Goal: Task Accomplishment & Management: Manage account settings

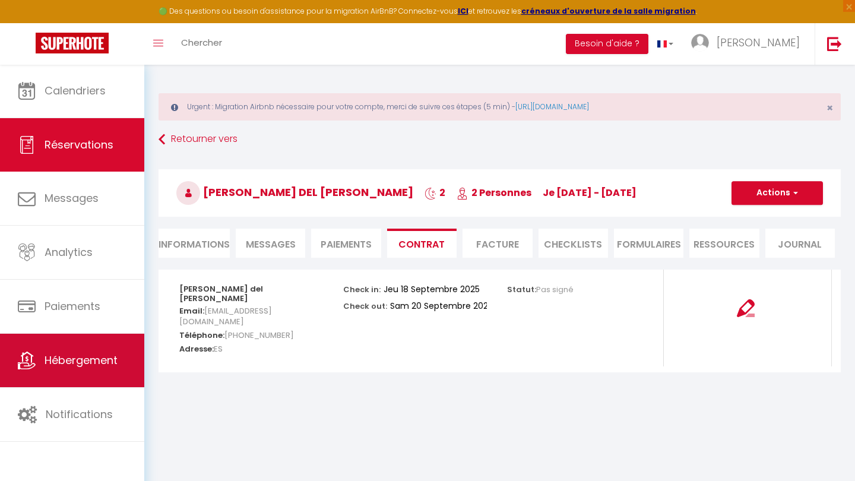
click at [69, 374] on link "Hébergement" at bounding box center [72, 360] width 144 height 53
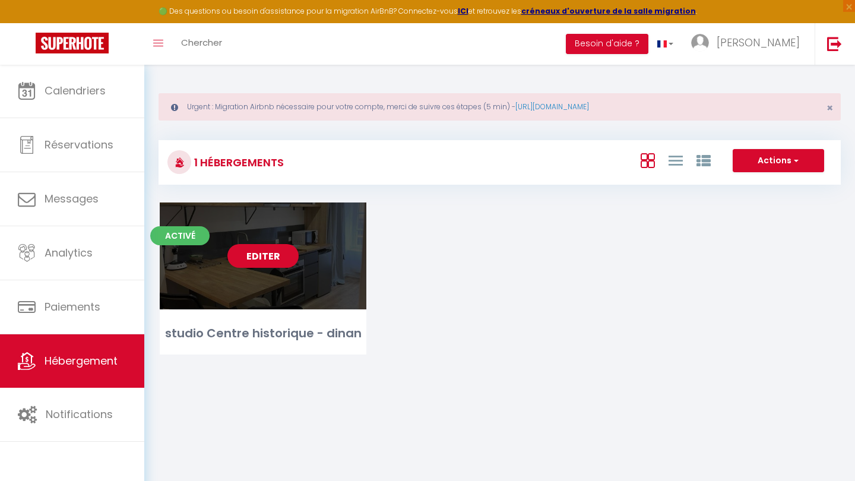
click at [249, 246] on link "Editer" at bounding box center [262, 256] width 71 height 24
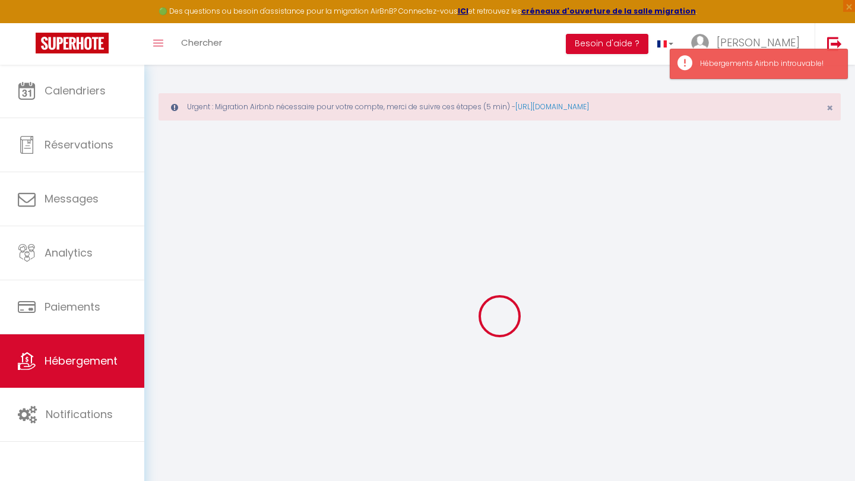
checkbox input "false"
checkbox input "true"
checkbox input "false"
select select "16:00"
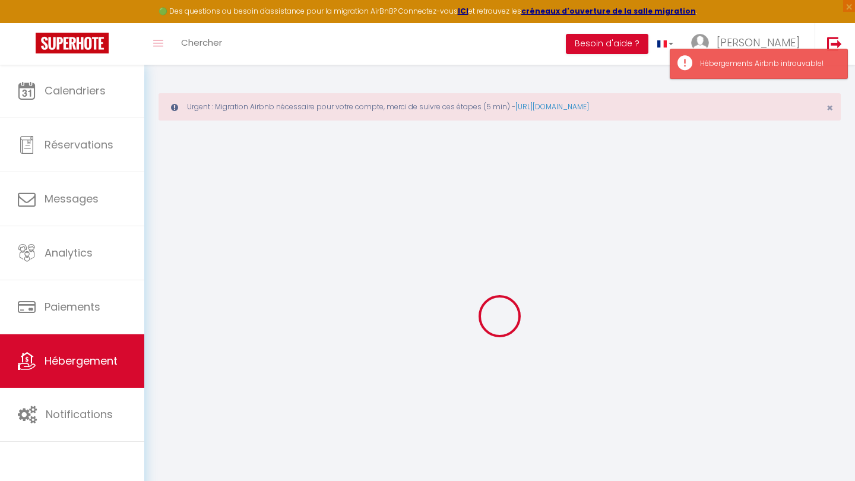
select select "20:00"
select select "10:00"
select select "30"
select select "120"
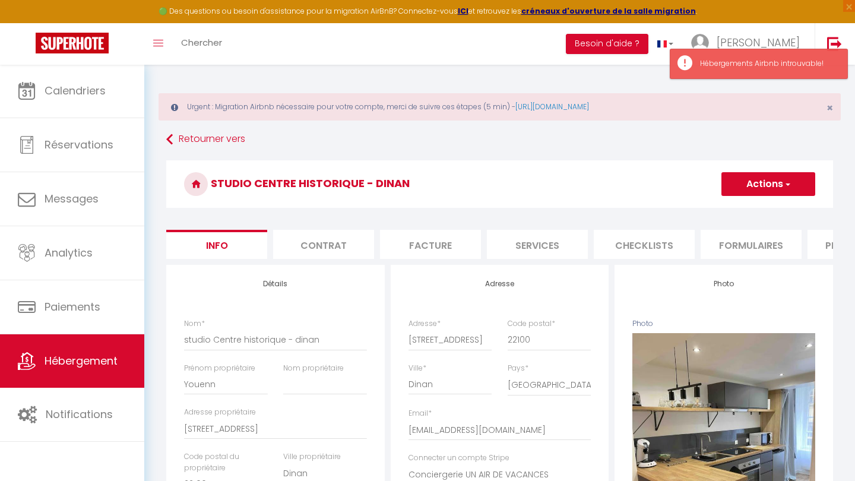
click at [798, 178] on button "Actions" at bounding box center [769, 184] width 94 height 24
click at [630, 213] on div "studio Centre historique - dinan Actions Enregistrer Dupliquer Supprimer Import…" at bounding box center [499, 187] width 667 height 54
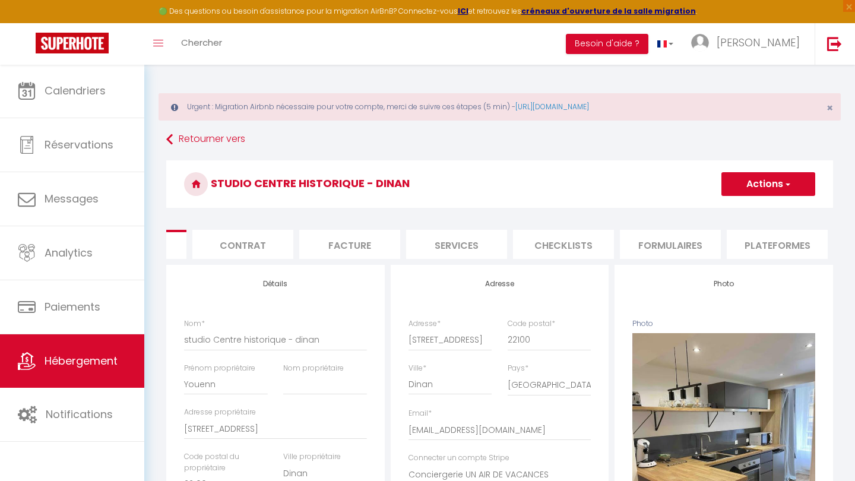
scroll to position [0, 106]
click at [733, 238] on li "Plateformes" at bounding box center [751, 244] width 101 height 29
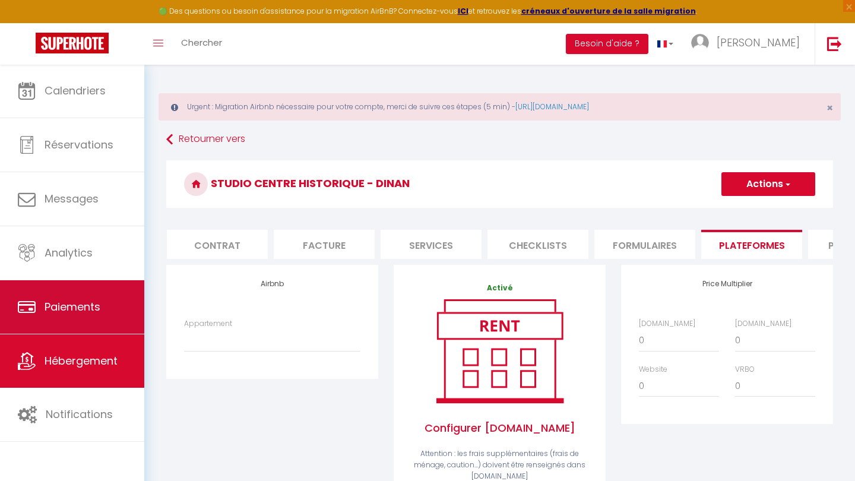
click at [67, 305] on span "Paiements" at bounding box center [73, 306] width 56 height 15
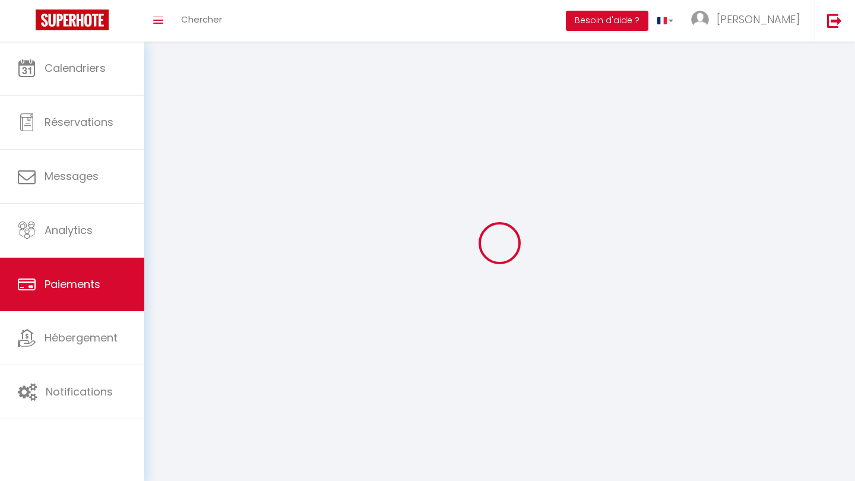
select select "2"
select select "0"
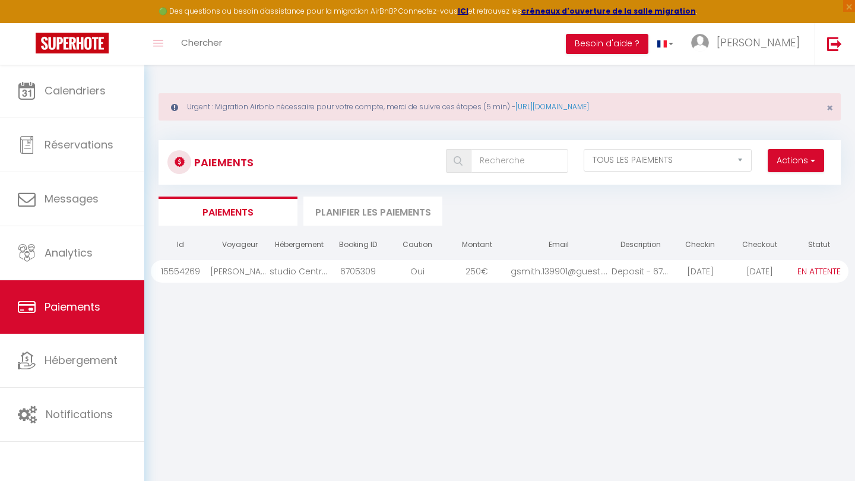
click at [485, 272] on span "€" at bounding box center [484, 271] width 7 height 12
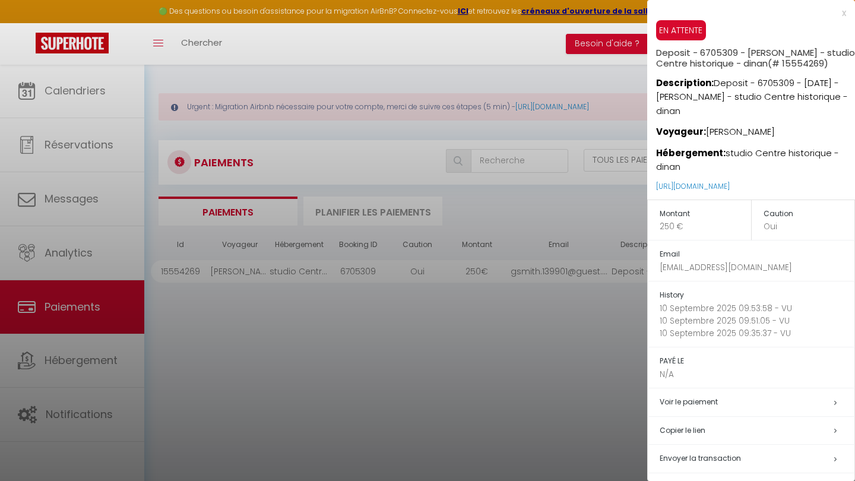
click at [671, 225] on p "250 €" at bounding box center [705, 226] width 91 height 12
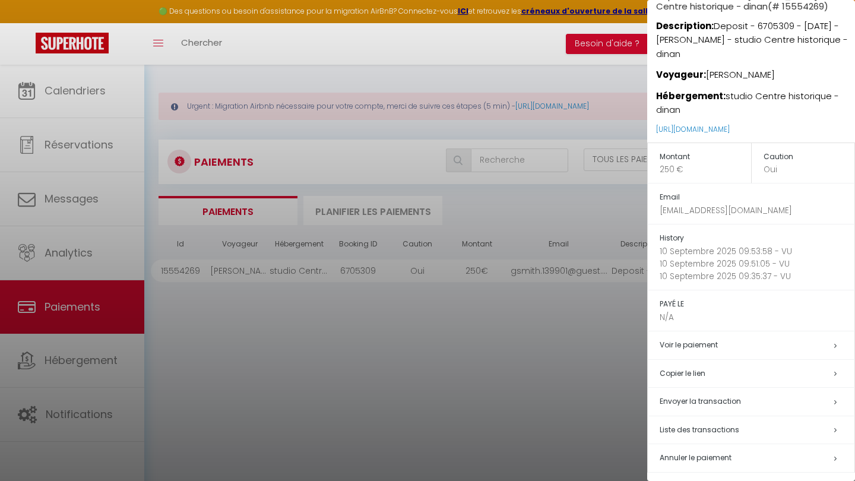
scroll to position [56, 0]
click at [570, 434] on div at bounding box center [427, 240] width 855 height 481
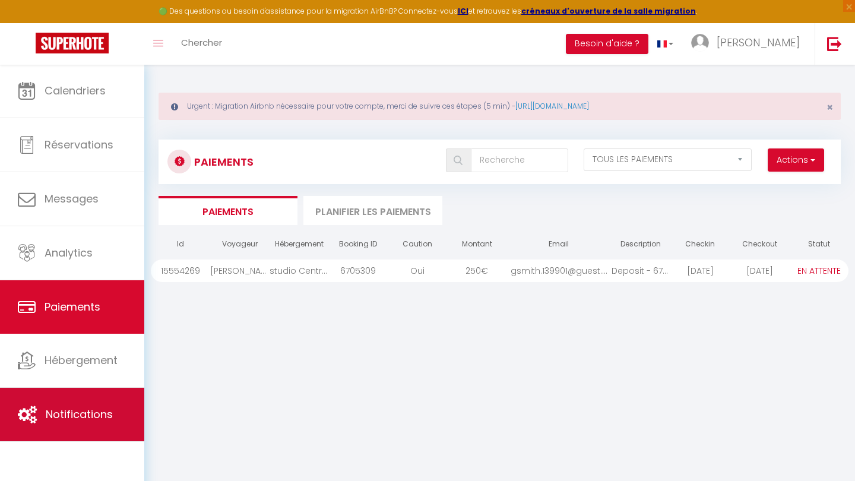
click at [71, 393] on link "Notifications" at bounding box center [72, 414] width 144 height 53
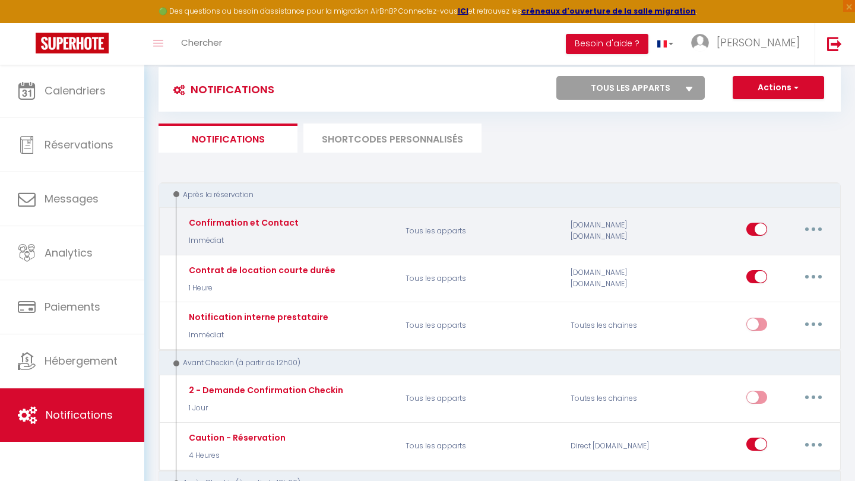
scroll to position [78, 0]
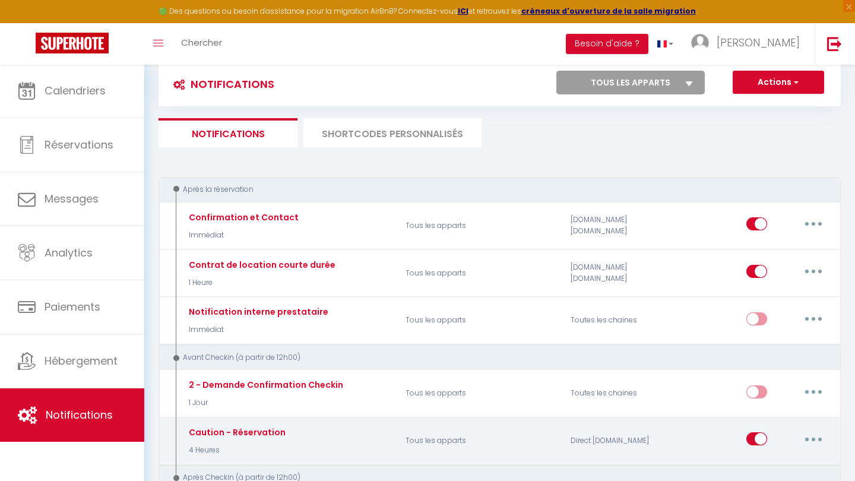
click at [808, 435] on button "button" at bounding box center [813, 438] width 33 height 19
click at [792, 457] on link "Editer" at bounding box center [783, 466] width 88 height 20
type input "Caution - Réservation"
select select "4 Heures"
select select "if_deposit_not_paid"
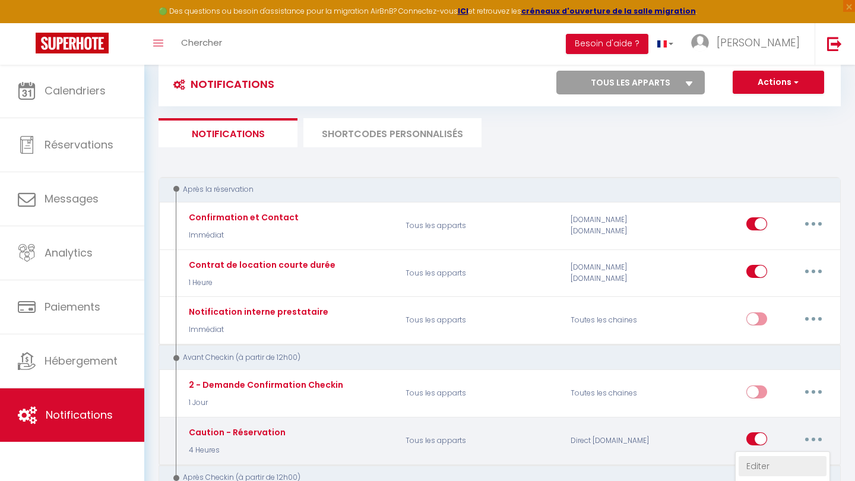
checkbox input "true"
checkbox input "false"
radio input "true"
type input "Dépôt de la caution pour votre séjour"
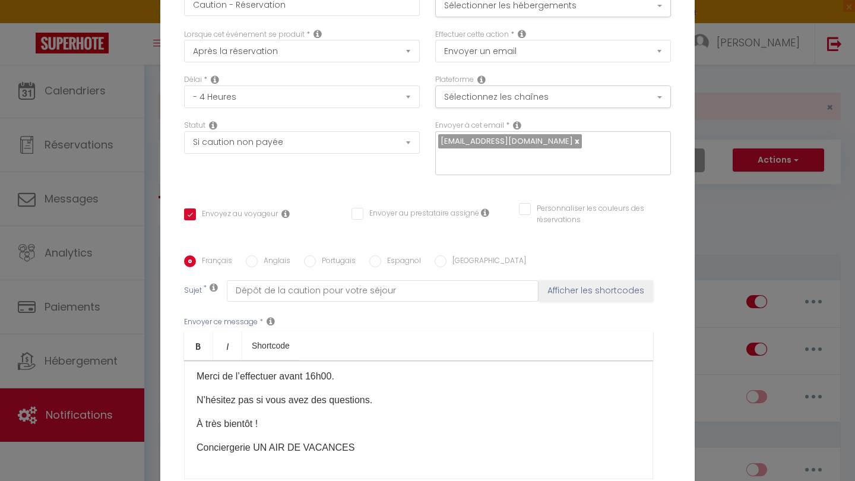
scroll to position [0, 0]
click at [749, 236] on div "Modifier la notification × Titre * Caution - Réservation Pour cet hébergement S…" at bounding box center [427, 240] width 855 height 481
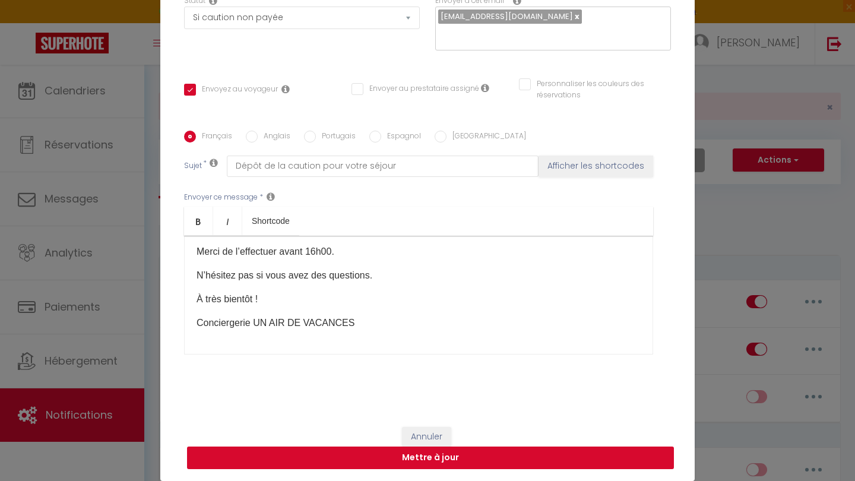
scroll to position [124, 0]
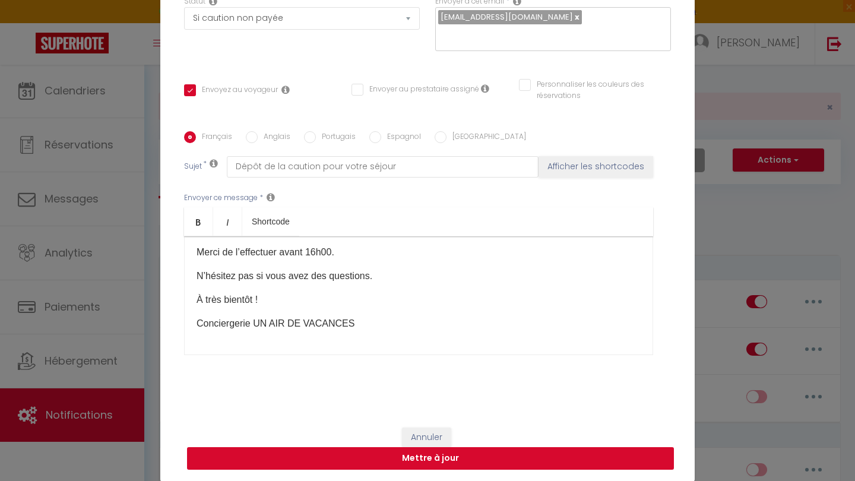
click at [419, 460] on button "Mettre à jour" at bounding box center [430, 458] width 487 height 23
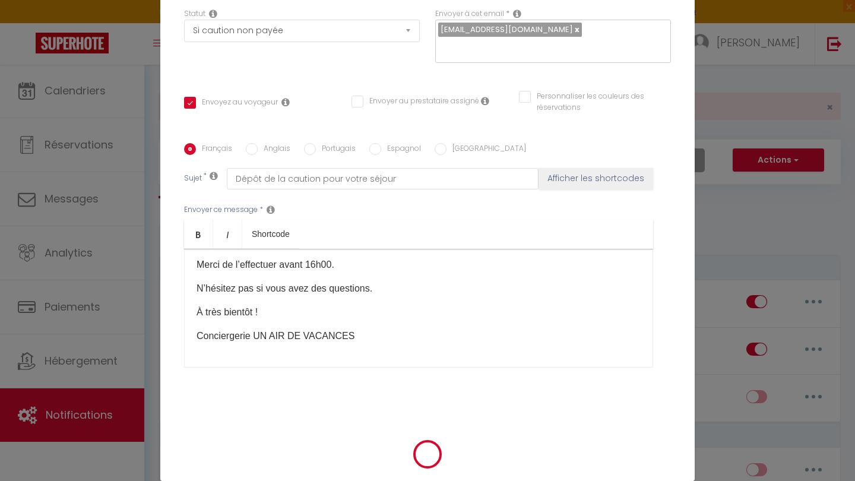
checkbox input "true"
checkbox input "false"
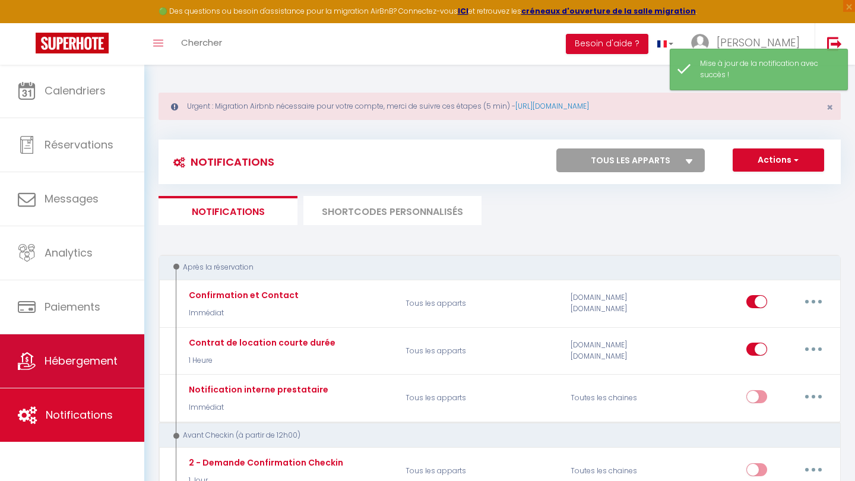
click at [117, 350] on link "Hébergement" at bounding box center [72, 360] width 144 height 53
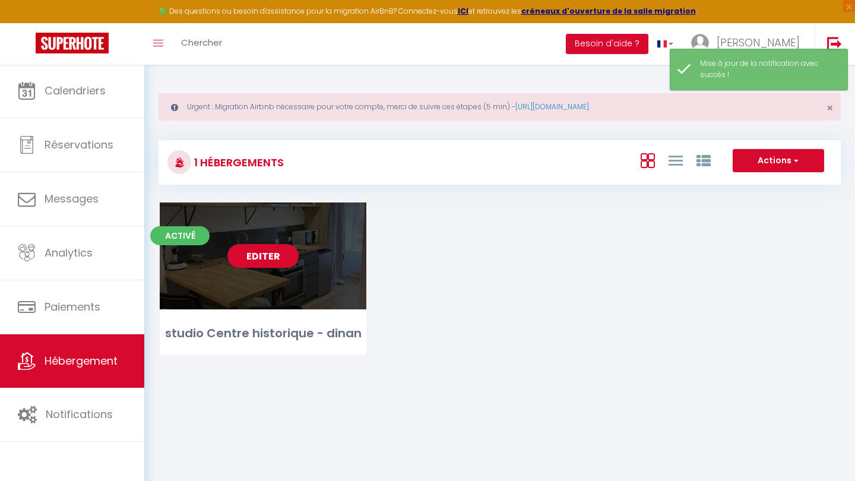
click at [261, 259] on link "Editer" at bounding box center [262, 256] width 71 height 24
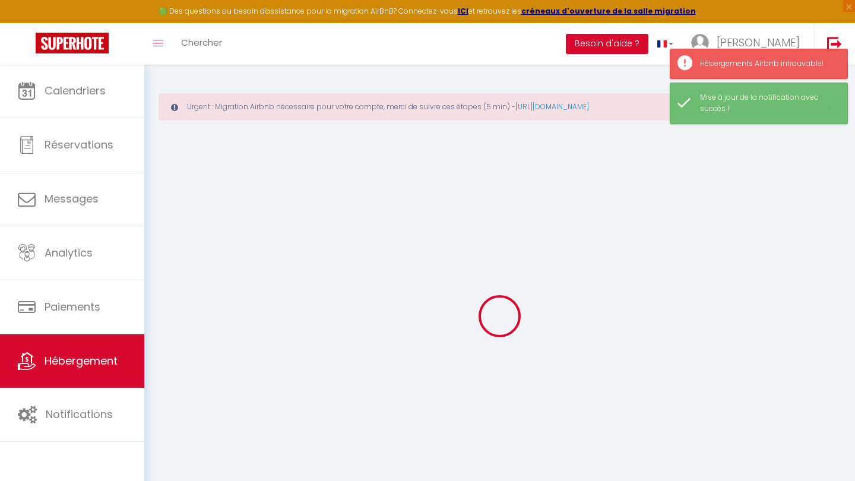
type input "studio Centre historique - dinan"
type input "Youenn"
type input "[STREET_ADDRESS]"
type input "22100"
type input "Dinan"
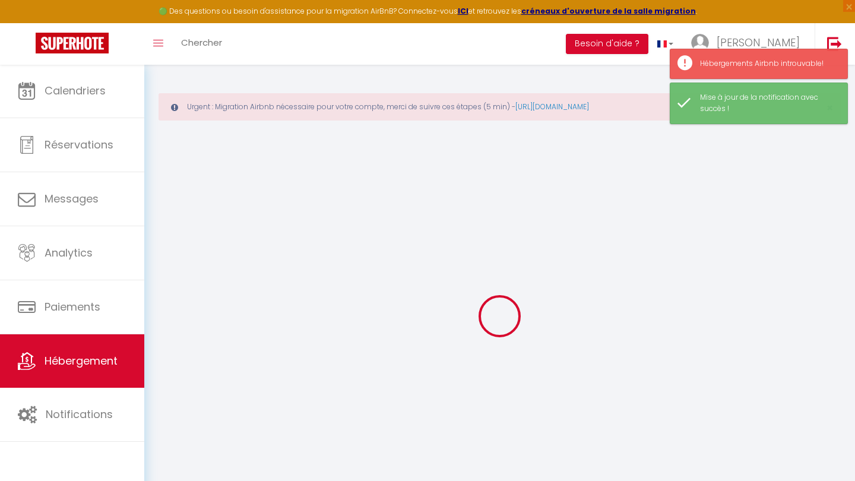
select select "1"
type input "35"
type input "40"
type input "3.30"
type input "250"
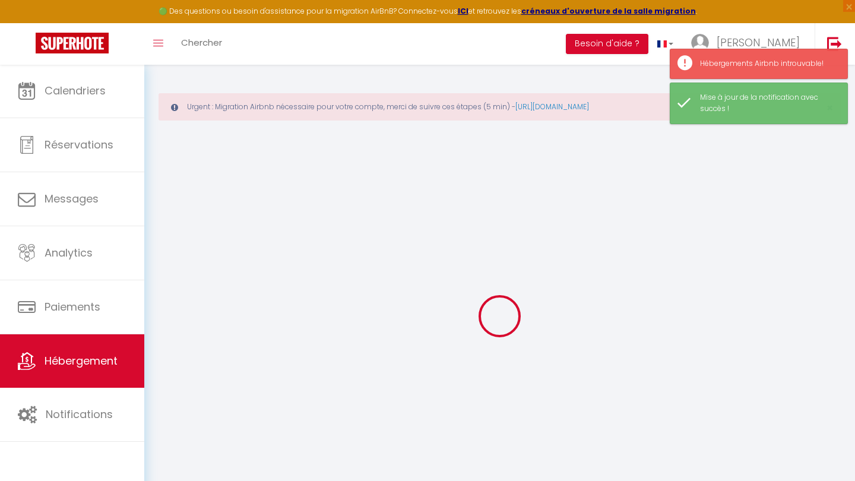
select select
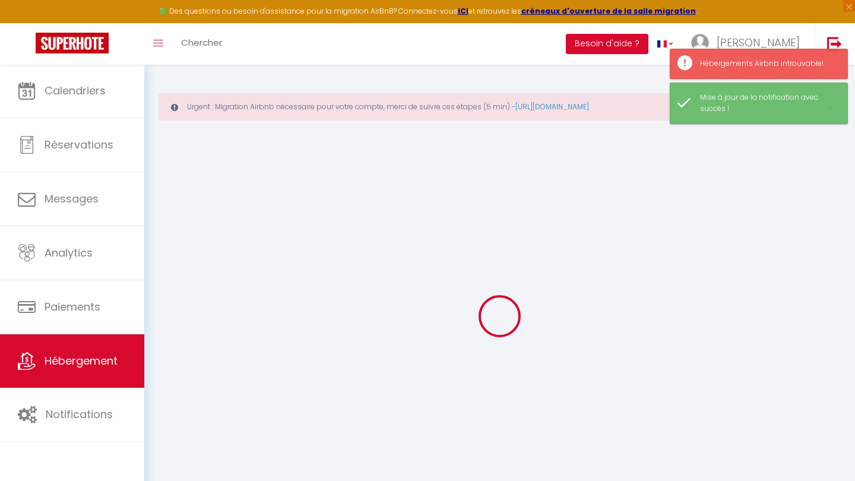
type input "[STREET_ADDRESS]"
type input "22100"
type input "Dinan"
type input "[EMAIL_ADDRESS][DOMAIN_NAME]"
select select "15969"
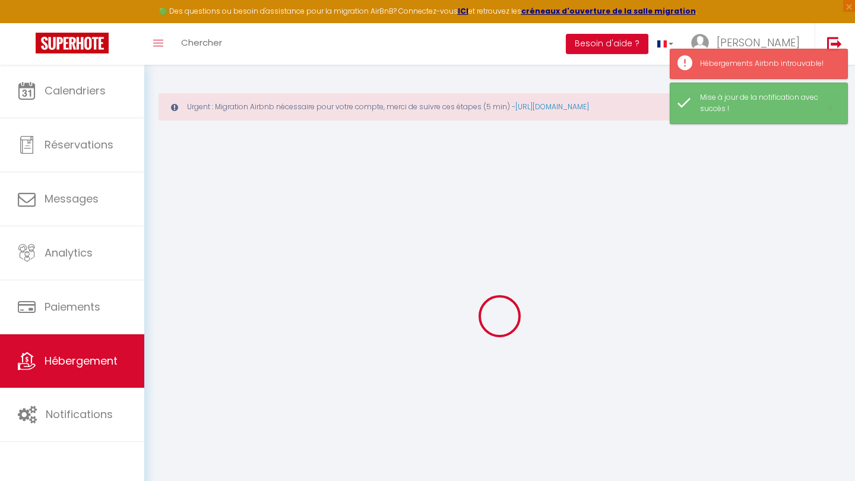
checkbox input "false"
checkbox input "true"
checkbox input "false"
select select
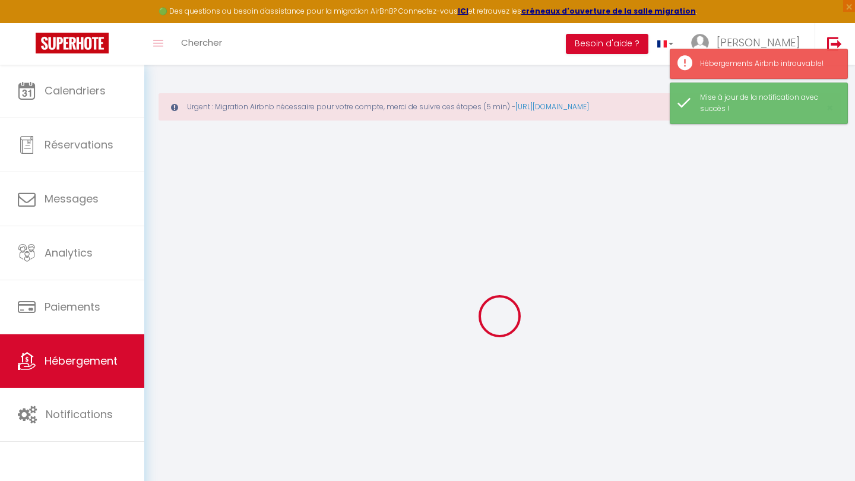
select select
type input "40"
type input "0"
type input "22.5"
type input "0"
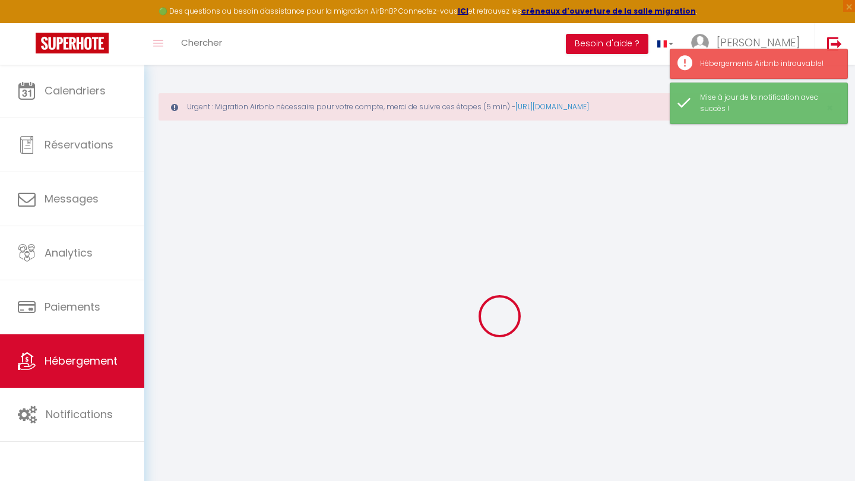
select select
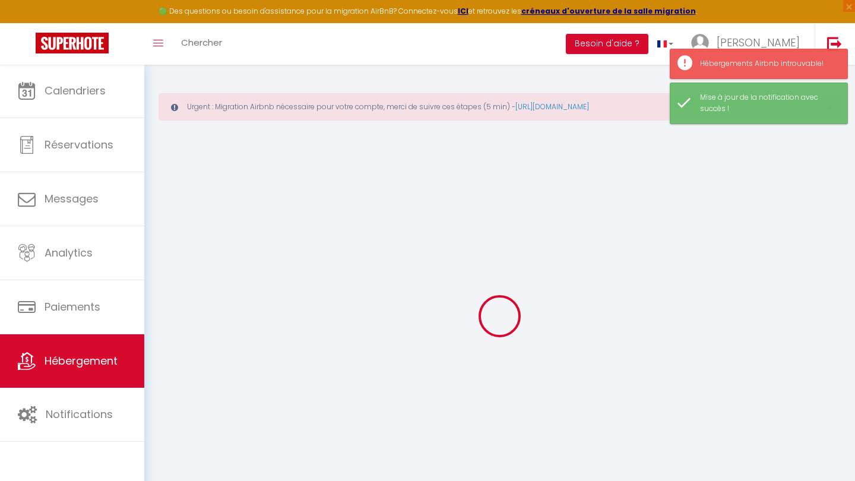
checkbox input "false"
checkbox input "true"
checkbox input "false"
select select
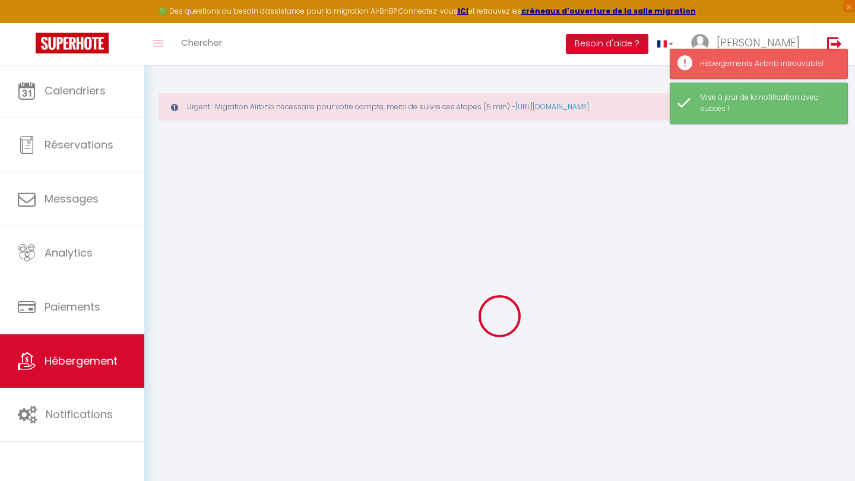
select select
checkbox input "false"
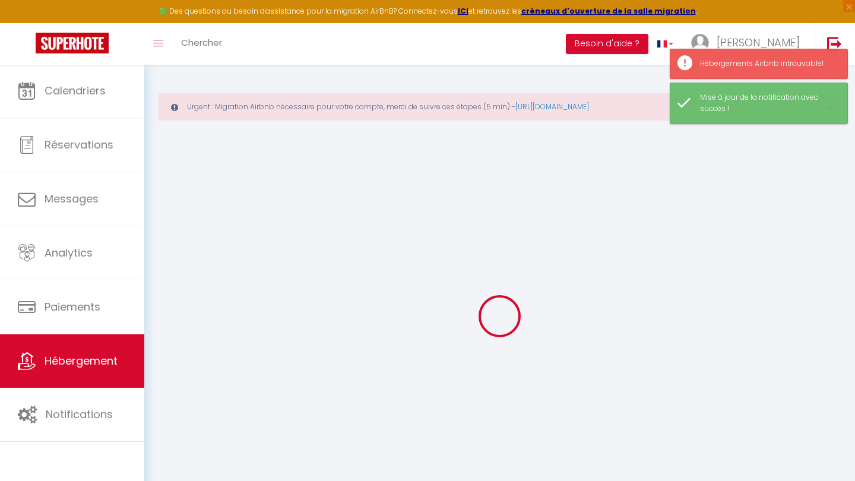
checkbox input "false"
checkbox input "true"
checkbox input "false"
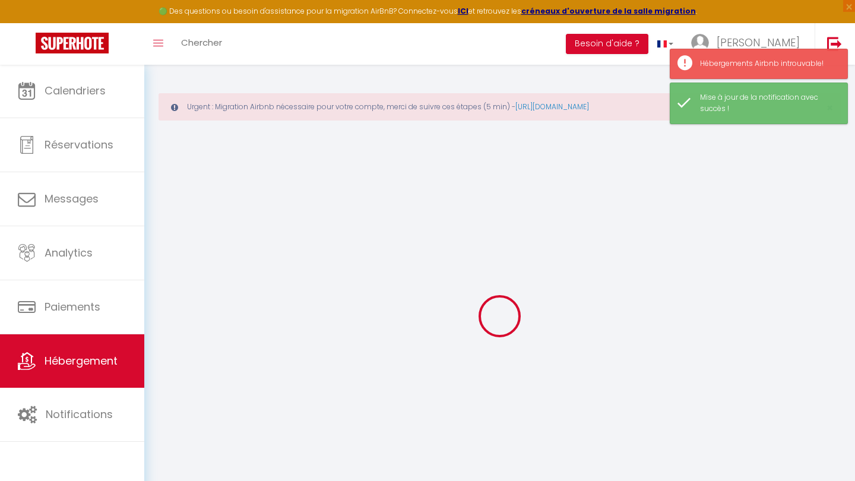
checkbox input "true"
checkbox input "false"
select select "16:00"
select select "20:00"
select select "10:00"
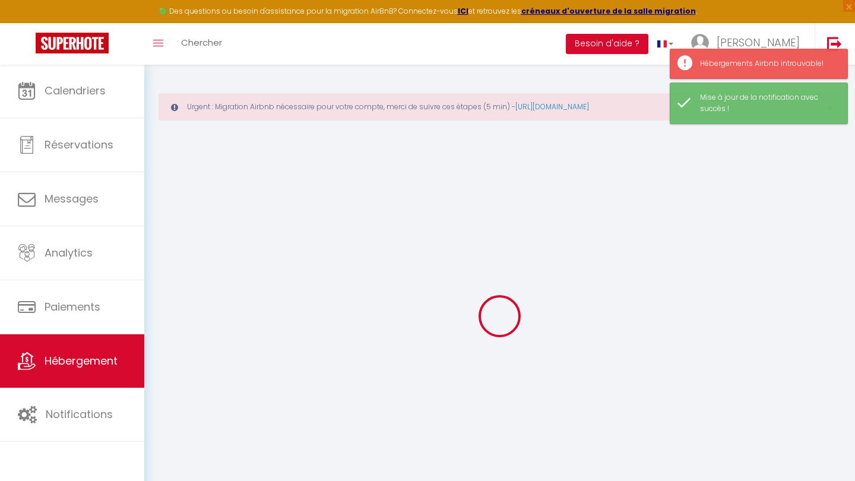
select select "30"
select select "120"
checkbox input "false"
checkbox input "true"
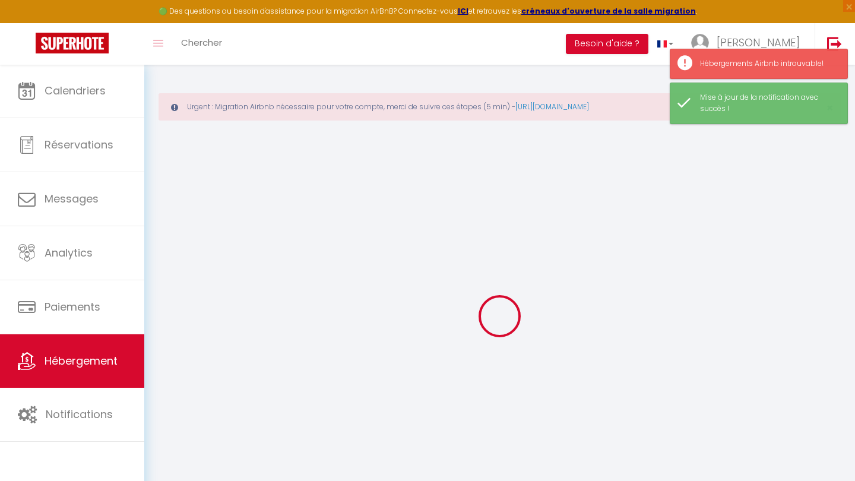
checkbox input "false"
checkbox input "true"
checkbox input "false"
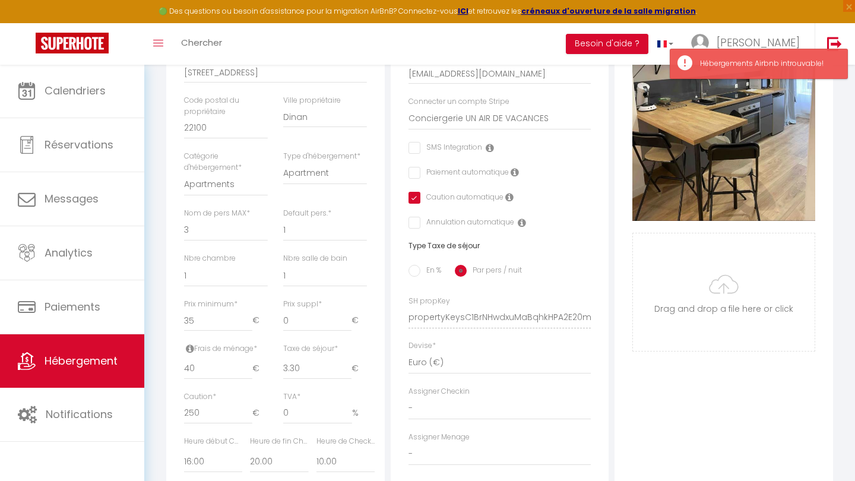
scroll to position [356, 0]
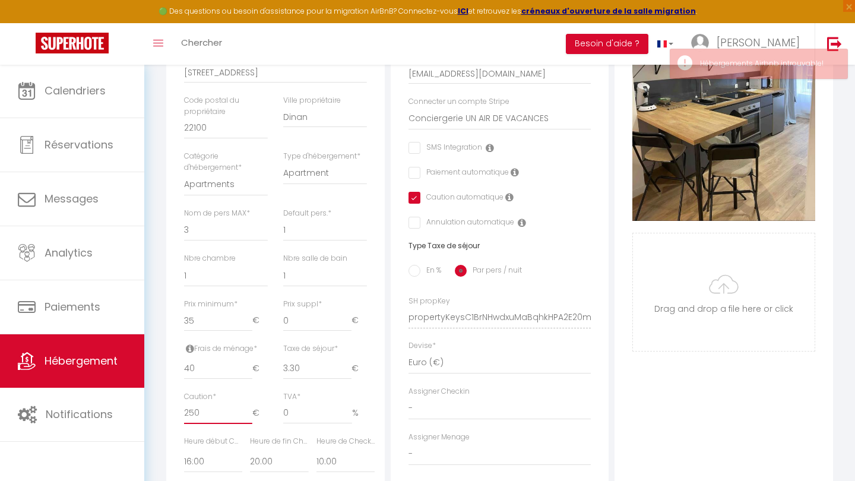
click at [194, 405] on input "250" at bounding box center [218, 413] width 68 height 21
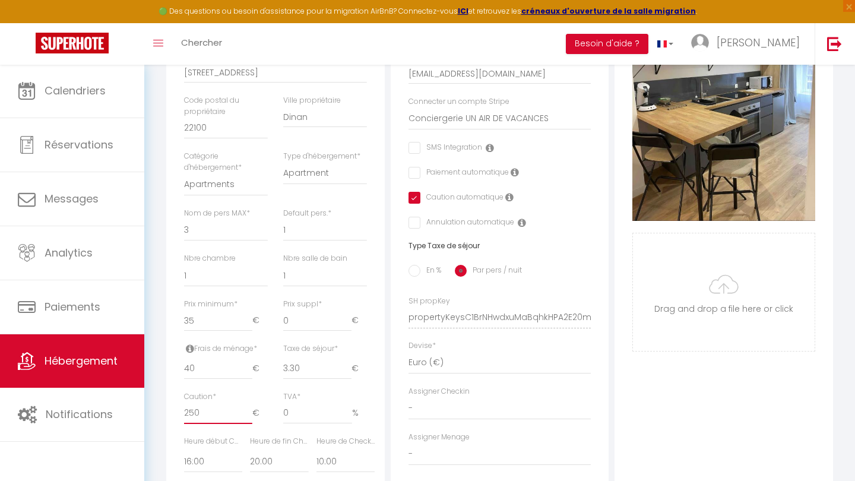
type input "20"
checkbox input "false"
checkbox input "true"
checkbox input "false"
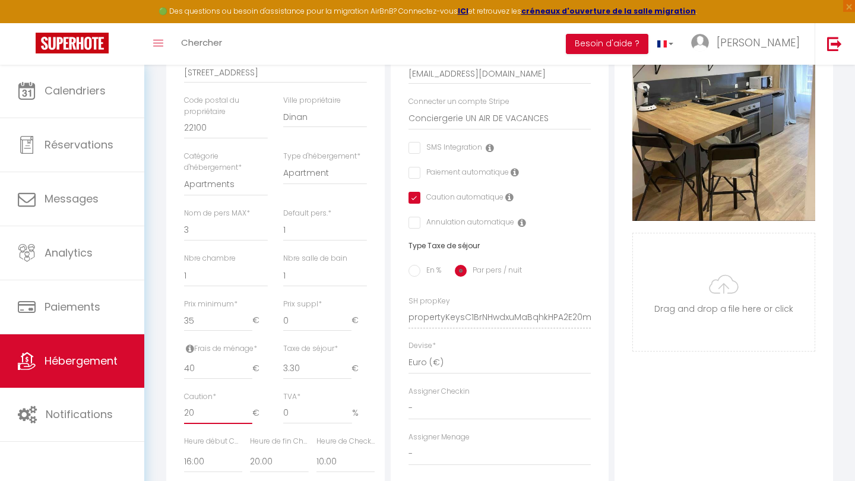
type input "200"
checkbox input "false"
checkbox input "true"
checkbox input "false"
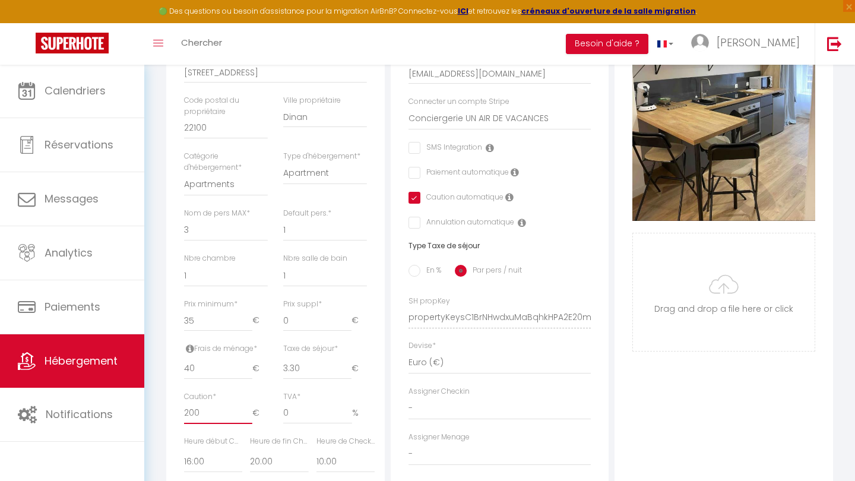
type input "200"
click at [376, 377] on div "Détails Nom * studio Centre historique - [PERSON_NAME] propriétaire Youenn Nom …" at bounding box center [275, 274] width 219 height 731
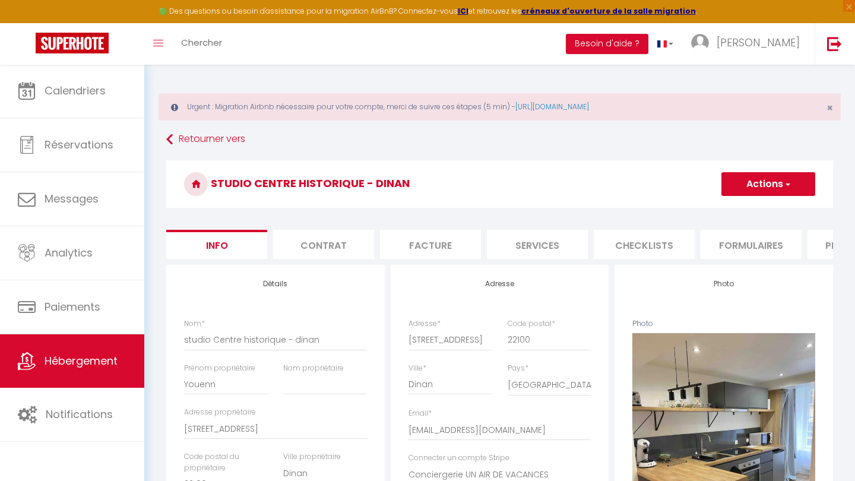
scroll to position [0, 0]
click at [798, 185] on button "Actions" at bounding box center [769, 184] width 94 height 24
click at [729, 209] on input "Enregistrer" at bounding box center [722, 210] width 44 height 12
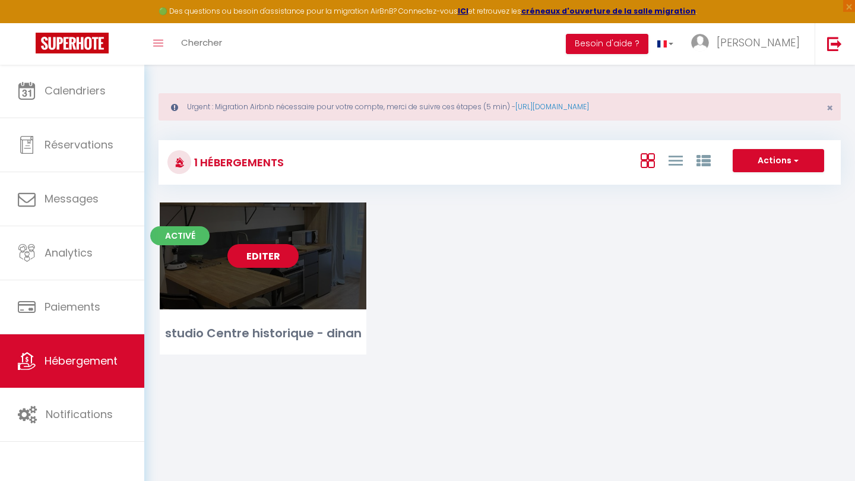
click at [254, 254] on link "Editer" at bounding box center [262, 256] width 71 height 24
select select "3"
select select "2"
select select "1"
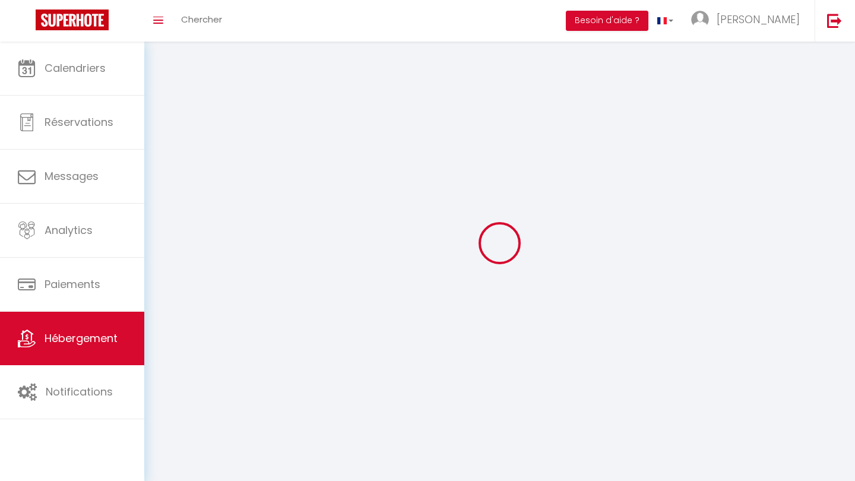
select select
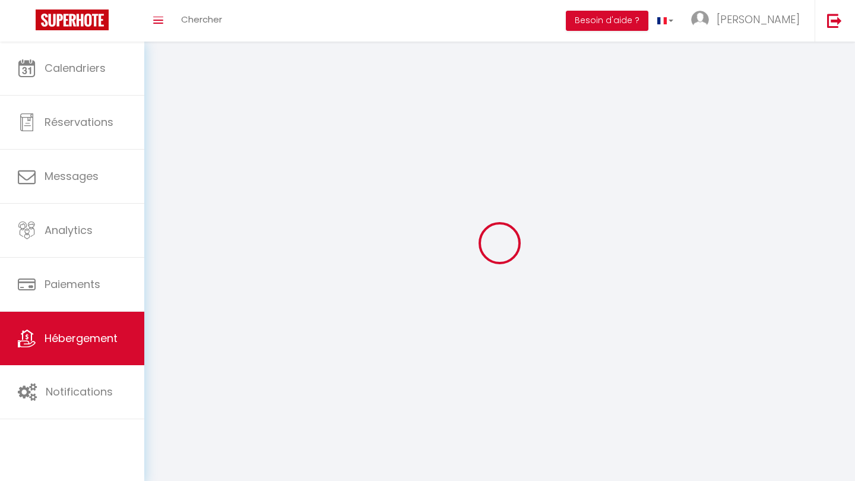
select select
checkbox input "false"
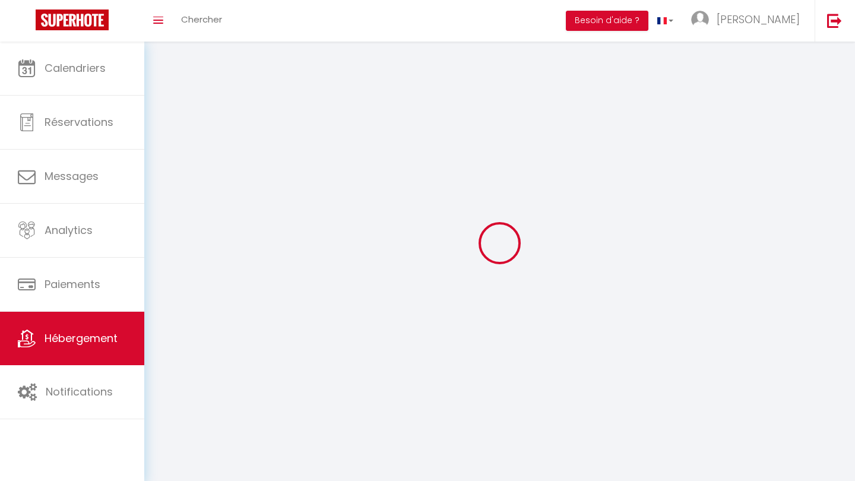
checkbox input "false"
select select
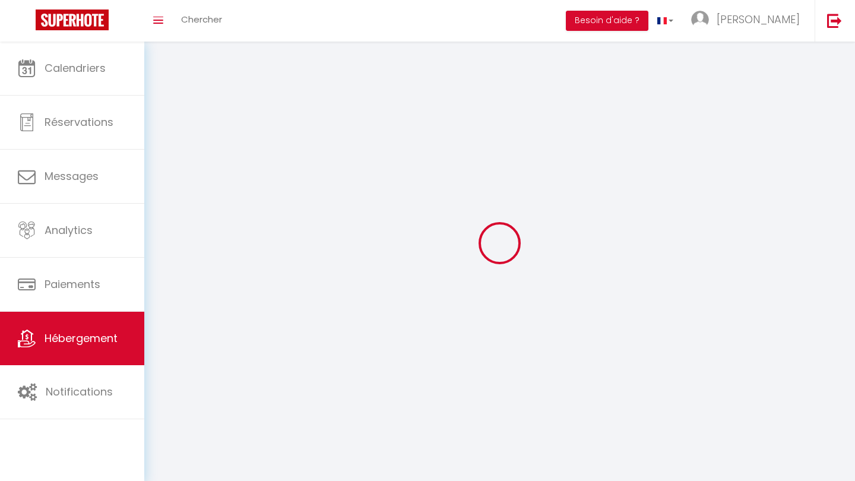
select select
checkbox input "false"
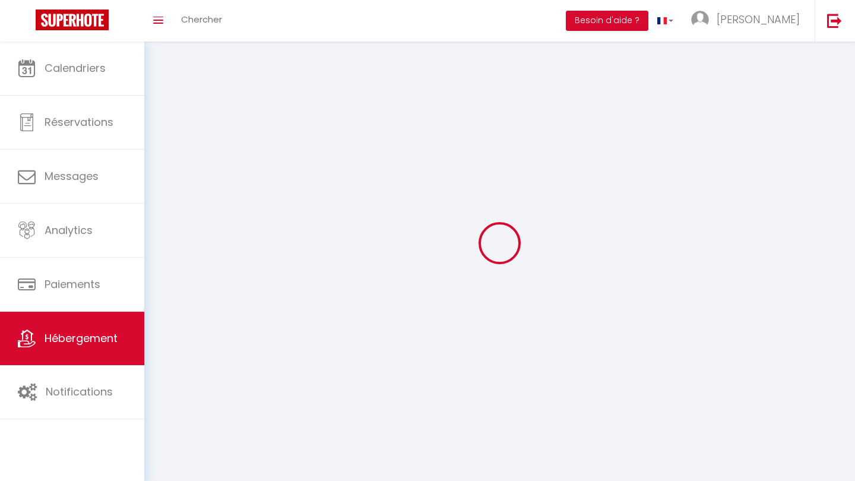
checkbox input "false"
select select
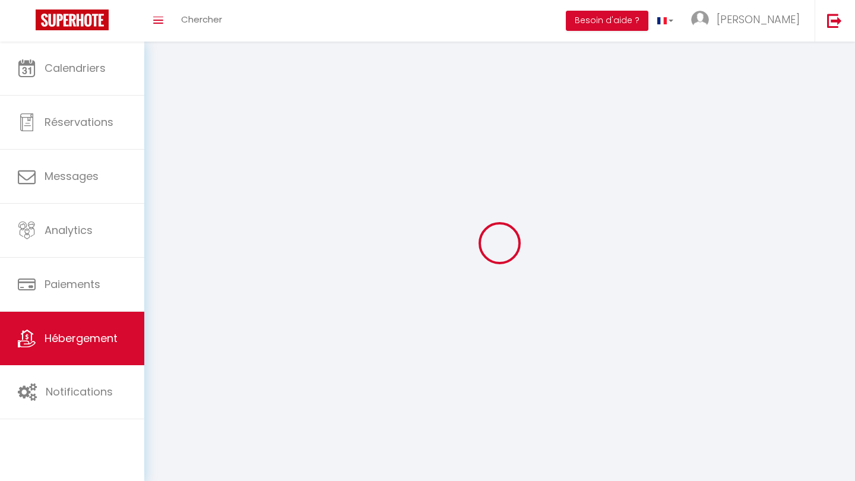
select select
checkbox input "false"
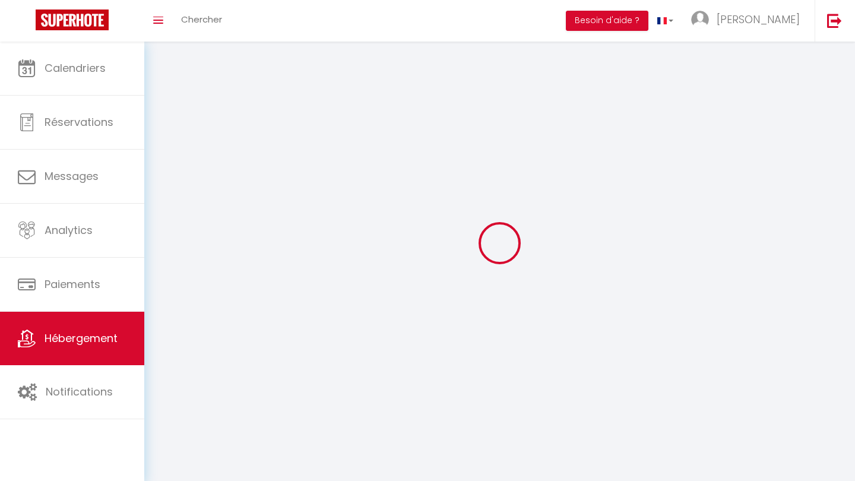
checkbox input "false"
select select
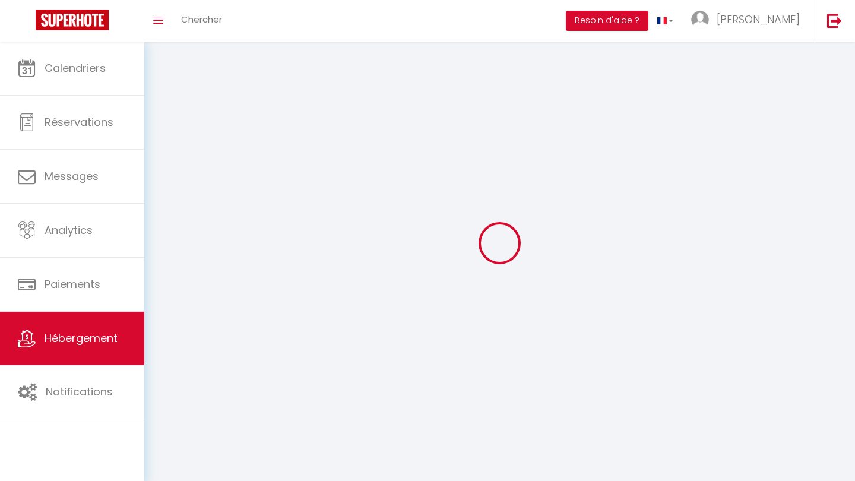
select select
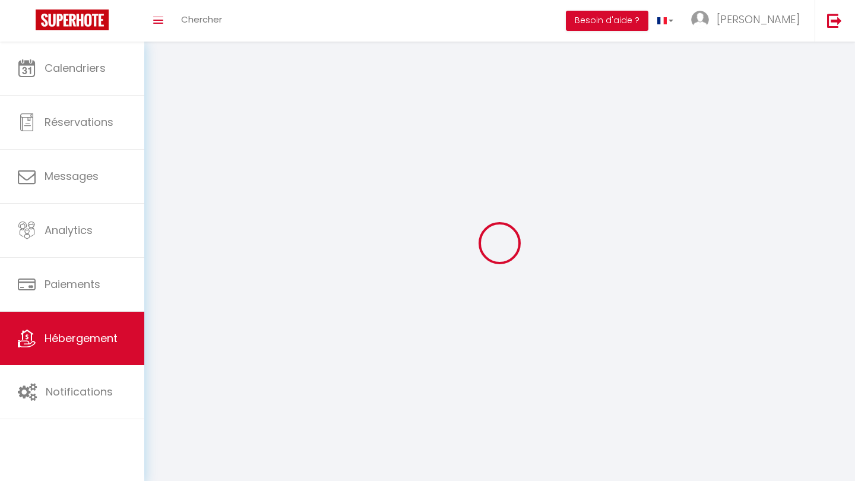
checkbox input "false"
select select
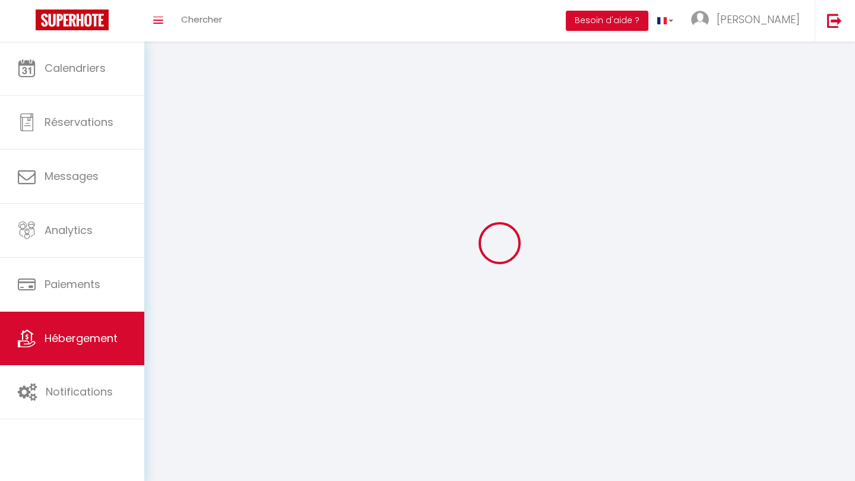
select select
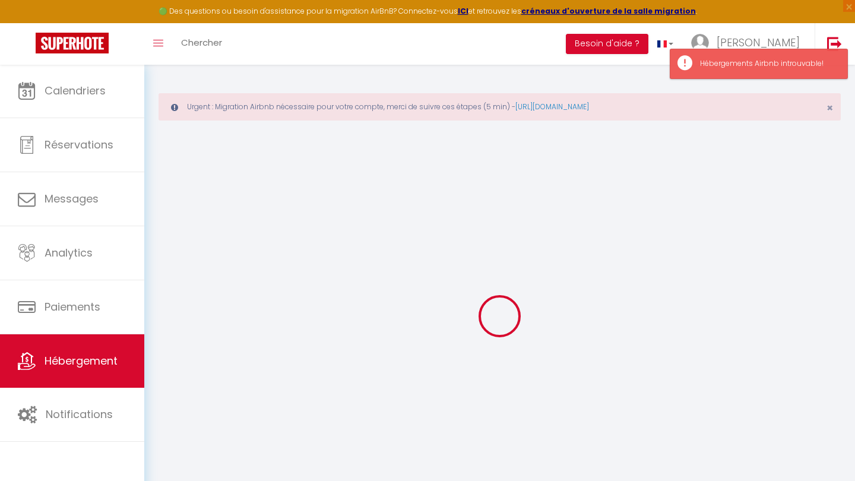
checkbox input "false"
checkbox input "true"
checkbox input "false"
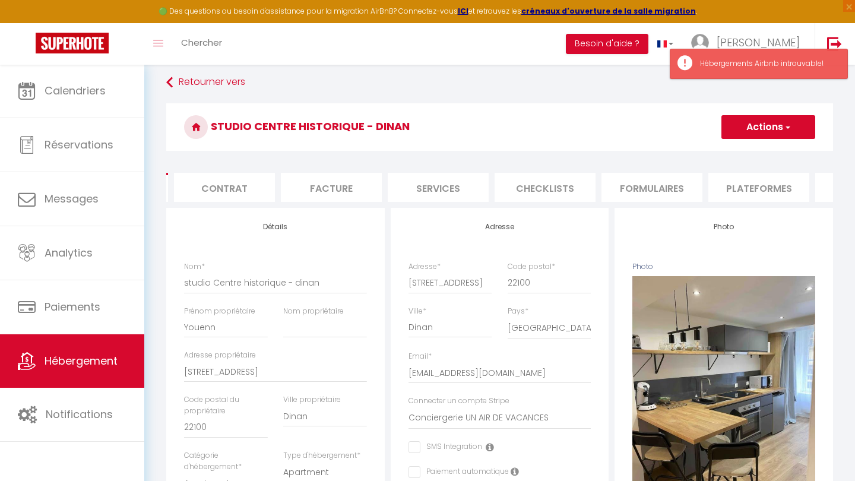
scroll to position [0, 116]
click at [763, 178] on li "Plateformes" at bounding box center [741, 187] width 101 height 29
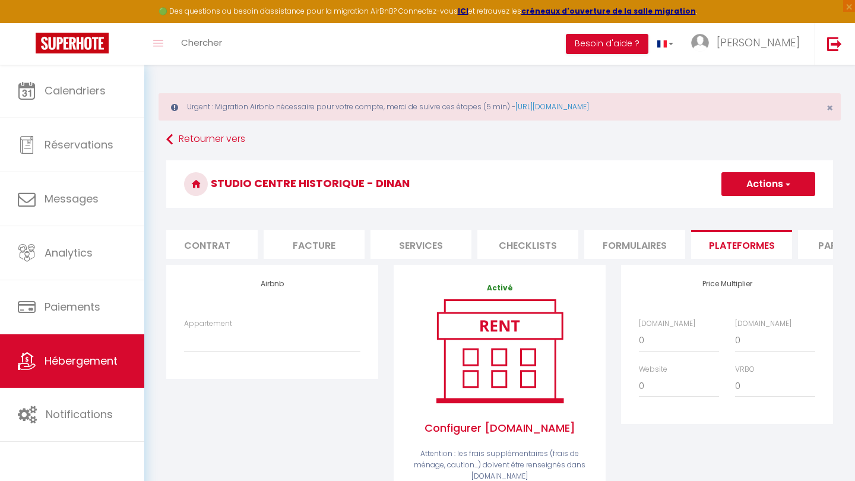
click at [779, 191] on button "Actions" at bounding box center [769, 184] width 94 height 24
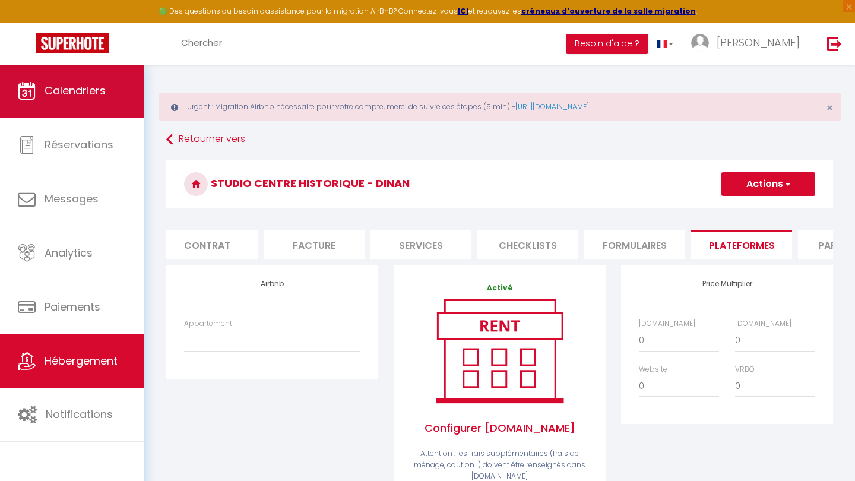
click at [112, 108] on link "Calendriers" at bounding box center [72, 90] width 144 height 53
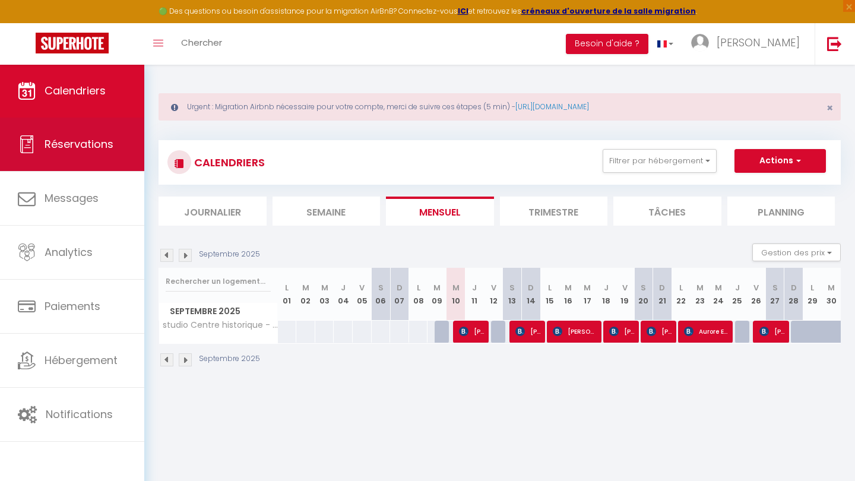
click at [110, 143] on span "Réservations" at bounding box center [79, 144] width 69 height 15
select select "not_cancelled"
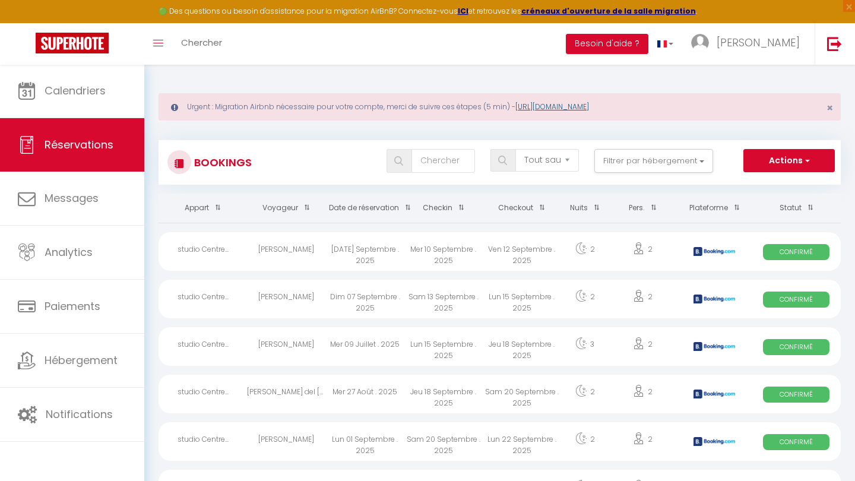
click at [589, 104] on link "[URL][DOMAIN_NAME]" at bounding box center [553, 107] width 74 height 10
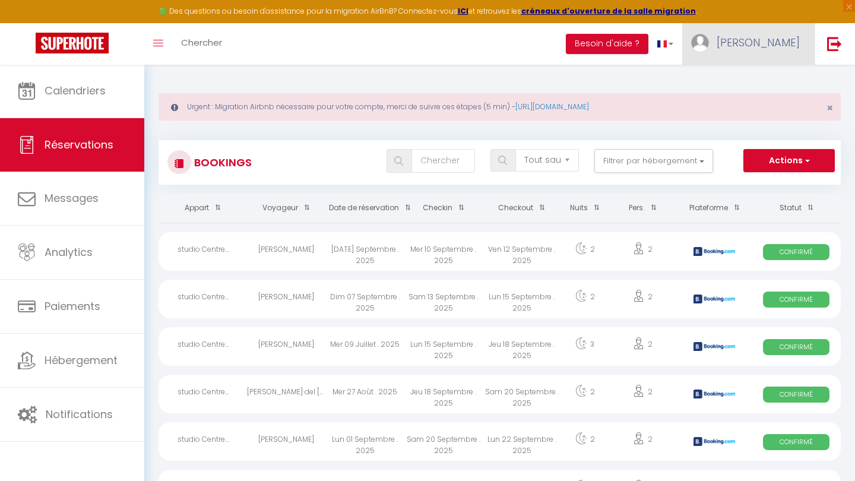
click at [709, 40] on img at bounding box center [700, 43] width 18 height 18
click at [764, 82] on link "Paramètres" at bounding box center [767, 82] width 88 height 20
select select "28"
select select "fr"
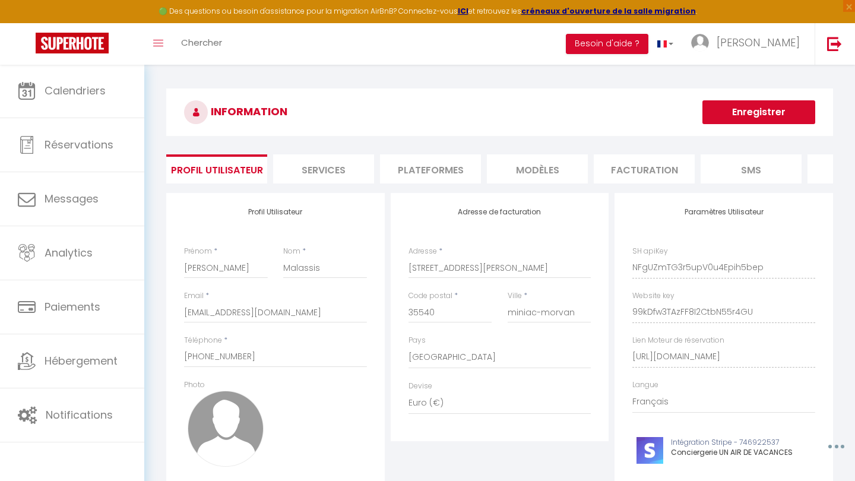
click at [449, 174] on li "Plateformes" at bounding box center [430, 168] width 101 height 29
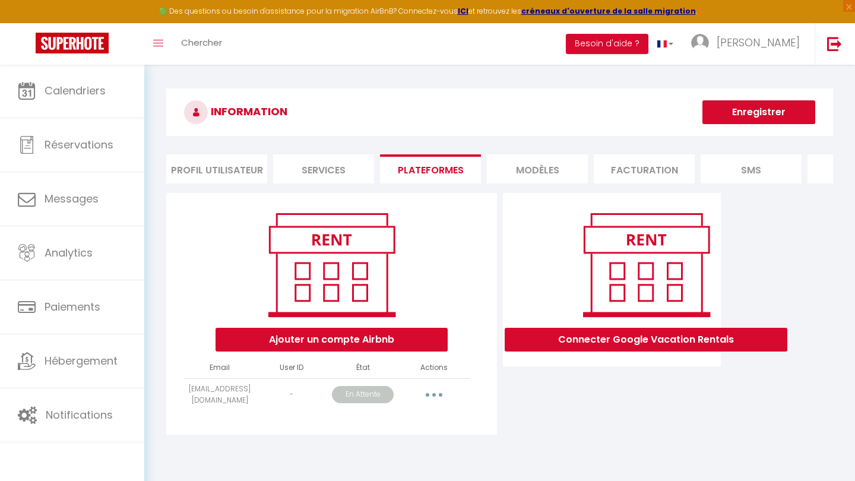
click at [432, 394] on icon "button" at bounding box center [434, 395] width 4 height 4
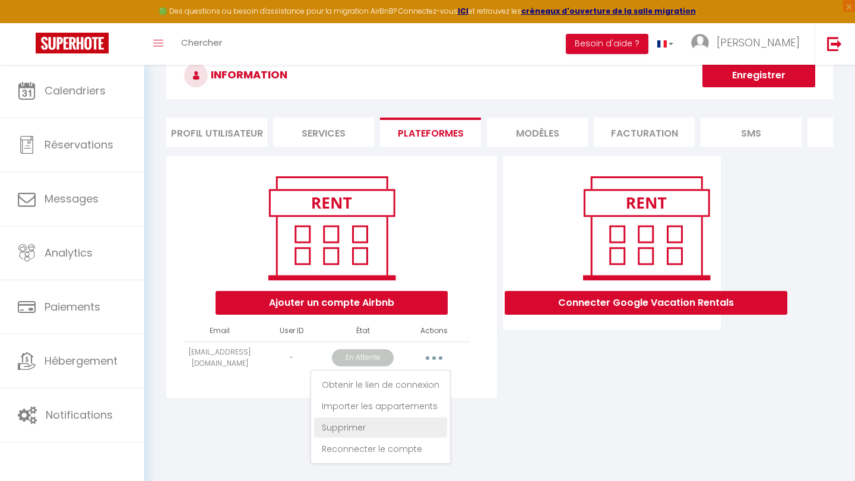
scroll to position [49, 0]
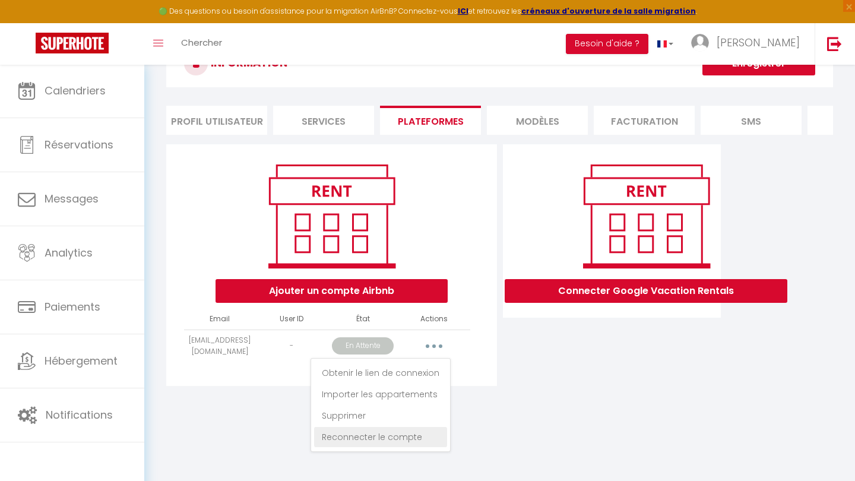
click at [392, 434] on link "Reconnecter le compte" at bounding box center [380, 437] width 133 height 20
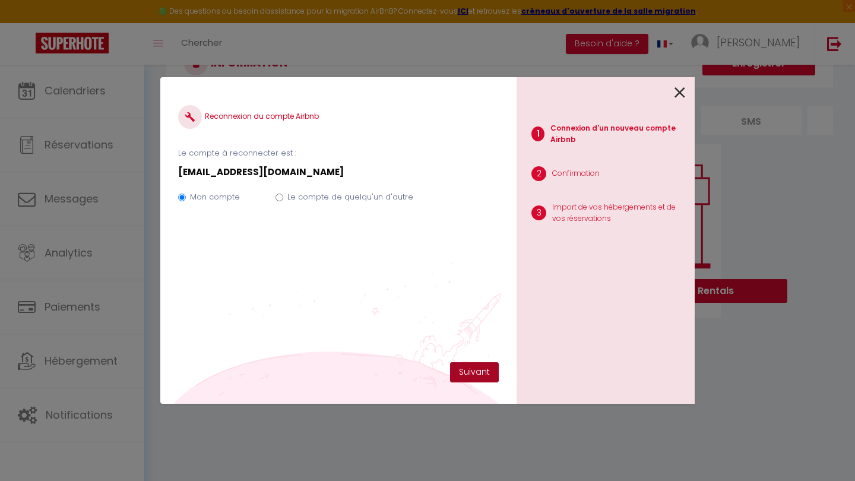
click at [475, 369] on button "Suivant" at bounding box center [474, 372] width 49 height 20
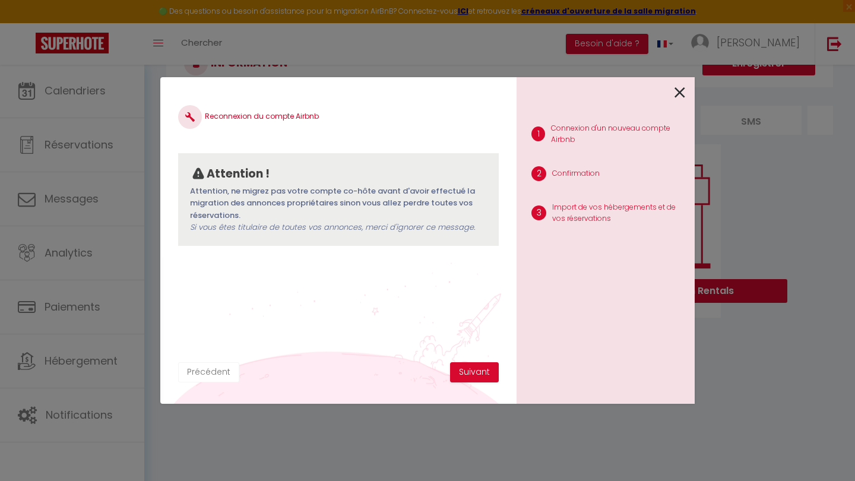
click at [204, 373] on button "Précédent" at bounding box center [208, 372] width 61 height 20
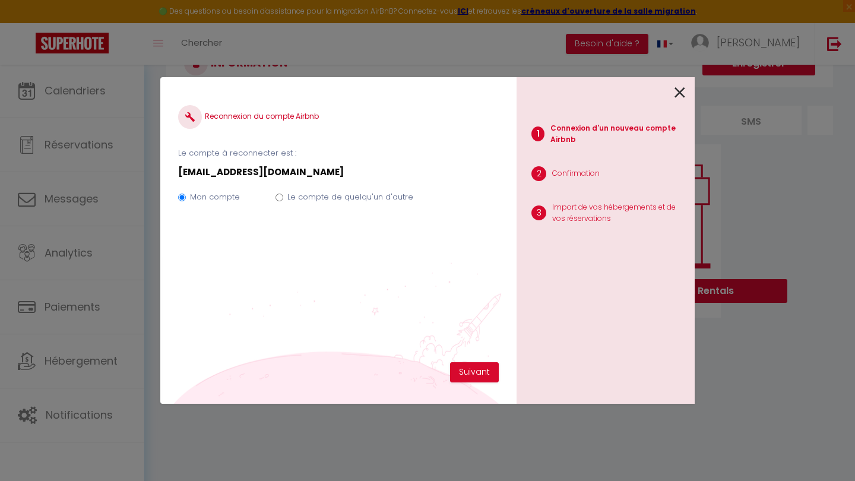
click at [344, 195] on label "Le compte de quelqu'un d'autre" at bounding box center [350, 197] width 126 height 12
click at [283, 195] on input "Le compte de quelqu'un d'autre" at bounding box center [280, 198] width 8 height 8
radio input "true"
radio input "false"
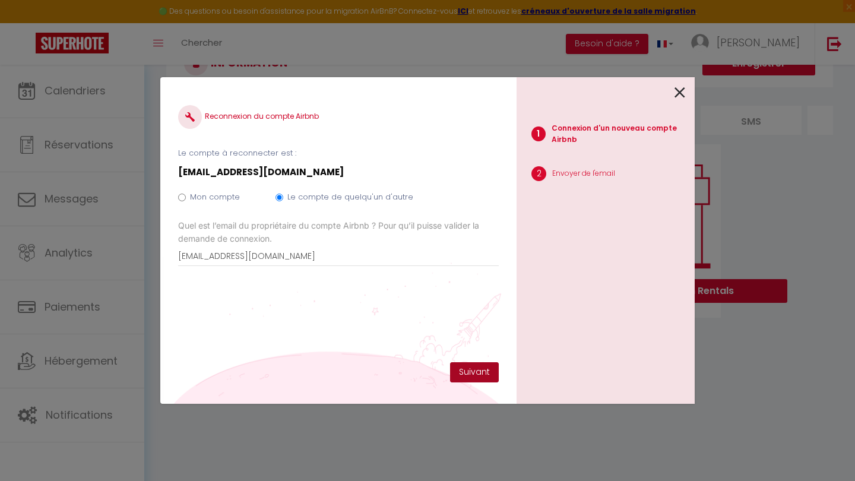
click at [471, 374] on button "Suivant" at bounding box center [474, 372] width 49 height 20
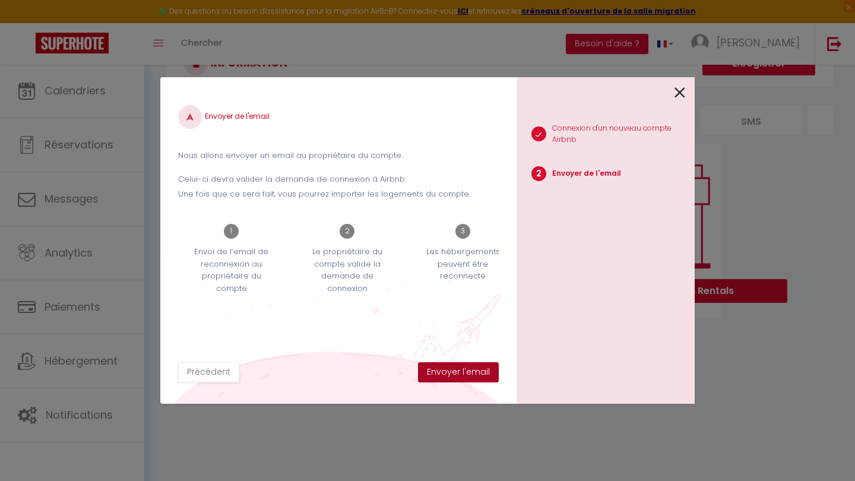
click at [453, 371] on button "Envoyer l'email" at bounding box center [458, 372] width 81 height 20
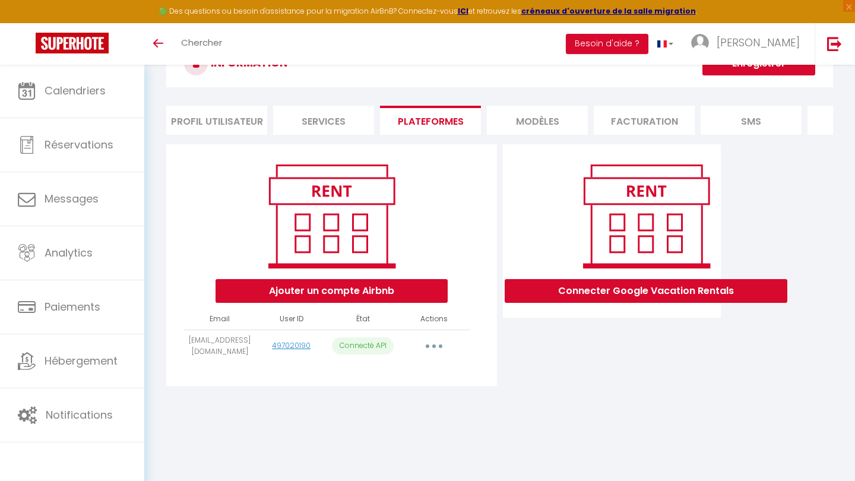
click at [437, 348] on button "button" at bounding box center [434, 346] width 33 height 19
click at [511, 385] on div "Connecter Google Vacation Rentals" at bounding box center [612, 268] width 225 height 249
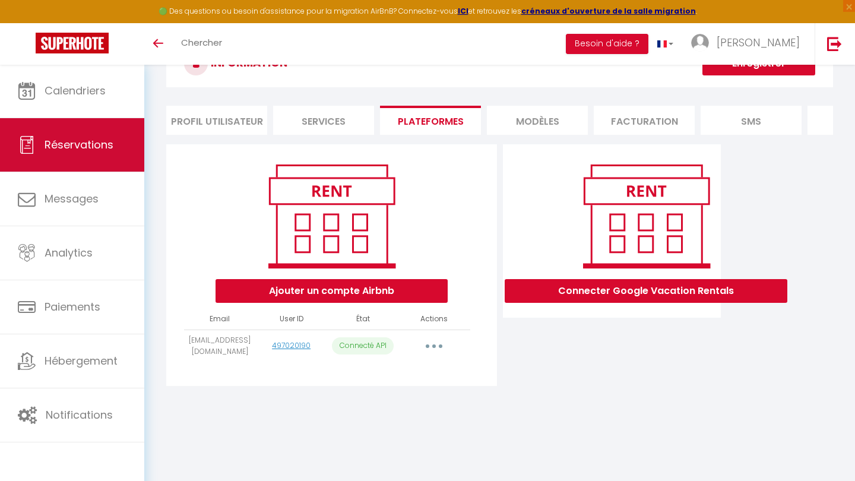
click at [116, 144] on link "Réservations" at bounding box center [72, 144] width 144 height 53
select select "not_cancelled"
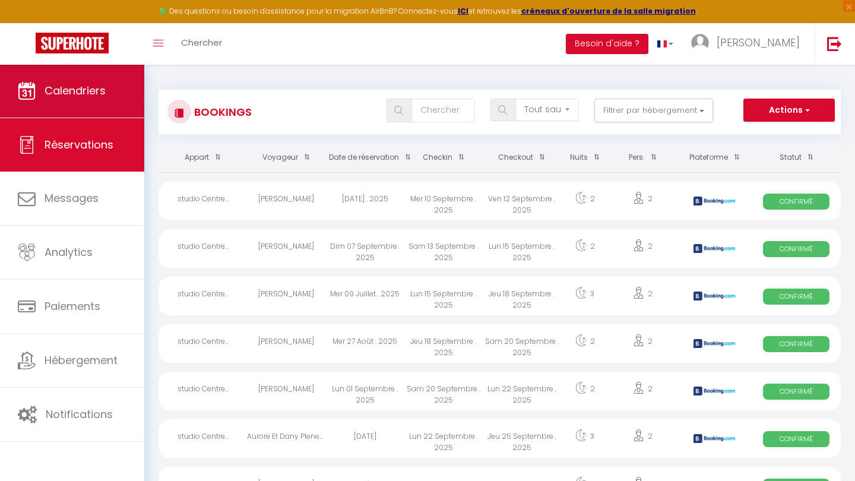
click at [87, 82] on link "Calendriers" at bounding box center [72, 90] width 144 height 53
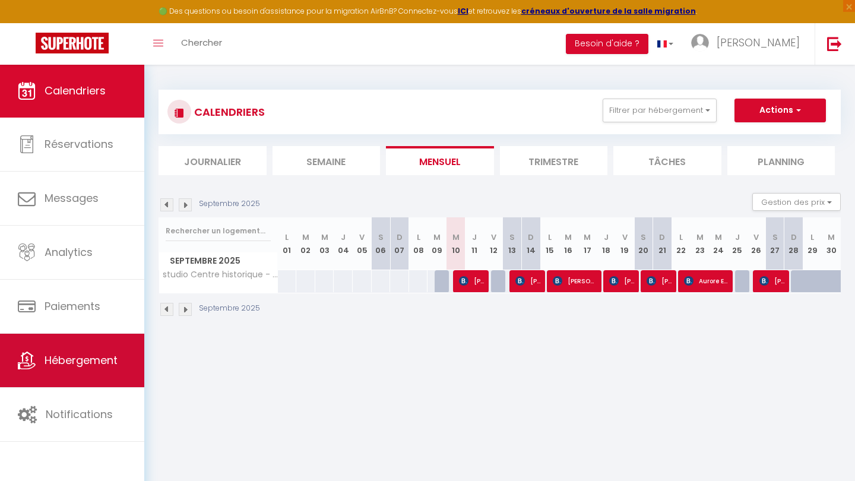
click at [77, 358] on span "Hébergement" at bounding box center [81, 360] width 73 height 15
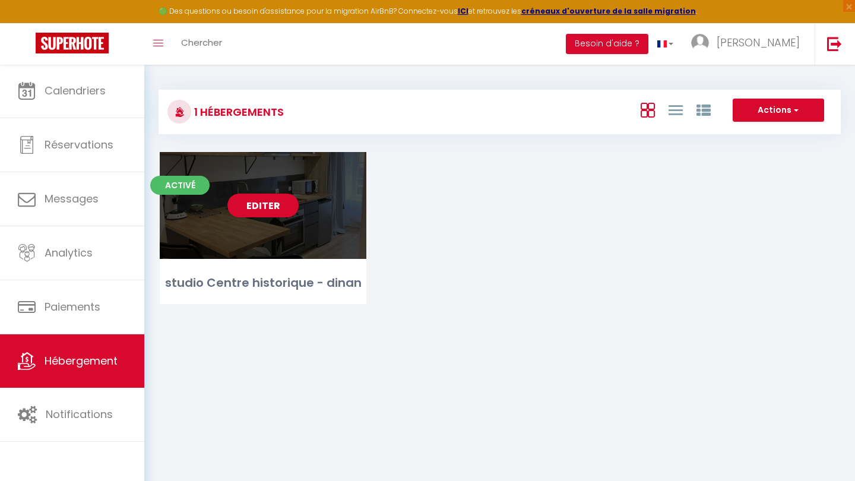
click at [264, 204] on link "Editer" at bounding box center [262, 206] width 71 height 24
select select "3"
select select "2"
select select "1"
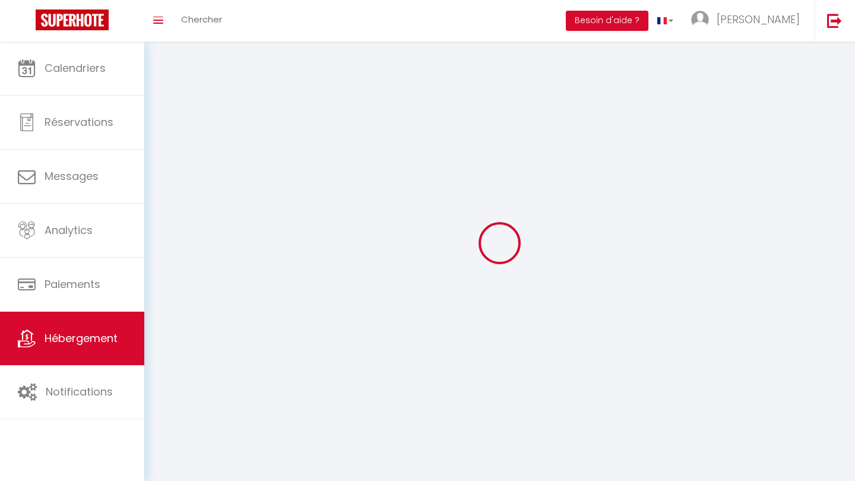
select select
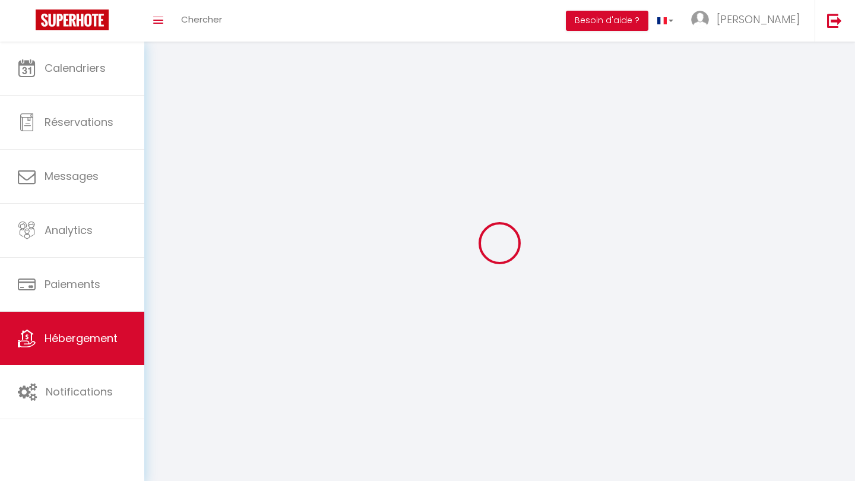
checkbox input "false"
select select
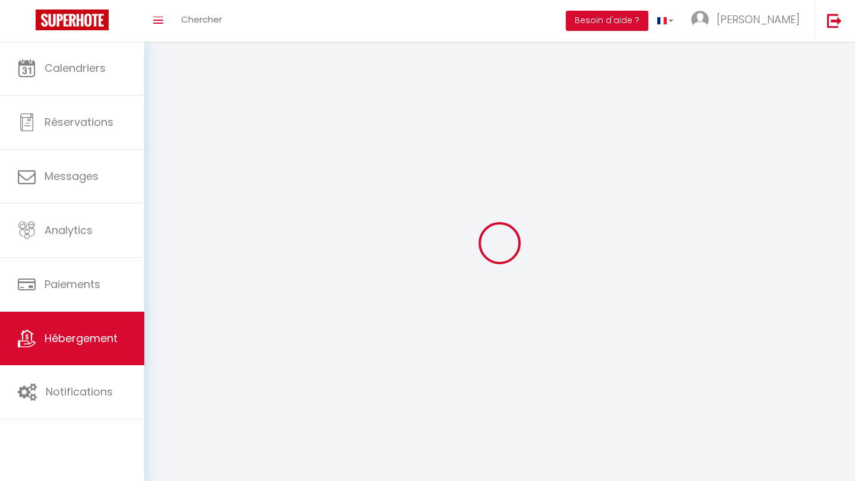
select select
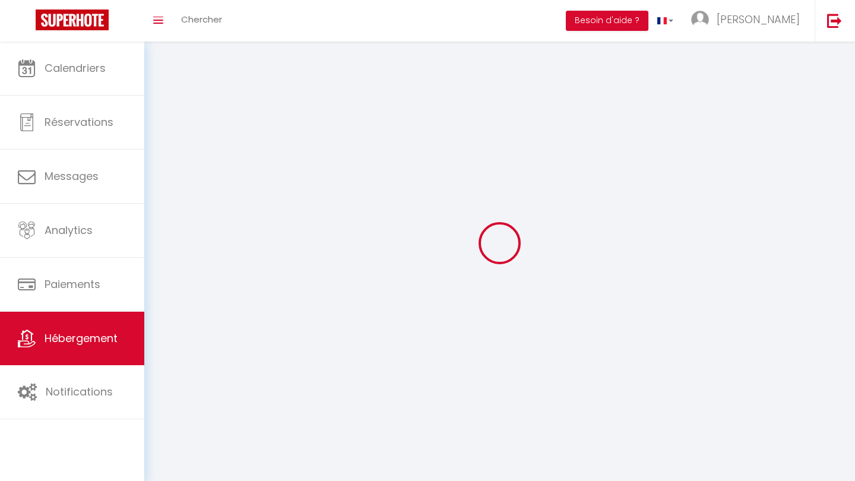
select select
checkbox input "false"
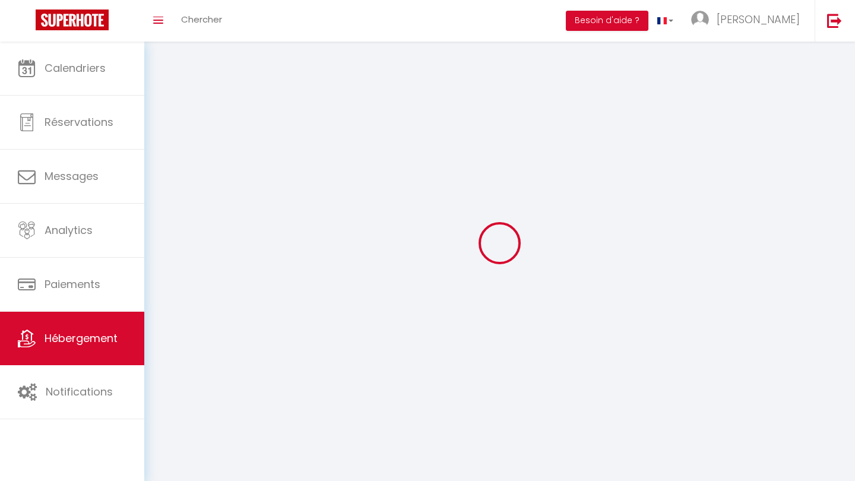
checkbox input "false"
select select
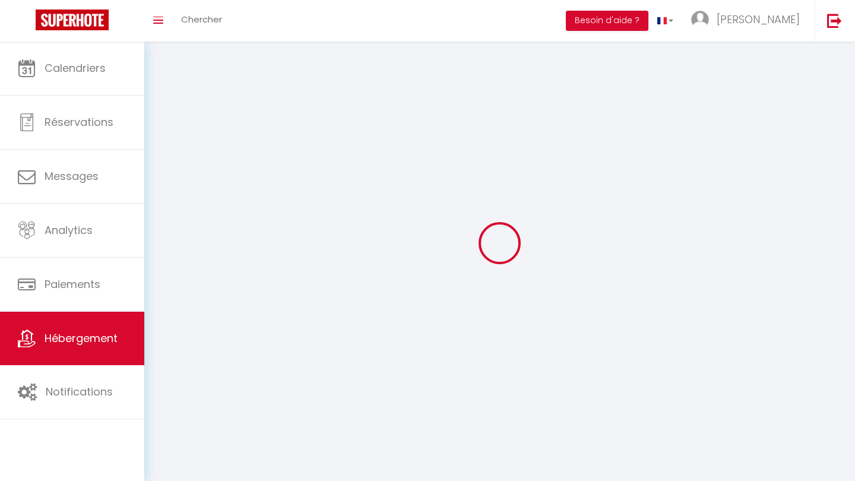
select select
checkbox input "false"
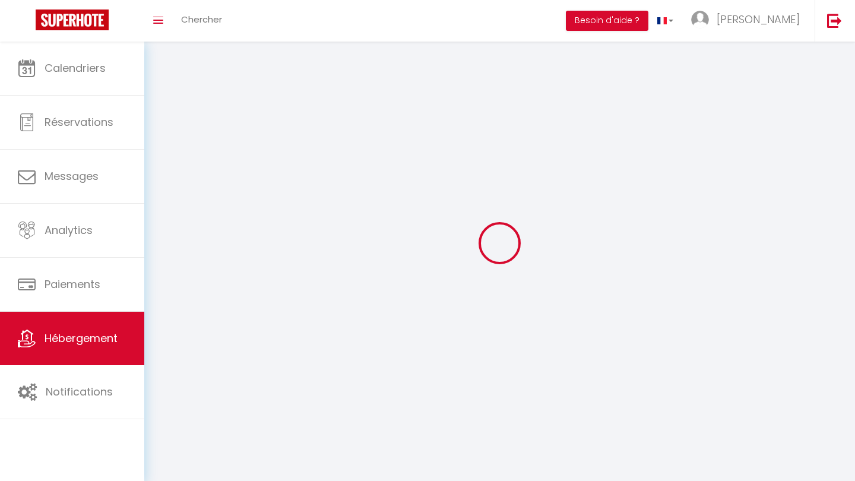
checkbox input "false"
select select
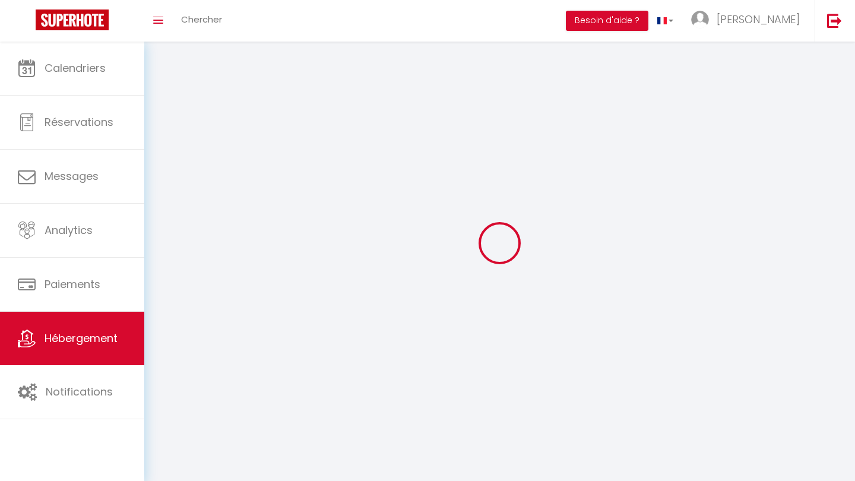
select select
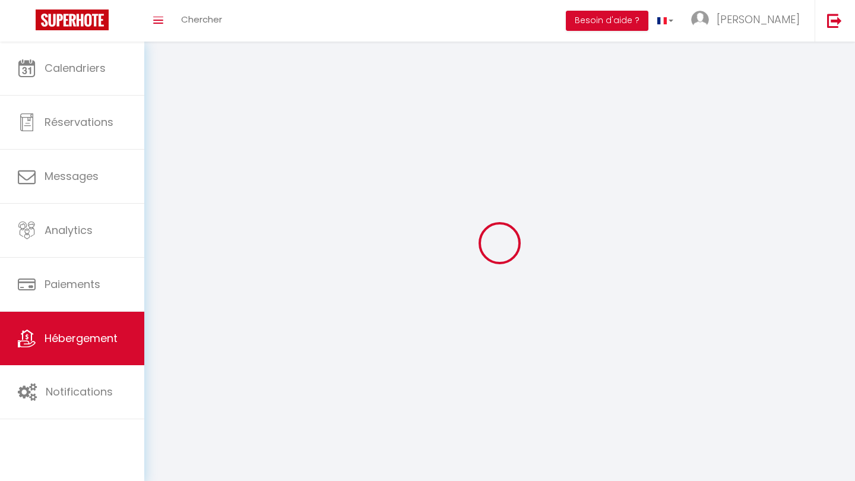
checkbox input "false"
select select
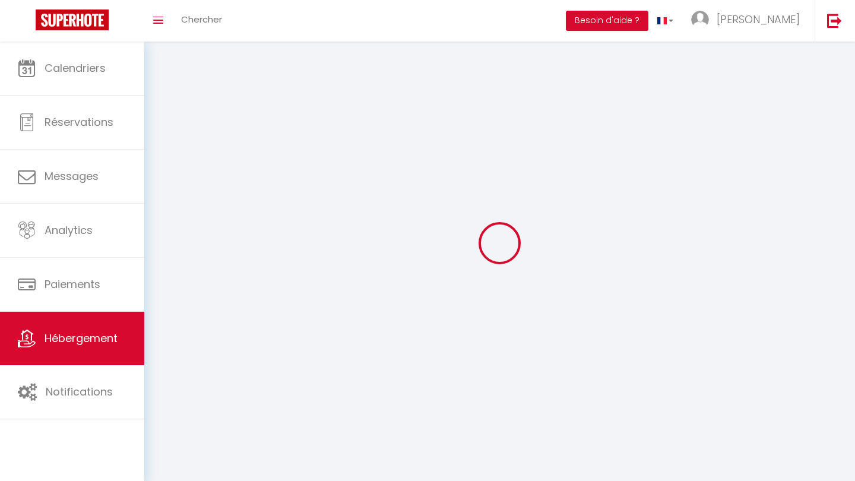
select select
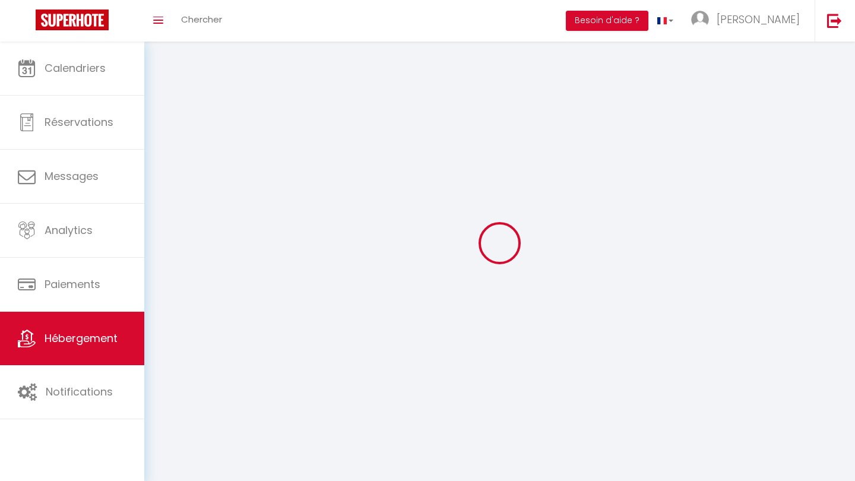
select select
checkbox input "false"
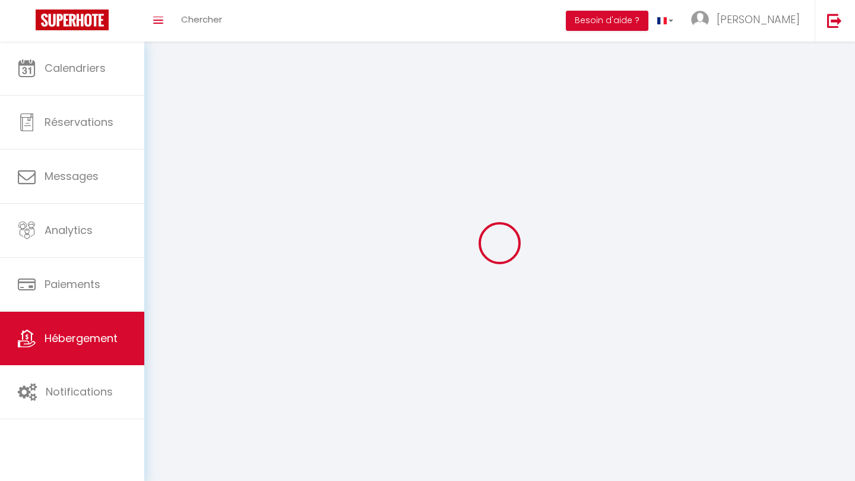
select select
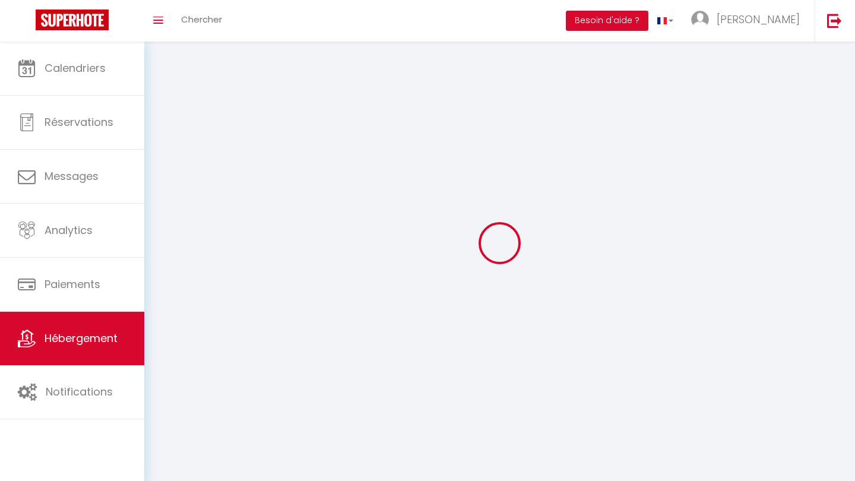
select select
checkbox input "false"
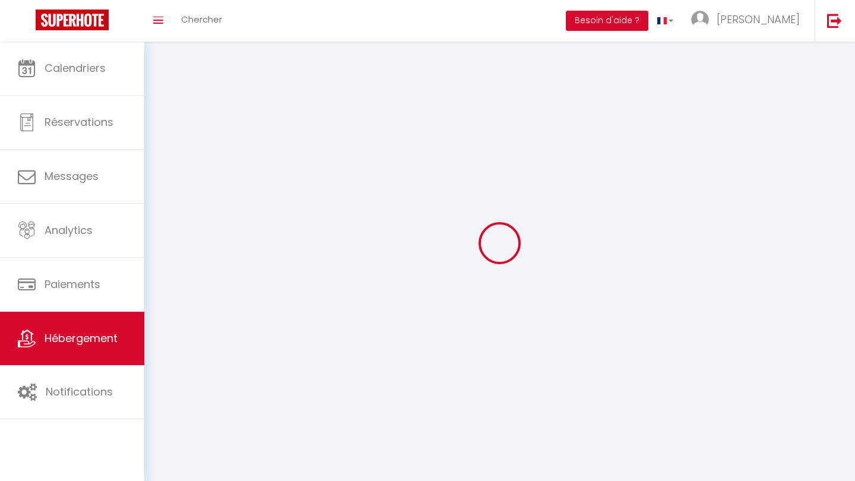
checkbox input "false"
select select
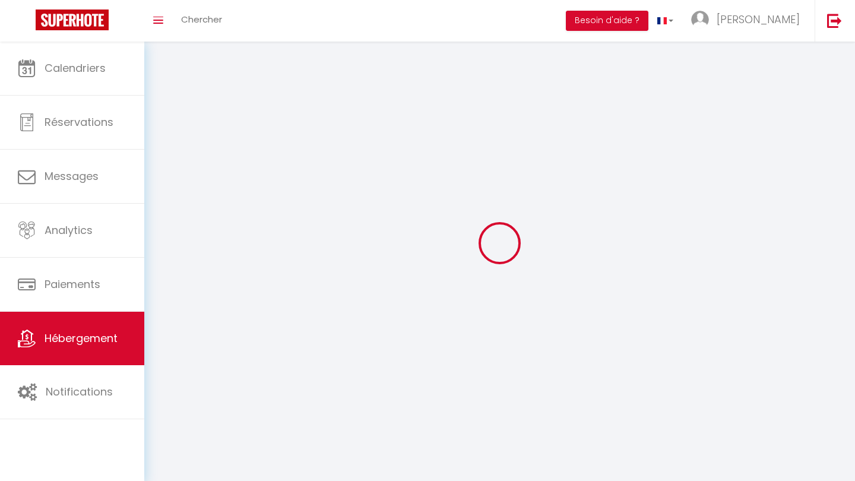
select select
checkbox input "false"
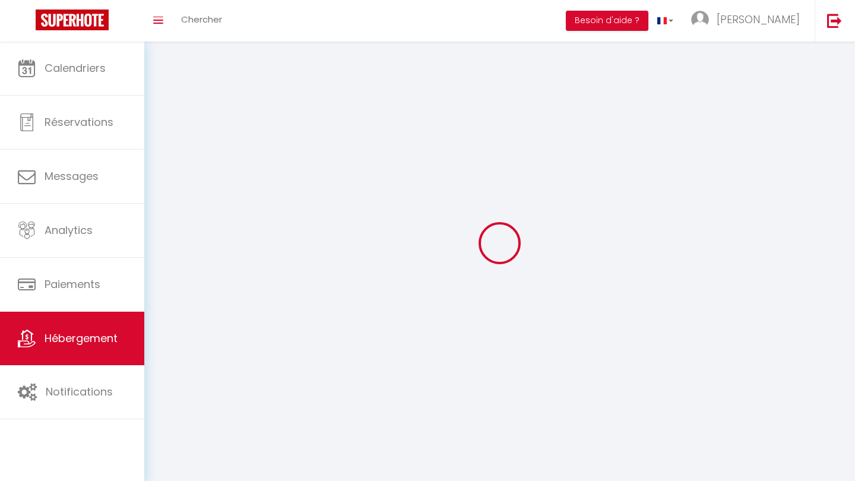
checkbox input "false"
select select
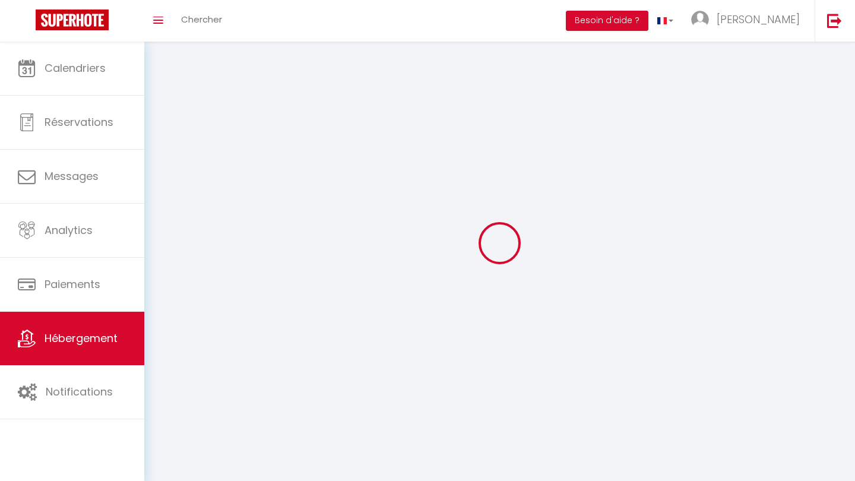
select select "28"
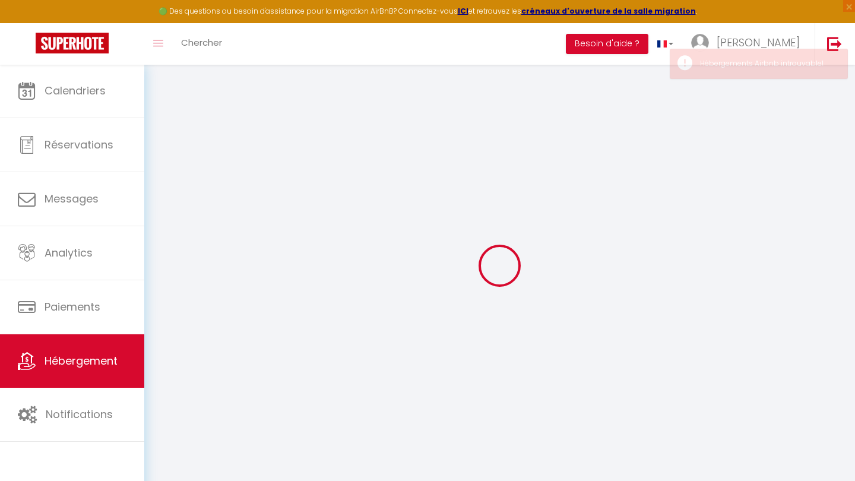
select select
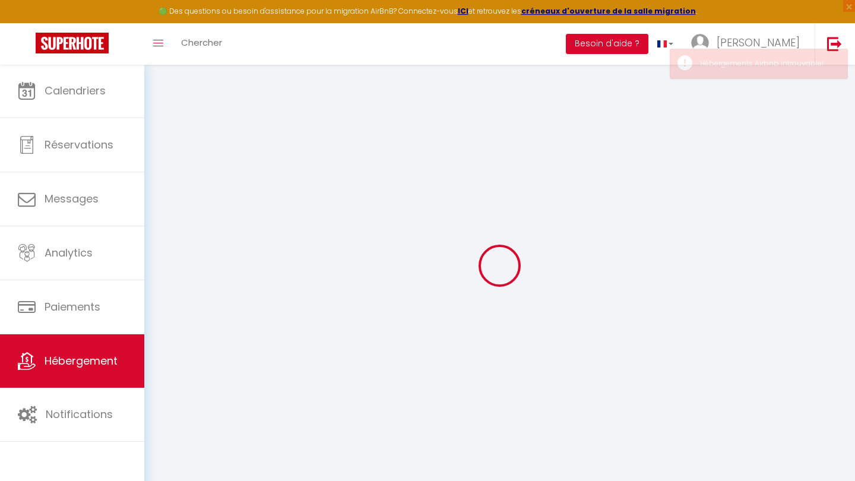
select select
checkbox input "false"
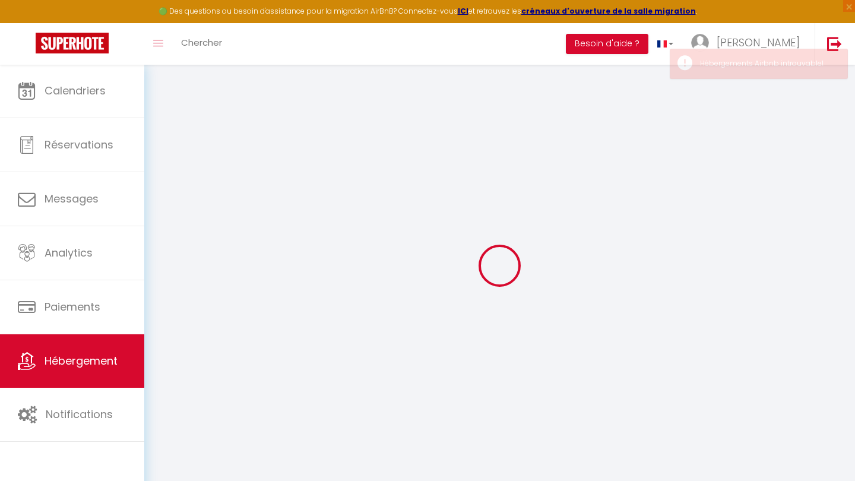
select select
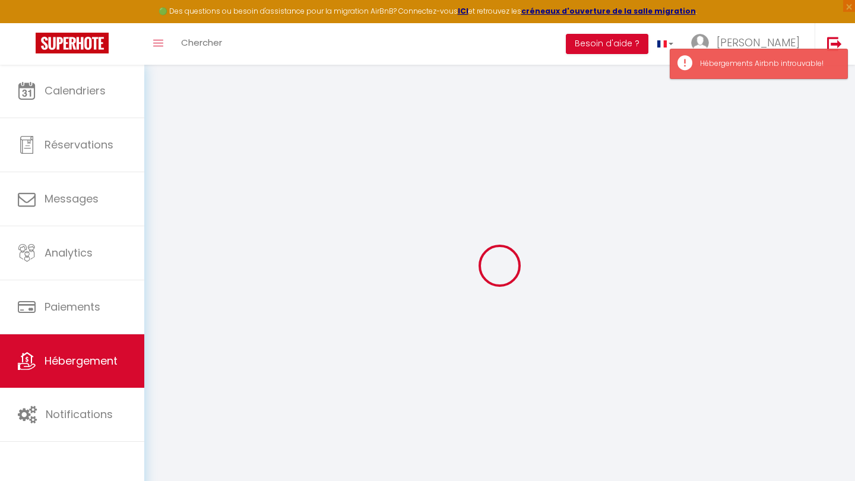
type input "studio Centre historique - dinan"
type input "Youenn"
type input "[STREET_ADDRESS]"
type input "22100"
type input "Dinan"
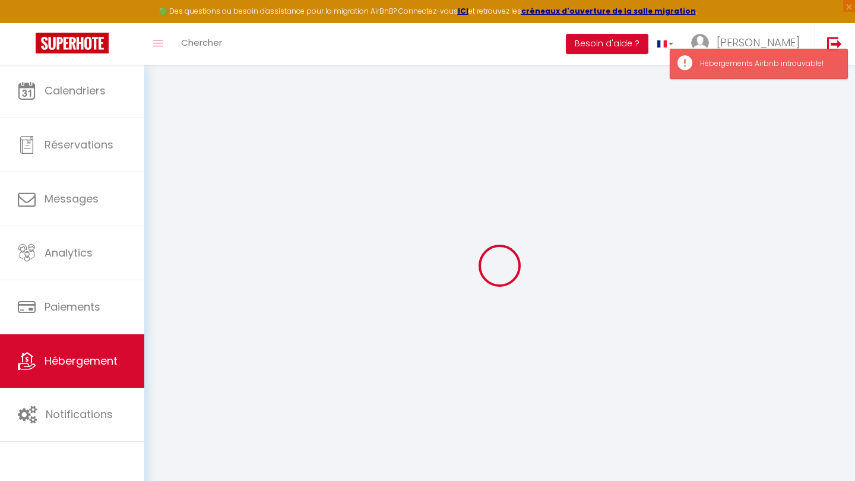
select select "1"
type input "35"
type input "40"
type input "3.30"
type input "200"
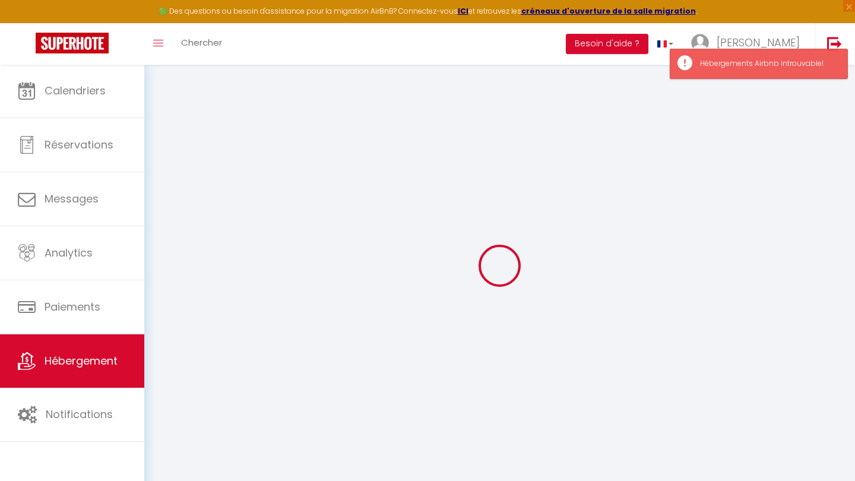
select select
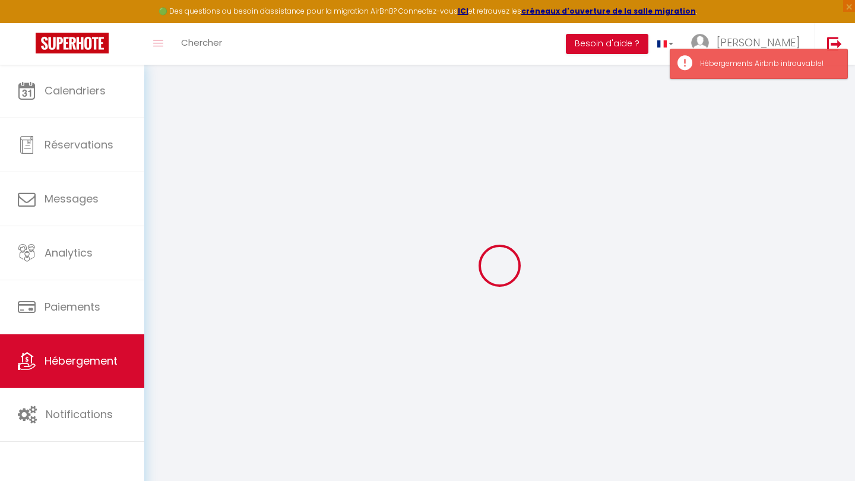
type input "[STREET_ADDRESS]"
type input "22100"
type input "Dinan"
type input "[EMAIL_ADDRESS][DOMAIN_NAME]"
select select "15969"
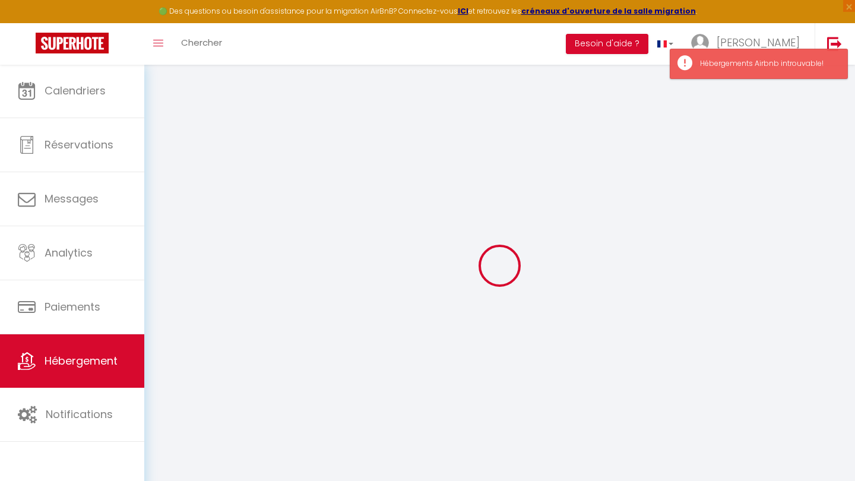
checkbox input "false"
checkbox input "true"
checkbox input "false"
select select
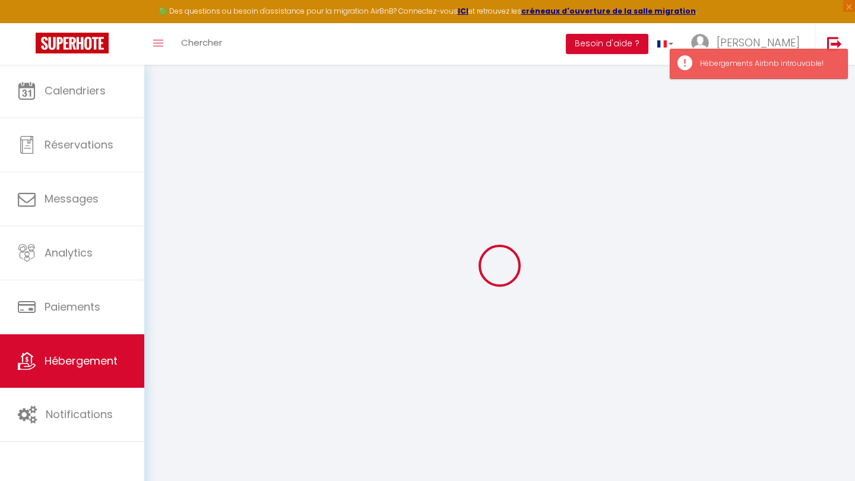
select select
type input "40"
type input "0"
type input "22.5"
type input "0"
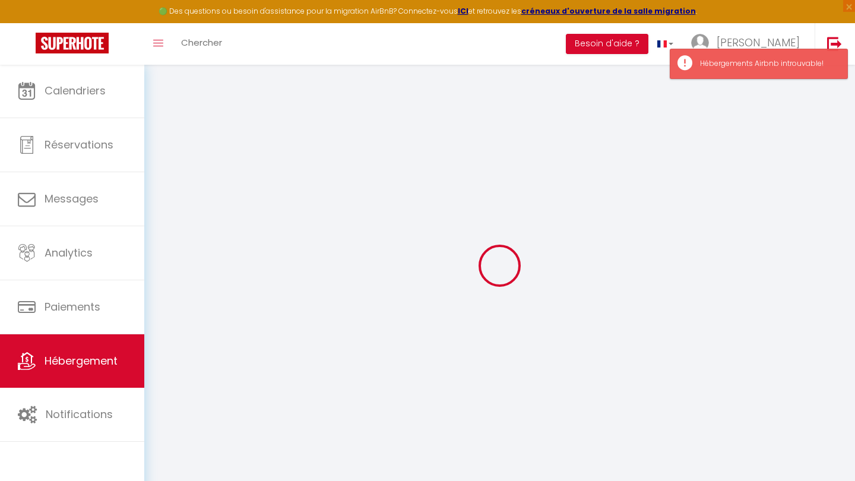
checkbox input "false"
checkbox input "true"
checkbox input "false"
select select "16:00"
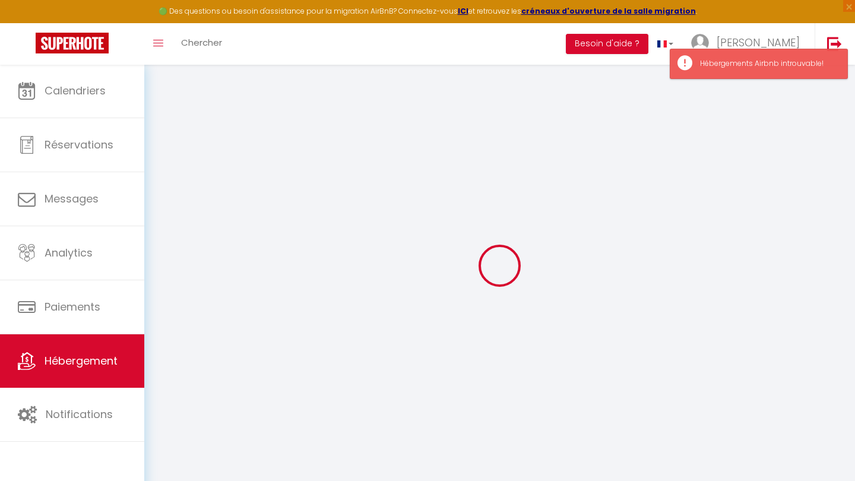
select select "20:00"
select select "10:00"
select select "30"
select select "120"
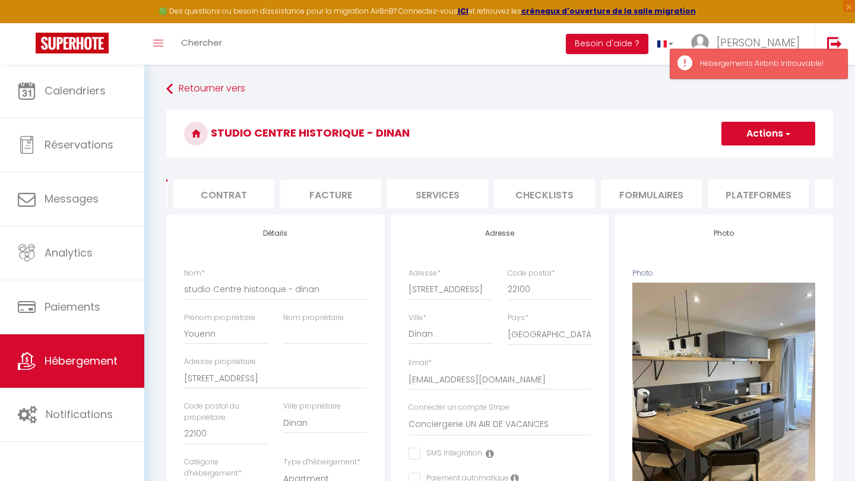
scroll to position [0, 110]
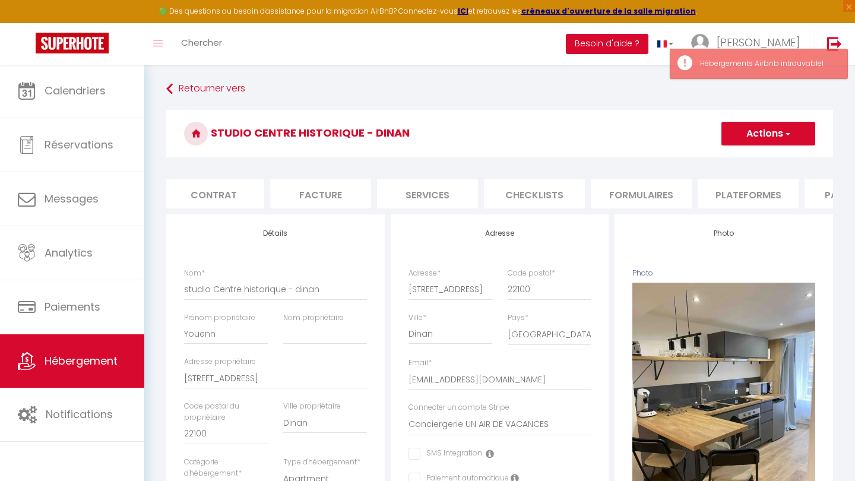
click at [711, 194] on li "Plateformes" at bounding box center [748, 193] width 101 height 29
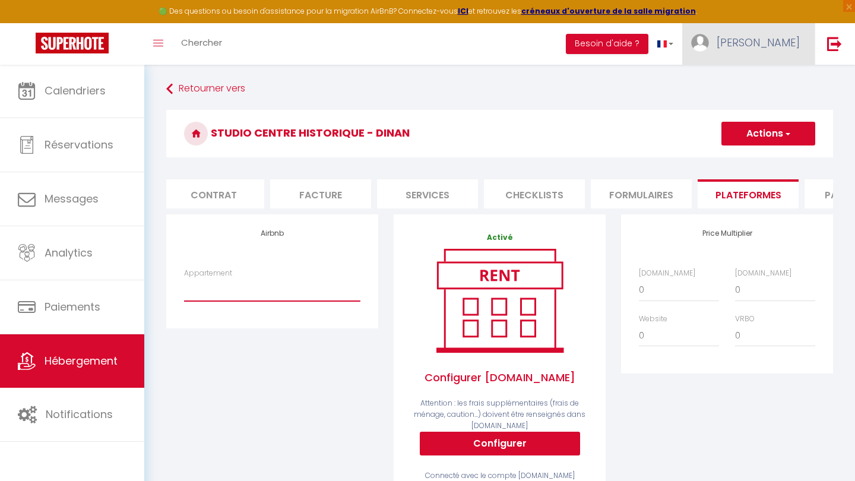
click at [766, 45] on link "[PERSON_NAME]" at bounding box center [748, 44] width 132 height 42
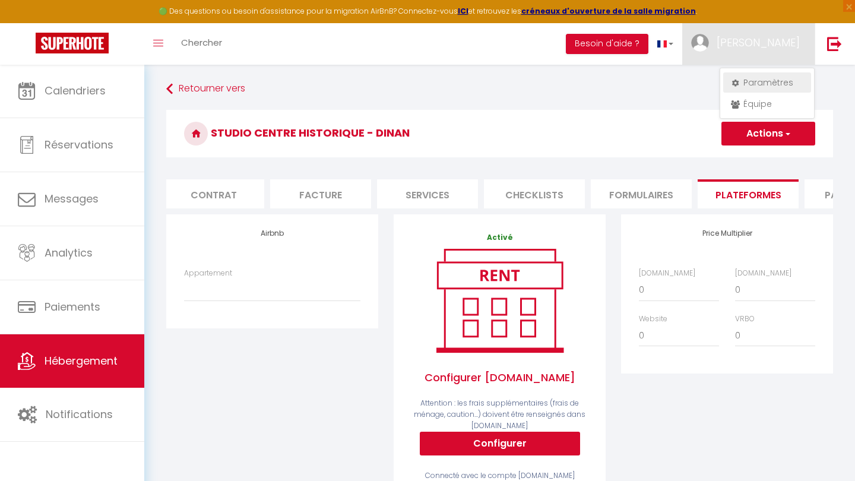
click at [792, 81] on link "Paramètres" at bounding box center [767, 82] width 88 height 20
select select "28"
select select "fr"
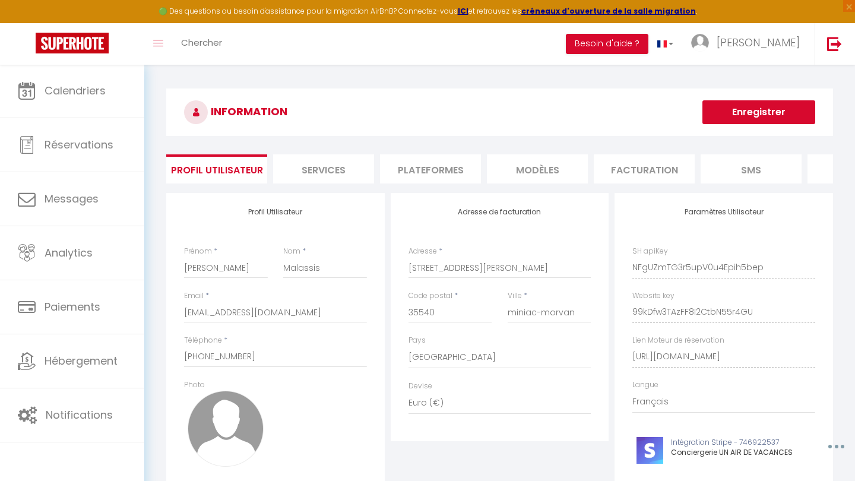
click at [417, 166] on li "Plateformes" at bounding box center [430, 168] width 101 height 29
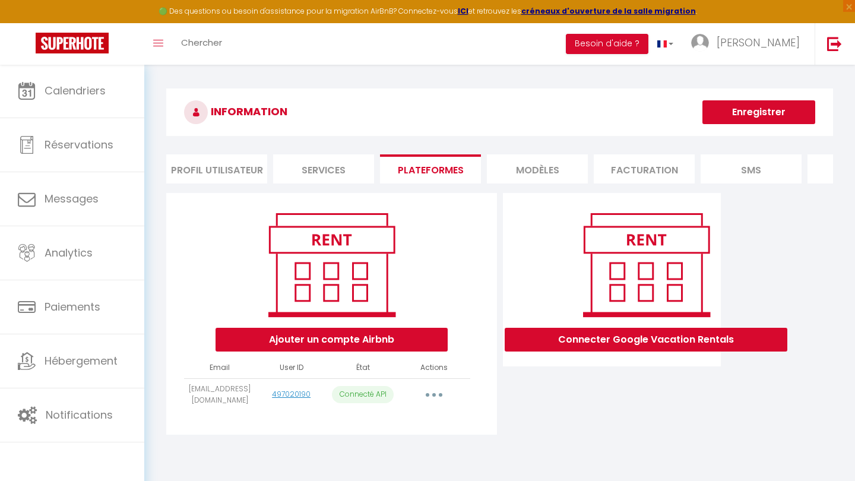
click at [438, 397] on button "button" at bounding box center [434, 394] width 33 height 19
click at [418, 425] on link "Importer les appartements" at bounding box center [381, 422] width 131 height 20
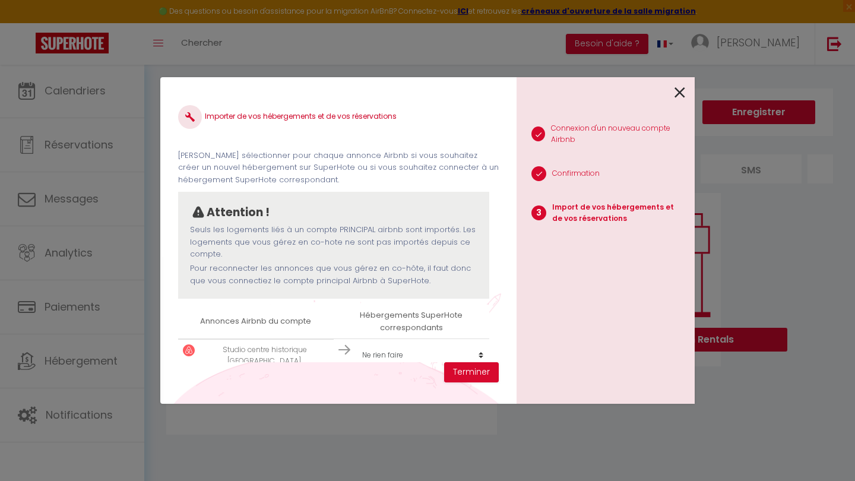
scroll to position [1, 0]
select select "76849"
click at [467, 371] on button "Terminer" at bounding box center [471, 372] width 55 height 20
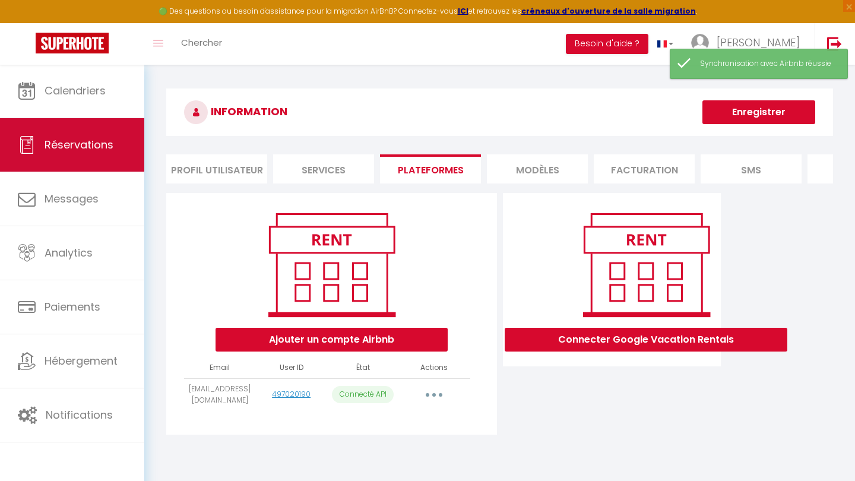
click at [93, 145] on span "Réservations" at bounding box center [79, 144] width 69 height 15
select select "not_cancelled"
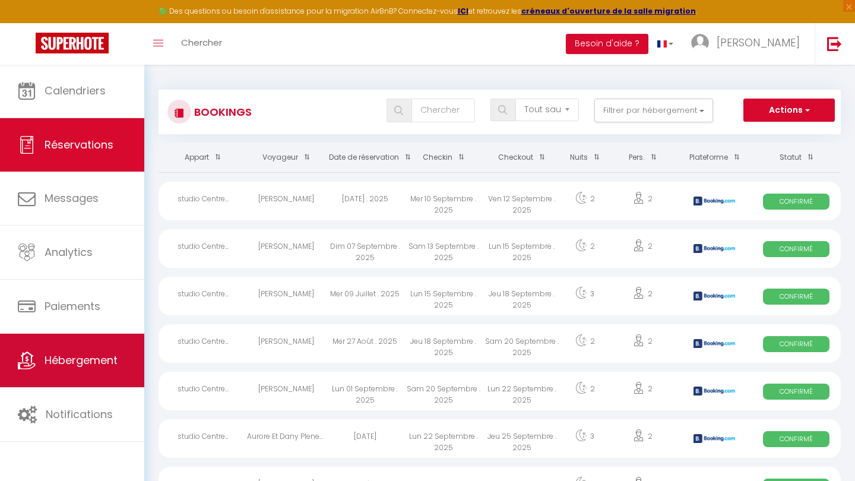
click at [103, 345] on link "Hébergement" at bounding box center [72, 360] width 144 height 53
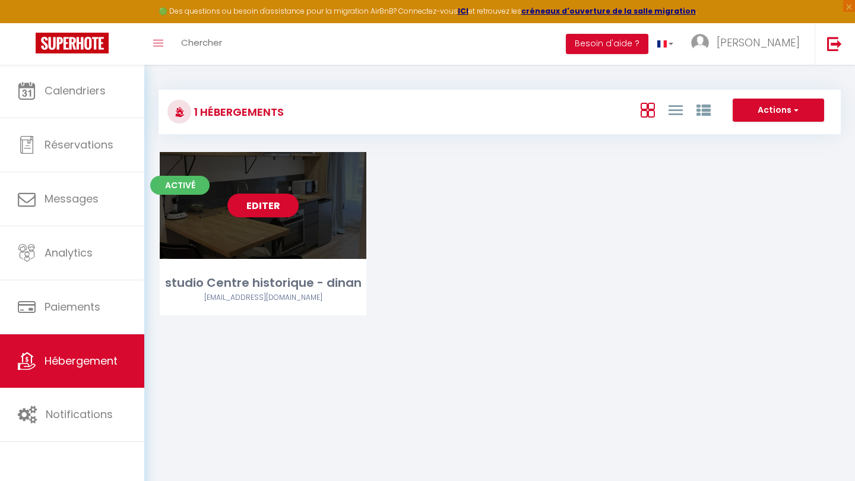
click at [276, 199] on link "Editer" at bounding box center [262, 206] width 71 height 24
select select "3"
select select "2"
select select "1"
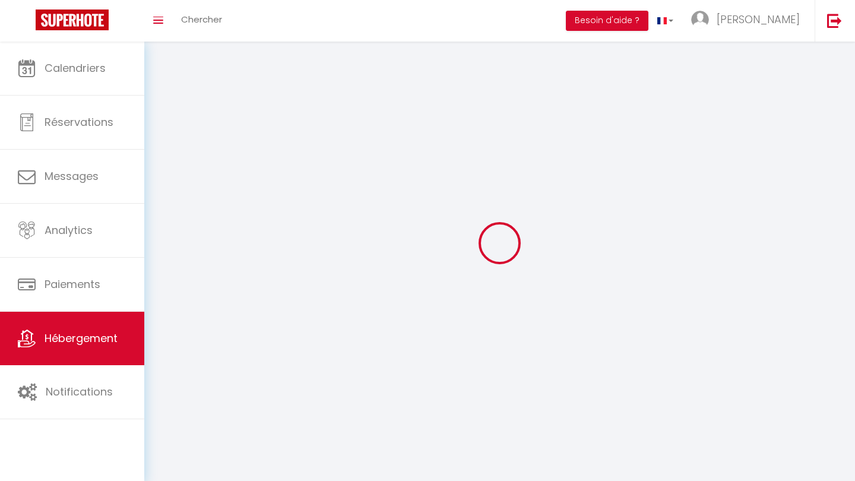
select select
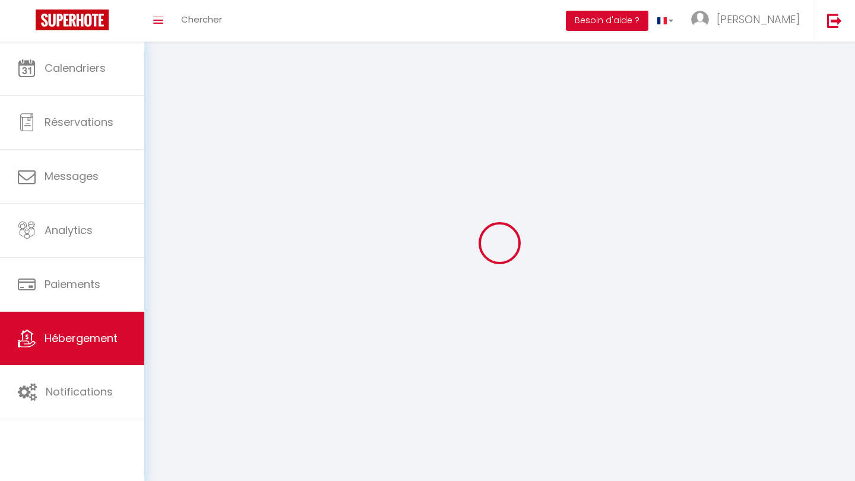
select select
checkbox input "false"
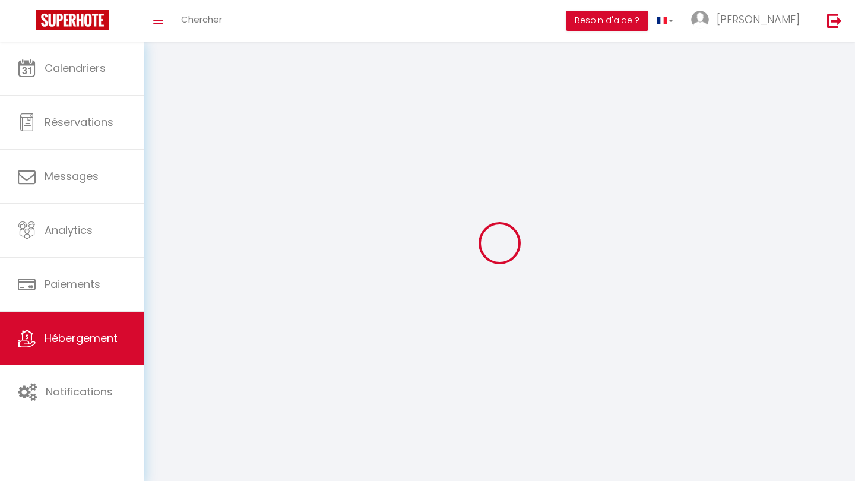
select select
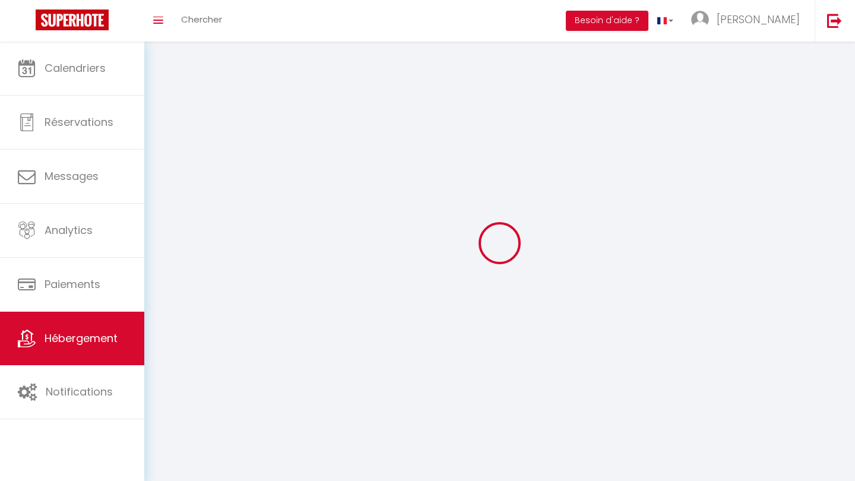
select select
checkbox input "false"
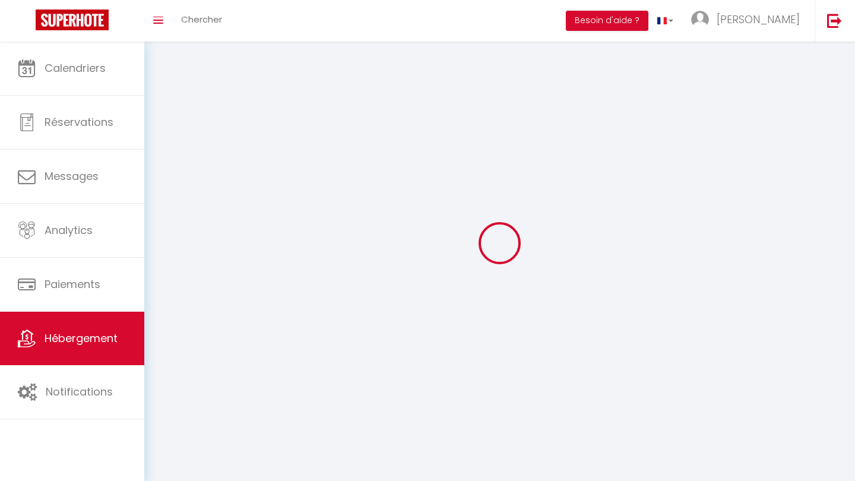
checkbox input "false"
select select
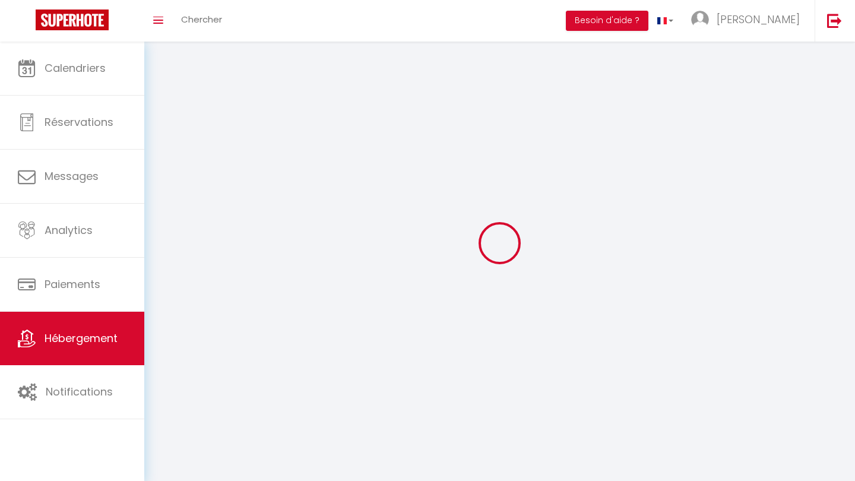
select select
checkbox input "false"
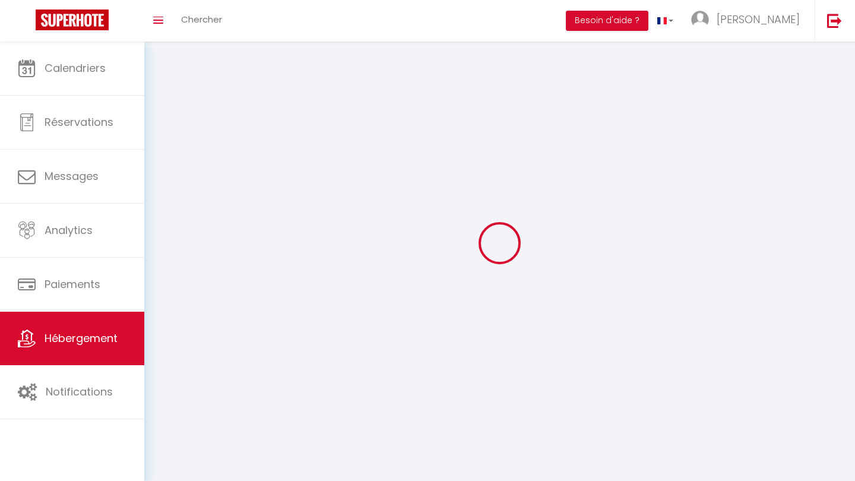
checkbox input "false"
select select
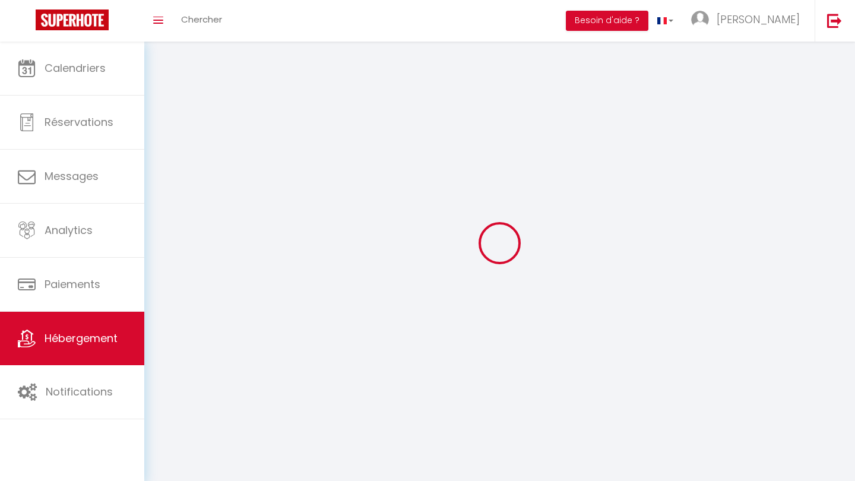
select select
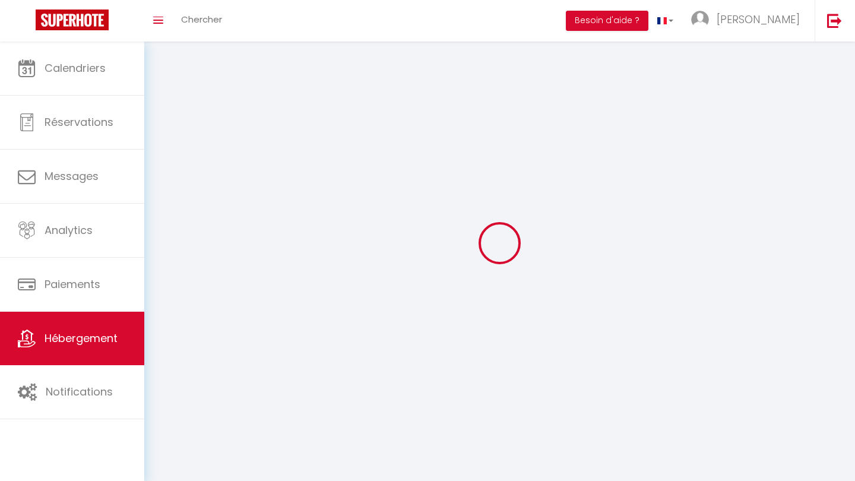
checkbox input "false"
select select
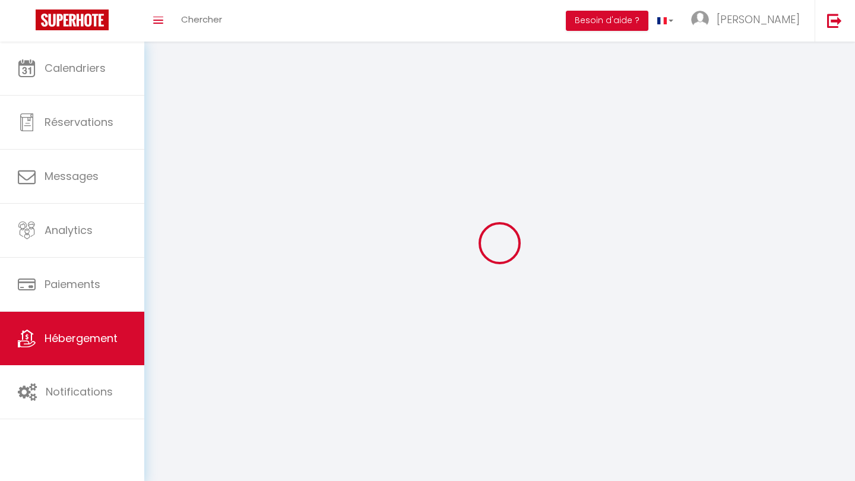
select select
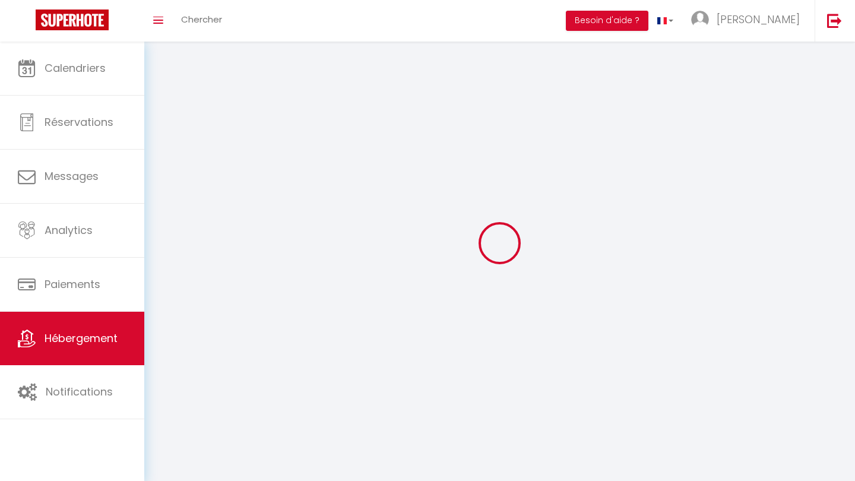
select select
checkbox input "false"
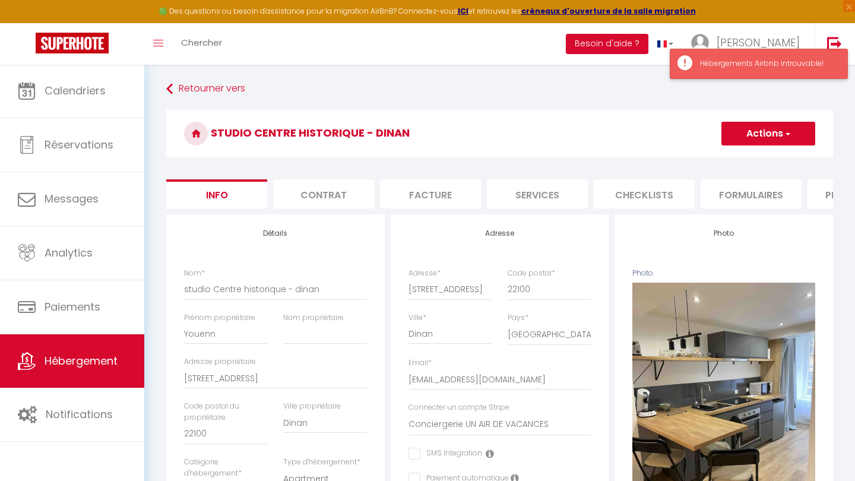
click at [744, 62] on div "Hébergements Airbnb introuvable!" at bounding box center [767, 63] width 135 height 11
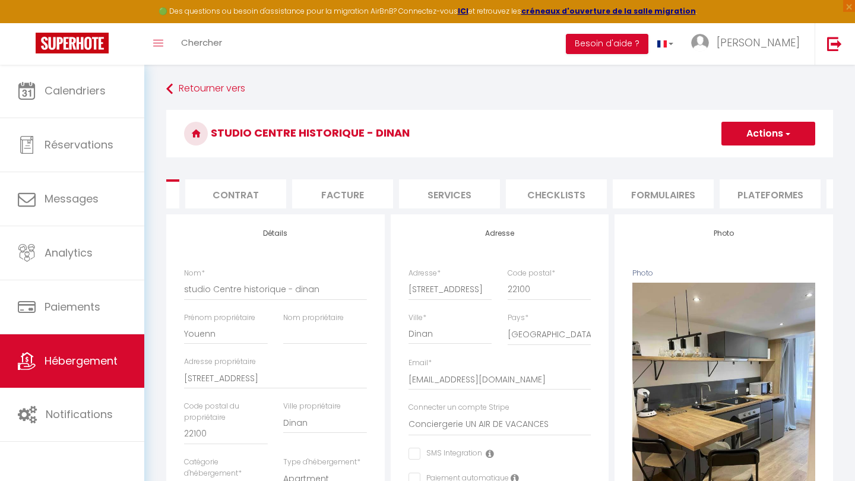
scroll to position [0, 93]
click at [772, 189] on li "Plateformes" at bounding box center [765, 193] width 101 height 29
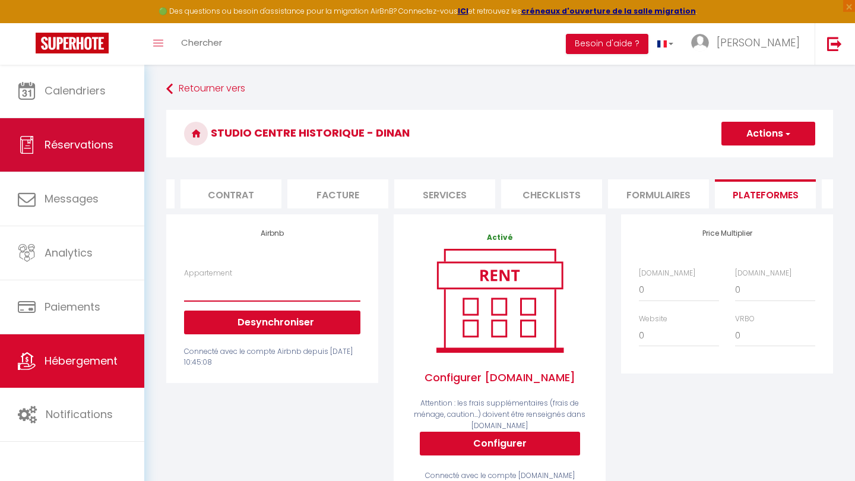
click at [91, 146] on span "Réservations" at bounding box center [79, 144] width 69 height 15
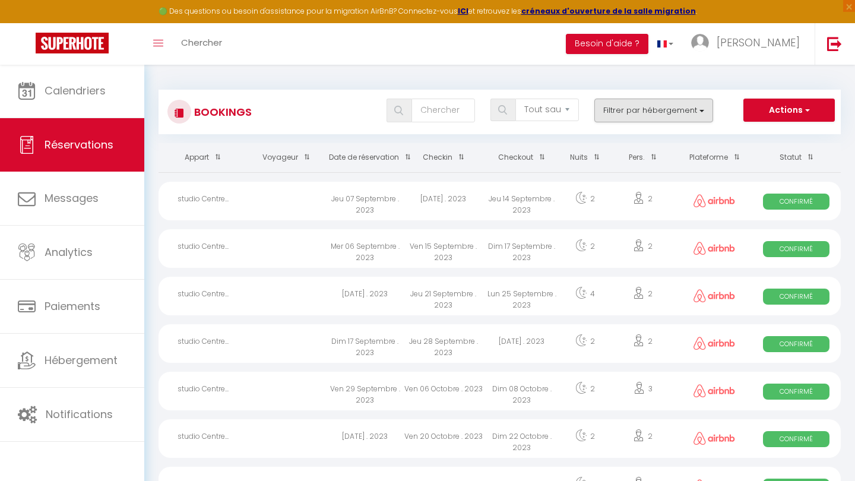
click at [671, 113] on button "Filtrer par hébergement" at bounding box center [654, 111] width 119 height 24
click at [614, 156] on input "studio Centre historique - dinan" at bounding box center [688, 158] width 154 height 12
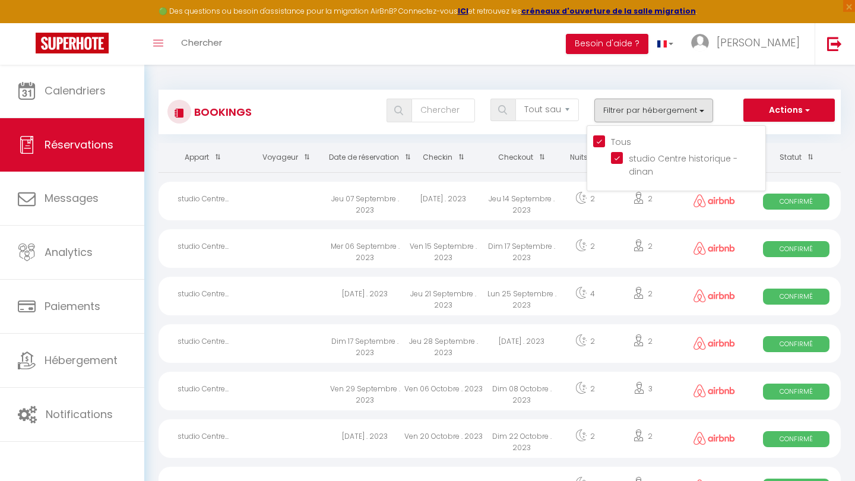
click at [426, 83] on div "Bookings Tous les statuts Annulé Confirmé Non Confirmé Tout sauf annulé No Show…" at bounding box center [500, 106] width 682 height 56
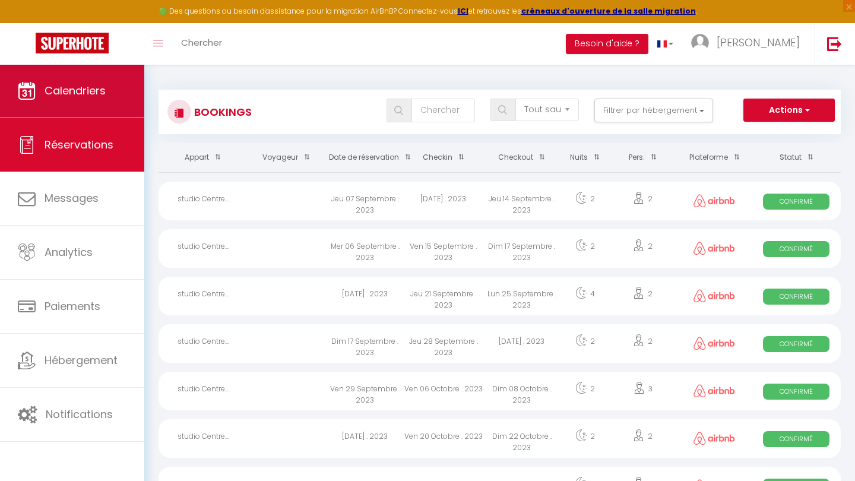
click at [128, 92] on link "Calendriers" at bounding box center [72, 90] width 144 height 53
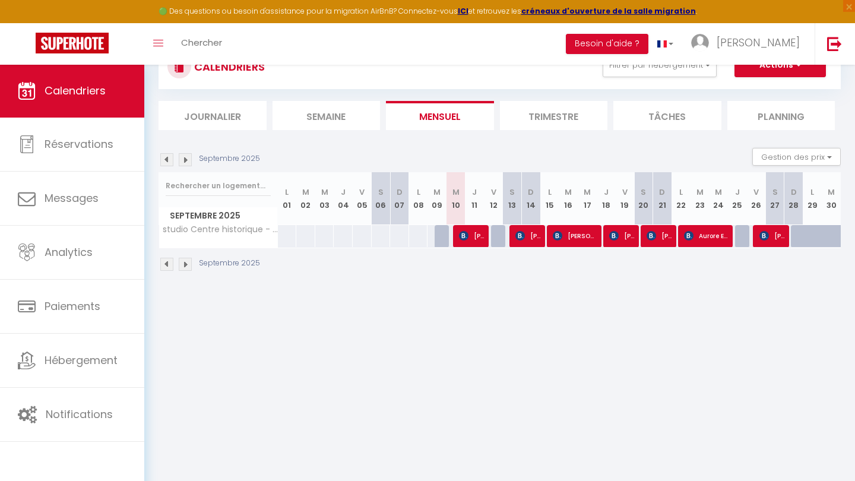
scroll to position [47, 0]
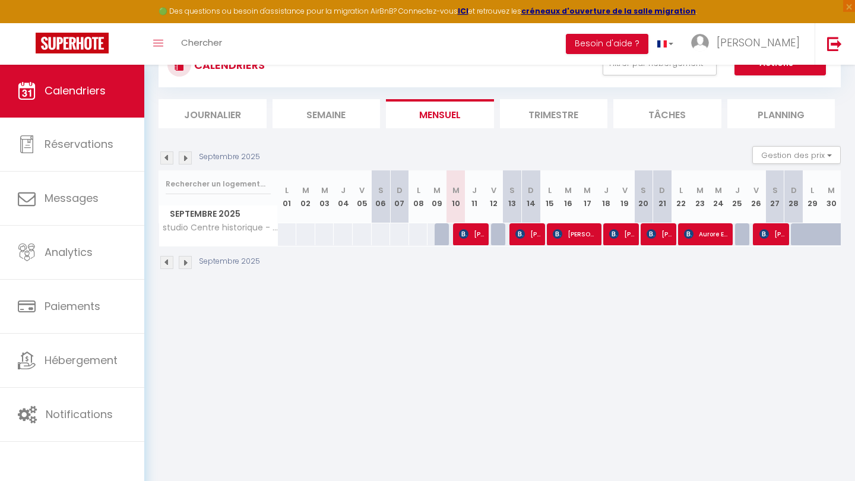
click at [181, 161] on img at bounding box center [185, 157] width 13 height 13
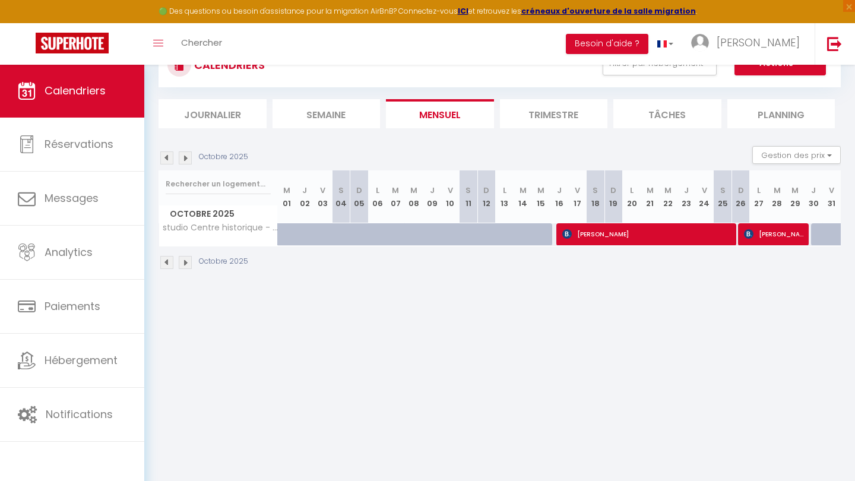
click at [184, 161] on img at bounding box center [185, 157] width 13 height 13
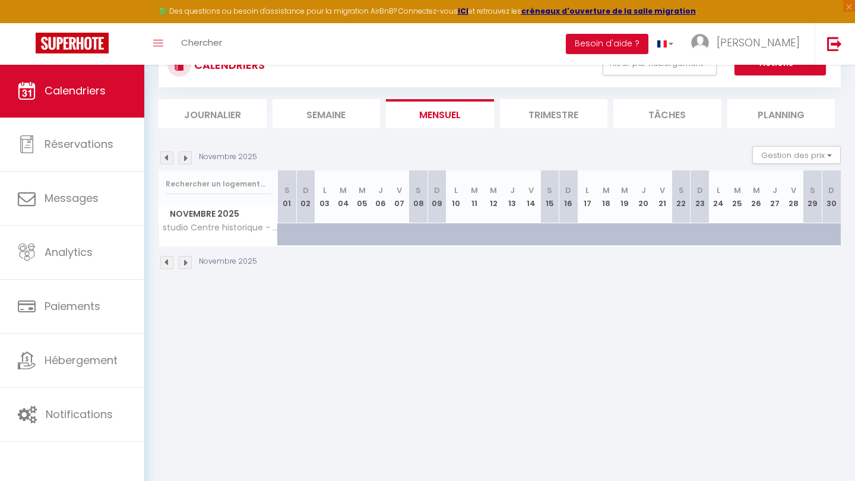
click at [184, 161] on img at bounding box center [185, 157] width 13 height 13
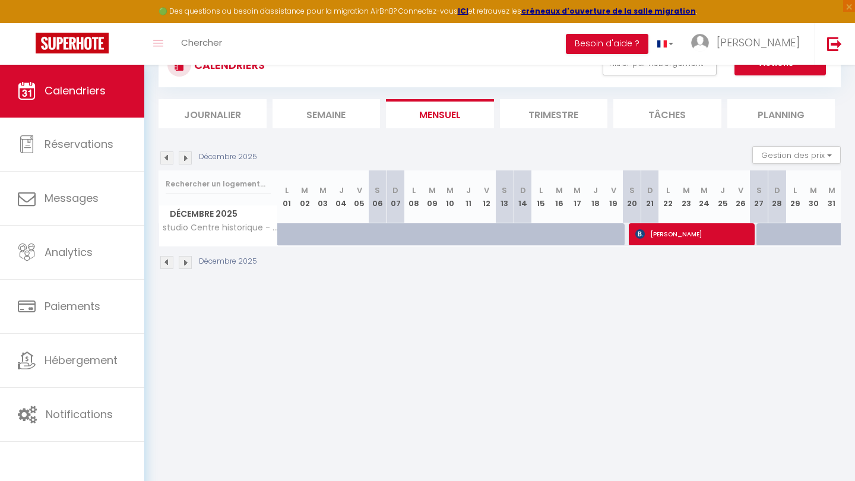
click at [184, 161] on img at bounding box center [185, 157] width 13 height 13
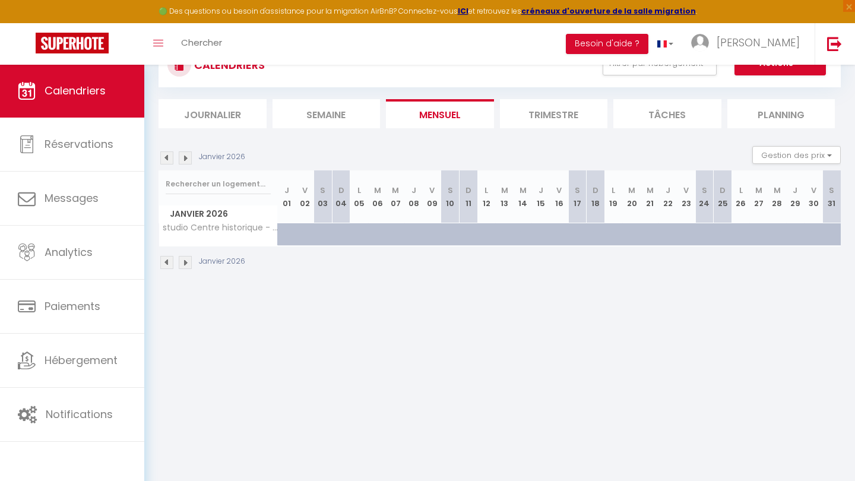
click at [184, 161] on img at bounding box center [185, 157] width 13 height 13
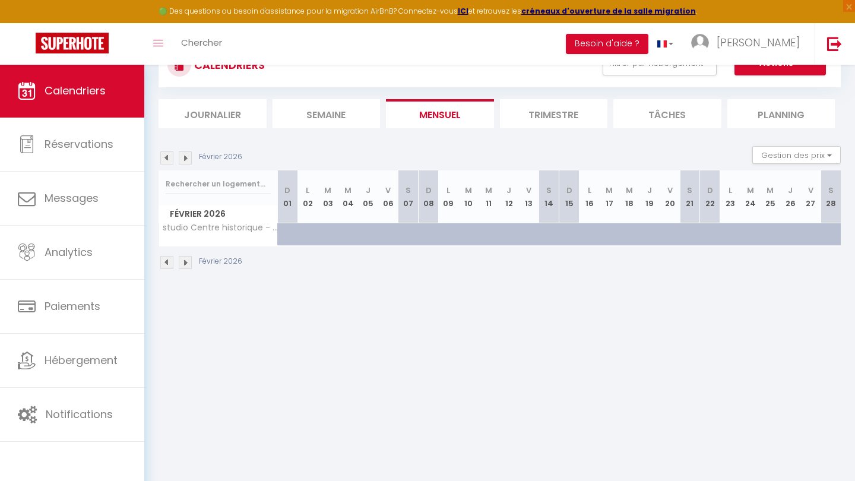
click at [166, 156] on img at bounding box center [166, 157] width 13 height 13
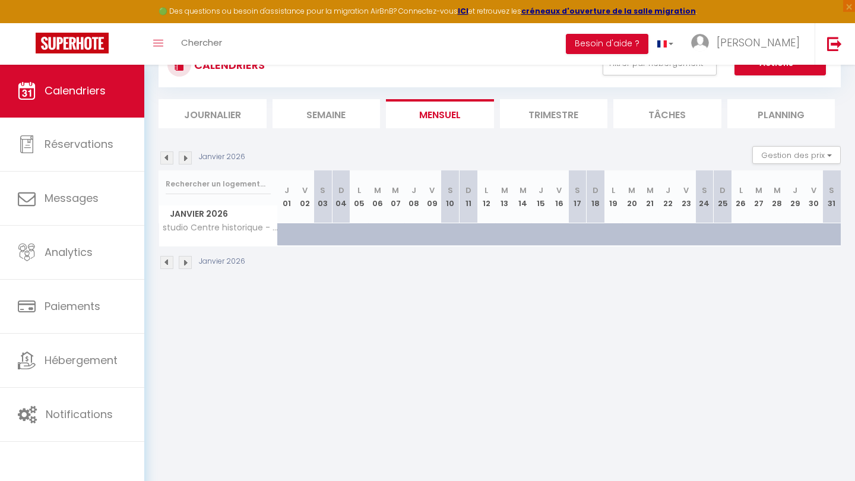
click at [166, 156] on img at bounding box center [166, 157] width 13 height 13
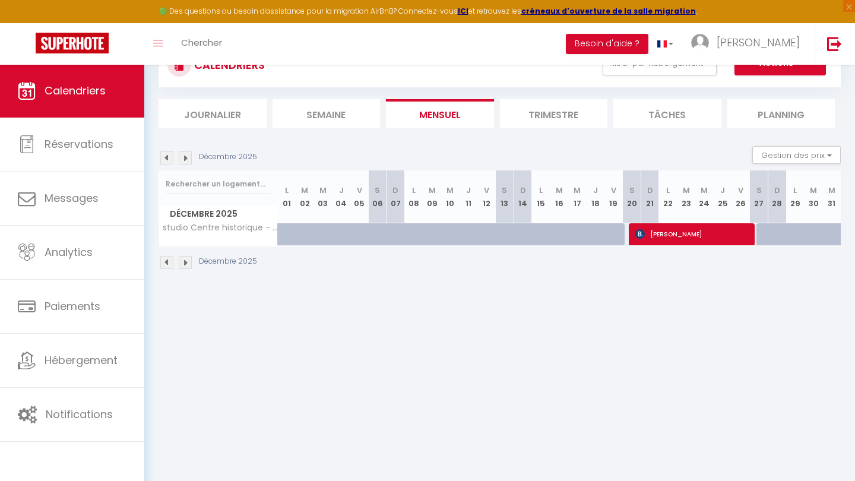
click at [166, 156] on img at bounding box center [166, 157] width 13 height 13
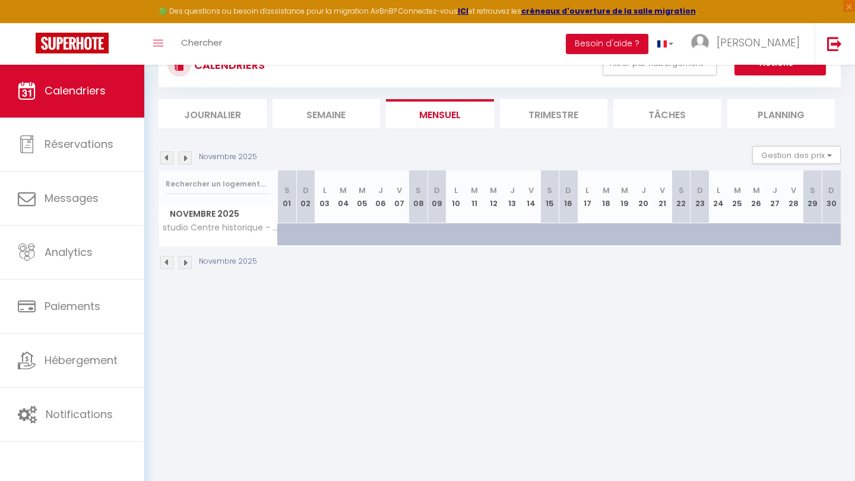
click at [166, 156] on img at bounding box center [166, 157] width 13 height 13
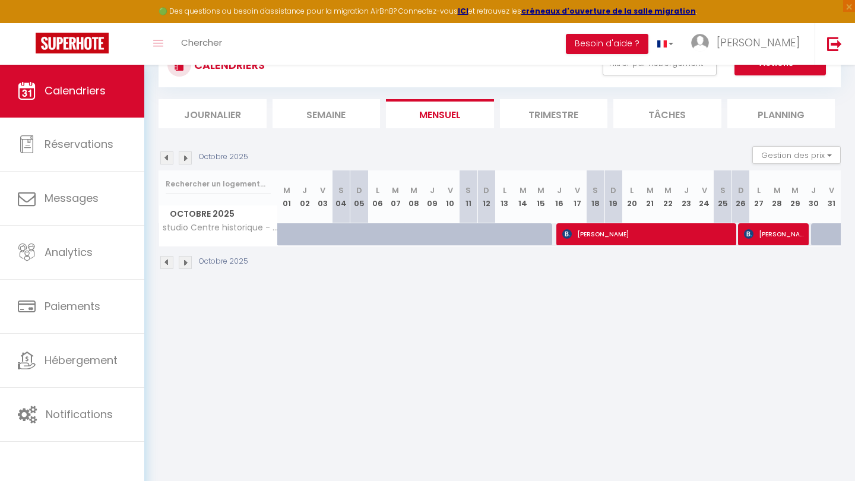
click at [166, 156] on img at bounding box center [166, 157] width 13 height 13
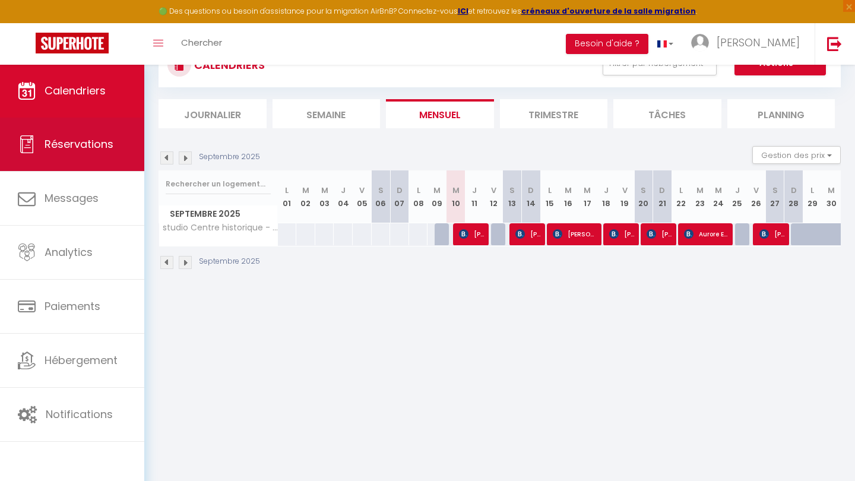
click at [124, 129] on link "Réservations" at bounding box center [72, 144] width 144 height 53
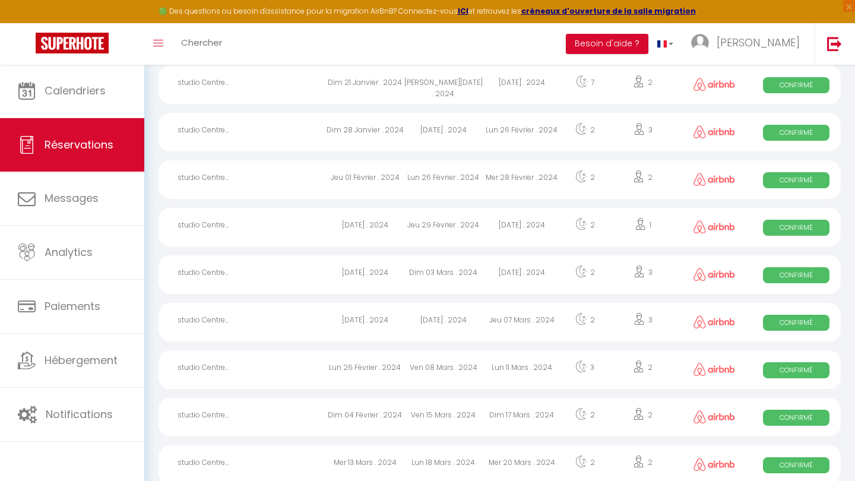
scroll to position [937, 0]
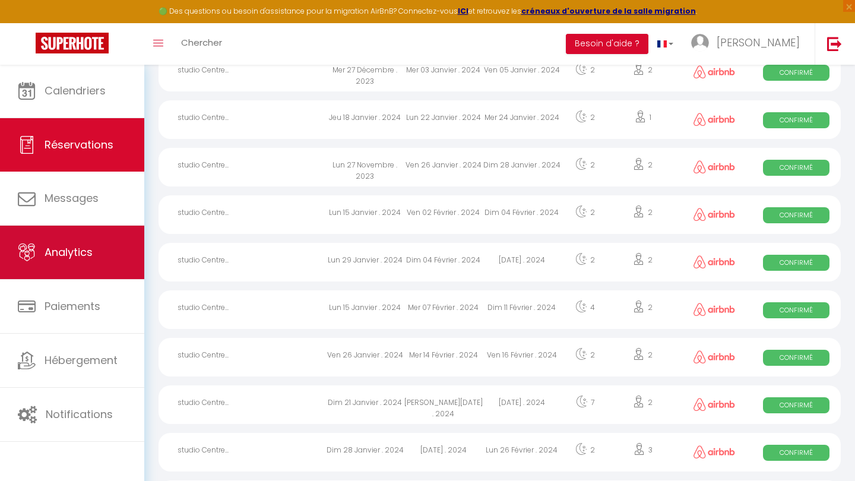
click at [69, 255] on span "Analytics" at bounding box center [69, 252] width 48 height 15
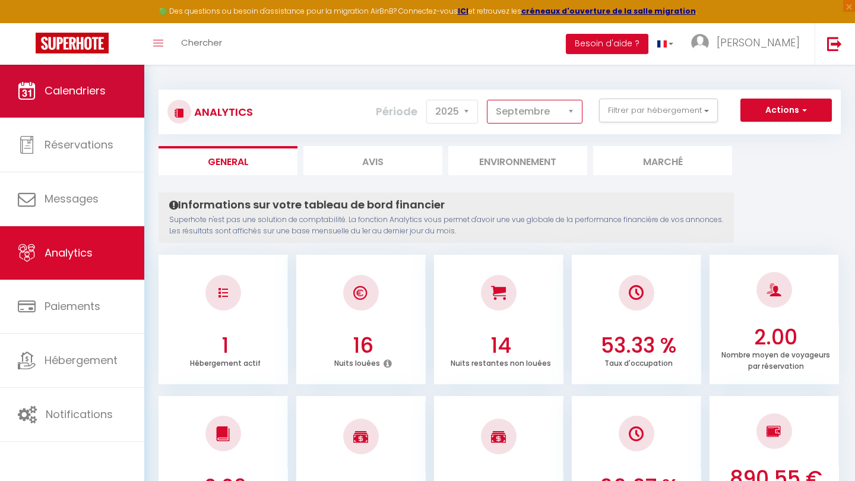
click at [91, 90] on span "Calendriers" at bounding box center [75, 90] width 61 height 15
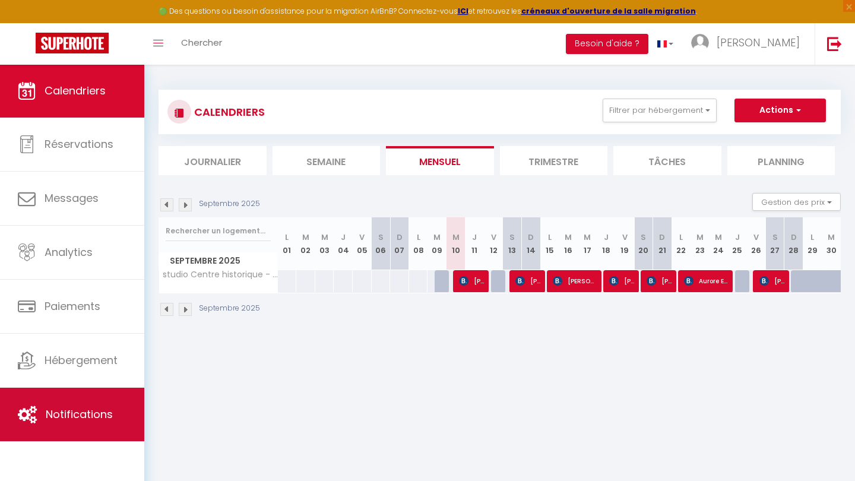
click at [77, 406] on link "Notifications" at bounding box center [72, 414] width 144 height 53
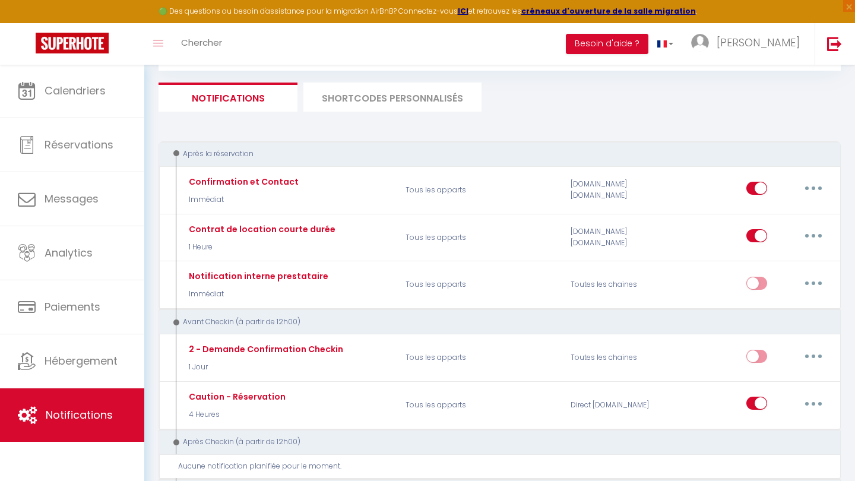
scroll to position [64, 0]
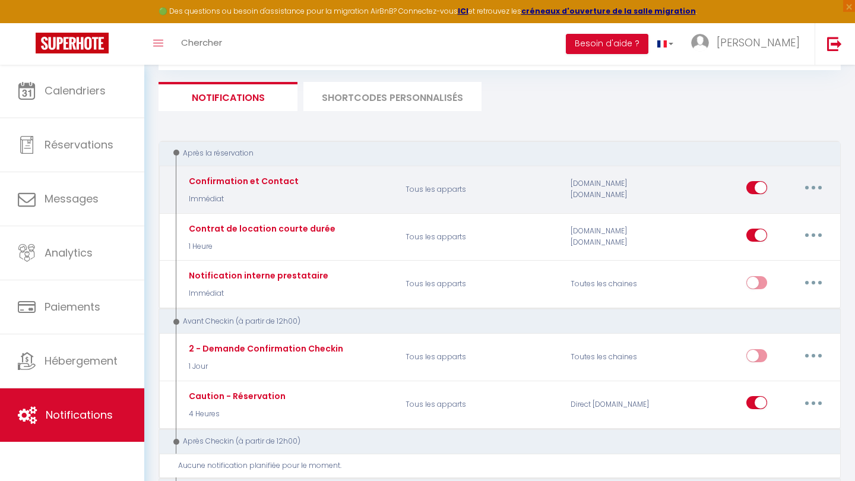
click at [812, 187] on icon "button" at bounding box center [814, 188] width 4 height 4
click at [782, 210] on link "Editer" at bounding box center [783, 215] width 88 height 20
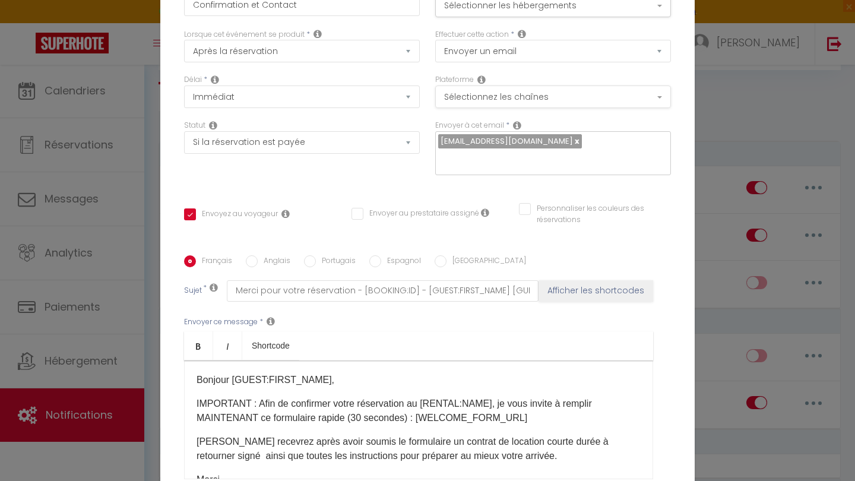
click at [549, 106] on button "Sélectionnez les chaînes" at bounding box center [553, 97] width 236 height 23
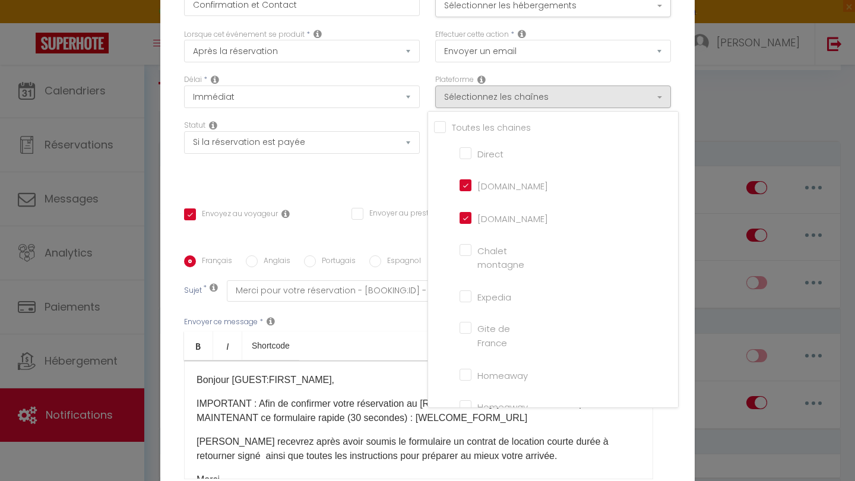
click at [385, 173] on div "Statut Aucun Si la réservation est payée Si réservation non payée Si la caution…" at bounding box center [301, 153] width 251 height 67
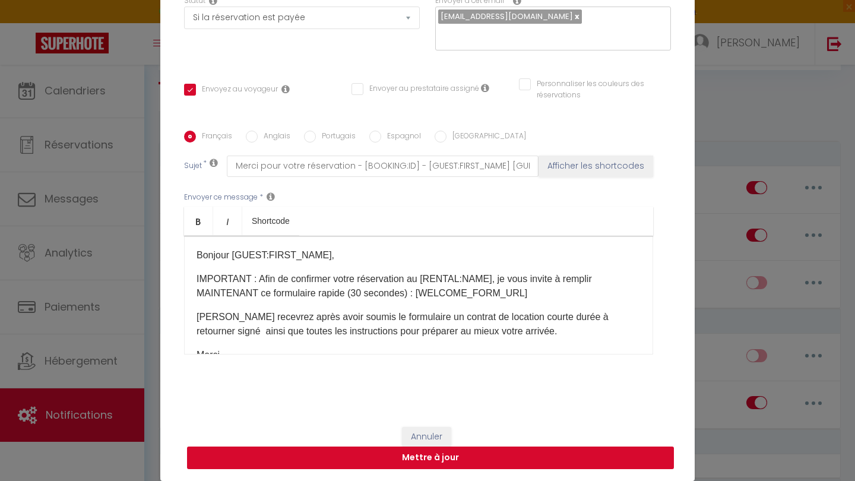
scroll to position [124, 0]
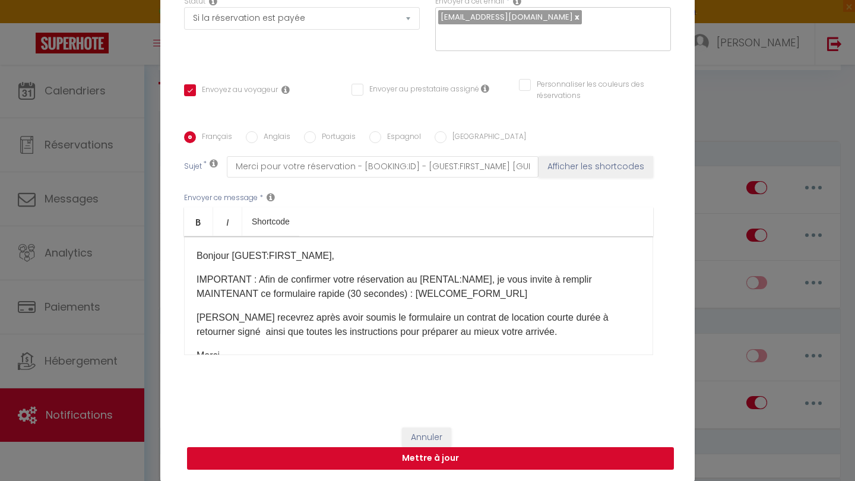
click at [480, 454] on button "Mettre à jour" at bounding box center [430, 458] width 487 height 23
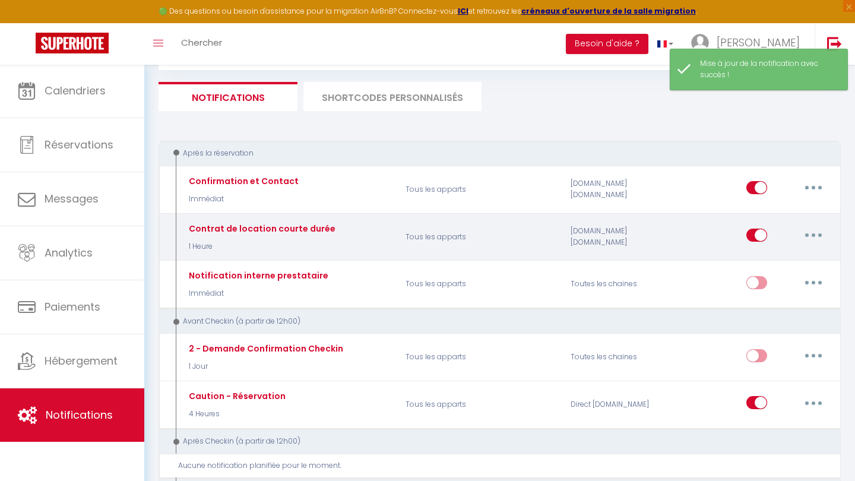
click at [808, 234] on button "button" at bounding box center [813, 235] width 33 height 19
click at [777, 261] on link "Editer" at bounding box center [783, 262] width 88 height 20
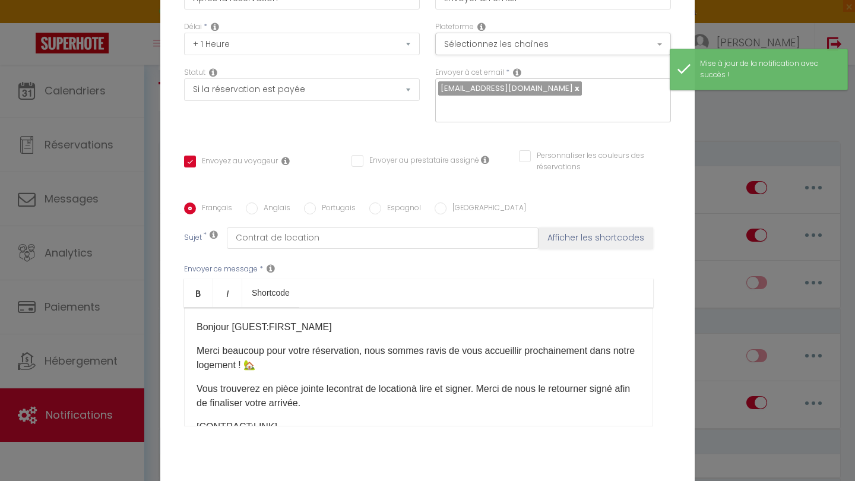
scroll to position [43, 0]
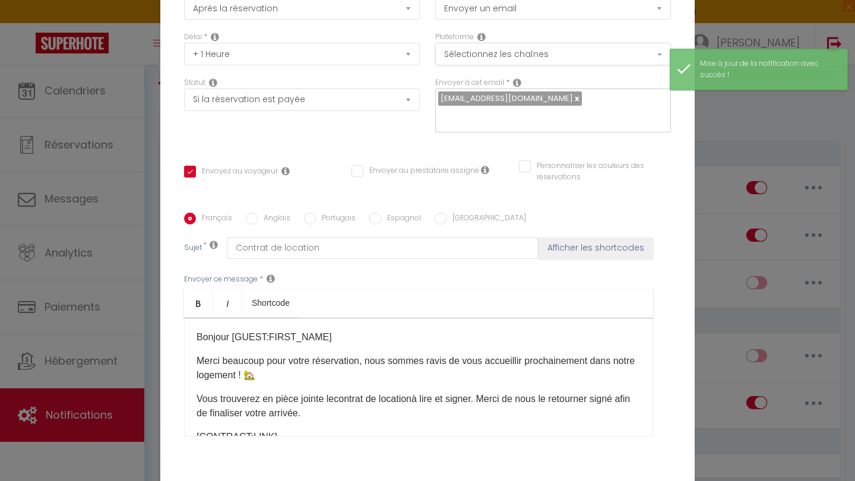
click at [529, 53] on button "Sélectionnez les chaînes" at bounding box center [553, 54] width 236 height 23
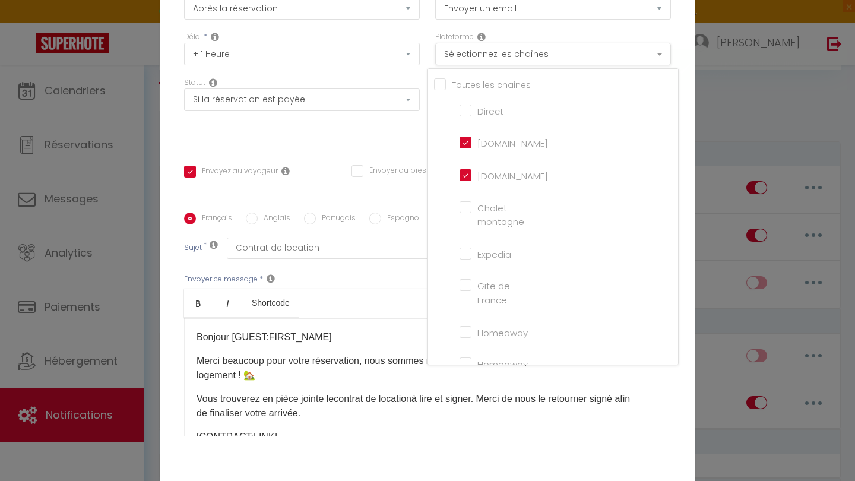
click at [529, 53] on button "Sélectionnez les chaînes" at bounding box center [553, 54] width 236 height 23
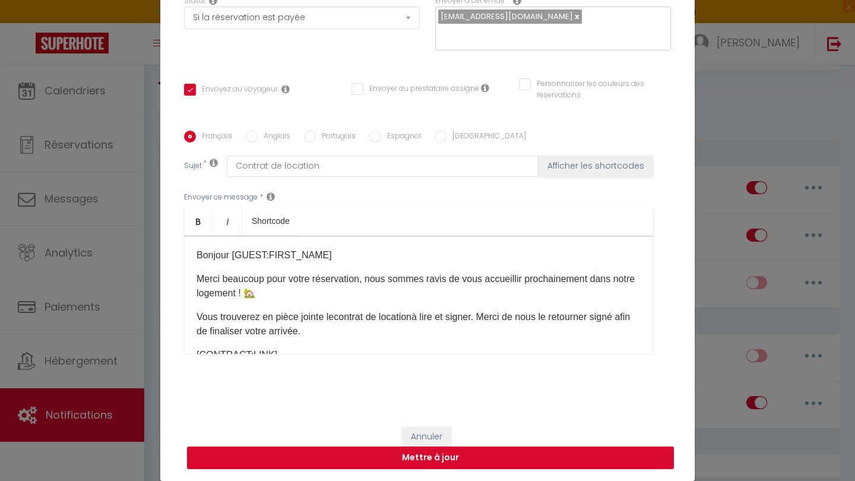
scroll to position [124, 0]
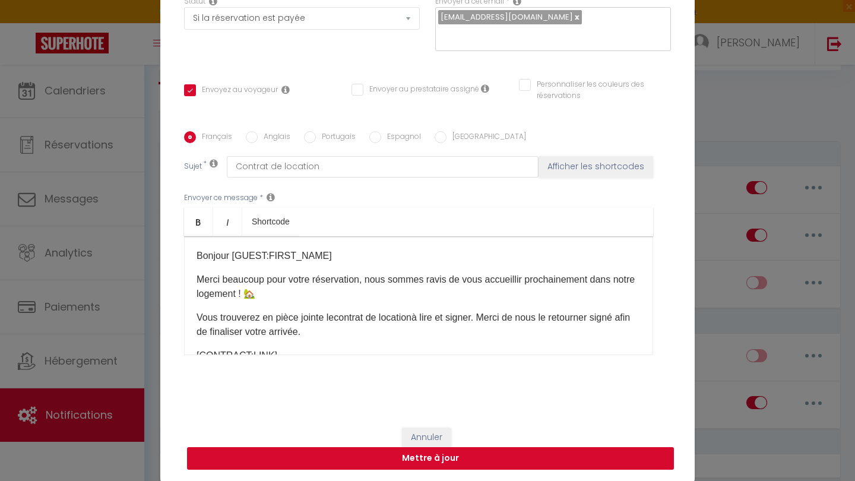
click at [438, 464] on button "Mettre à jour" at bounding box center [430, 458] width 487 height 23
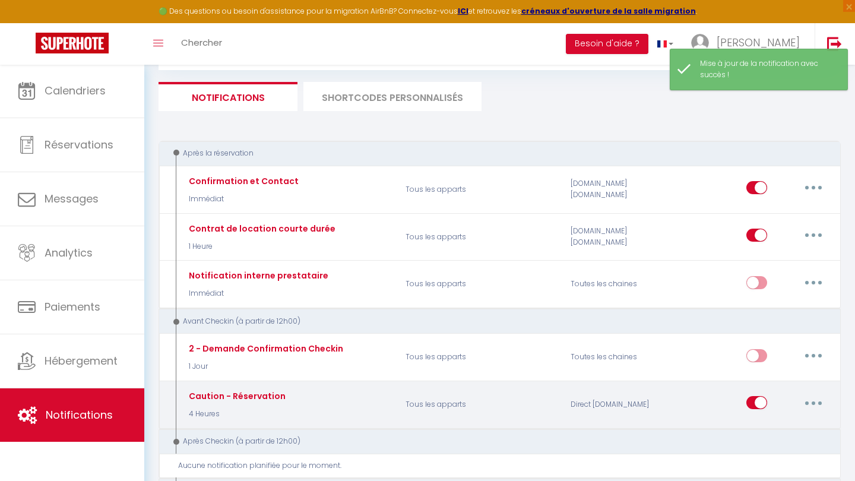
click at [814, 401] on icon "button" at bounding box center [814, 403] width 4 height 4
click at [784, 427] on link "Editer" at bounding box center [783, 430] width 88 height 20
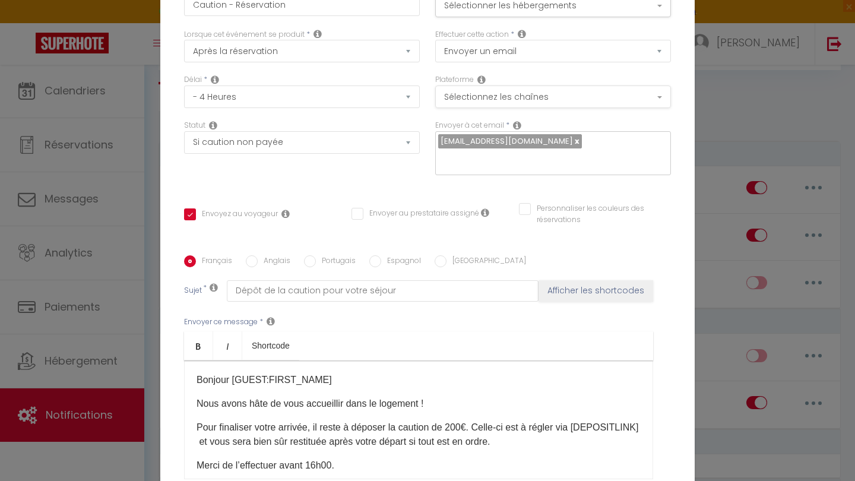
click at [512, 98] on button "Sélectionnez les chaînes" at bounding box center [553, 97] width 236 height 23
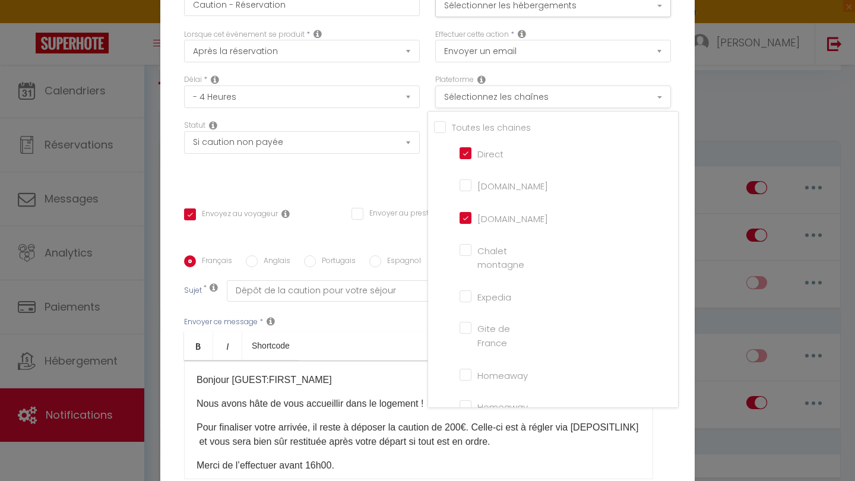
click at [512, 98] on button "Sélectionnez les chaînes" at bounding box center [553, 97] width 236 height 23
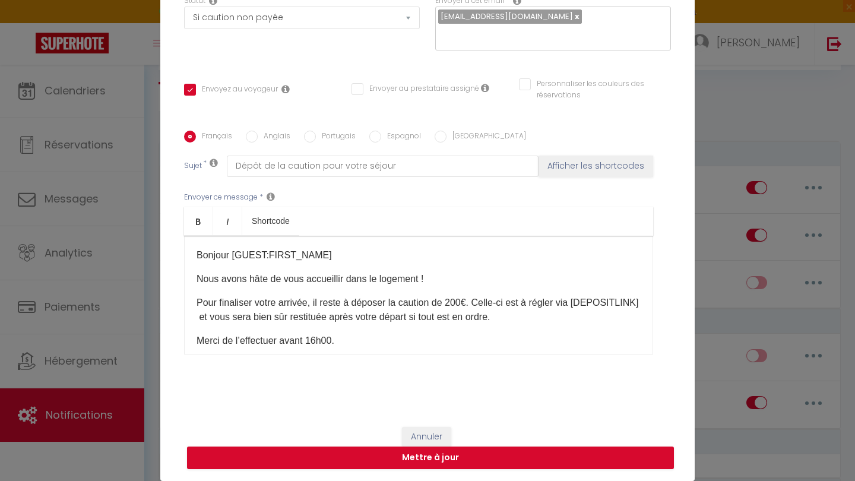
scroll to position [124, 0]
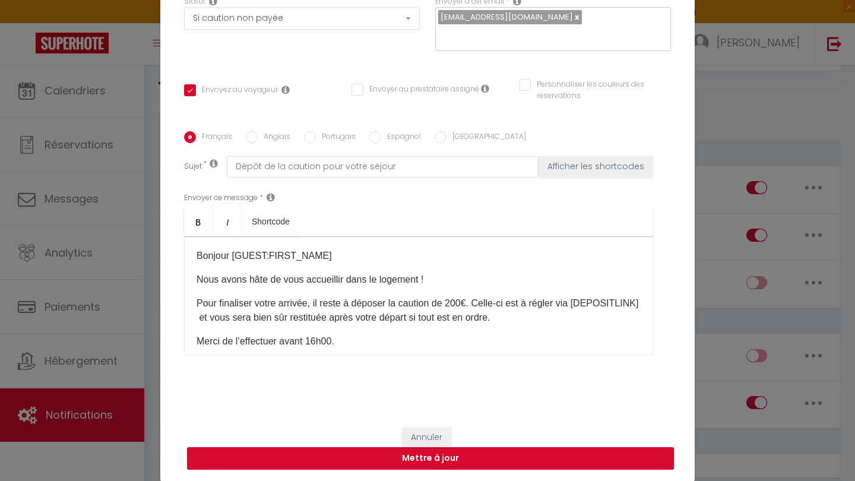
click at [432, 460] on button "Mettre à jour" at bounding box center [430, 458] width 487 height 23
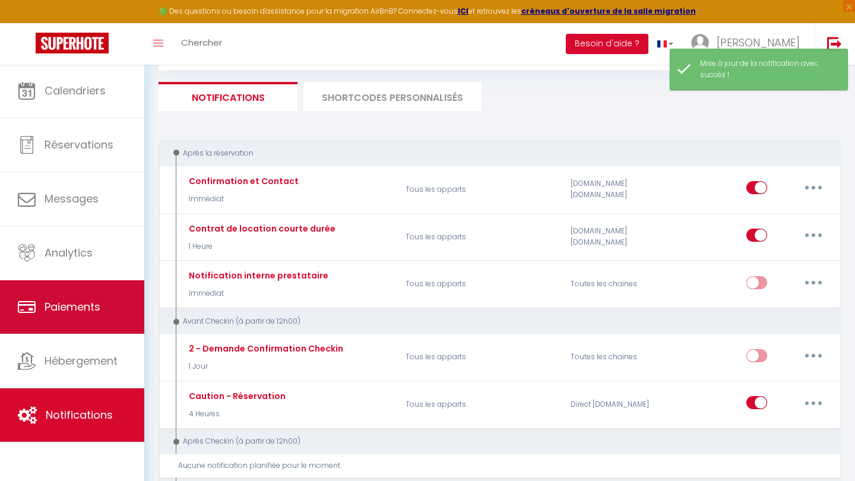
click at [105, 308] on link "Paiements" at bounding box center [72, 306] width 144 height 53
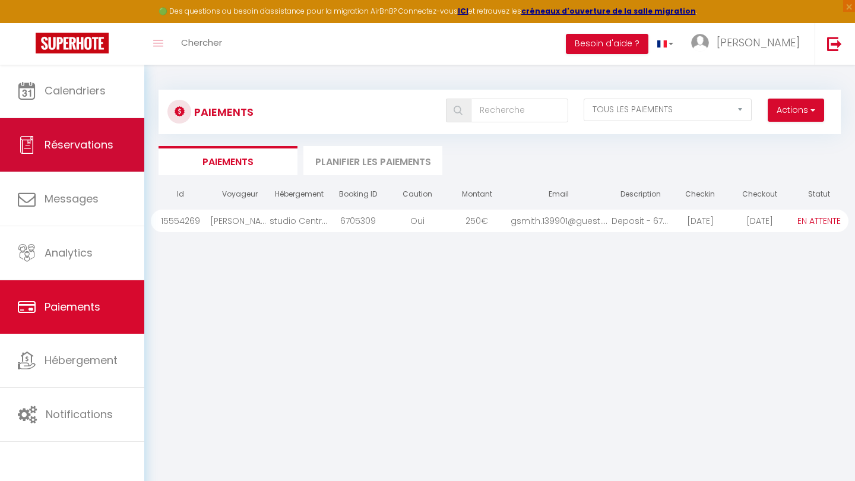
click at [108, 133] on link "Réservations" at bounding box center [72, 144] width 144 height 53
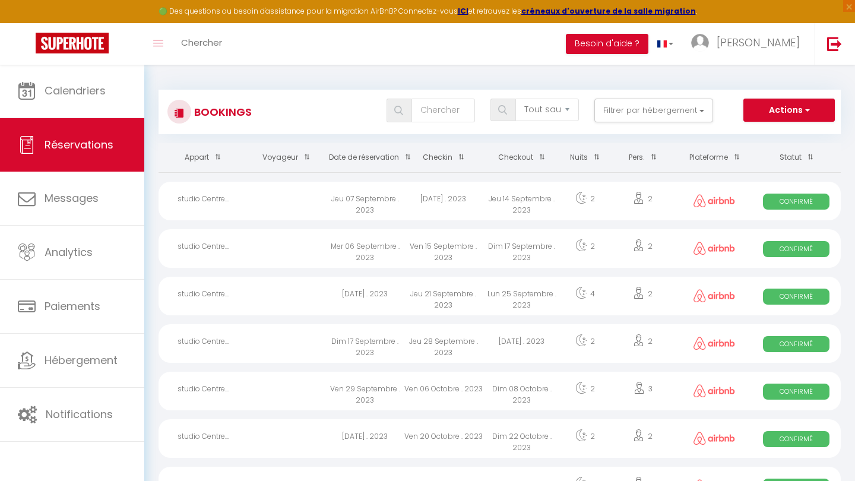
click at [386, 156] on th "Date de réservation" at bounding box center [365, 157] width 78 height 29
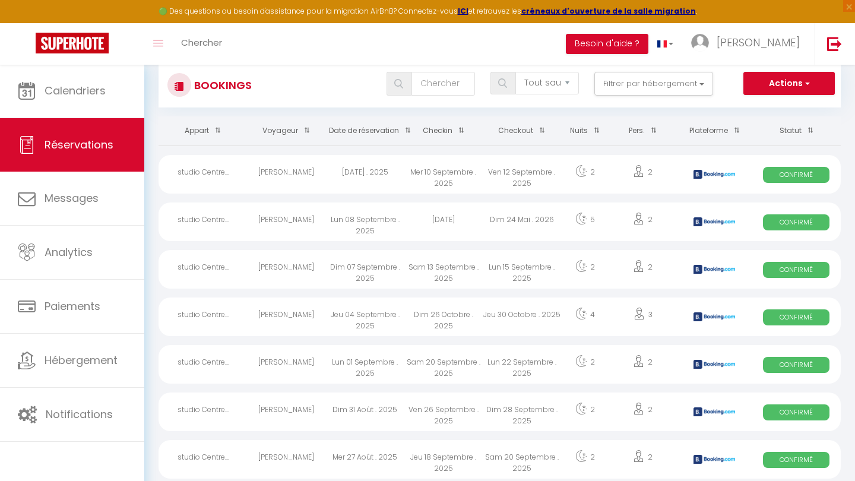
scroll to position [26, 0]
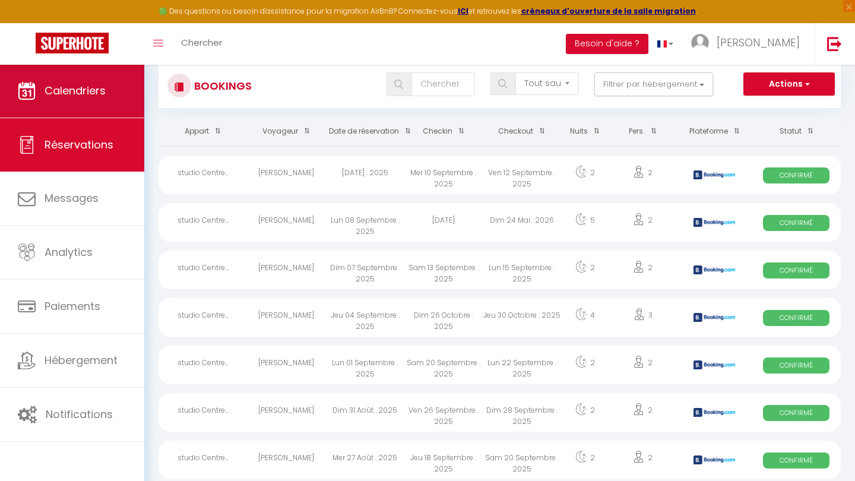
click at [99, 93] on span "Calendriers" at bounding box center [75, 90] width 61 height 15
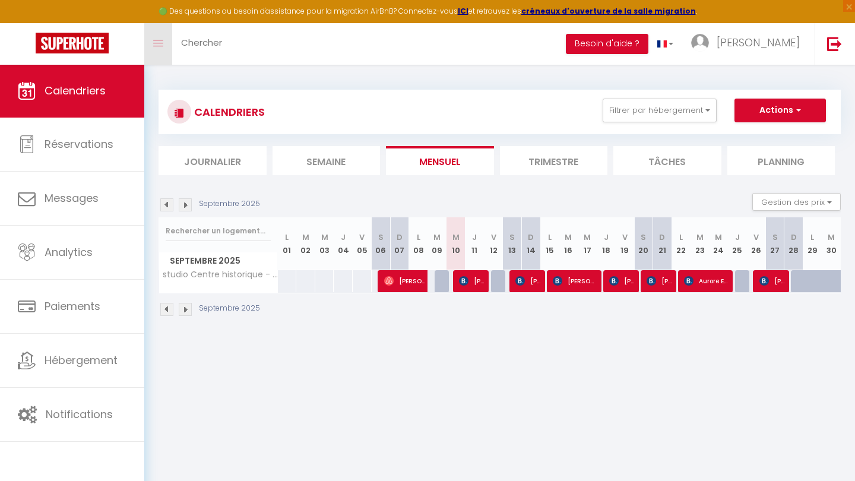
click at [151, 43] on link "Toggle menubar" at bounding box center [158, 44] width 28 height 42
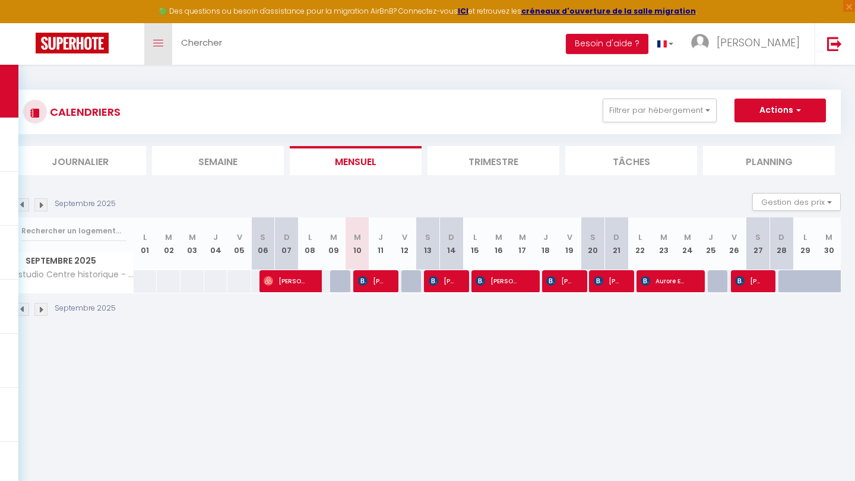
click at [151, 44] on link "Toggle menubar" at bounding box center [158, 44] width 28 height 42
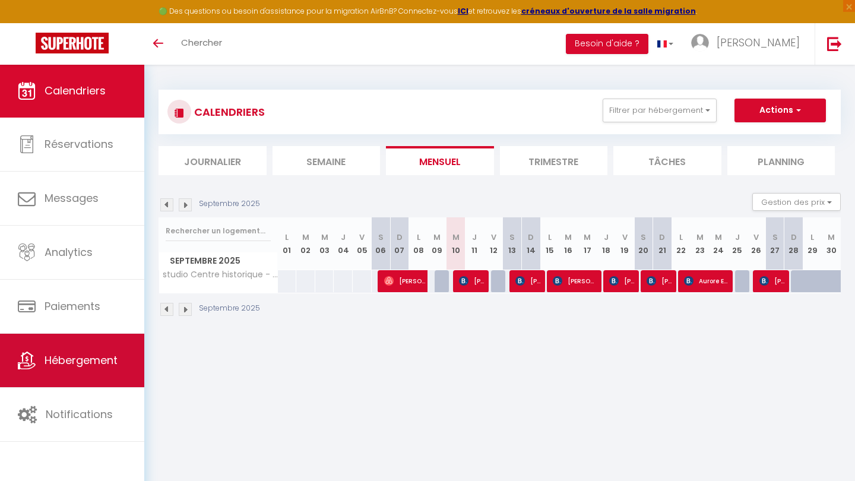
click at [59, 374] on link "Hébergement" at bounding box center [72, 360] width 144 height 53
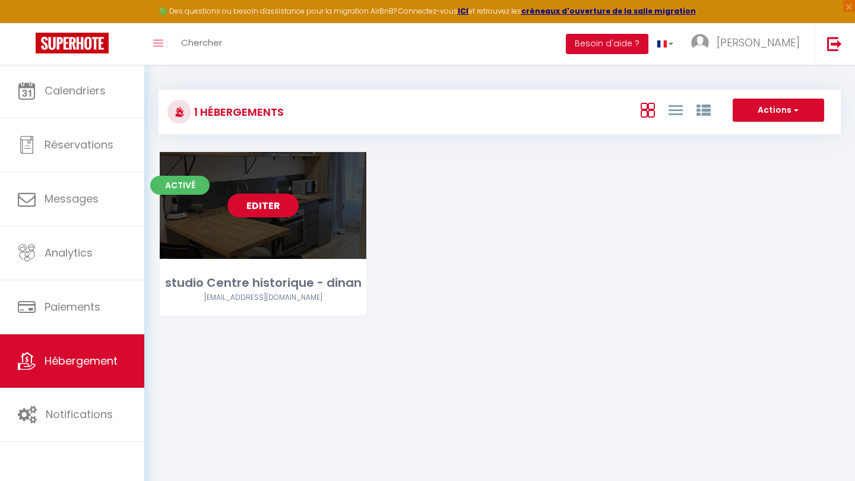
click at [259, 211] on link "Editer" at bounding box center [262, 206] width 71 height 24
click at [281, 204] on link "Editer" at bounding box center [262, 206] width 71 height 24
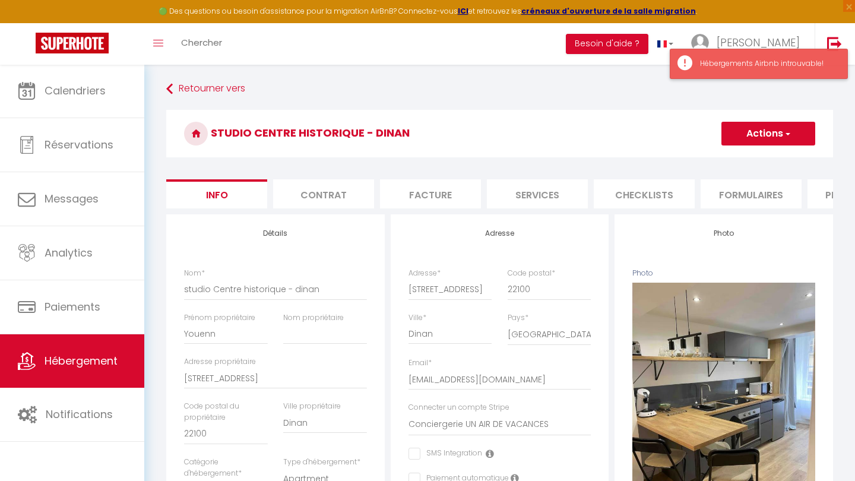
click at [681, 62] on div "Hébergements Airbnb introuvable!" at bounding box center [759, 64] width 178 height 30
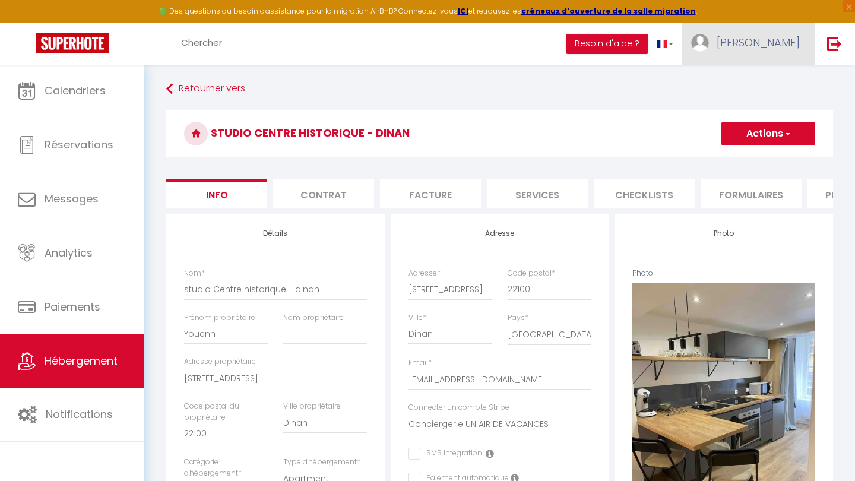
click at [759, 61] on link "[PERSON_NAME]" at bounding box center [748, 44] width 132 height 42
click at [676, 81] on link "Retourner vers" at bounding box center [499, 88] width 667 height 21
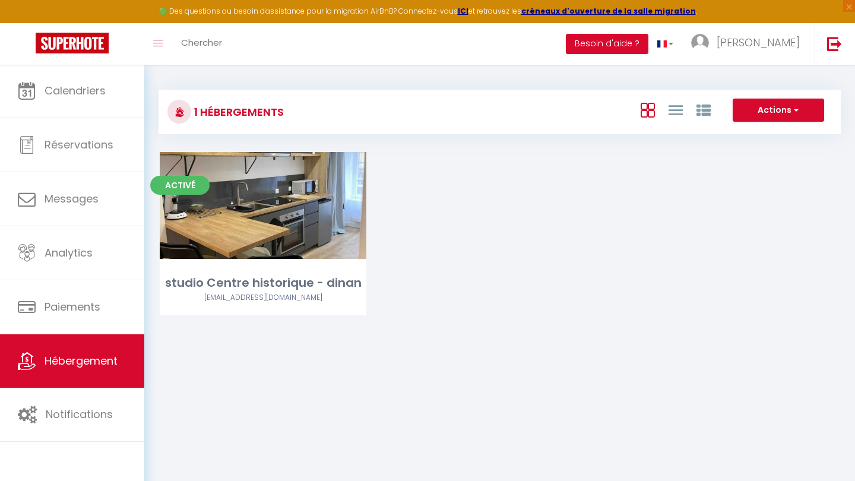
scroll to position [10, 0]
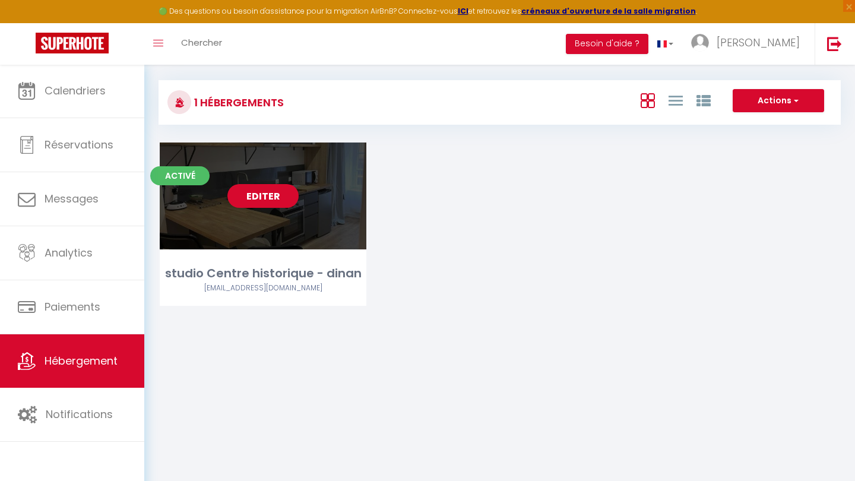
click at [273, 195] on link "Editer" at bounding box center [262, 196] width 71 height 24
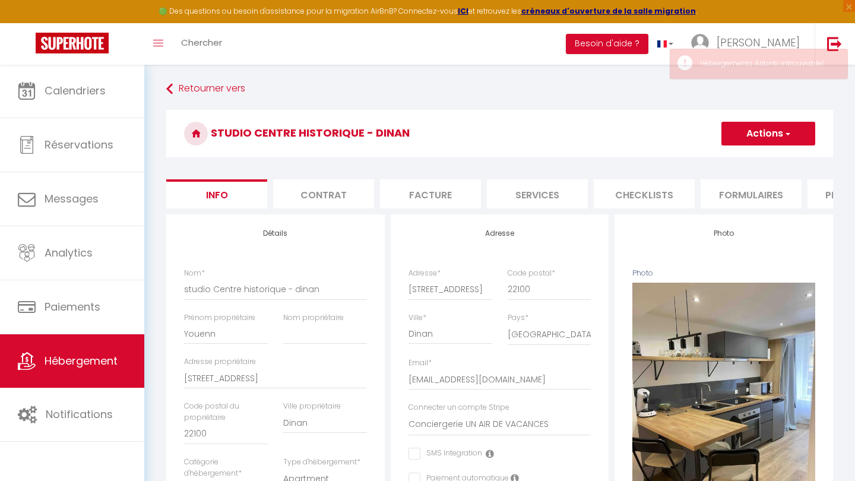
click at [823, 189] on li "Plateformes" at bounding box center [858, 193] width 101 height 29
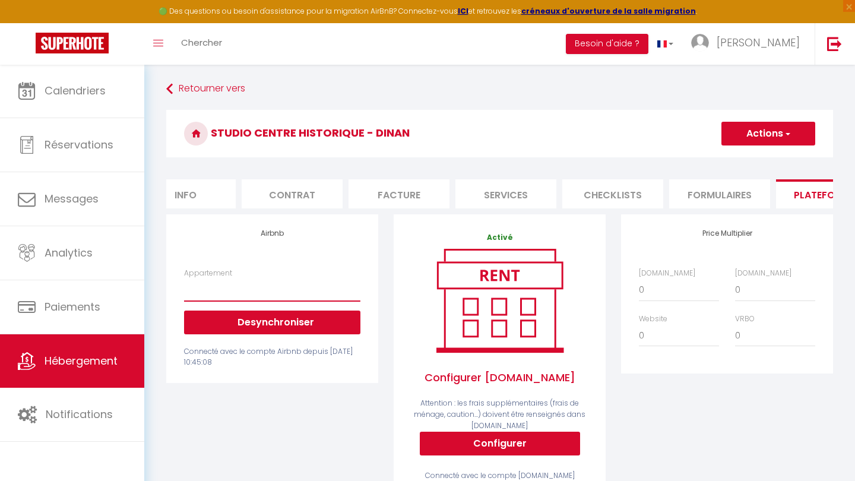
scroll to position [0, 33]
click at [711, 182] on li "Formulaires" at bounding box center [718, 193] width 101 height 29
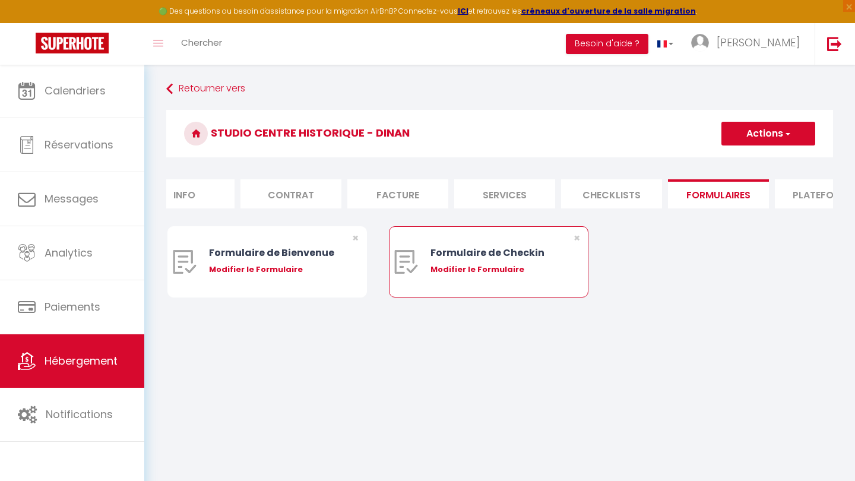
click at [472, 264] on div "Modifier le Formulaire" at bounding box center [497, 270] width 133 height 12
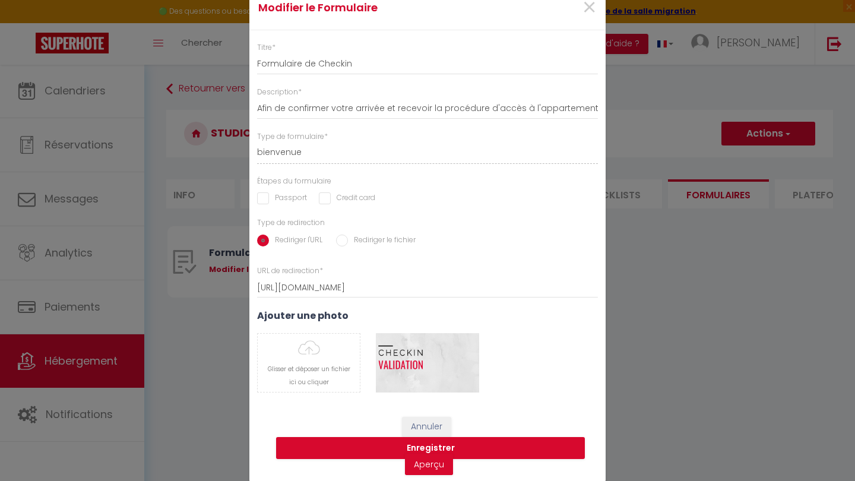
scroll to position [6, 0]
click at [418, 422] on button "Annuler" at bounding box center [426, 428] width 49 height 20
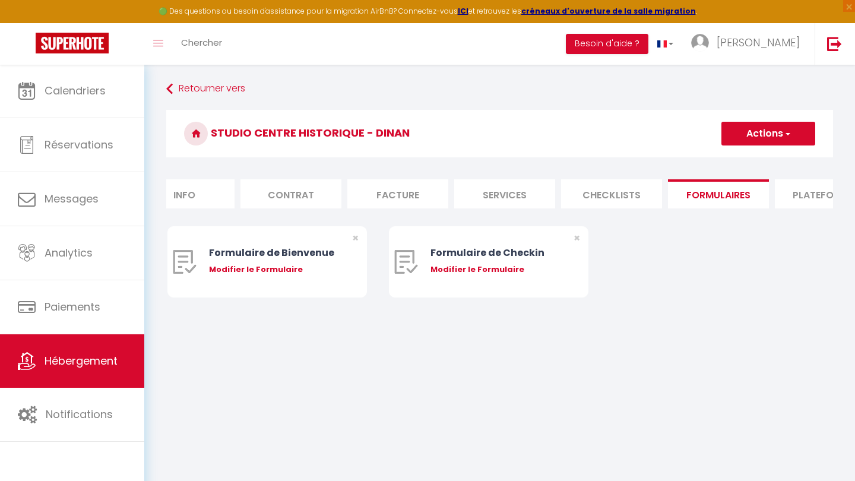
click at [314, 183] on li "Contrat" at bounding box center [291, 193] width 101 height 29
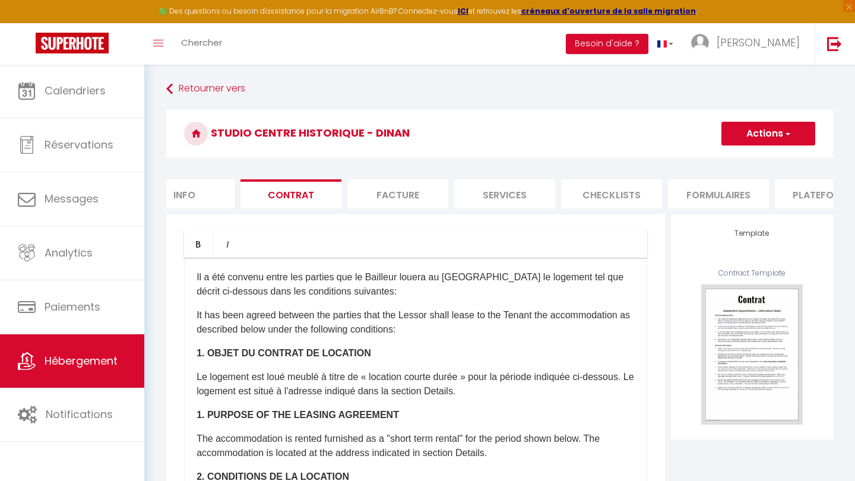
click at [443, 188] on li "Facture" at bounding box center [397, 193] width 101 height 29
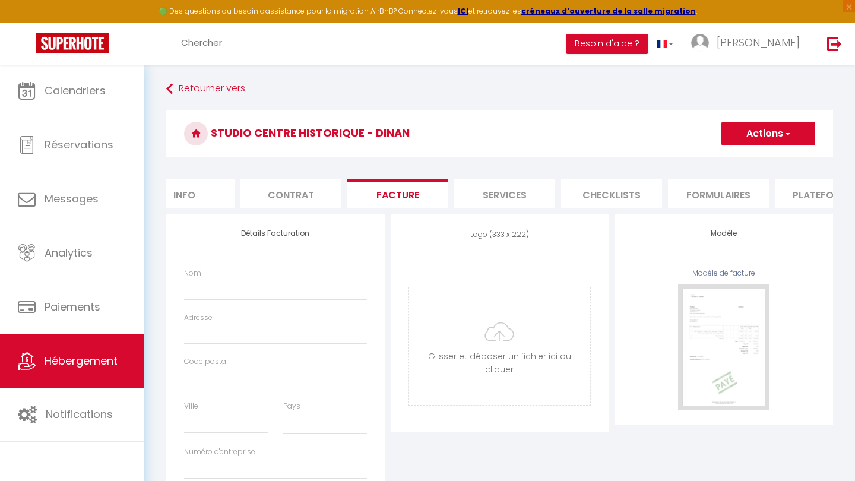
click at [497, 192] on li "Services" at bounding box center [504, 193] width 101 height 29
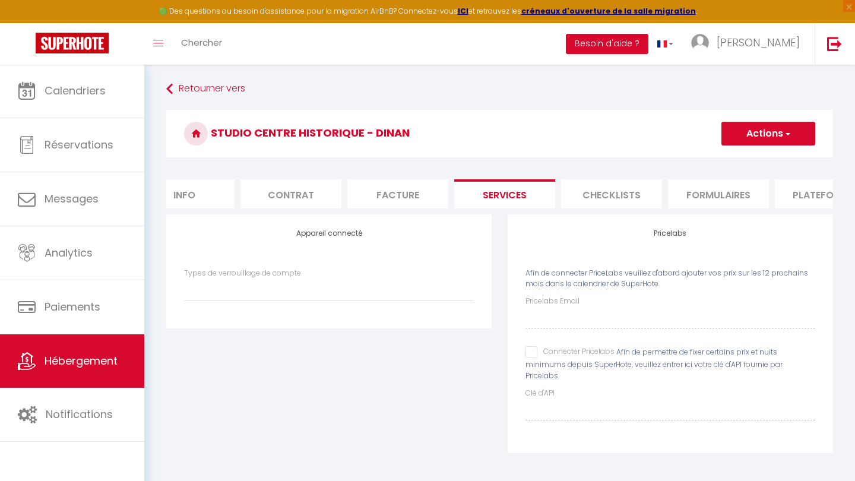
click at [592, 191] on li "Checklists" at bounding box center [611, 193] width 101 height 29
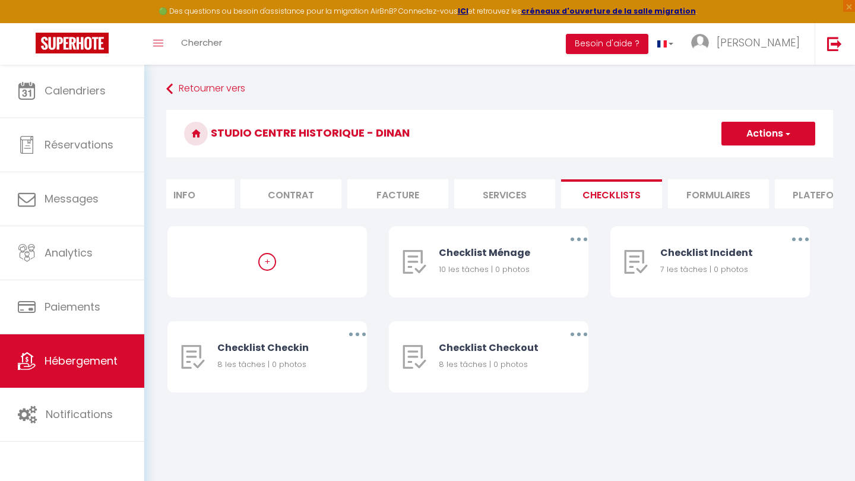
click at [201, 189] on li "Info" at bounding box center [184, 193] width 101 height 29
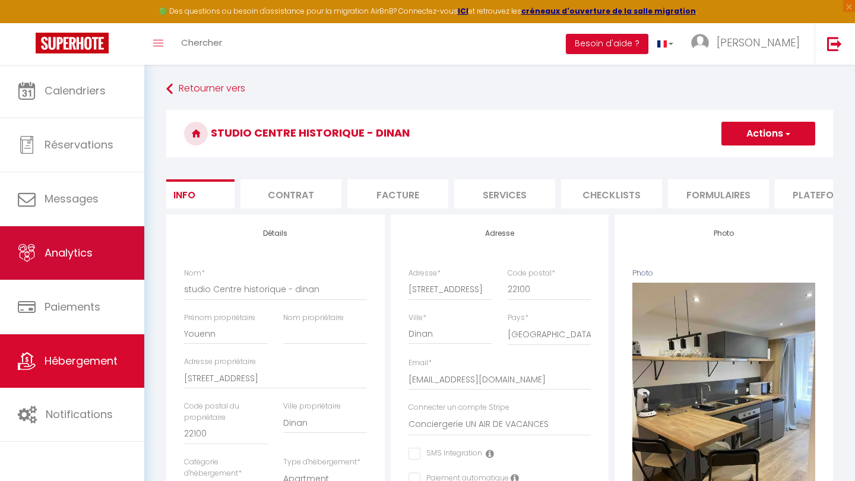
click at [103, 249] on link "Analytics" at bounding box center [72, 252] width 144 height 53
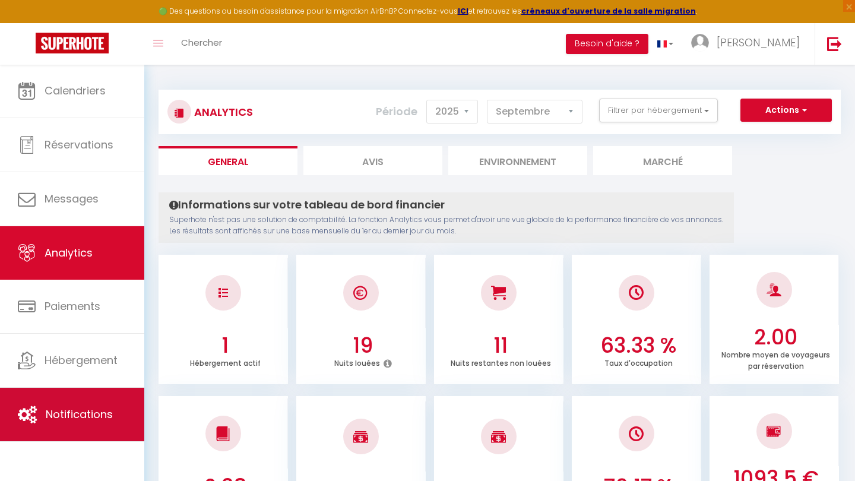
click at [105, 418] on span "Notifications" at bounding box center [79, 414] width 67 height 15
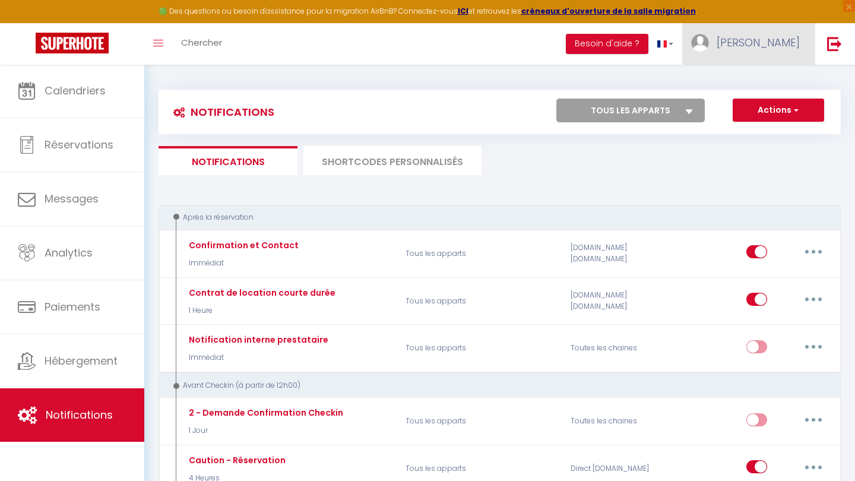
click at [777, 42] on span "[PERSON_NAME]" at bounding box center [758, 42] width 83 height 15
click at [768, 86] on link "Paramètres" at bounding box center [767, 82] width 88 height 20
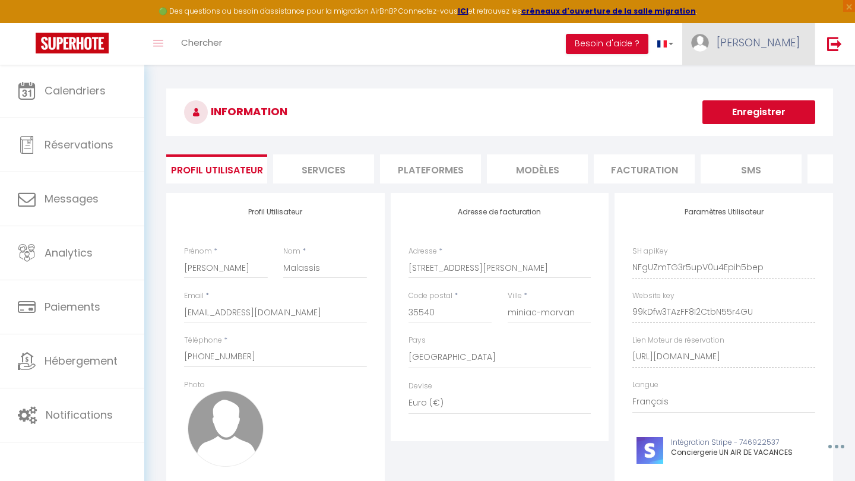
click at [784, 45] on span "[PERSON_NAME]" at bounding box center [758, 42] width 83 height 15
click at [757, 102] on link "Équipe" at bounding box center [767, 104] width 88 height 20
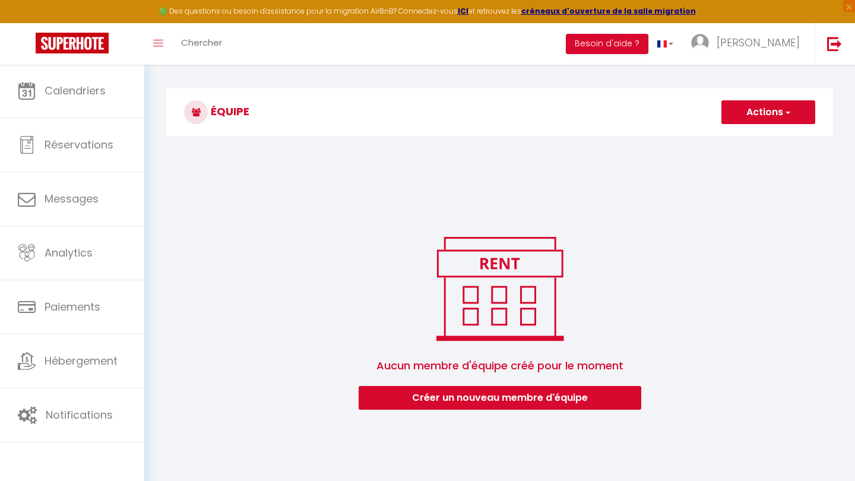
click at [557, 394] on button "Créer un nouveau membre d'équipe" at bounding box center [500, 398] width 283 height 24
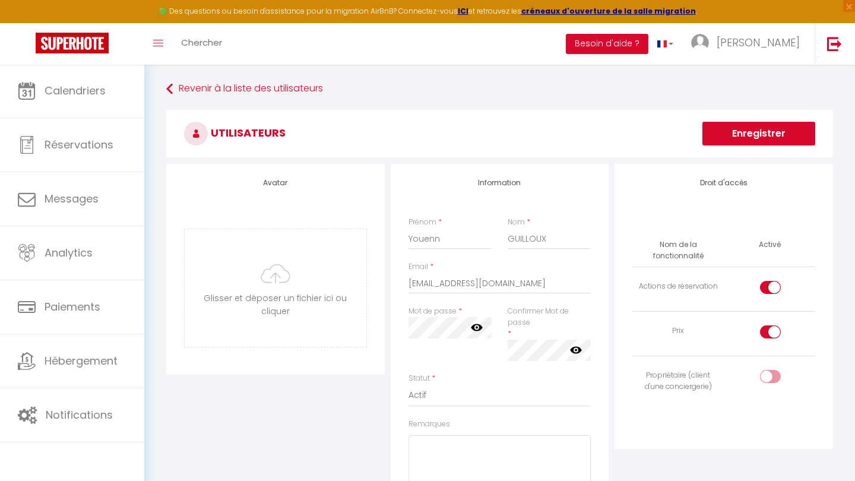
click at [772, 327] on input "checkbox" at bounding box center [780, 334] width 21 height 18
click at [770, 289] on div at bounding box center [770, 287] width 21 height 13
click at [770, 289] on input "checkbox" at bounding box center [780, 290] width 21 height 18
click at [769, 373] on div at bounding box center [770, 376] width 21 height 13
click at [770, 373] on input "checkbox" at bounding box center [780, 379] width 21 height 18
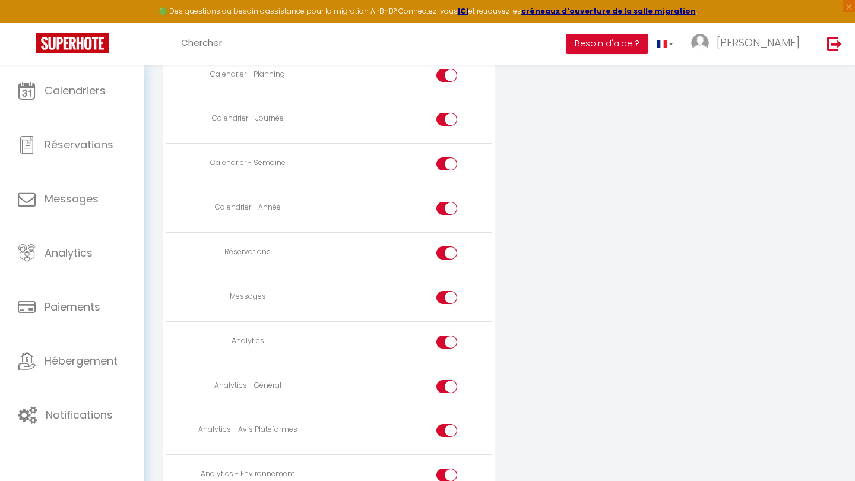
scroll to position [713, 0]
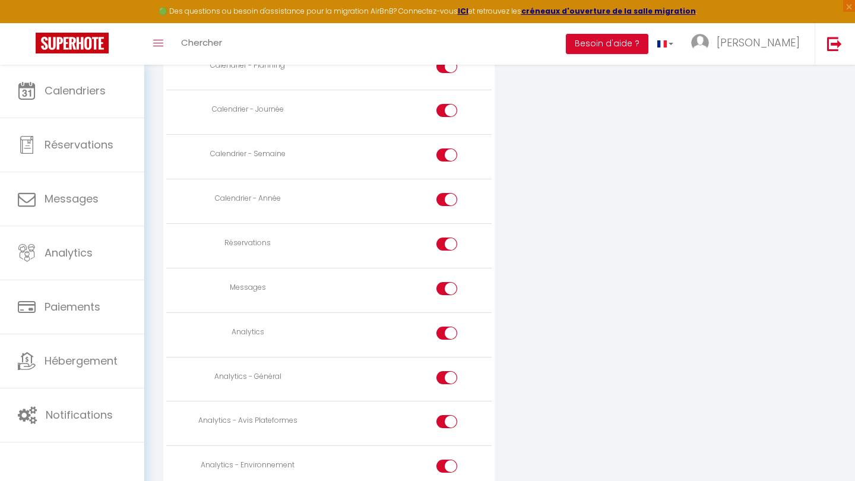
click at [454, 238] on input "checkbox" at bounding box center [457, 247] width 21 height 18
click at [443, 283] on div at bounding box center [447, 288] width 21 height 13
click at [447, 283] on input "checkbox" at bounding box center [457, 291] width 21 height 18
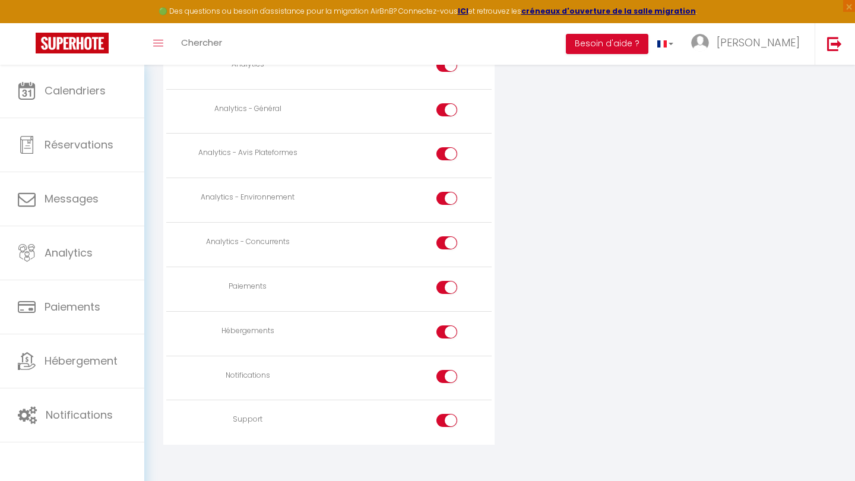
scroll to position [980, 0]
click at [450, 282] on input "checkbox" at bounding box center [457, 291] width 21 height 18
click at [448, 327] on input "checkbox" at bounding box center [457, 336] width 21 height 18
click at [445, 371] on div at bounding box center [447, 377] width 21 height 13
click at [447, 371] on input "checkbox" at bounding box center [457, 380] width 21 height 18
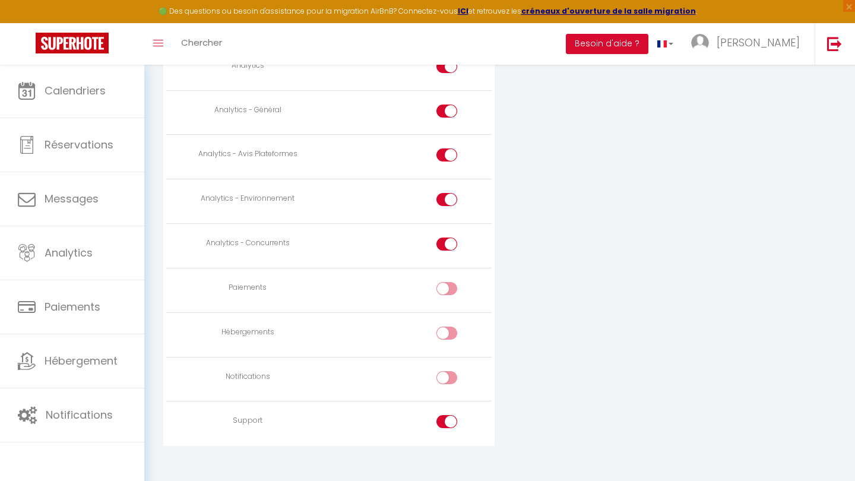
click at [448, 415] on input "checkbox" at bounding box center [457, 424] width 21 height 18
click at [447, 415] on input "checkbox" at bounding box center [457, 424] width 21 height 18
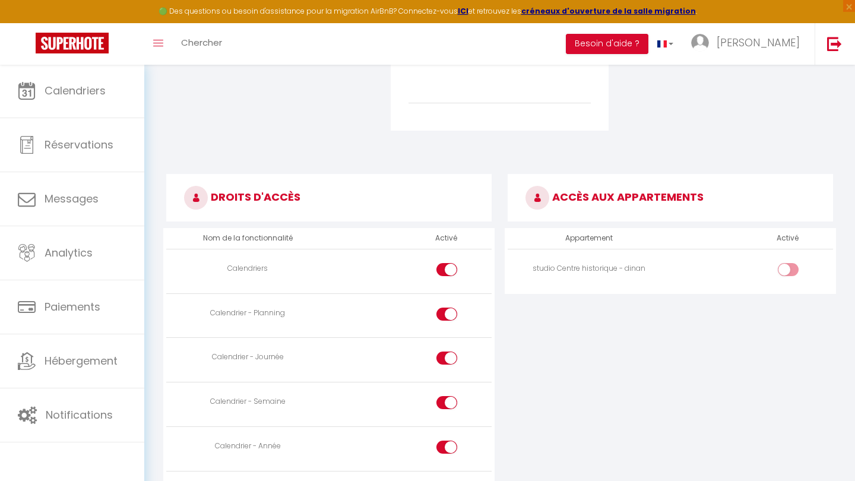
scroll to position [492, 0]
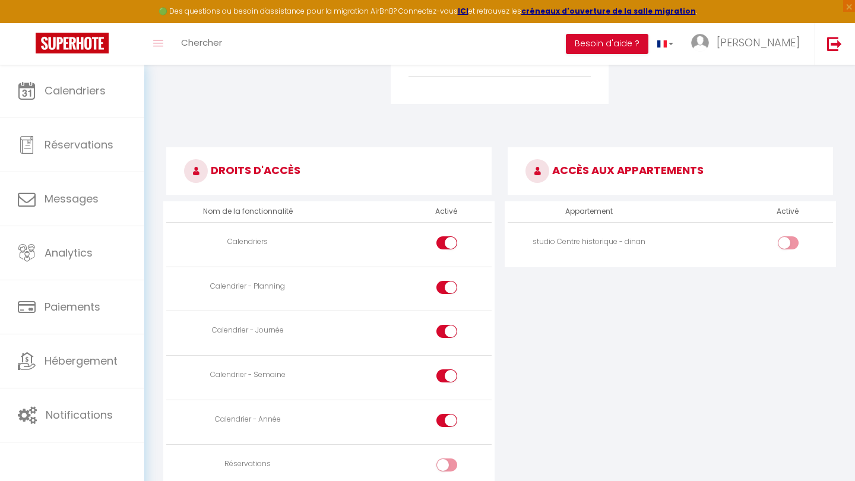
click at [793, 236] on input "checkbox" at bounding box center [798, 245] width 21 height 18
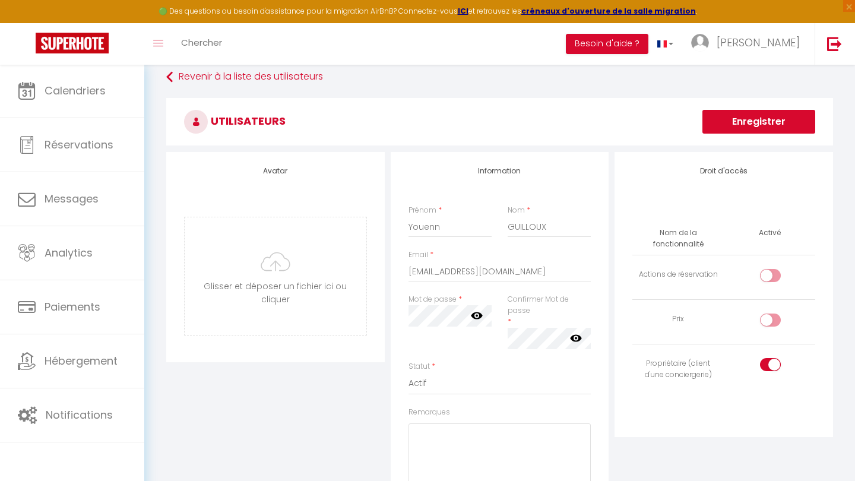
scroll to position [0, 0]
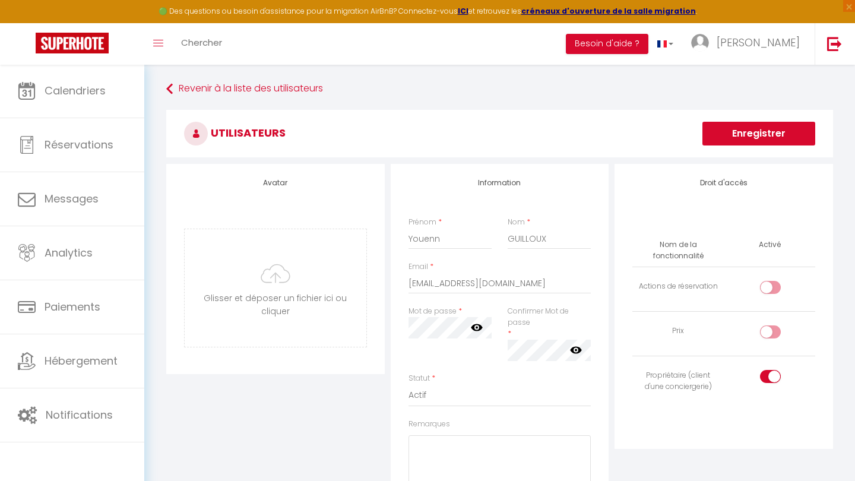
click at [773, 140] on button "Enregistrer" at bounding box center [759, 134] width 113 height 24
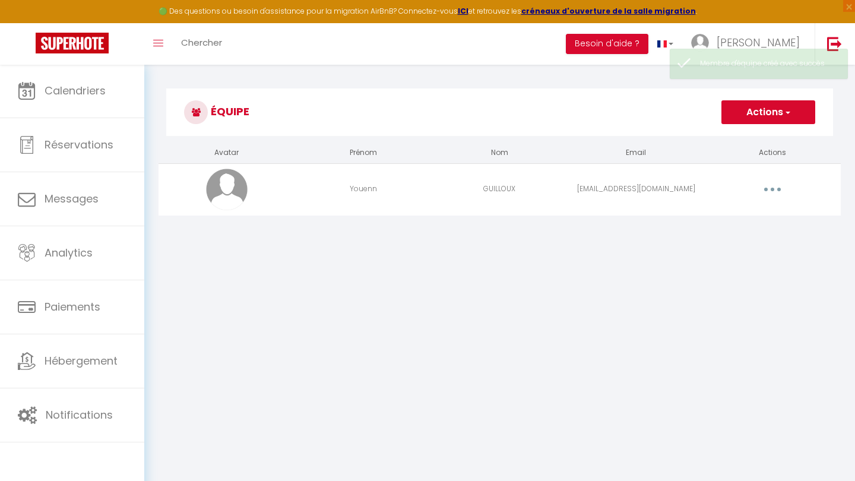
click at [776, 187] on button "button" at bounding box center [772, 189] width 33 height 19
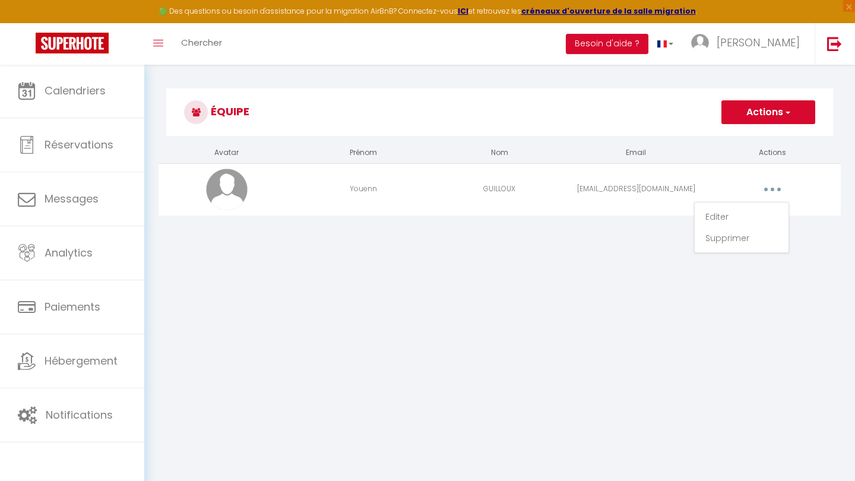
click at [769, 189] on button "button" at bounding box center [772, 189] width 33 height 19
click at [774, 186] on button "button" at bounding box center [772, 189] width 33 height 19
click at [707, 216] on link "Editer" at bounding box center [742, 217] width 88 height 20
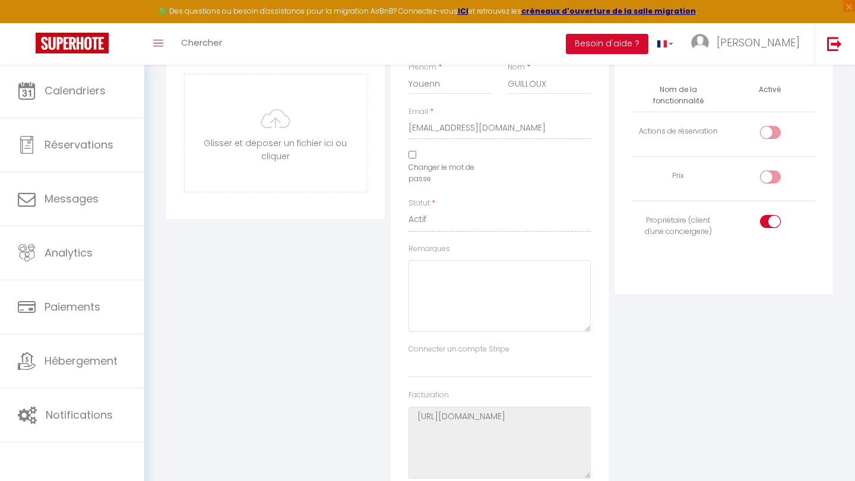
scroll to position [153, 0]
click at [412, 156] on input "Changer le mot de passe" at bounding box center [413, 157] width 8 height 8
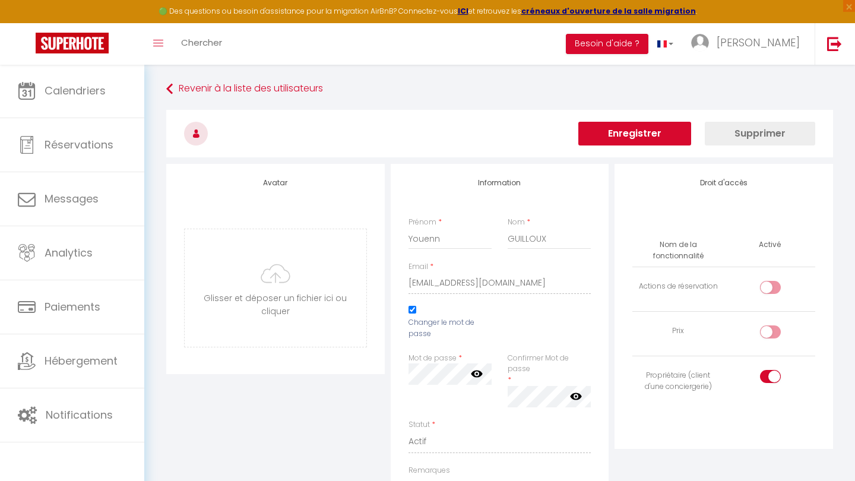
scroll to position [0, 0]
click at [660, 138] on button "Enregistrer" at bounding box center [634, 134] width 113 height 24
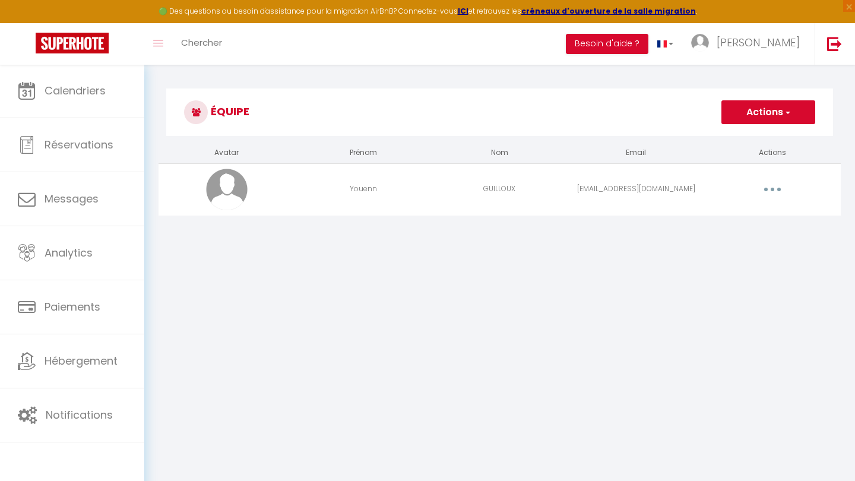
click at [767, 110] on button "Actions" at bounding box center [769, 112] width 94 height 24
click at [733, 137] on link "Ajouter un nouvel utilisateur" at bounding box center [745, 138] width 140 height 15
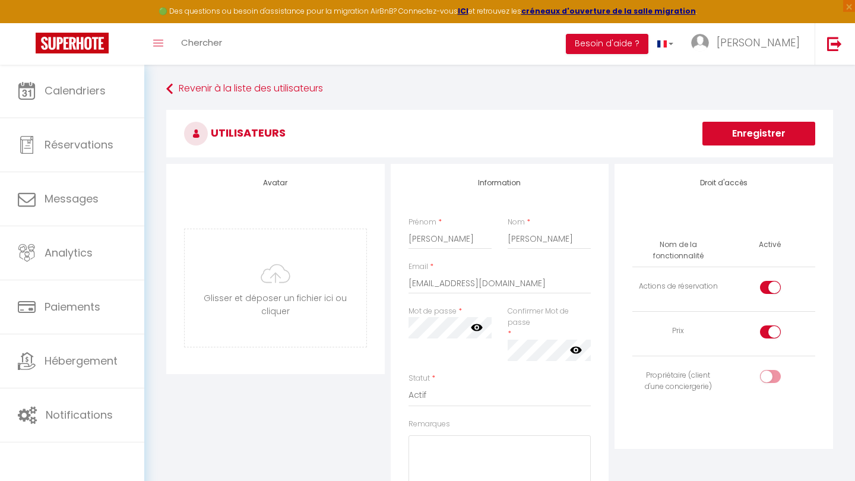
click at [480, 373] on div "Statut * Actif Inactif" at bounding box center [500, 390] width 183 height 34
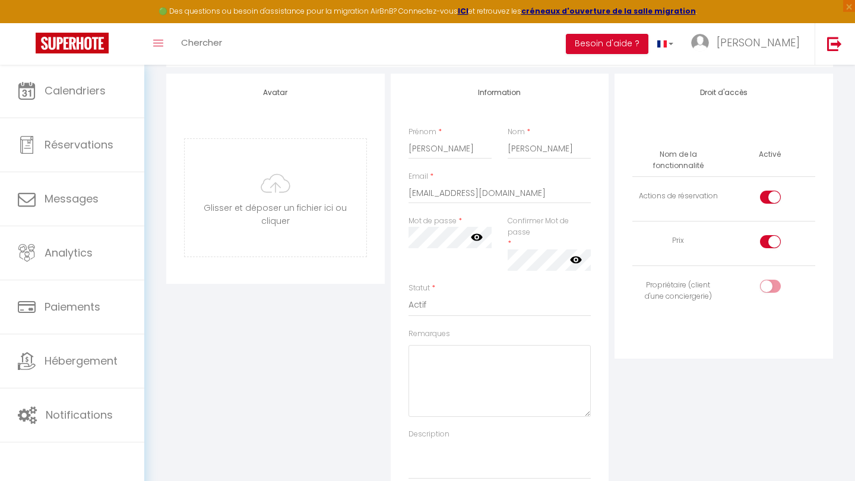
scroll to position [116, 0]
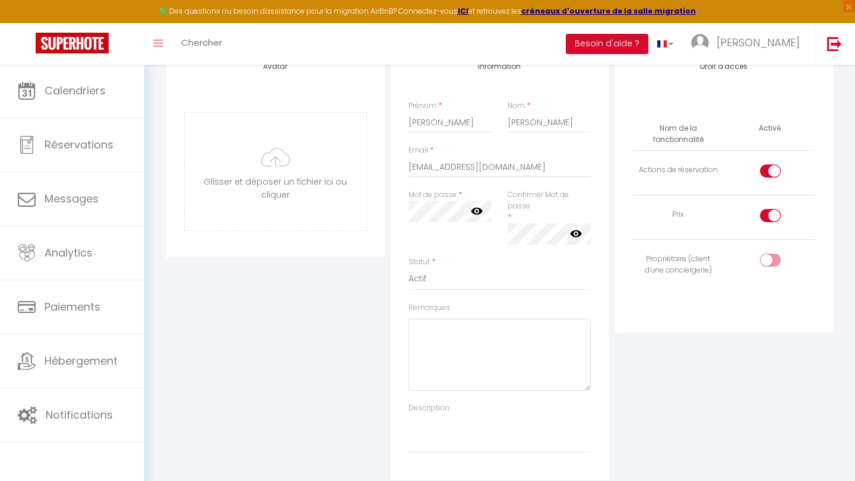
click at [770, 167] on input "checkbox" at bounding box center [780, 174] width 21 height 18
click at [767, 213] on div at bounding box center [770, 215] width 21 height 13
click at [770, 213] on input "checkbox" at bounding box center [780, 218] width 21 height 18
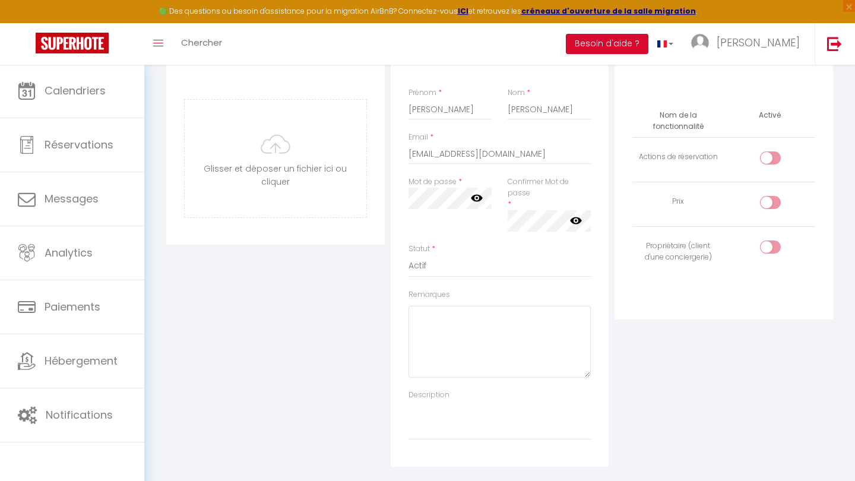
scroll to position [132, 0]
click at [760, 238] on label at bounding box center [770, 247] width 21 height 18
click at [770, 238] on input "checkbox" at bounding box center [780, 247] width 21 height 18
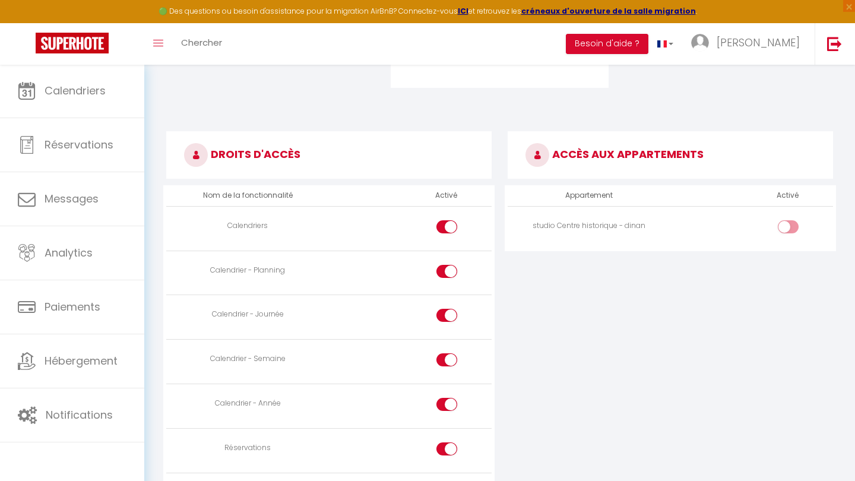
scroll to position [511, 0]
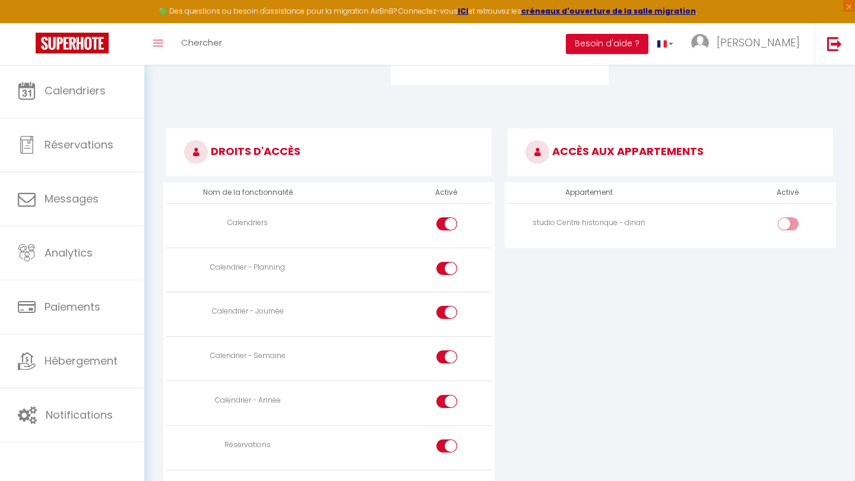
click at [799, 217] on input "checkbox" at bounding box center [798, 226] width 21 height 18
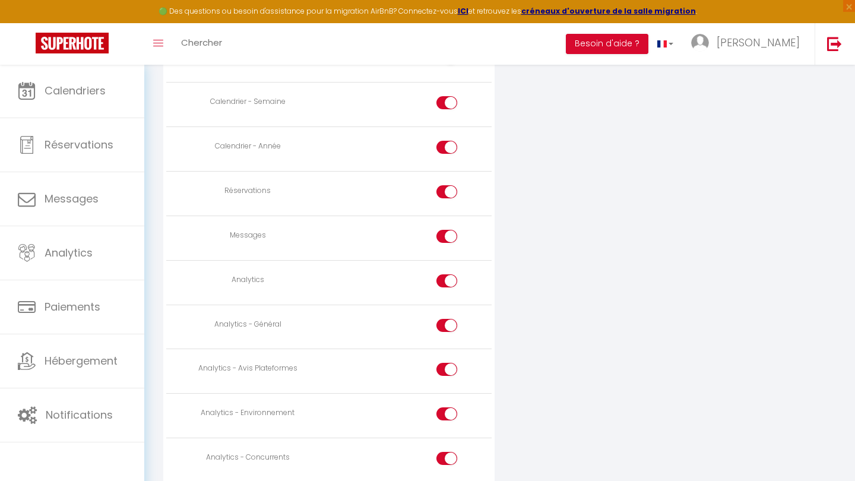
scroll to position [784, 0]
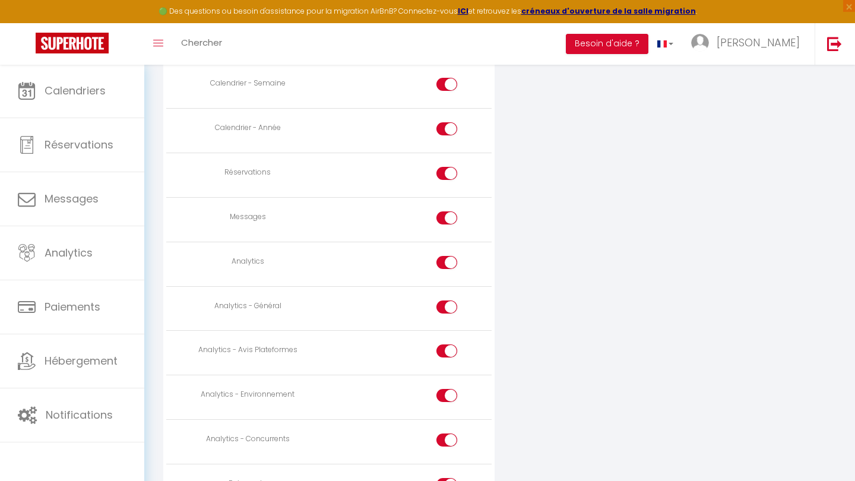
click at [448, 167] on input "checkbox" at bounding box center [457, 176] width 21 height 18
click at [447, 211] on input "checkbox" at bounding box center [457, 220] width 21 height 18
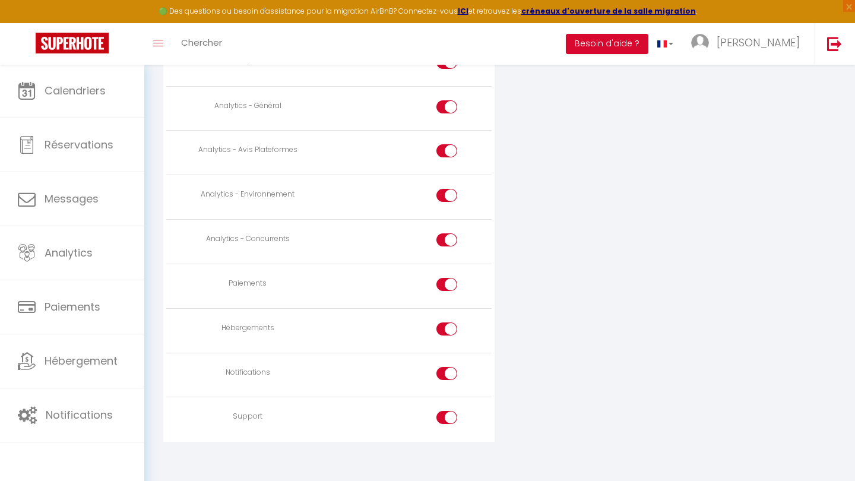
scroll to position [980, 0]
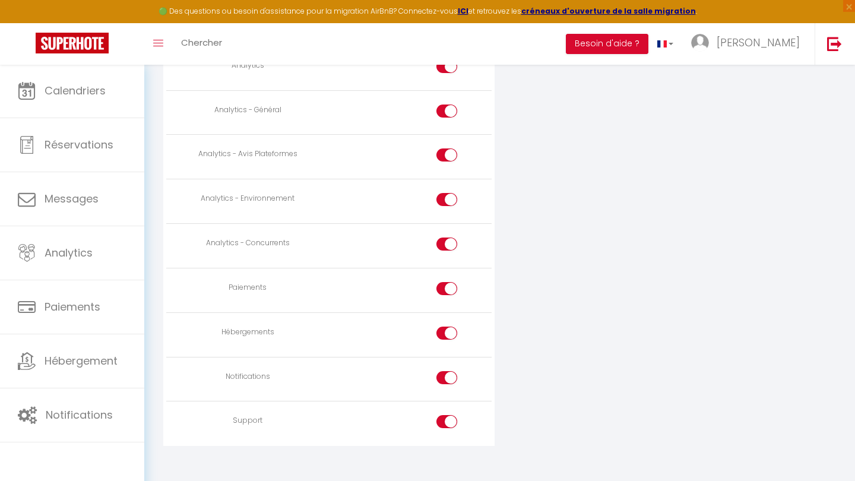
click at [445, 282] on div at bounding box center [447, 288] width 21 height 13
click at [447, 282] on input "checkbox" at bounding box center [457, 291] width 21 height 18
click at [446, 327] on div at bounding box center [447, 333] width 21 height 13
click at [447, 327] on input "checkbox" at bounding box center [457, 336] width 21 height 18
click at [444, 371] on div at bounding box center [447, 377] width 21 height 13
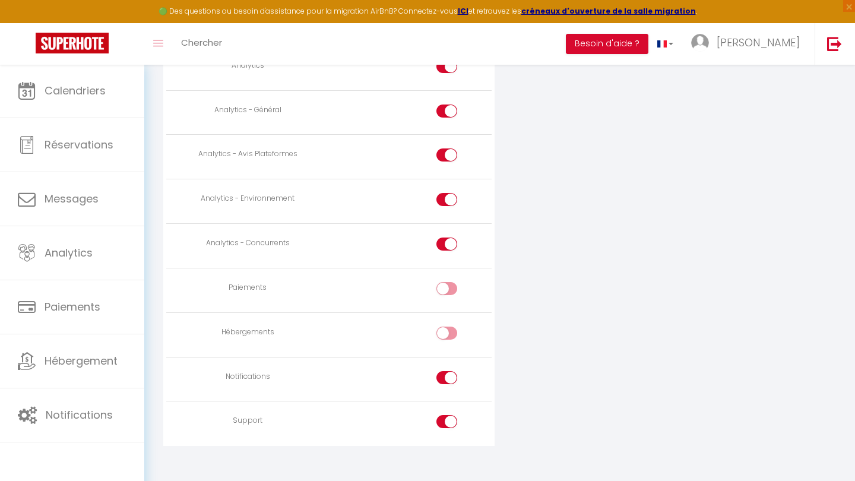
click at [447, 371] on input "checkbox" at bounding box center [457, 380] width 21 height 18
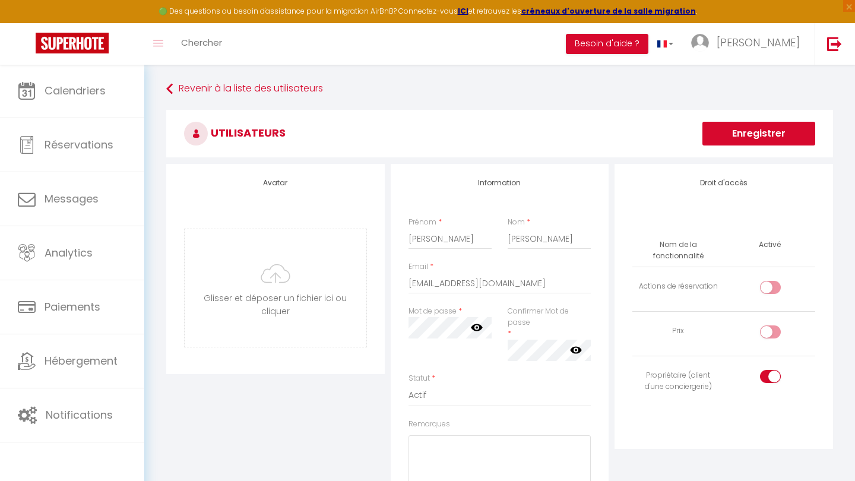
scroll to position [0, 0]
click at [729, 134] on button "Enregistrer" at bounding box center [759, 134] width 113 height 24
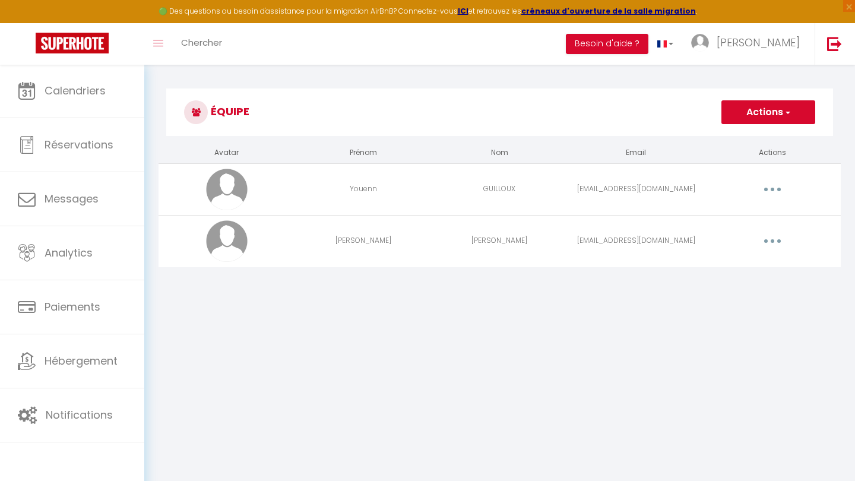
click at [769, 240] on button "button" at bounding box center [772, 241] width 33 height 19
click at [733, 285] on link "Supprimer" at bounding box center [742, 290] width 88 height 20
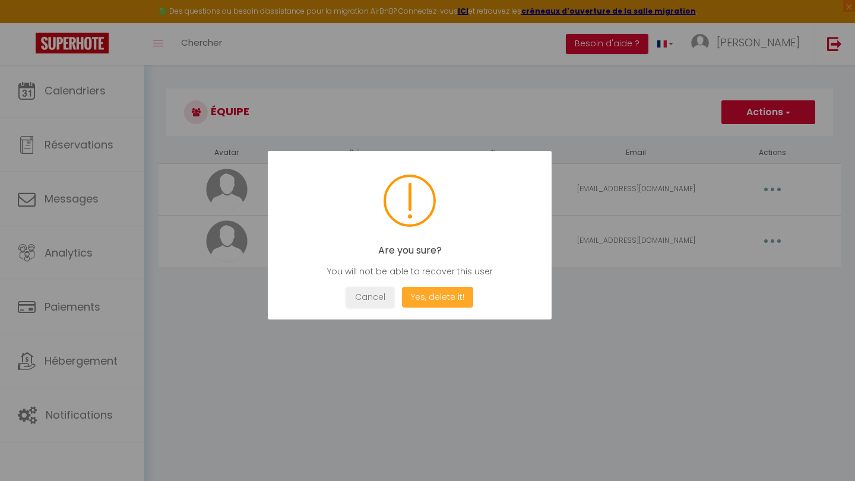
click at [431, 299] on button "Yes, delete it!" at bounding box center [437, 297] width 71 height 21
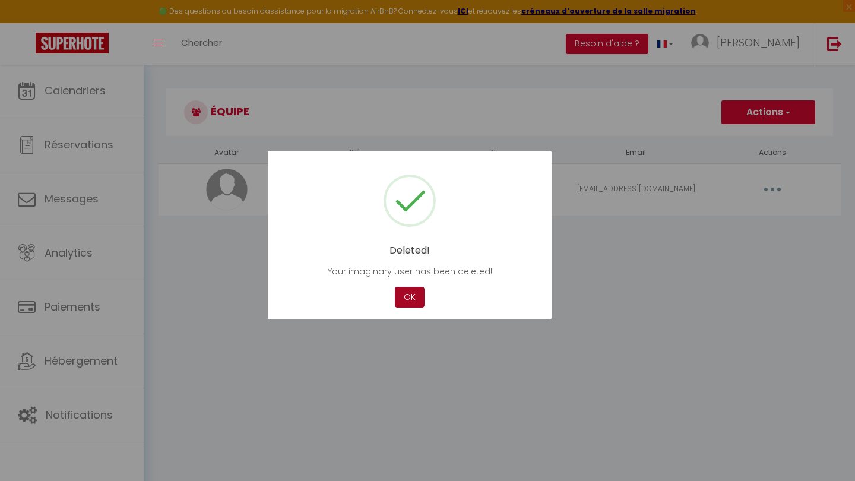
click at [412, 296] on button "OK" at bounding box center [410, 297] width 30 height 21
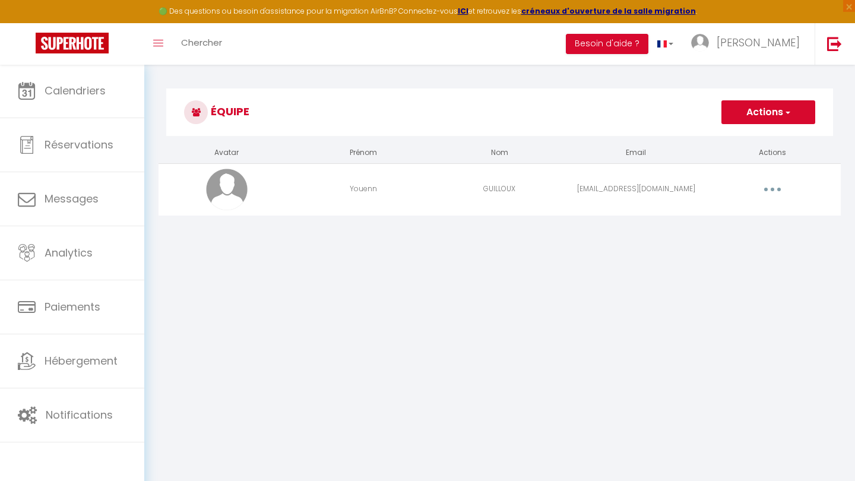
click at [255, 175] on td at bounding box center [227, 189] width 137 height 52
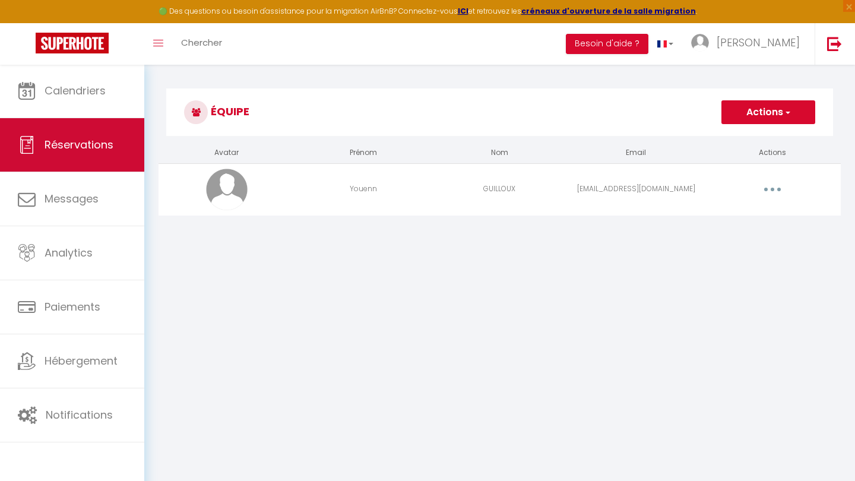
click at [94, 152] on span "Réservations" at bounding box center [79, 144] width 69 height 15
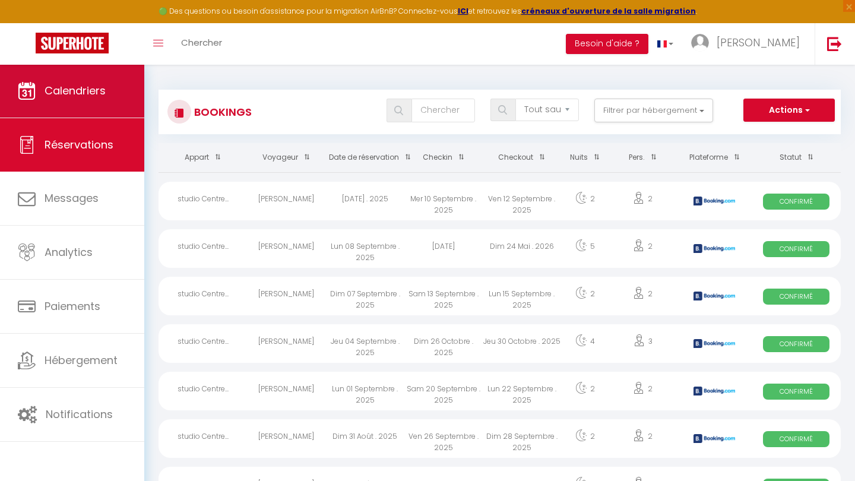
click at [78, 82] on link "Calendriers" at bounding box center [72, 90] width 144 height 53
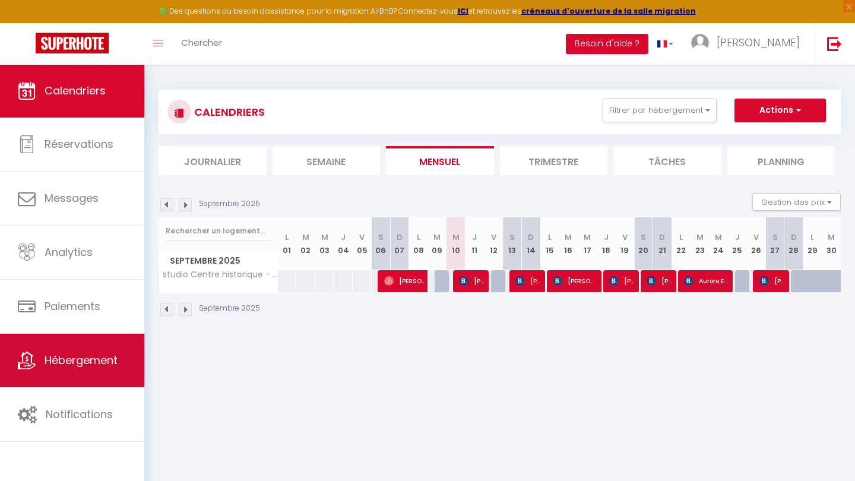
click at [86, 336] on link "Hébergement" at bounding box center [72, 360] width 144 height 53
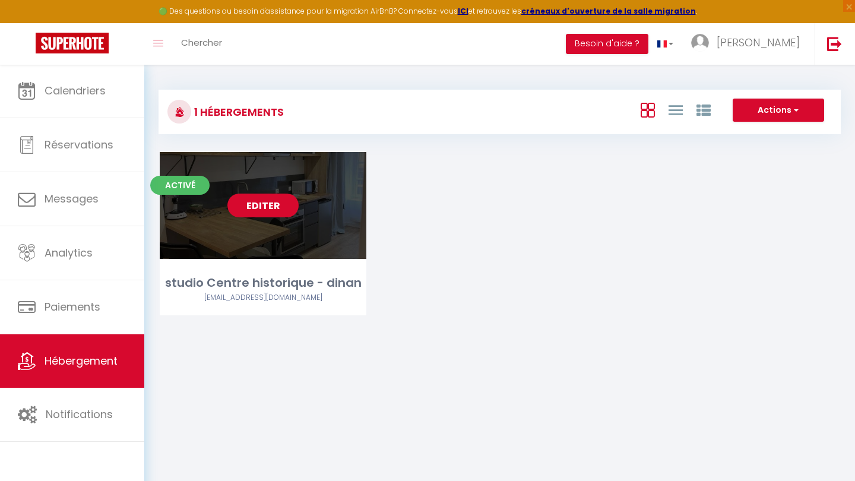
click at [254, 201] on link "Editer" at bounding box center [262, 206] width 71 height 24
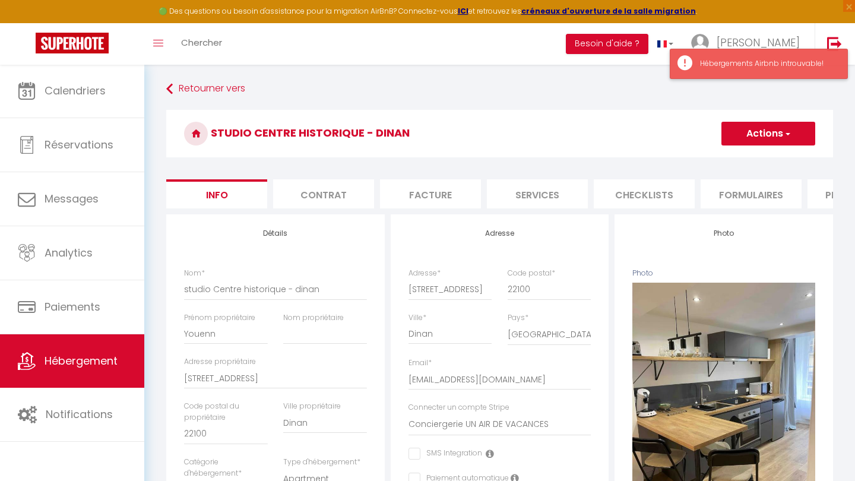
click at [697, 62] on div "Hébergements Airbnb introuvable!" at bounding box center [759, 64] width 178 height 30
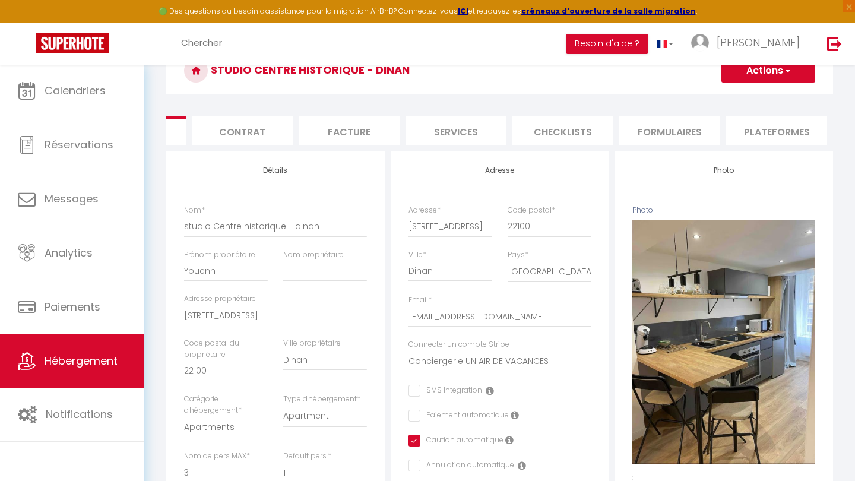
scroll to position [0, 85]
click at [753, 129] on li "Plateformes" at bounding box center [773, 130] width 101 height 29
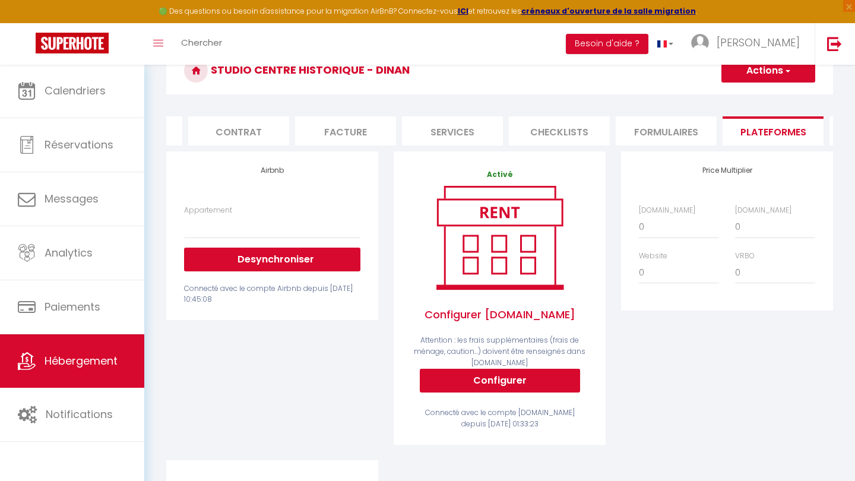
click at [282, 261] on button "Desynchroniser" at bounding box center [272, 260] width 176 height 24
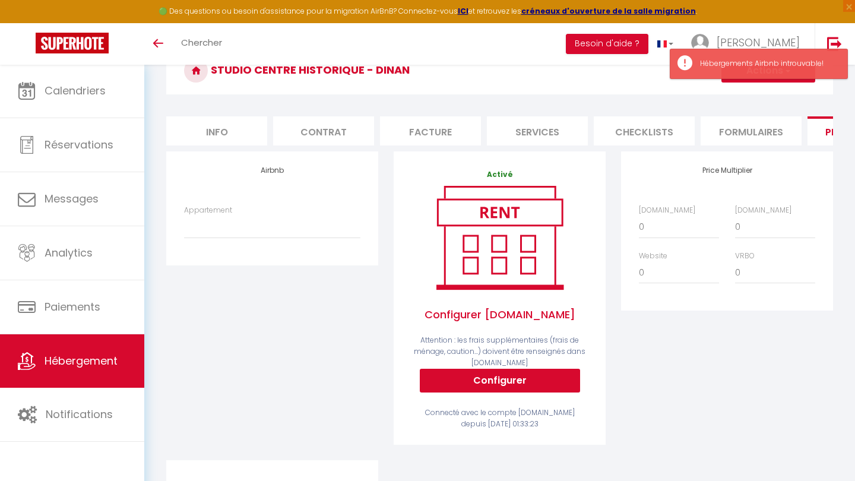
click at [229, 263] on div "Airbnb Appartement" at bounding box center [272, 207] width 212 height 113
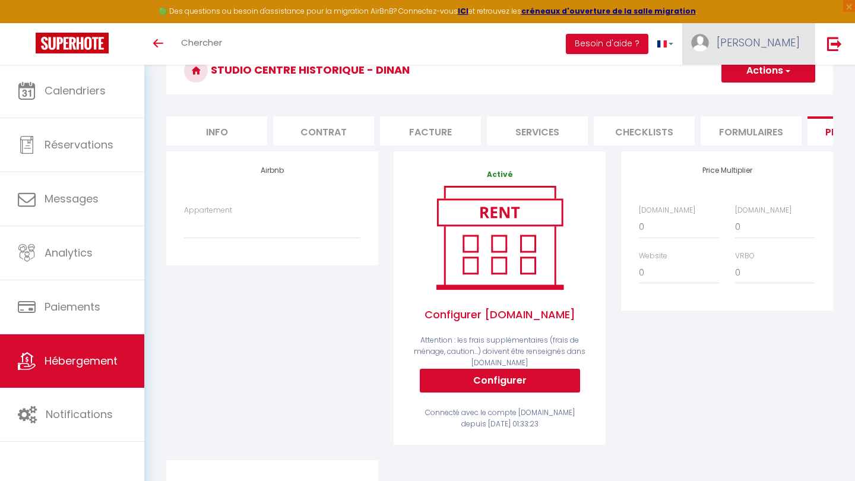
click at [779, 56] on link "[PERSON_NAME]" at bounding box center [748, 44] width 132 height 42
click at [761, 83] on link "Paramètres" at bounding box center [767, 82] width 88 height 20
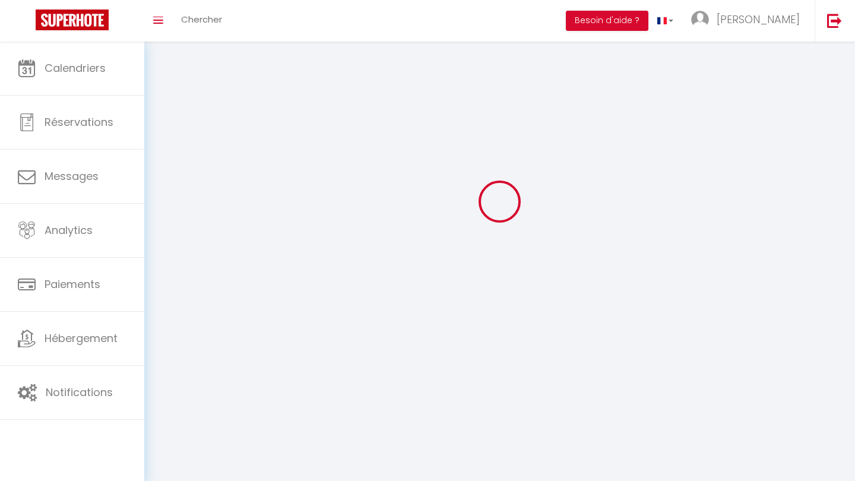
scroll to position [42, 0]
type input "[PERSON_NAME]"
type input "Malassis"
type input "[PHONE_NUMBER]"
type input "[STREET_ADDRESS][PERSON_NAME]"
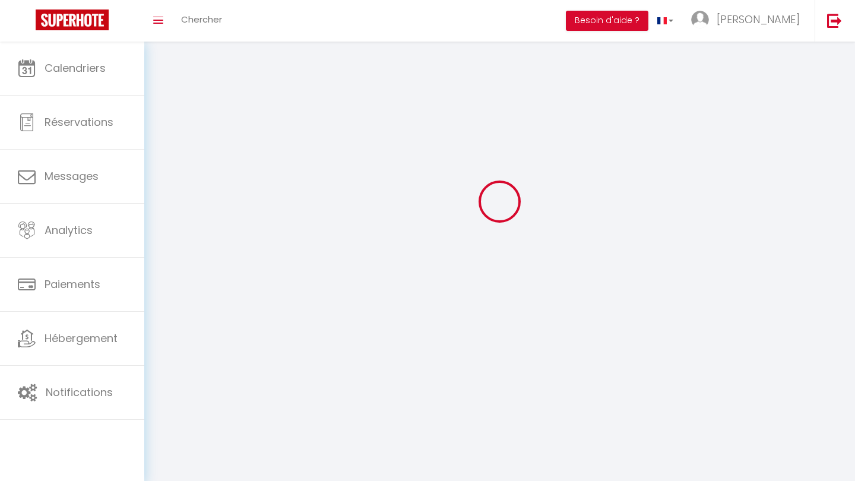
type input "35540"
type input "miniac-morvan"
type input "NFgUZmTG3r5upV0u4Epih5bep"
type input "99kDfw3TAzFF8I2CtbN55r4GU"
type input "[URL][DOMAIN_NAME]"
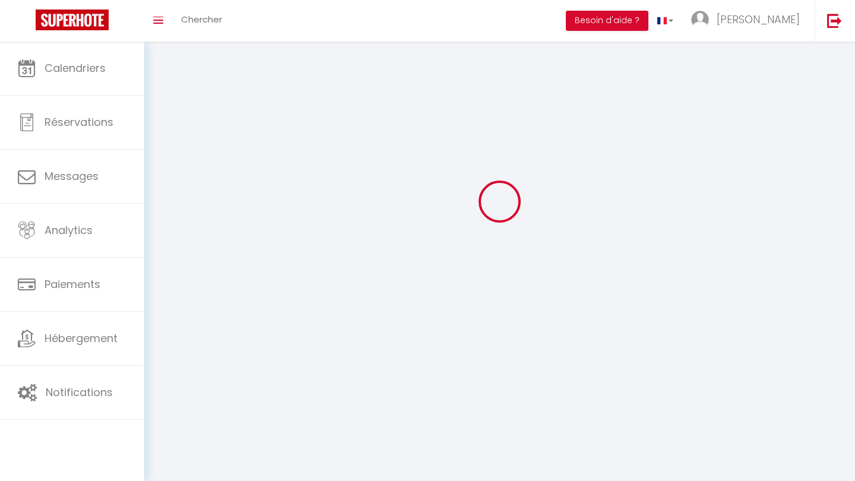
select select "1"
select select "28"
select select "fr"
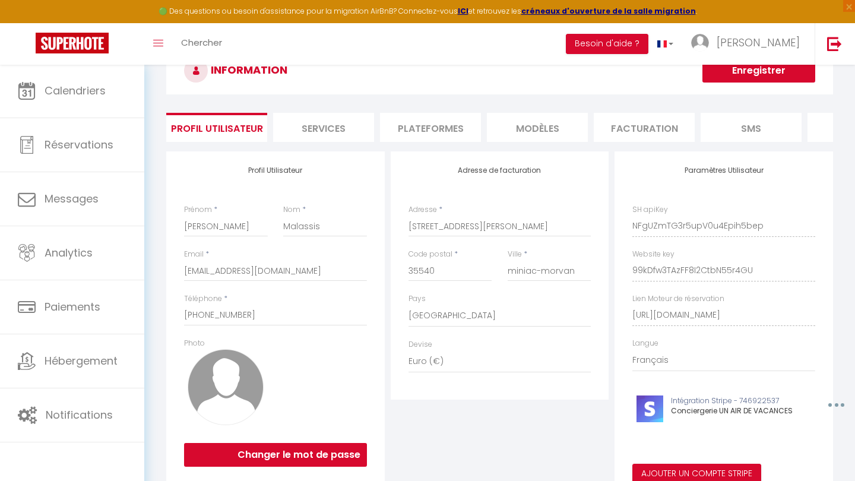
click at [441, 132] on li "Plateformes" at bounding box center [430, 127] width 101 height 29
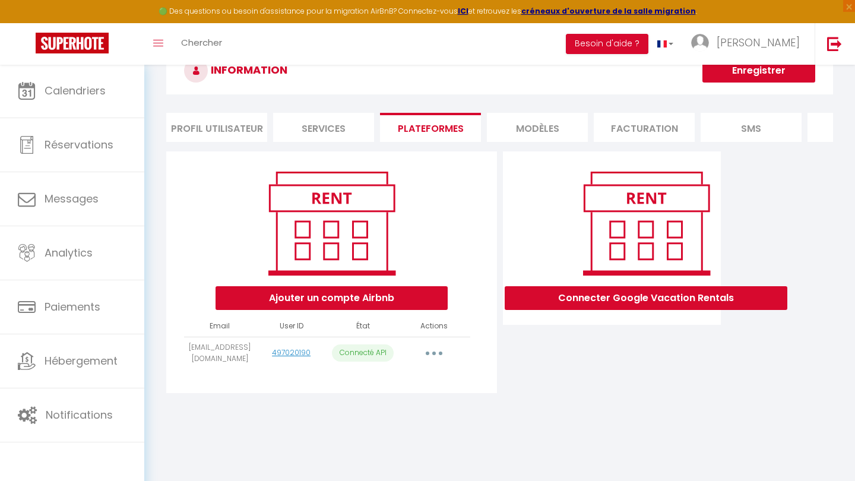
click at [437, 354] on button "button" at bounding box center [434, 353] width 33 height 19
click at [395, 416] on link "Reconnecter le compte" at bounding box center [381, 423] width 131 height 20
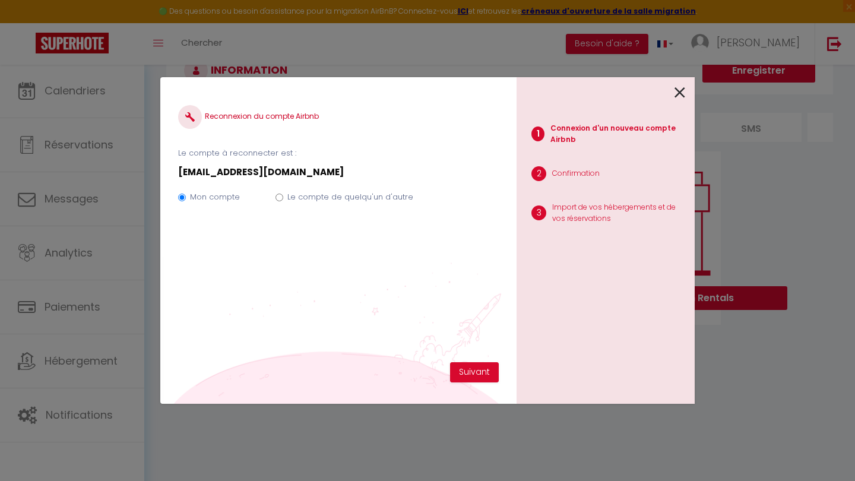
click at [682, 94] on icon at bounding box center [680, 93] width 11 height 18
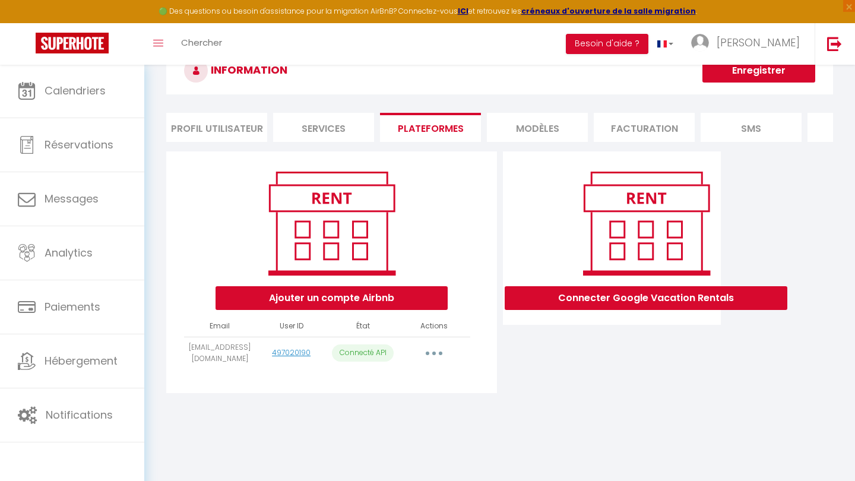
click at [436, 353] on icon "button" at bounding box center [434, 354] width 4 height 4
click at [404, 380] on link "Importer les appartements" at bounding box center [381, 380] width 131 height 20
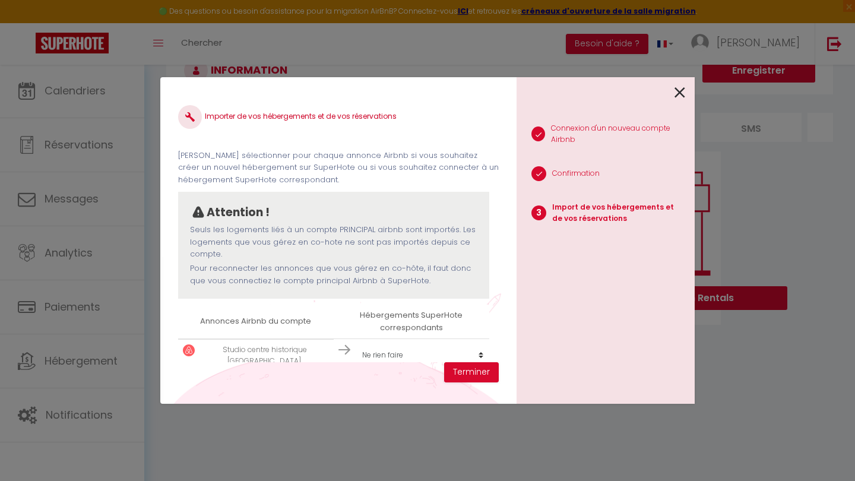
scroll to position [1, 0]
select select "76849"
click at [468, 370] on button "Terminer" at bounding box center [471, 372] width 55 height 20
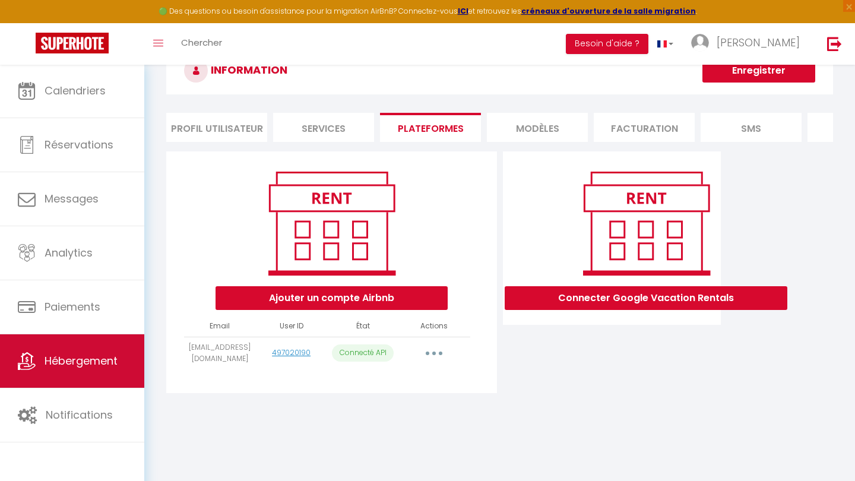
click at [93, 339] on link "Hébergement" at bounding box center [72, 360] width 144 height 53
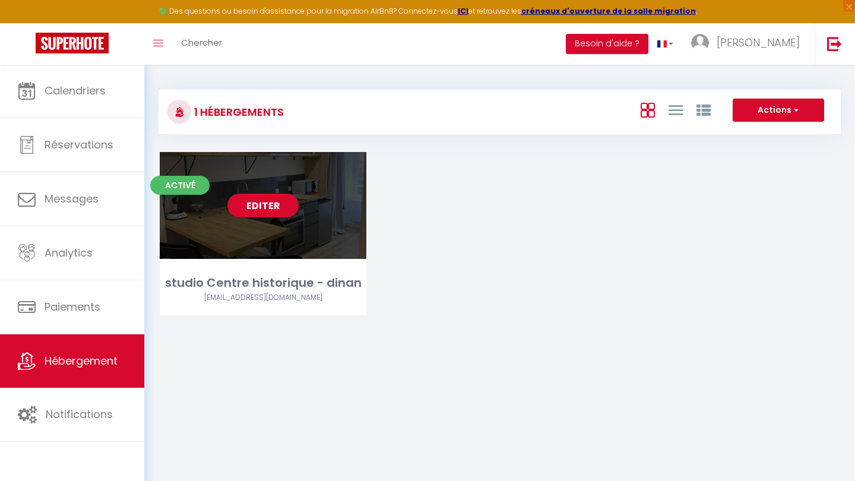
click at [245, 204] on link "Editer" at bounding box center [262, 206] width 71 height 24
select select "3"
select select "2"
select select "1"
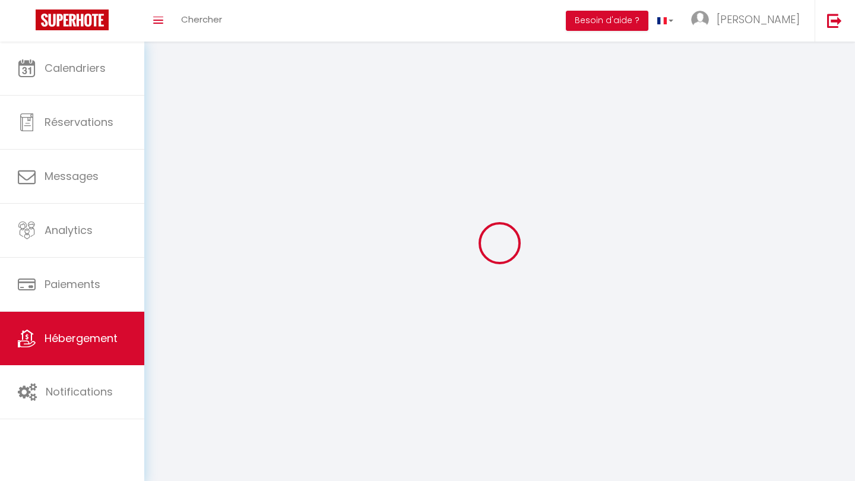
select select
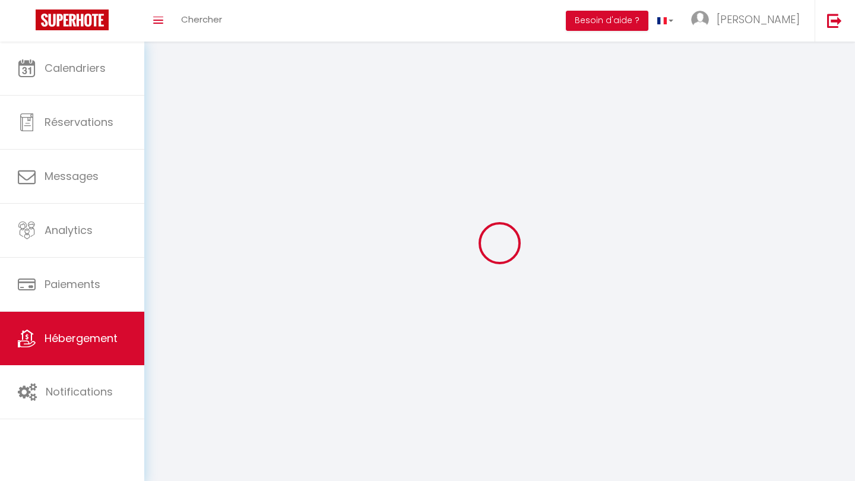
select select
checkbox input "false"
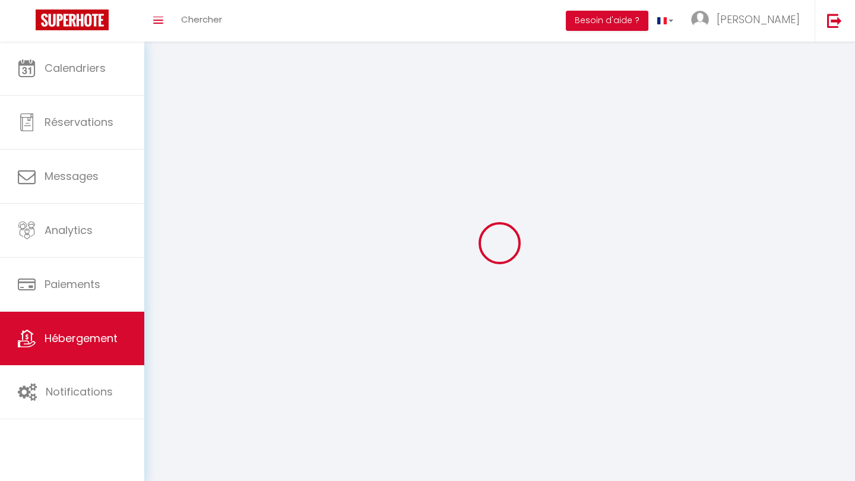
checkbox input "false"
select select
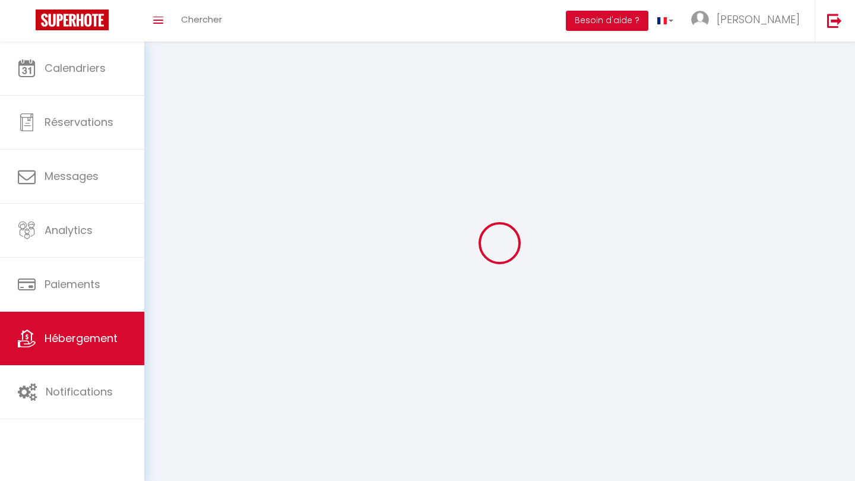
select select
checkbox input "false"
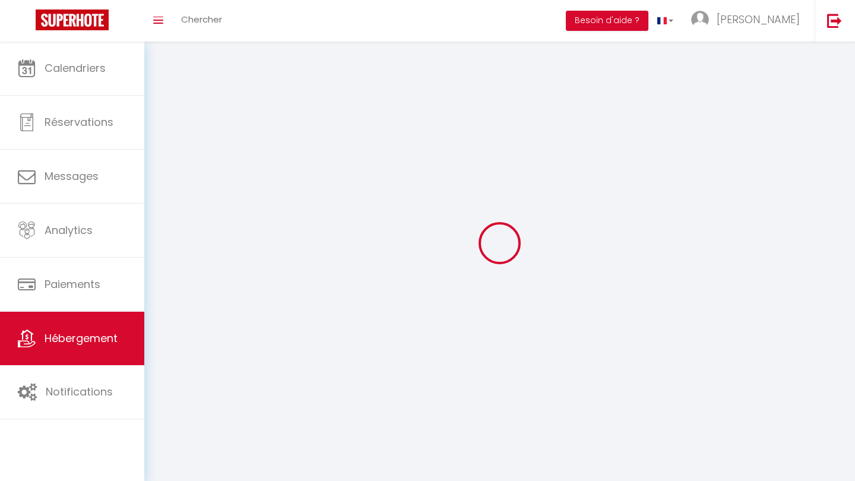
checkbox input "false"
select select
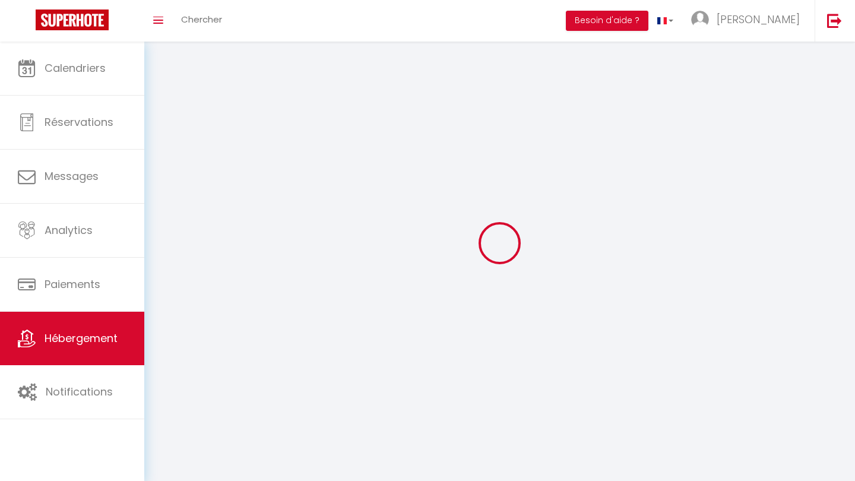
select select
checkbox input "false"
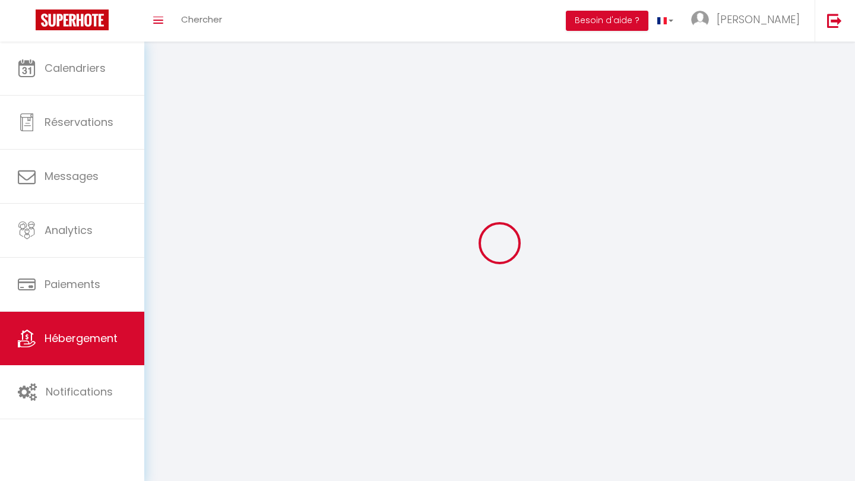
checkbox input "false"
select select
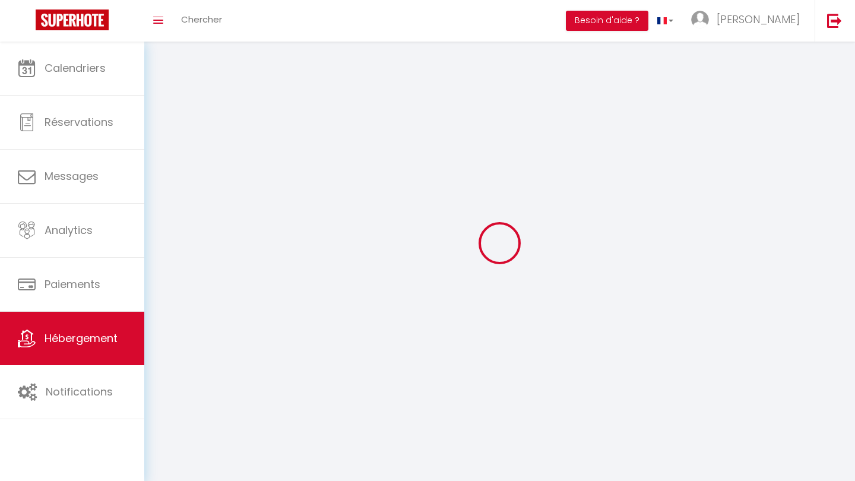
select select
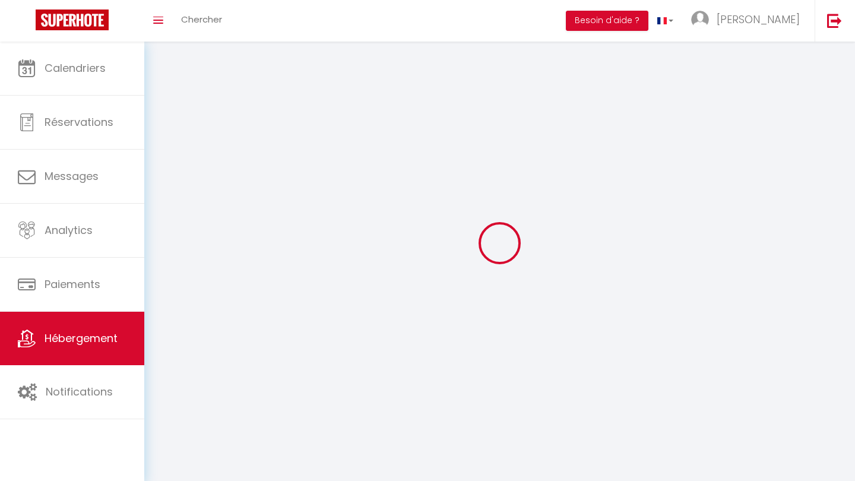
checkbox input "false"
select select
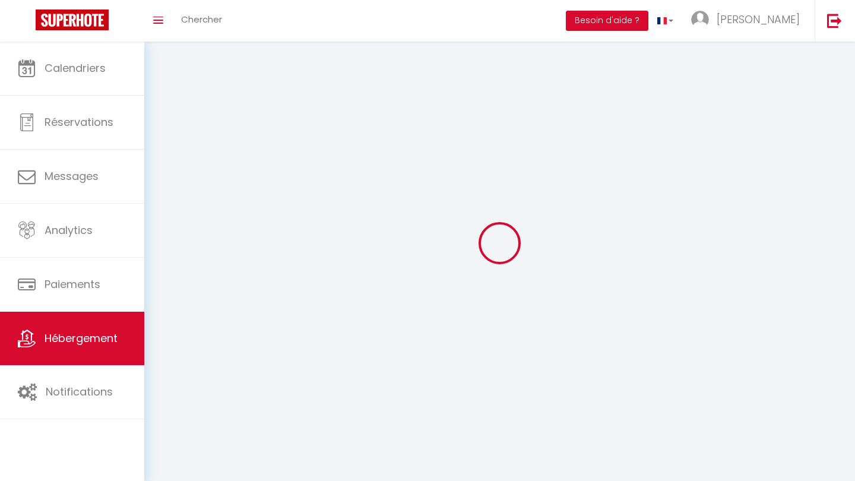
select select
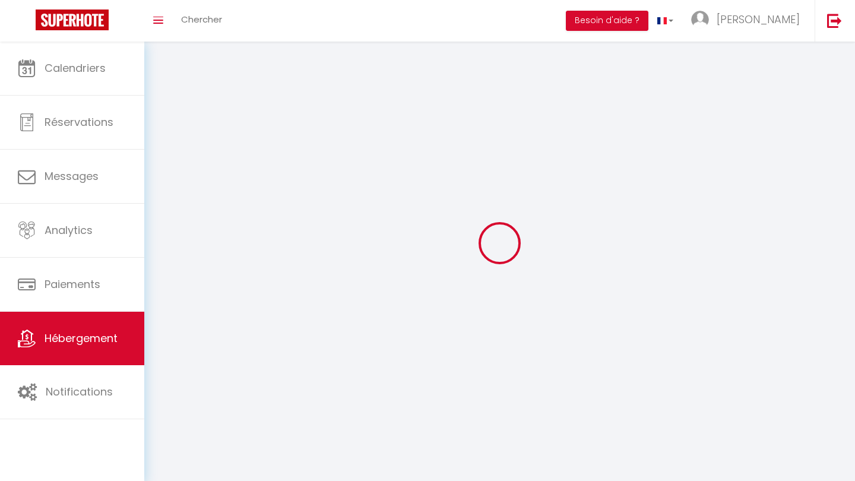
select select
checkbox input "false"
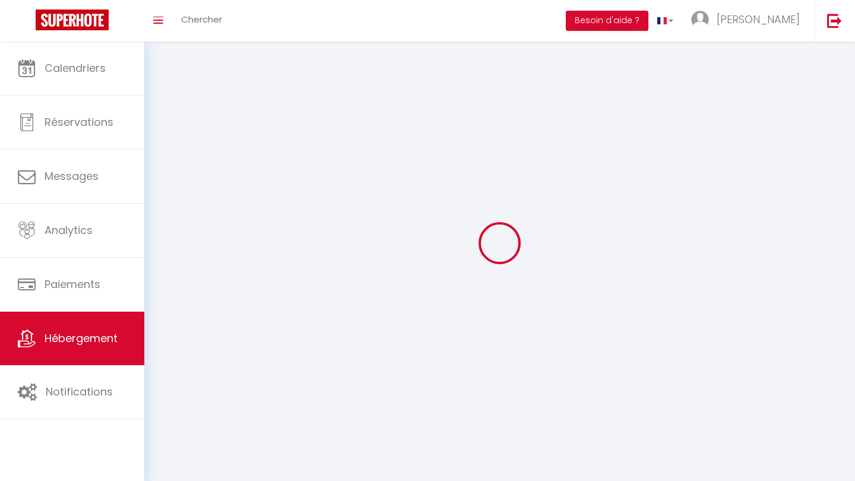
select select
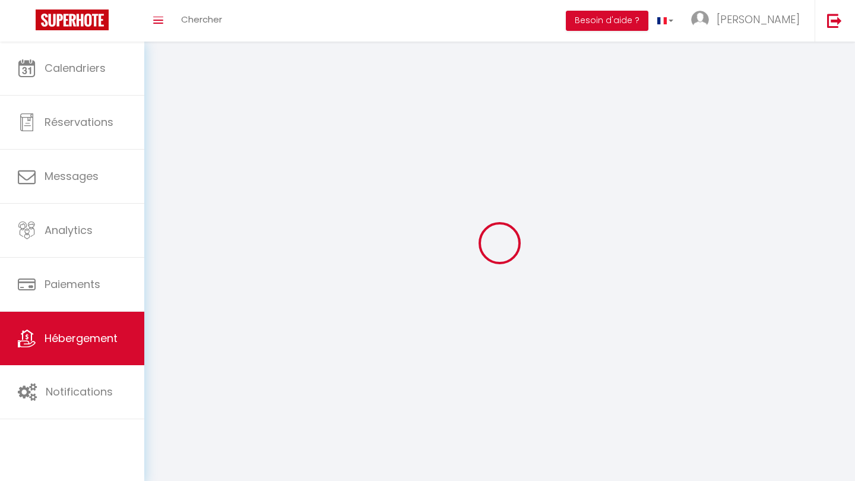
select select
checkbox input "false"
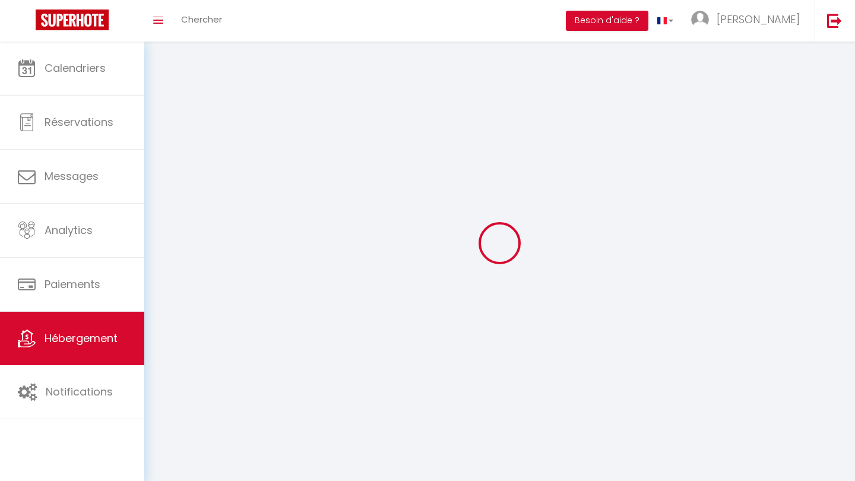
checkbox input "false"
select select
select select "28"
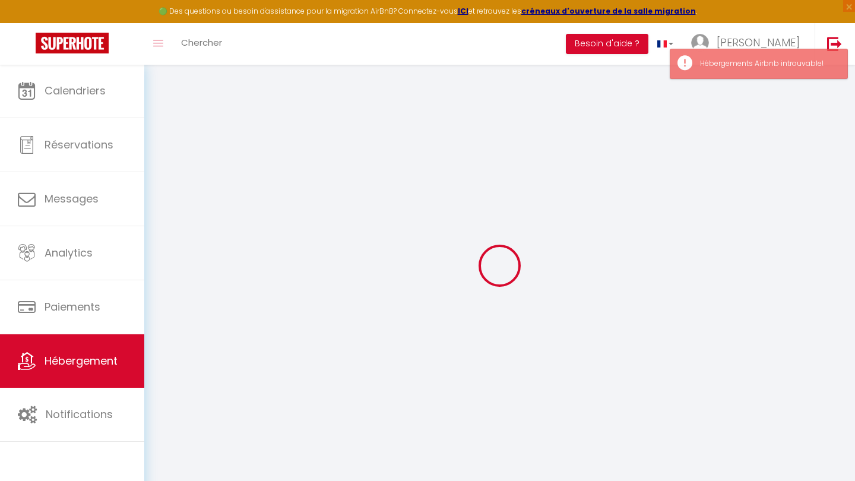
select select
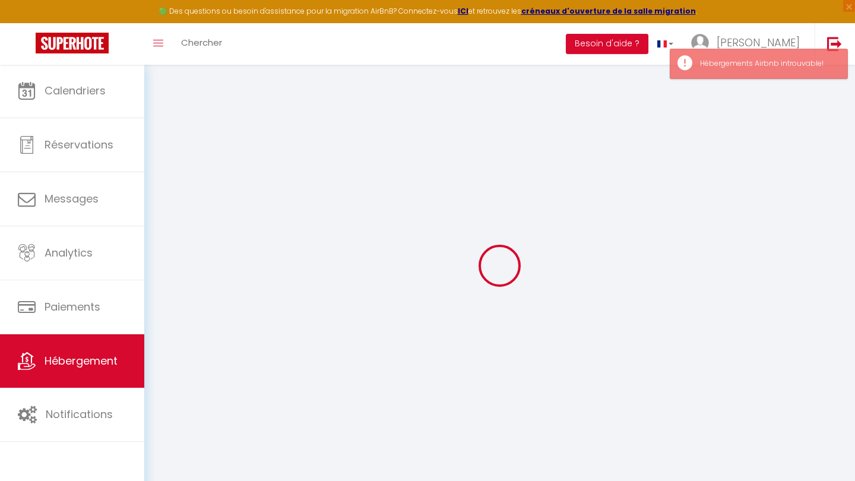
select select
checkbox input "false"
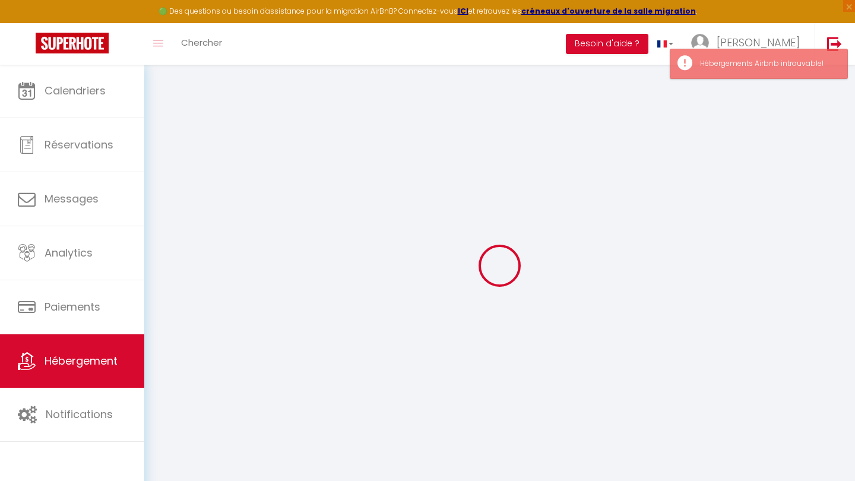
select select
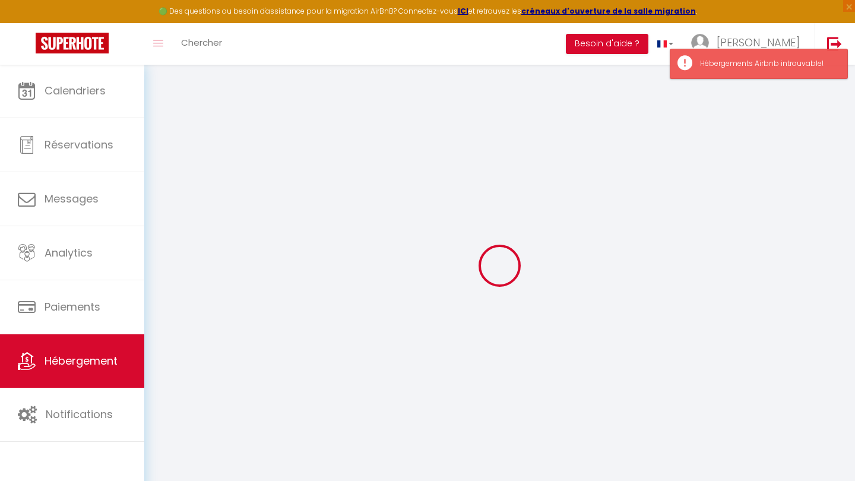
type input "studio Centre historique - dinan"
type input "Youenn"
type input "[STREET_ADDRESS]"
type input "22100"
type input "Dinan"
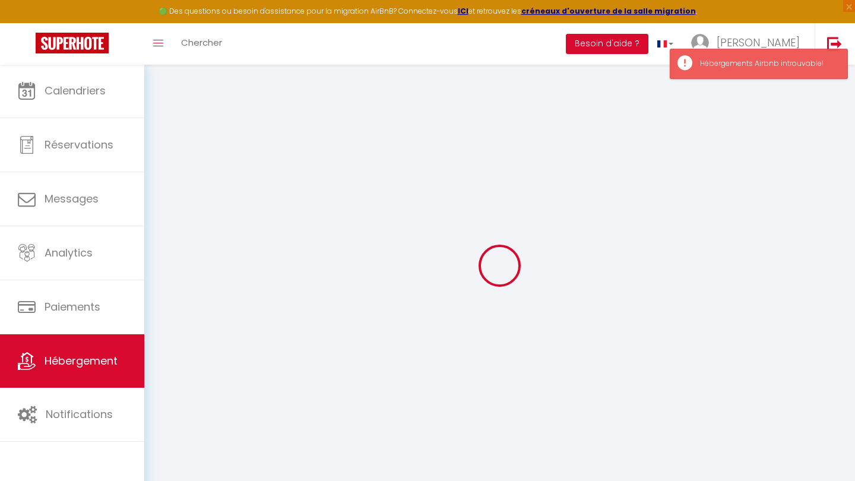
select select "1"
type input "35"
type input "40"
type input "3.30"
type input "200"
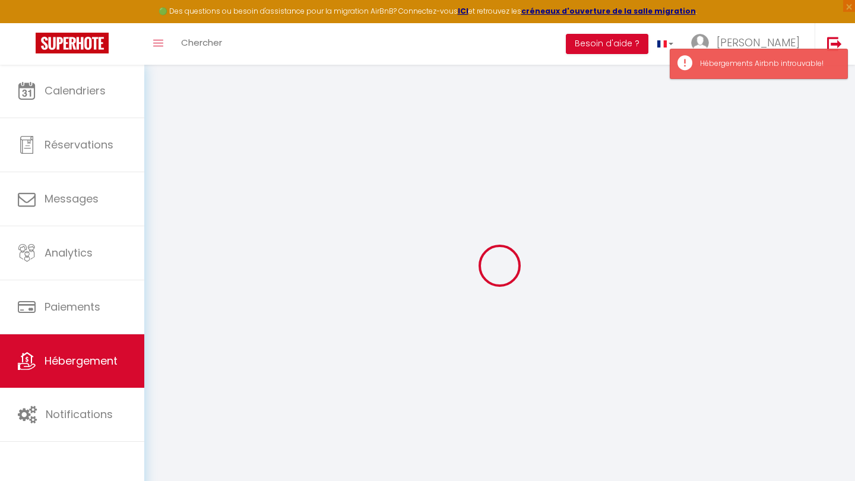
select select
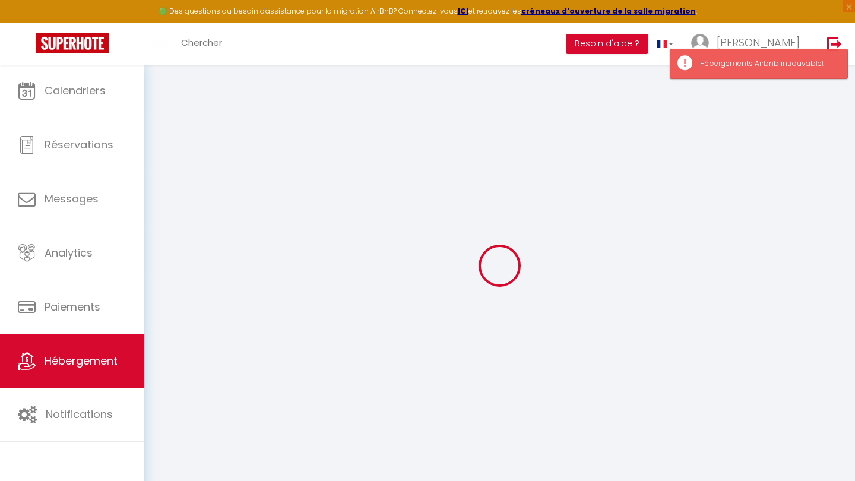
type input "[STREET_ADDRESS]"
type input "22100"
type input "Dinan"
type input "[EMAIL_ADDRESS][DOMAIN_NAME]"
select select "15969"
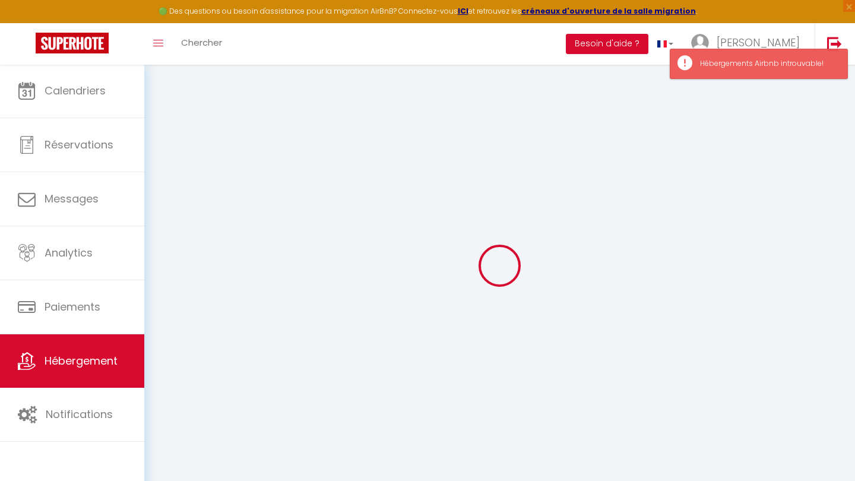
checkbox input "false"
checkbox input "true"
checkbox input "false"
type input "40"
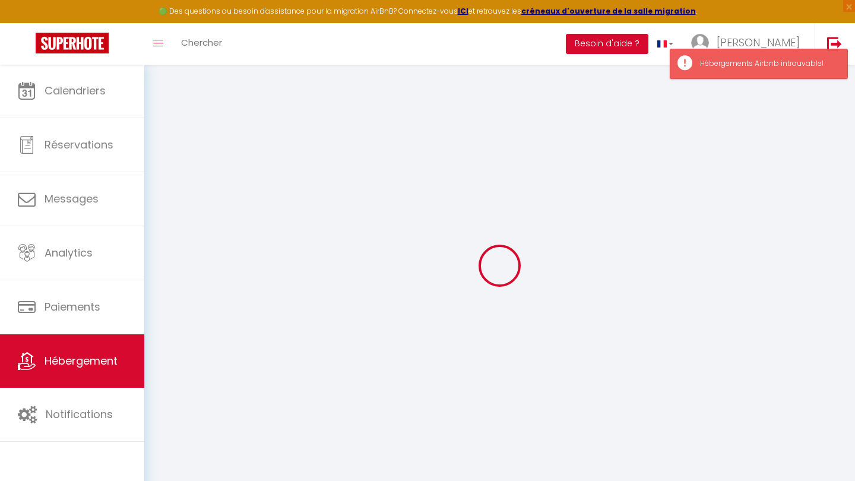
type input "0"
type input "22.5"
type input "0"
select select
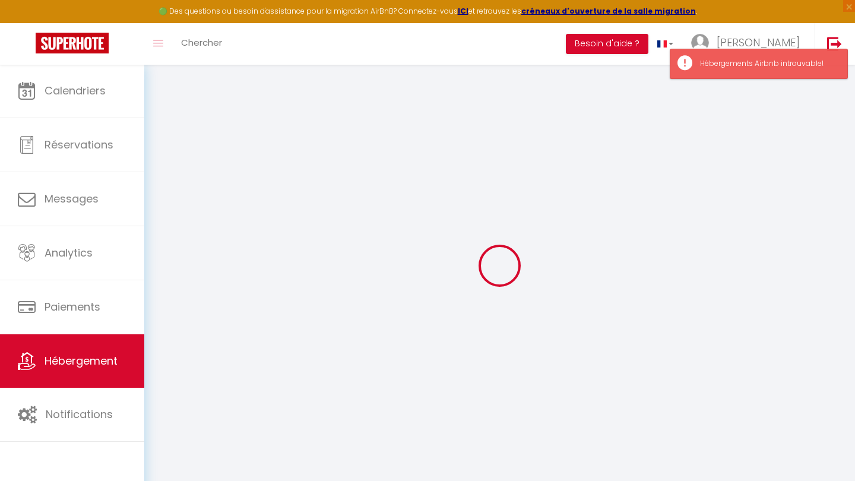
select select
checkbox input "false"
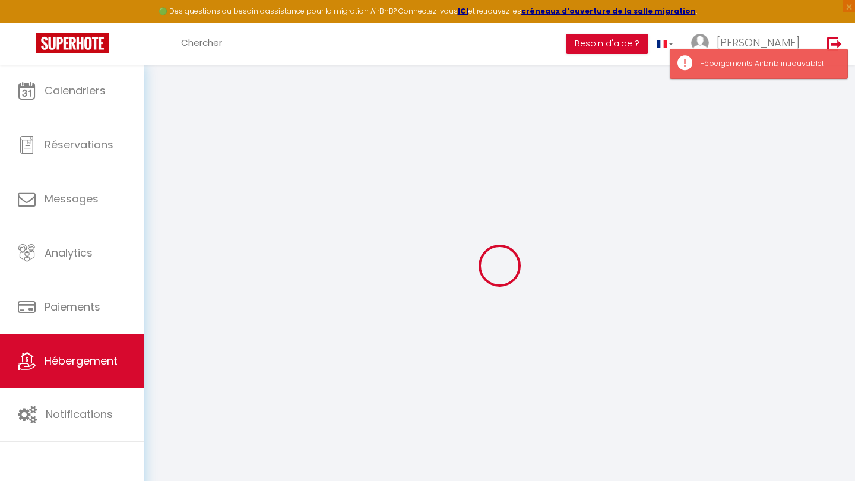
checkbox input "true"
checkbox input "false"
select select
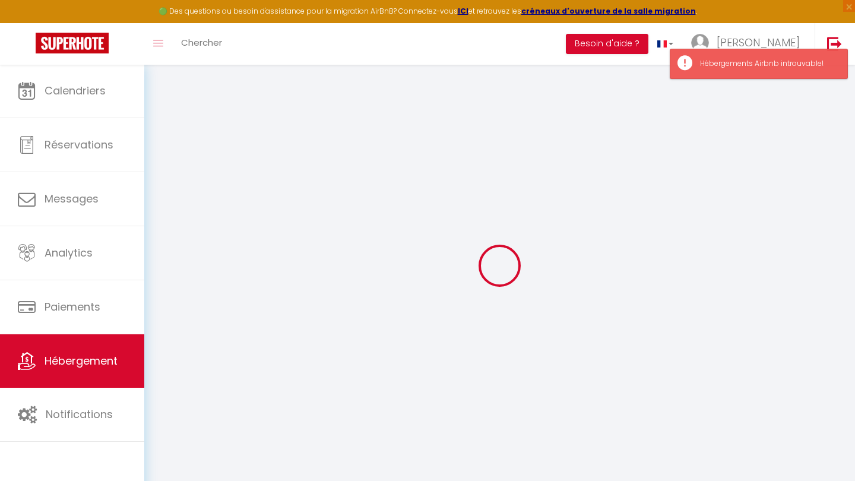
select select
checkbox input "false"
checkbox input "true"
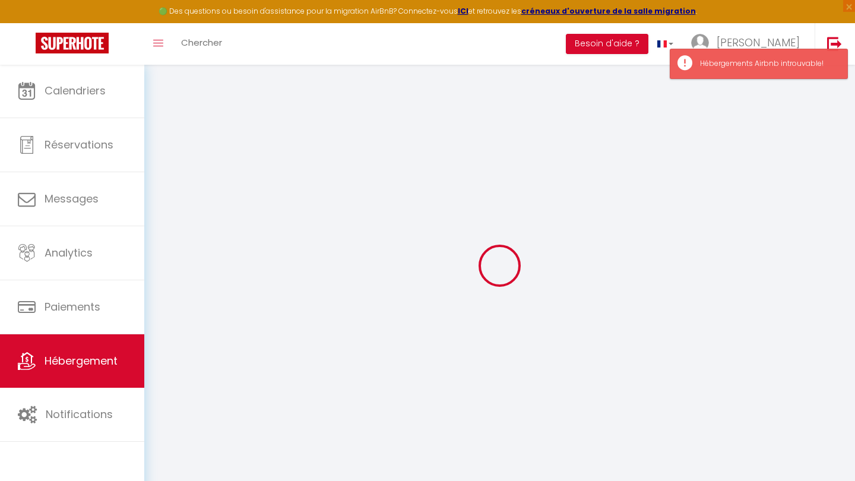
checkbox input "false"
select select
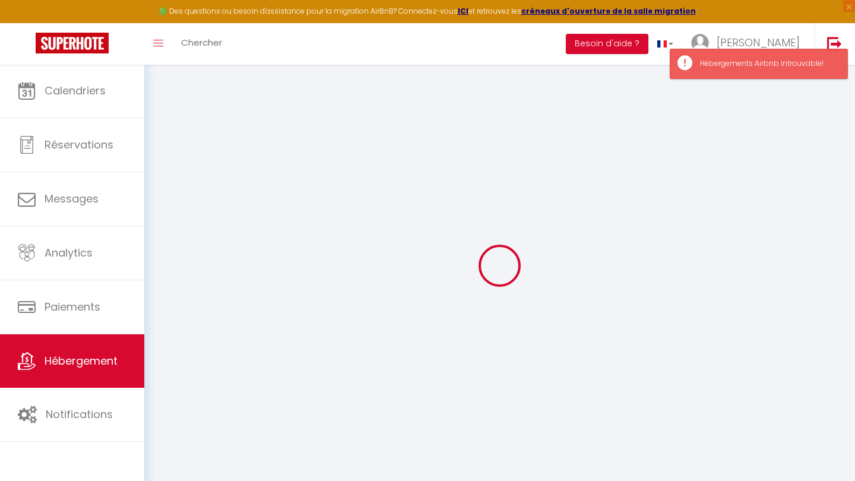
select select
checkbox input "false"
checkbox input "true"
checkbox input "false"
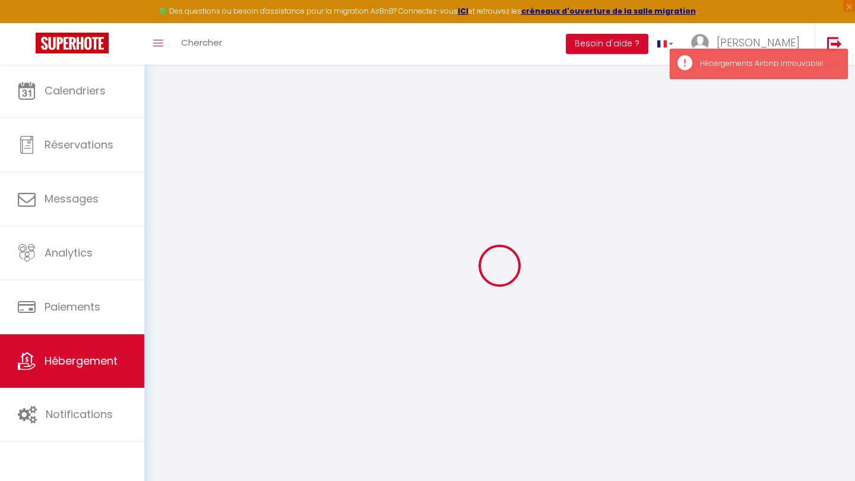
checkbox input "false"
checkbox input "true"
checkbox input "false"
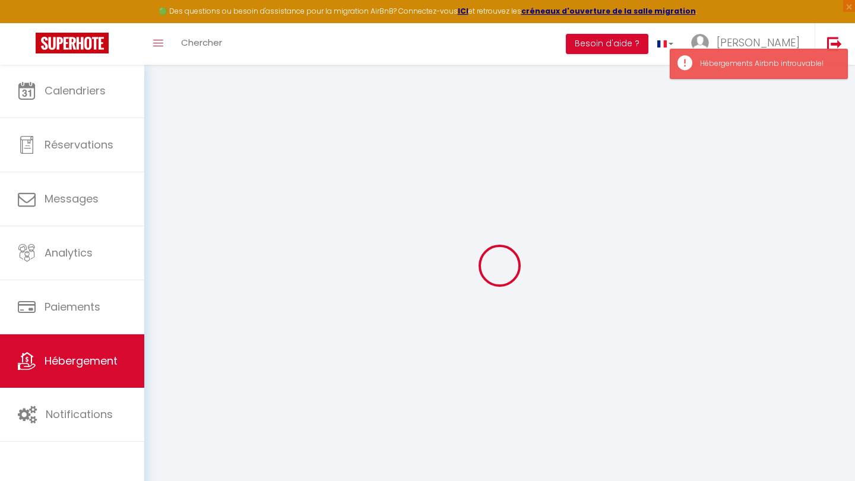
checkbox input "false"
checkbox input "true"
checkbox input "false"
select select "16:00"
select select "20:00"
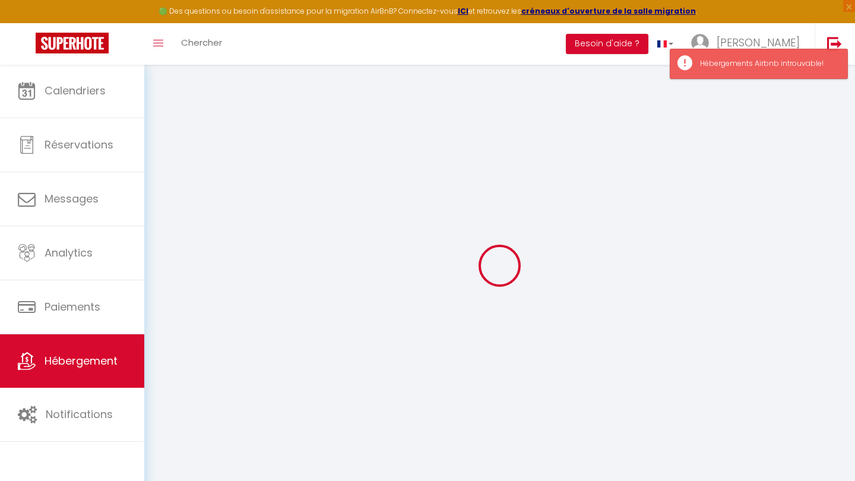
select select "10:00"
select select "30"
select select "120"
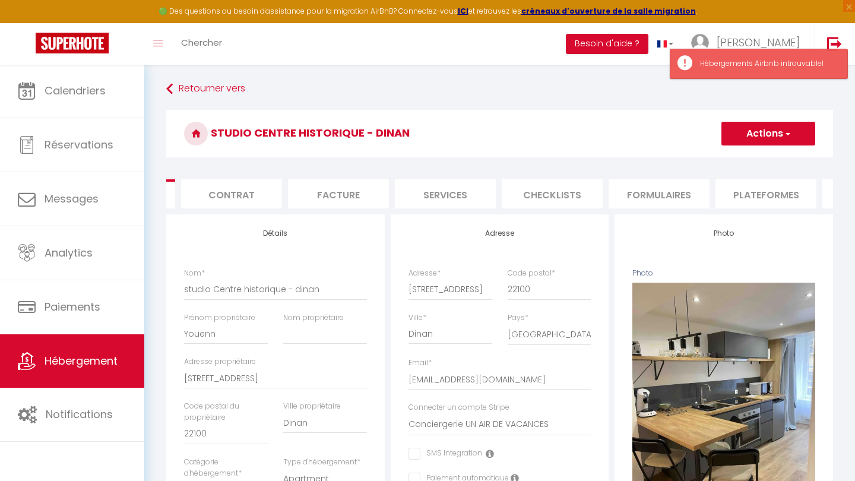
scroll to position [0, 93]
click at [776, 191] on li "Plateformes" at bounding box center [765, 193] width 101 height 29
select select
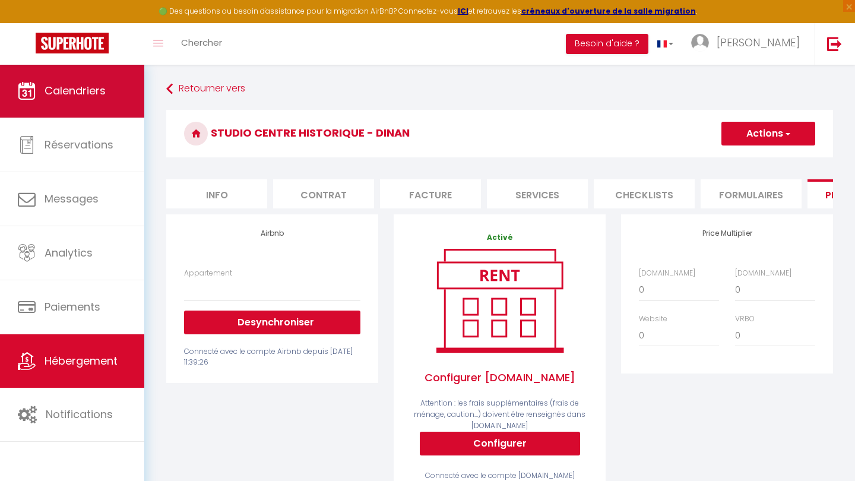
click at [100, 93] on span "Calendriers" at bounding box center [75, 90] width 61 height 15
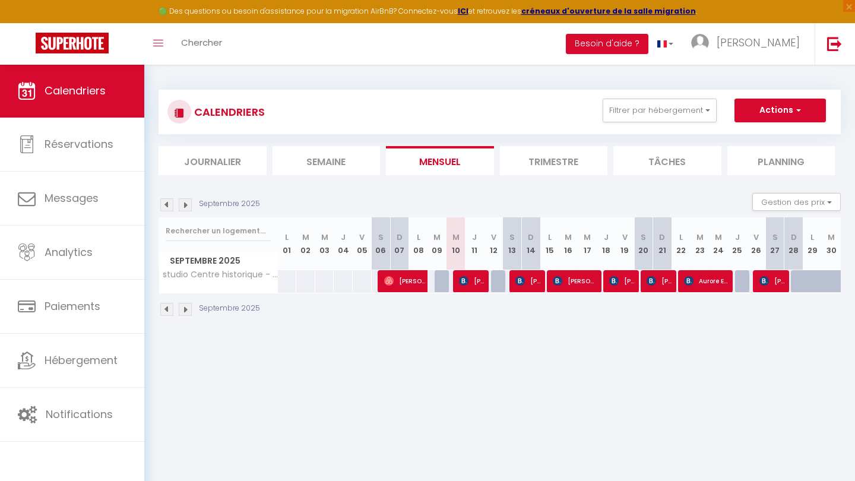
click at [340, 169] on li "Semaine" at bounding box center [327, 160] width 108 height 29
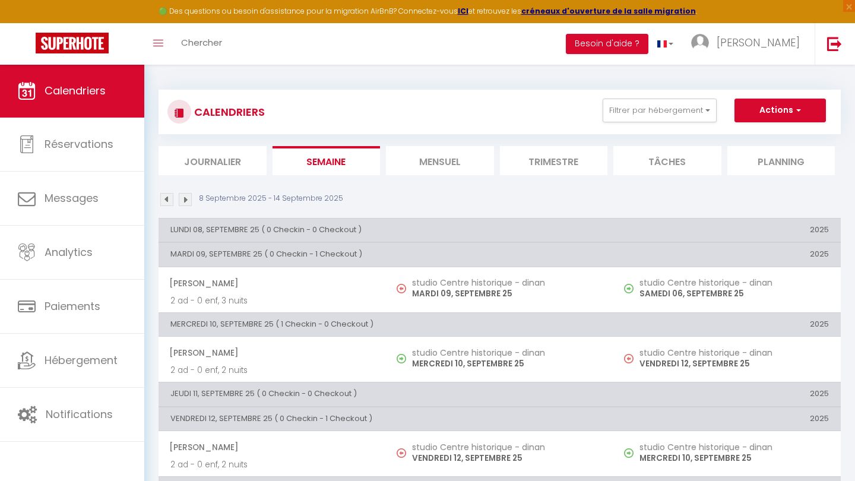
click at [407, 156] on li "Mensuel" at bounding box center [440, 160] width 108 height 29
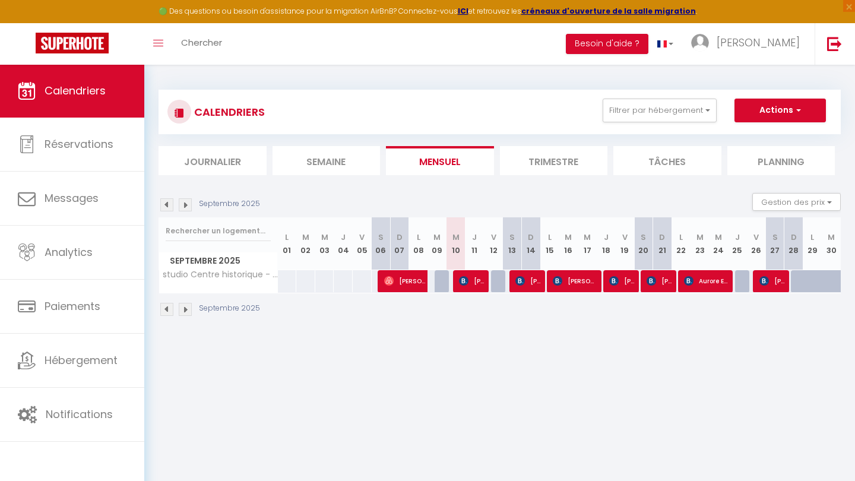
click at [309, 283] on div at bounding box center [306, 281] width 20 height 22
type input "Mar 02 Septembre 2025"
type input "Mer 03 Septembre 2025"
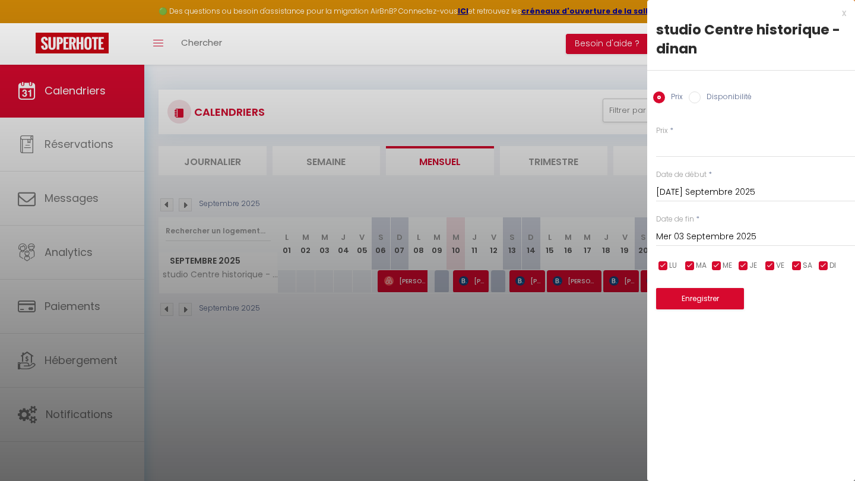
click at [843, 15] on div "x" at bounding box center [746, 13] width 199 height 14
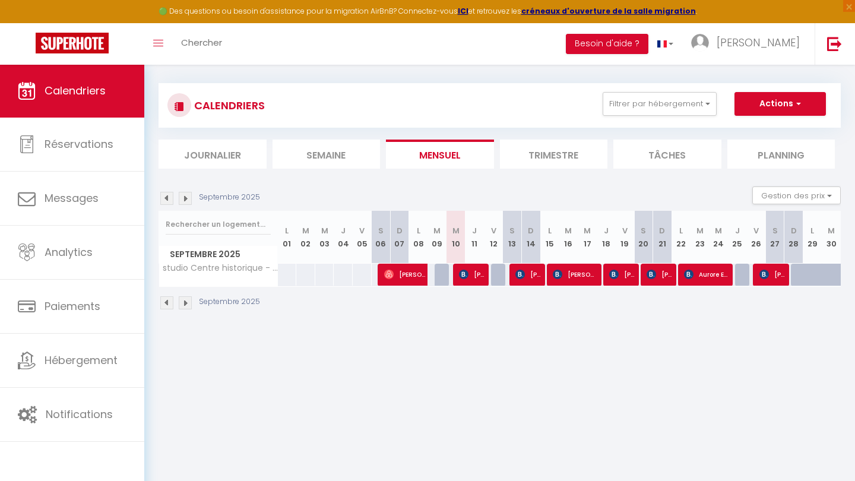
scroll to position [7, 0]
click at [796, 190] on button "Gestion des prix" at bounding box center [797, 195] width 88 height 18
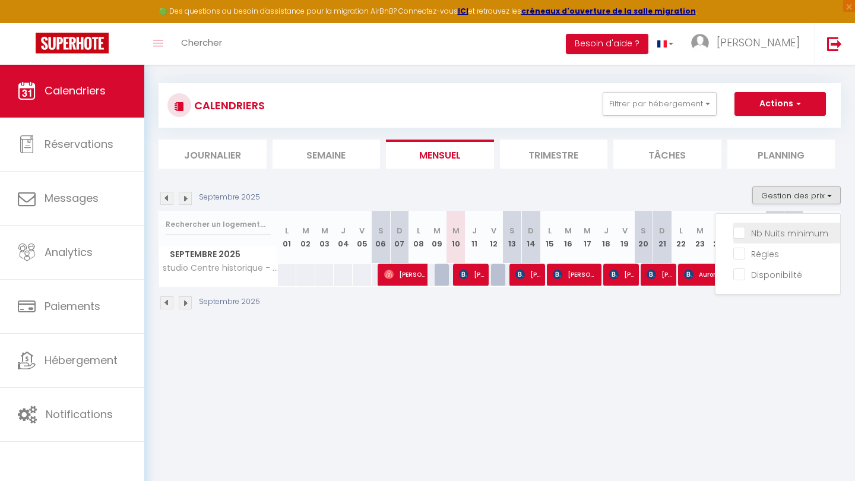
click at [773, 227] on input "Nb Nuits minimum" at bounding box center [786, 232] width 107 height 12
checkbox input "true"
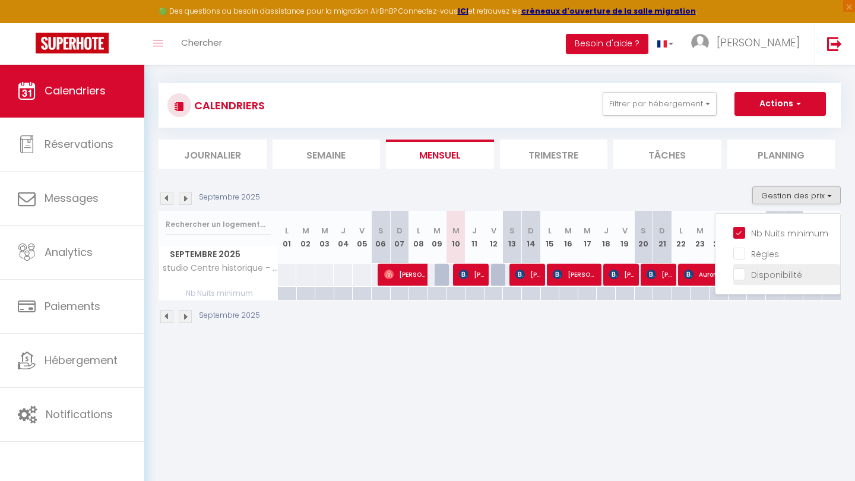
click at [761, 270] on input "Disponibilité" at bounding box center [786, 274] width 107 height 12
checkbox input "true"
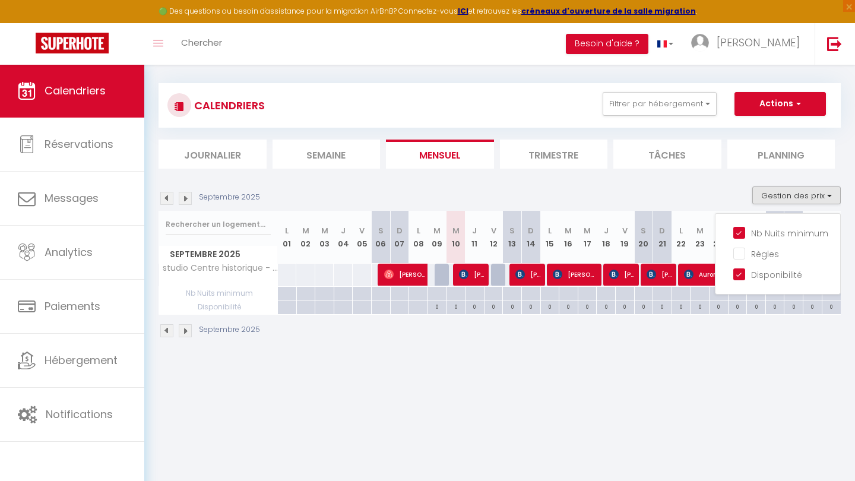
click at [666, 369] on body "🟢 Des questions ou besoin d'assistance pour la migration AirBnB? Connectez-vous…" at bounding box center [427, 298] width 855 height 481
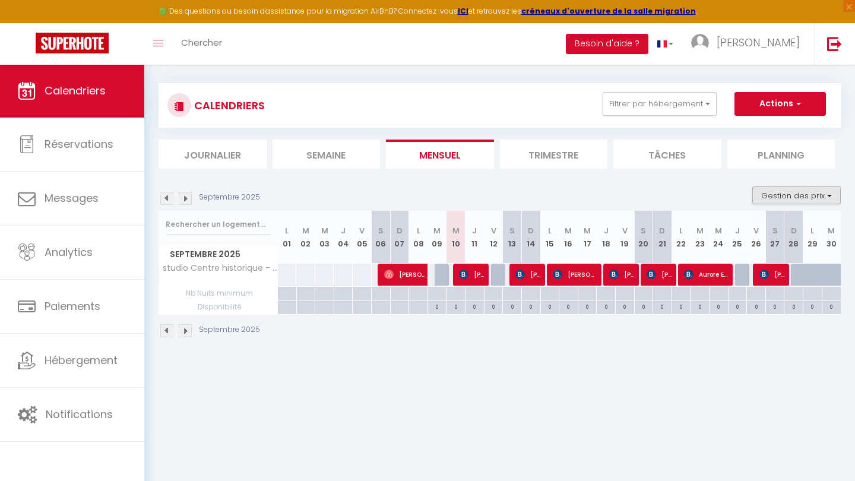
click at [793, 188] on button "Gestion des prix" at bounding box center [797, 195] width 88 height 18
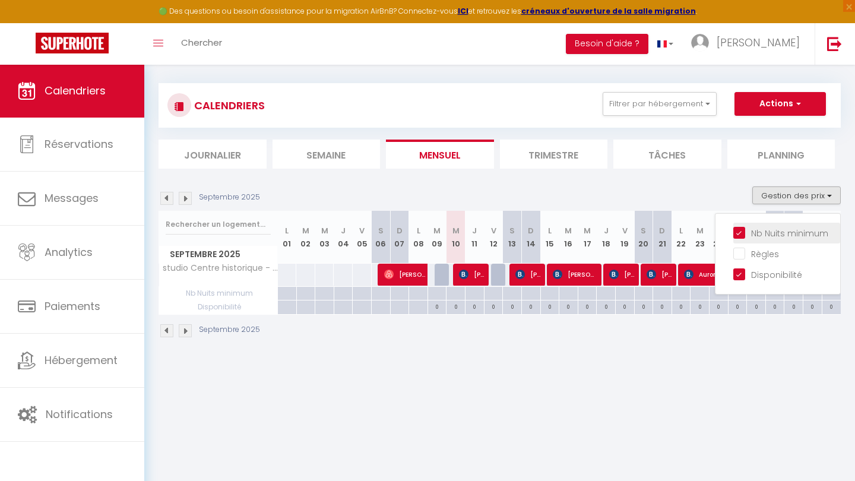
click at [739, 232] on input "Nb Nuits minimum" at bounding box center [786, 232] width 107 height 12
checkbox input "false"
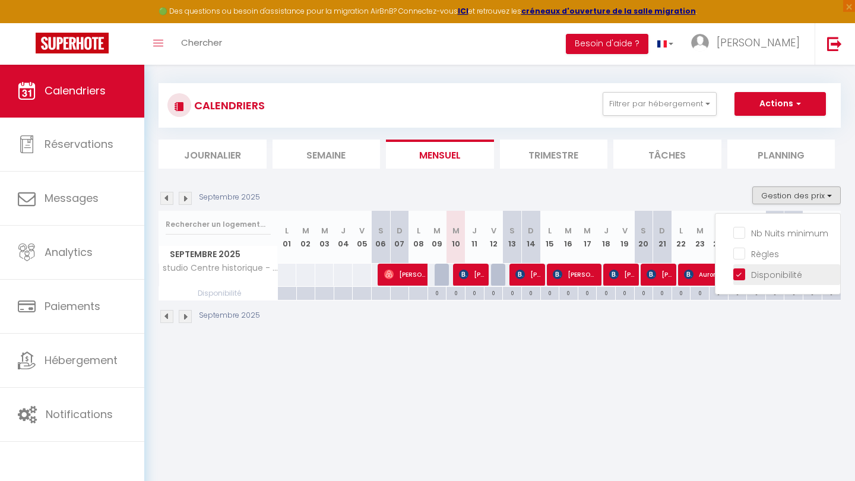
click at [739, 275] on input "Disponibilité" at bounding box center [786, 274] width 107 height 12
checkbox input "false"
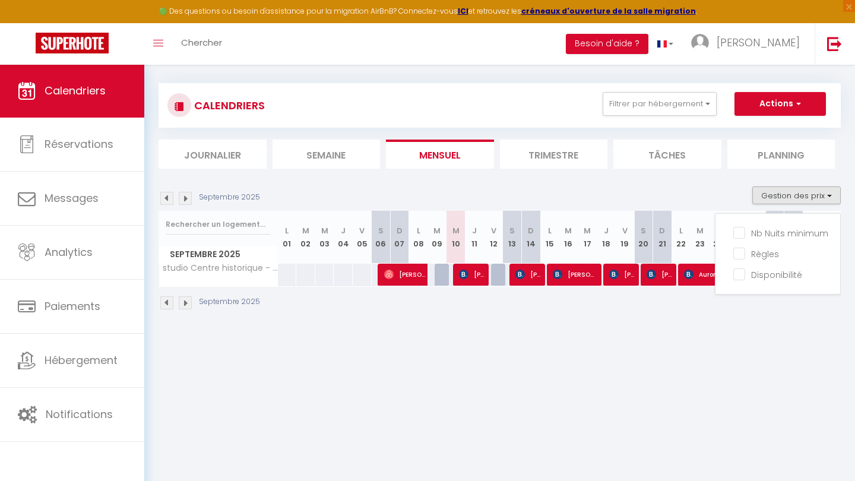
click at [646, 350] on body "🟢 Des questions ou besoin d'assistance pour la migration AirBnB? Connectez-vous…" at bounding box center [427, 298] width 855 height 481
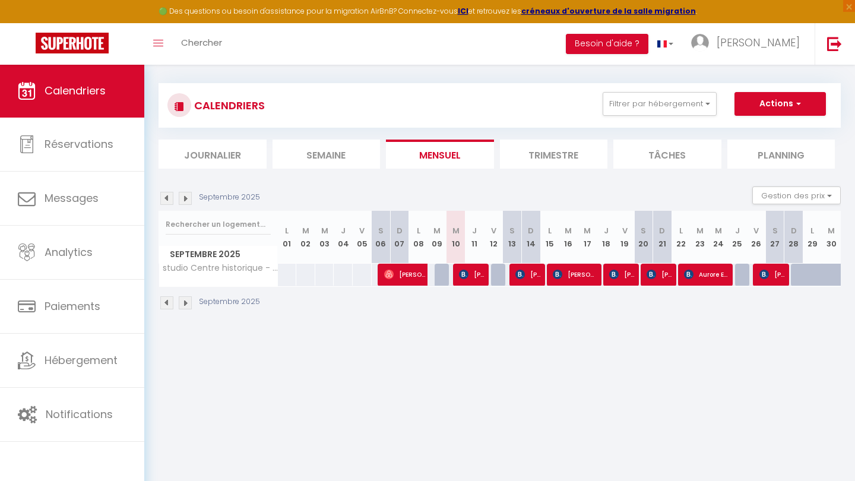
click at [790, 100] on button "Actions" at bounding box center [780, 104] width 91 height 24
click at [638, 195] on div "Septembre 2025 Gestion des prix Nb Nuits minimum Règles Disponibilité" at bounding box center [500, 198] width 682 height 24
click at [188, 196] on img at bounding box center [185, 198] width 13 height 13
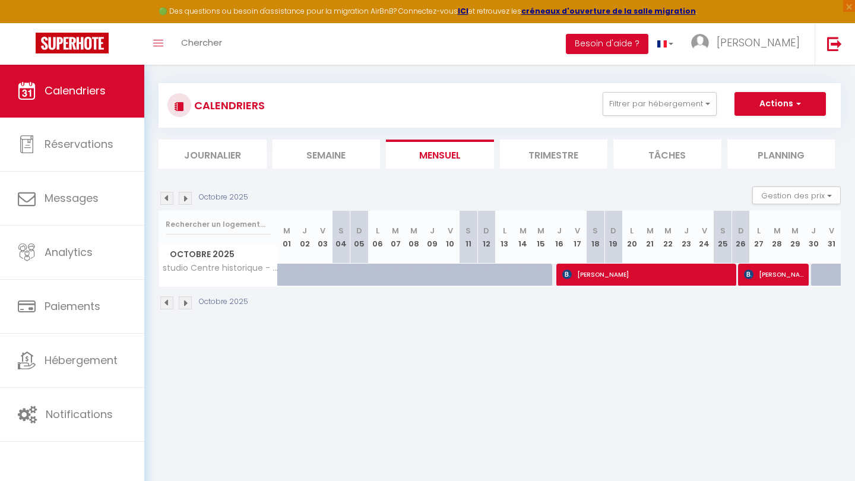
click at [339, 273] on div at bounding box center [348, 281] width 18 height 23
type input "Sam 04 Octobre 2025"
type input "Dim 05 Octobre 2025"
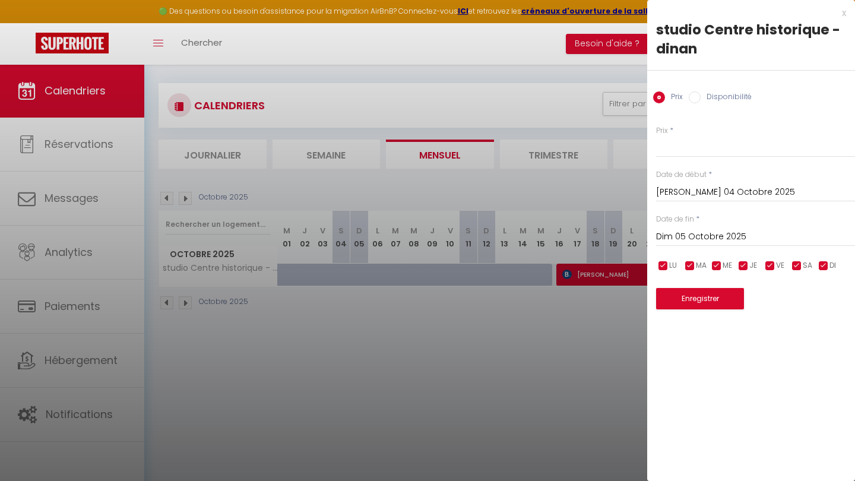
click at [695, 93] on input "Disponibilité" at bounding box center [695, 97] width 12 height 12
radio input "true"
radio input "false"
click at [508, 306] on div at bounding box center [427, 240] width 855 height 481
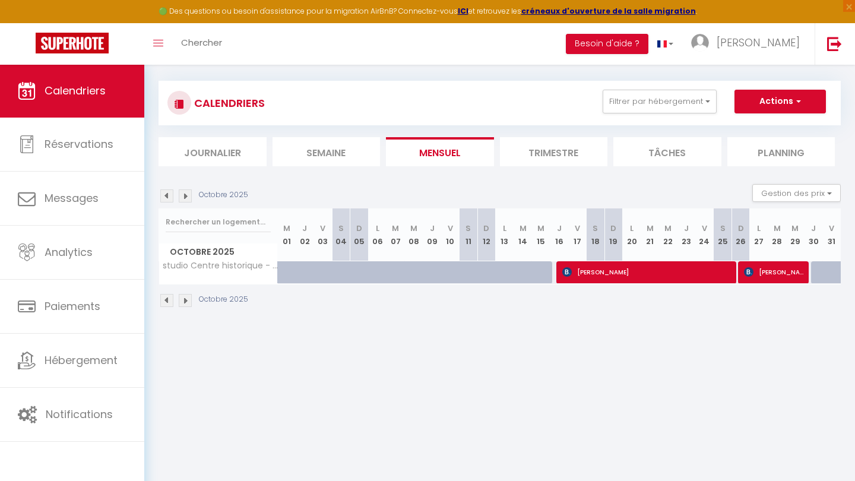
scroll to position [9, 0]
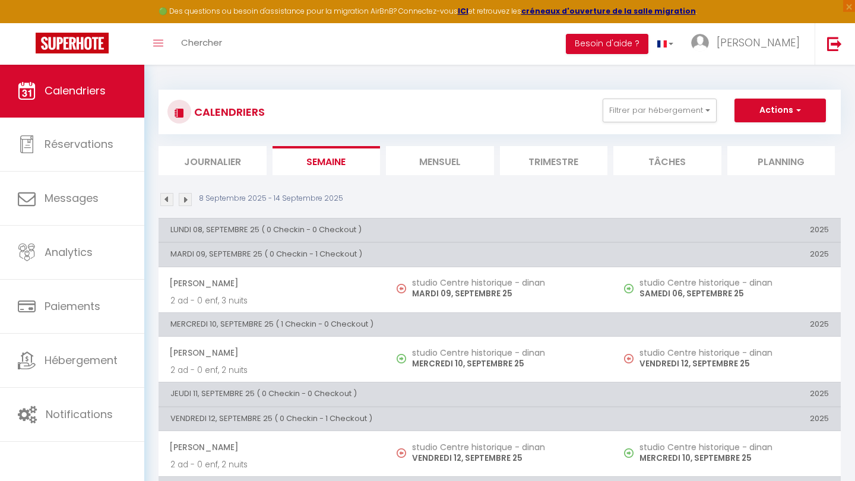
click at [763, 110] on button "Actions" at bounding box center [780, 111] width 91 height 24
click at [423, 160] on li "Mensuel" at bounding box center [440, 160] width 108 height 29
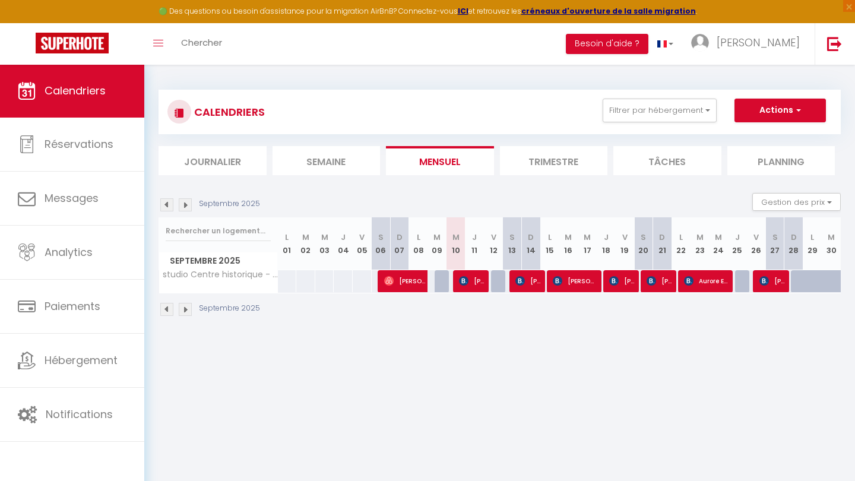
click at [186, 205] on img at bounding box center [185, 204] width 13 height 13
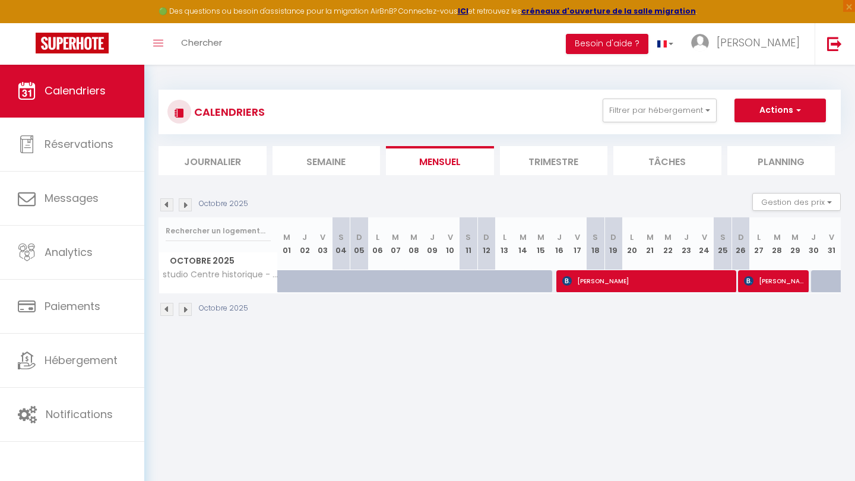
click at [395, 277] on div at bounding box center [402, 288] width 18 height 23
select select "1"
type input "Mar 07 Octobre 2025"
type input "Mer 08 Octobre 2025"
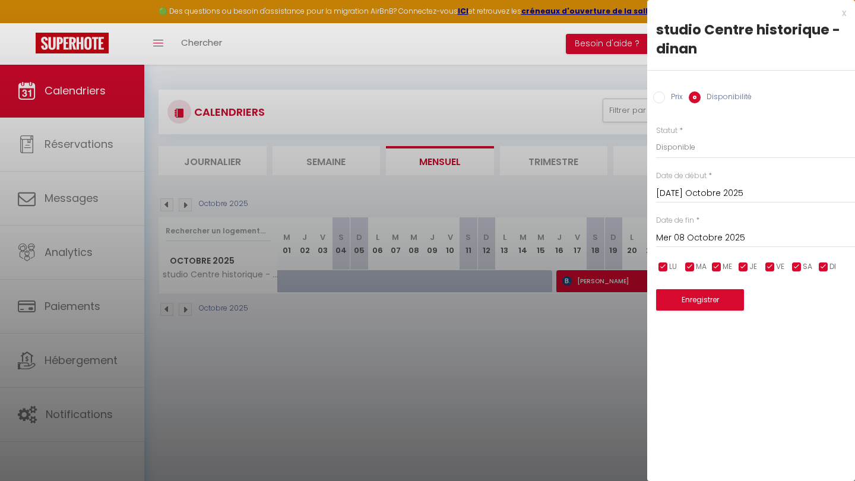
click at [685, 191] on input "Mar 07 Octobre 2025" at bounding box center [755, 193] width 199 height 15
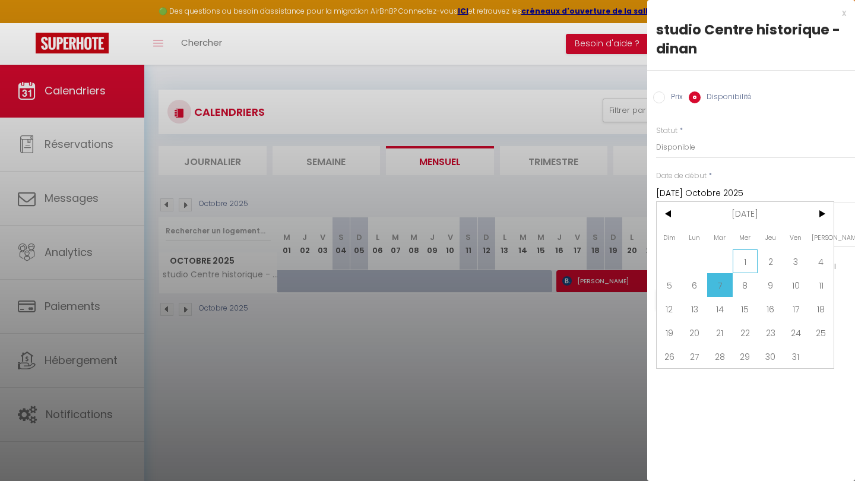
click at [747, 261] on span "1" at bounding box center [746, 261] width 26 height 24
type input "Mer 01 Octobre 2025"
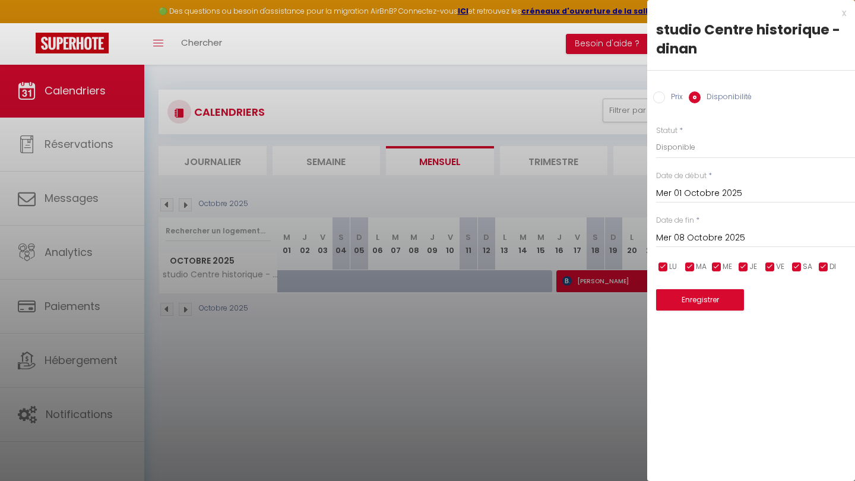
click at [732, 238] on input "Mer 08 Octobre 2025" at bounding box center [755, 237] width 199 height 15
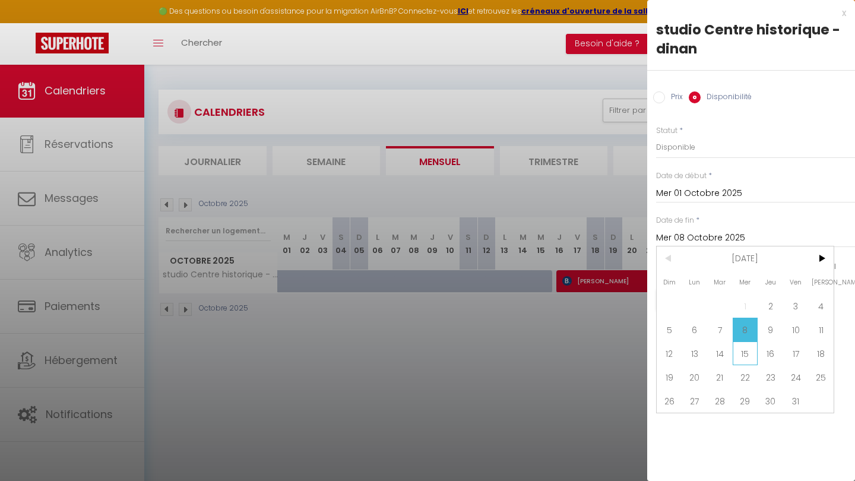
click at [745, 350] on span "15" at bounding box center [746, 354] width 26 height 24
type input "Mer 15 Octobre 2025"
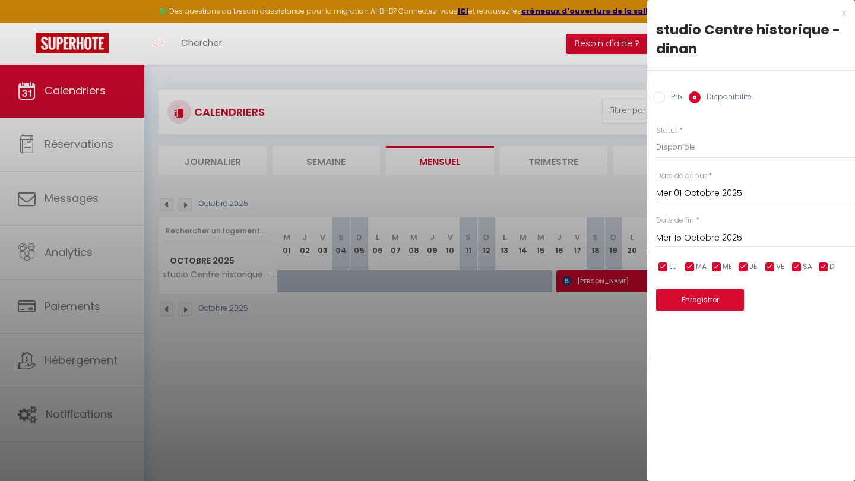
click at [660, 99] on input "Prix" at bounding box center [659, 97] width 12 height 12
radio input "true"
radio input "false"
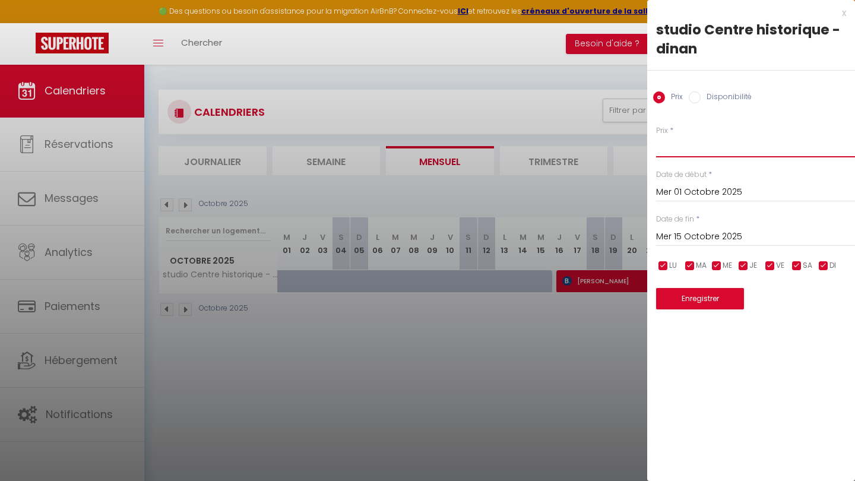
click at [706, 156] on input "Prix" at bounding box center [755, 146] width 199 height 21
type input "47"
click at [705, 295] on button "Enregistrer" at bounding box center [700, 298] width 88 height 21
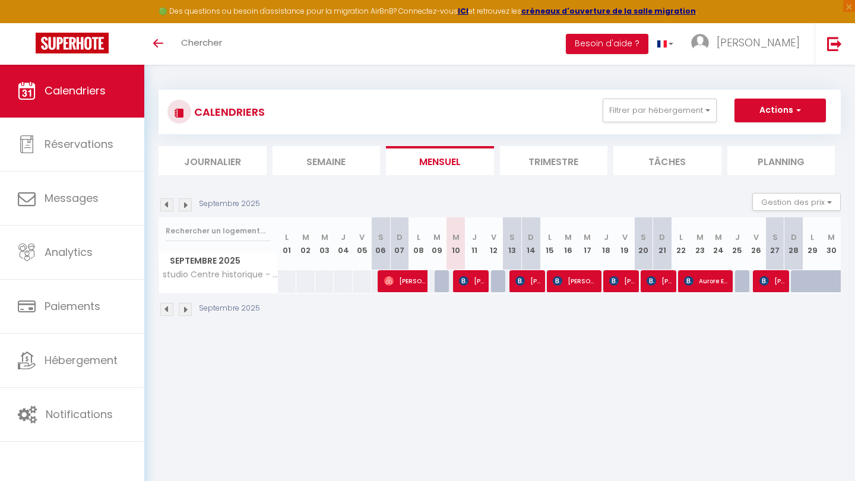
click at [188, 203] on img at bounding box center [185, 204] width 13 height 13
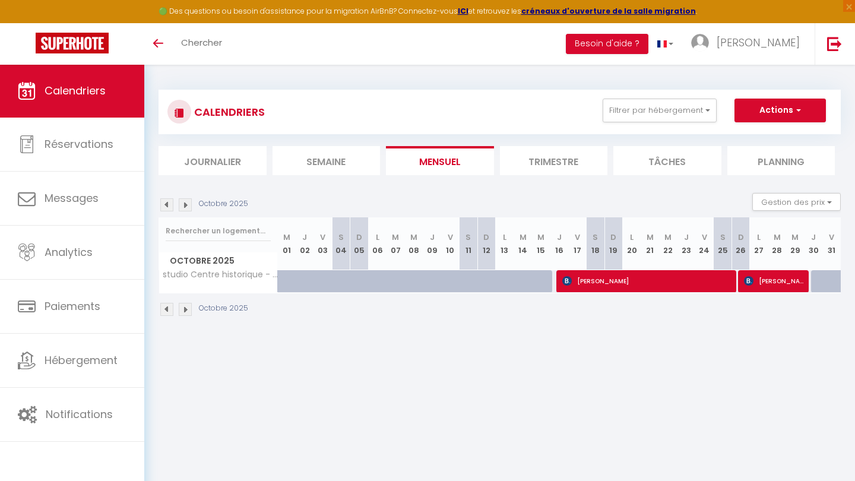
click at [450, 282] on div at bounding box center [457, 288] width 18 height 23
type input "47"
select select "1"
type input "Ven 10 Octobre 2025"
type input "Sam 11 Octobre 2025"
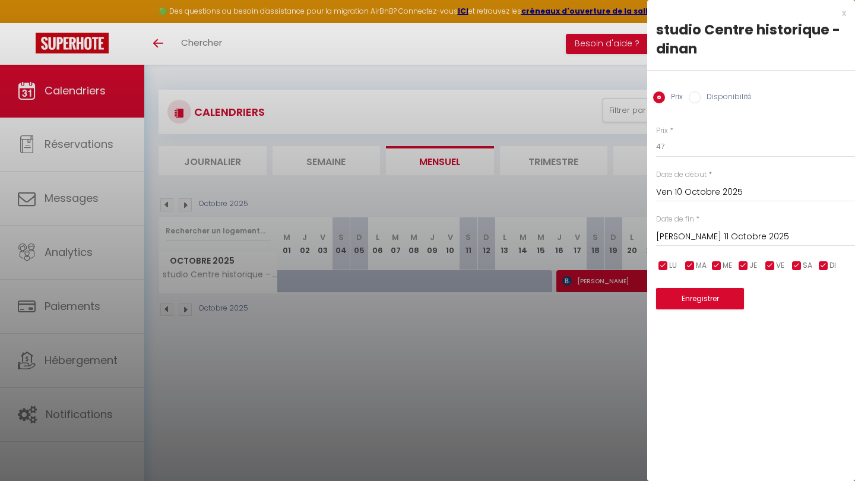
click at [699, 94] on input "Disponibilité" at bounding box center [695, 97] width 12 height 12
radio input "true"
radio input "false"
click at [707, 197] on input "Ven 10 Octobre 2025" at bounding box center [755, 193] width 199 height 15
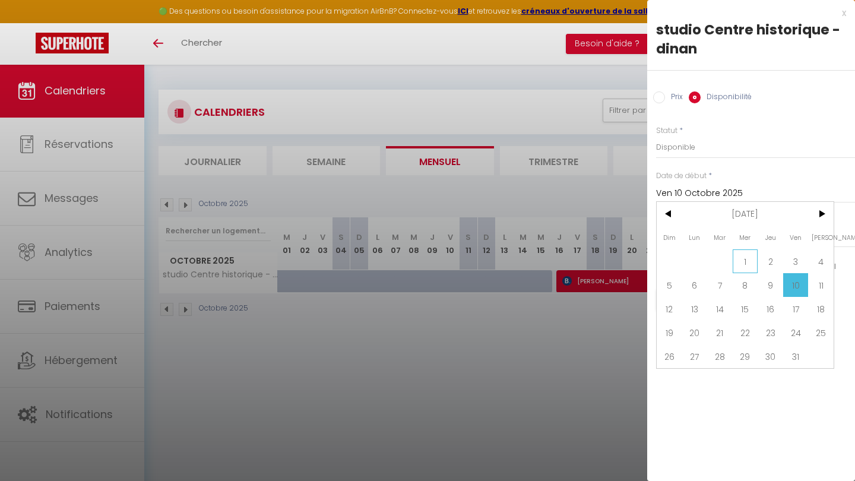
click at [751, 258] on span "1" at bounding box center [746, 261] width 26 height 24
type input "Mer 01 Octobre 2025"
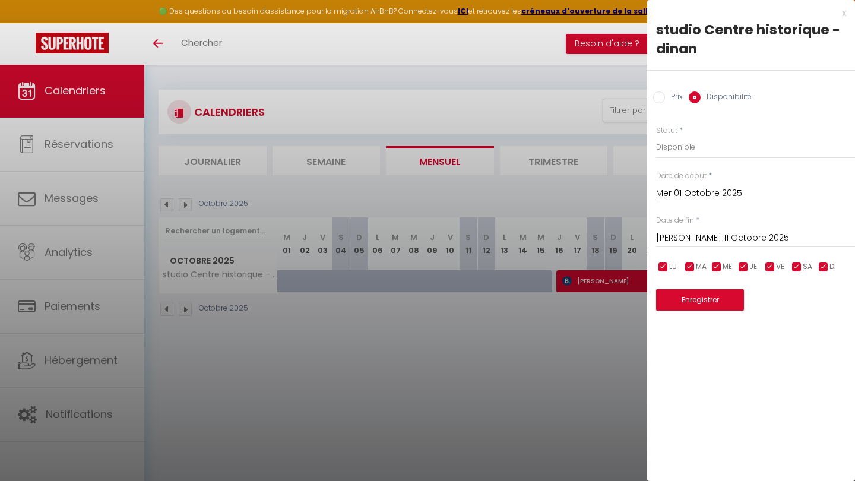
click at [728, 239] on input "Sam 11 Octobre 2025" at bounding box center [755, 237] width 199 height 15
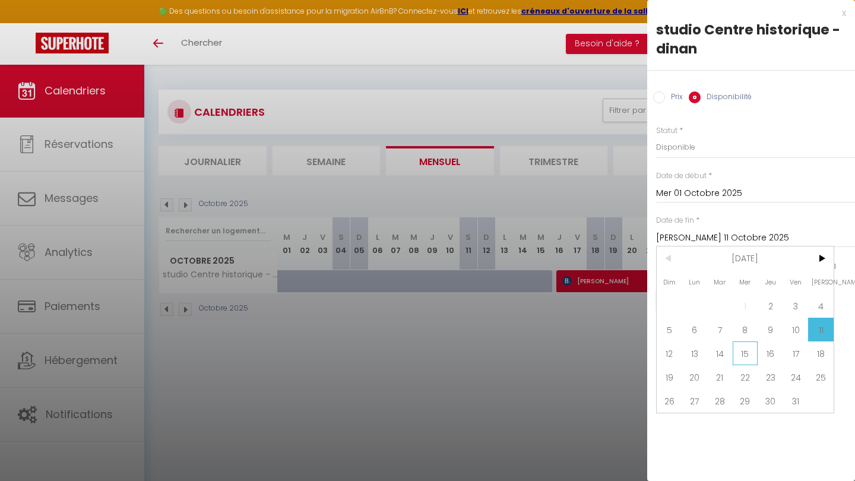
click at [740, 350] on span "15" at bounding box center [746, 354] width 26 height 24
type input "Mer 15 Octobre 2025"
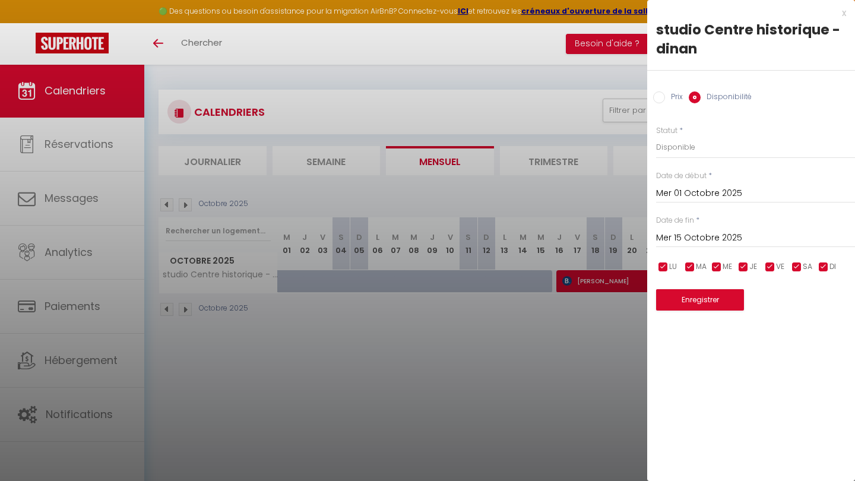
click at [719, 300] on button "Enregistrer" at bounding box center [700, 299] width 88 height 21
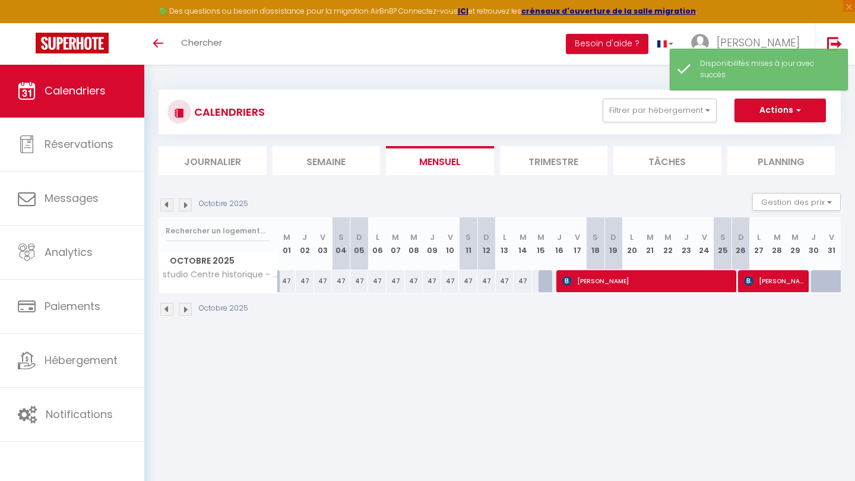
click at [548, 280] on div at bounding box center [548, 281] width 18 height 23
select select "1"
type input "Mer 15 Octobre 2025"
type input "Jeu 16 Octobre 2025"
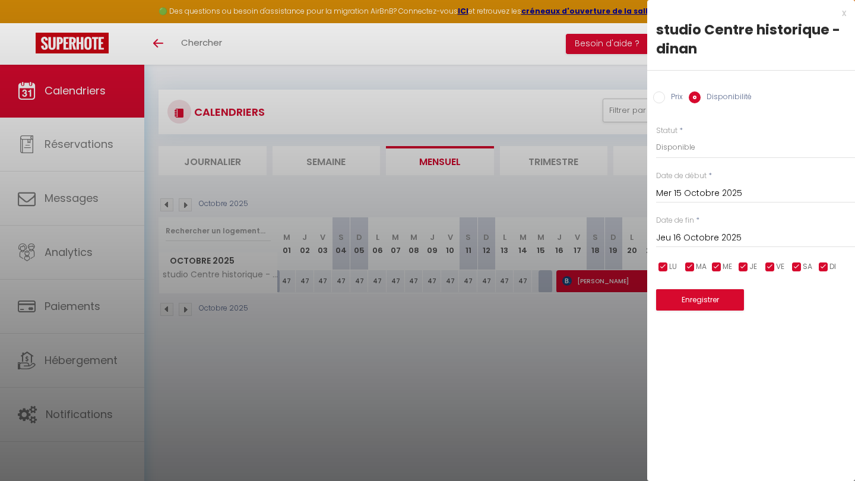
click at [691, 299] on button "Enregistrer" at bounding box center [700, 299] width 88 height 21
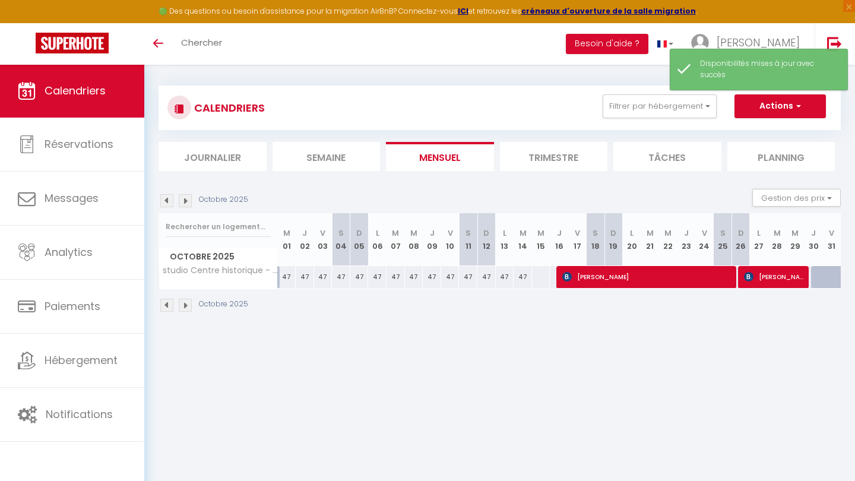
scroll to position [4, 0]
click at [822, 273] on div at bounding box center [831, 277] width 19 height 22
select select "1"
type input "Ven 31 Octobre 2025"
type input "Sam 01 Novembre 2025"
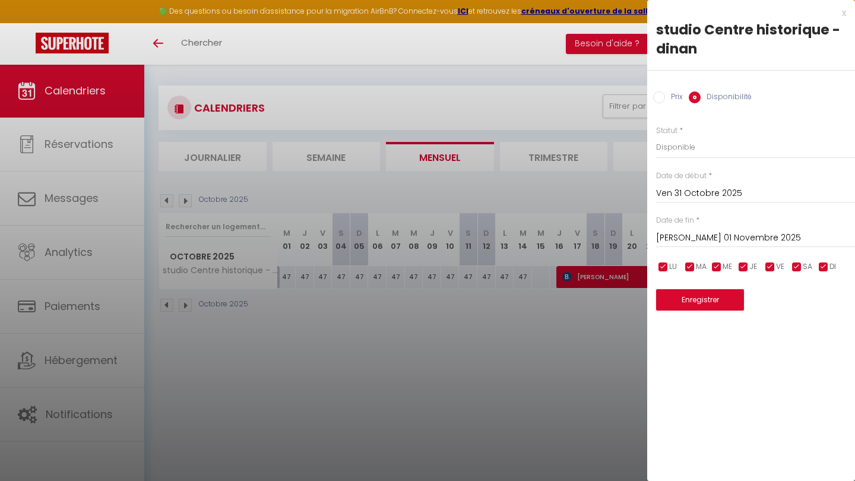
click at [700, 292] on button "Enregistrer" at bounding box center [700, 299] width 88 height 21
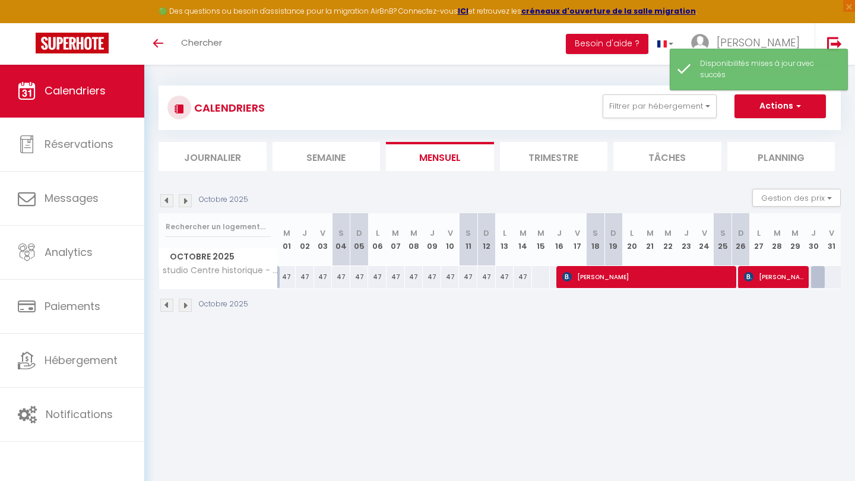
click at [818, 273] on div at bounding box center [820, 277] width 18 height 23
select select "1"
type input "Jeu 30 Octobre 2025"
type input "Ven 31 Octobre 2025"
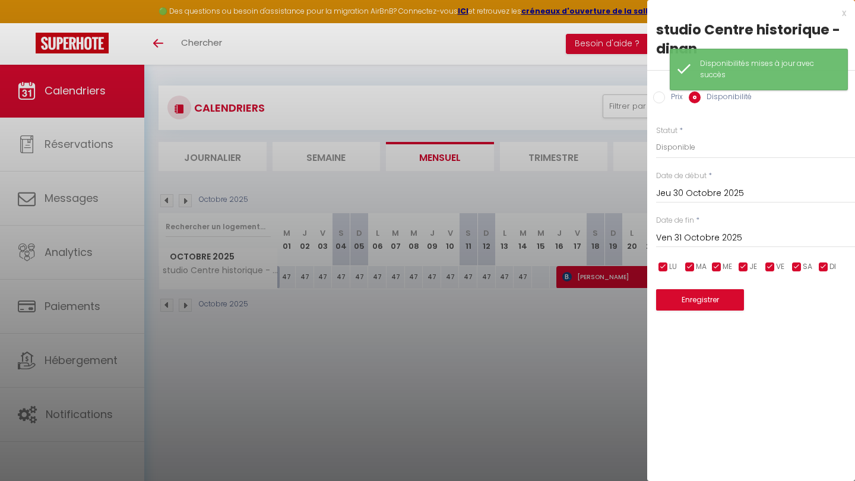
click at [720, 291] on button "Enregistrer" at bounding box center [700, 299] width 88 height 21
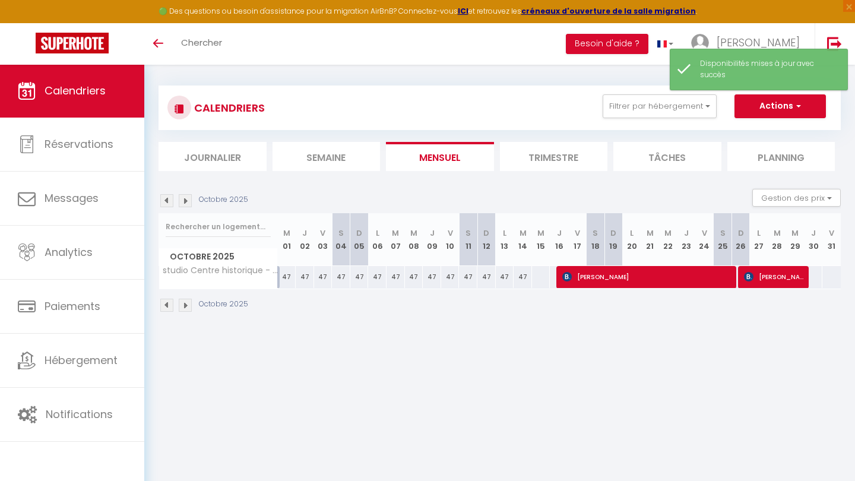
click at [584, 350] on body "🟢 Des questions ou besoin d'assistance pour la migration AirBnB? Connectez-vous…" at bounding box center [427, 300] width 855 height 481
click at [684, 158] on li "Tâches" at bounding box center [668, 156] width 108 height 29
select select
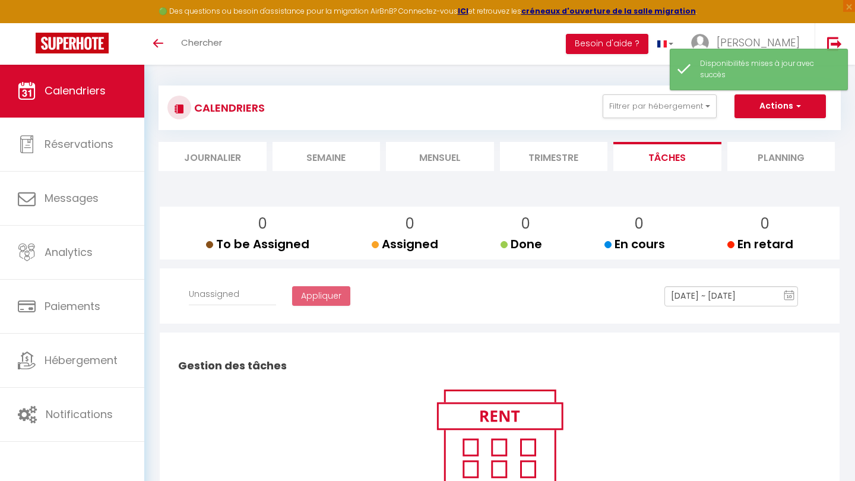
click at [763, 158] on li "Planning" at bounding box center [782, 156] width 108 height 29
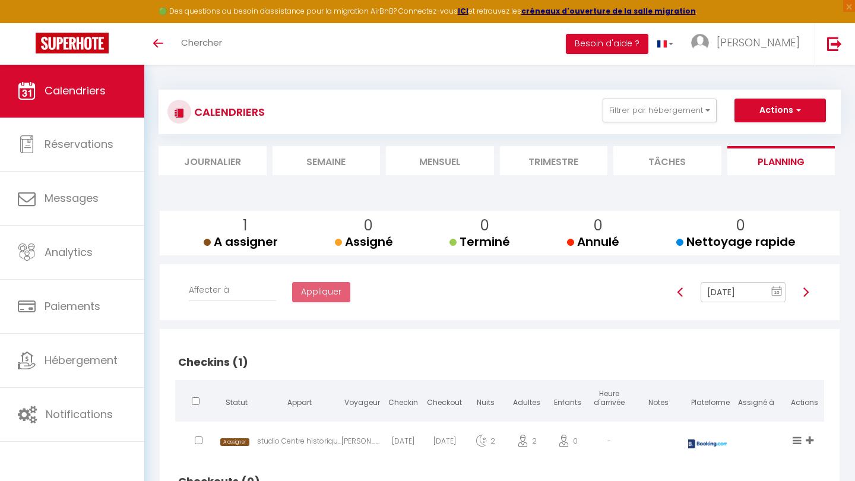
click at [336, 163] on li "Semaine" at bounding box center [327, 160] width 108 height 29
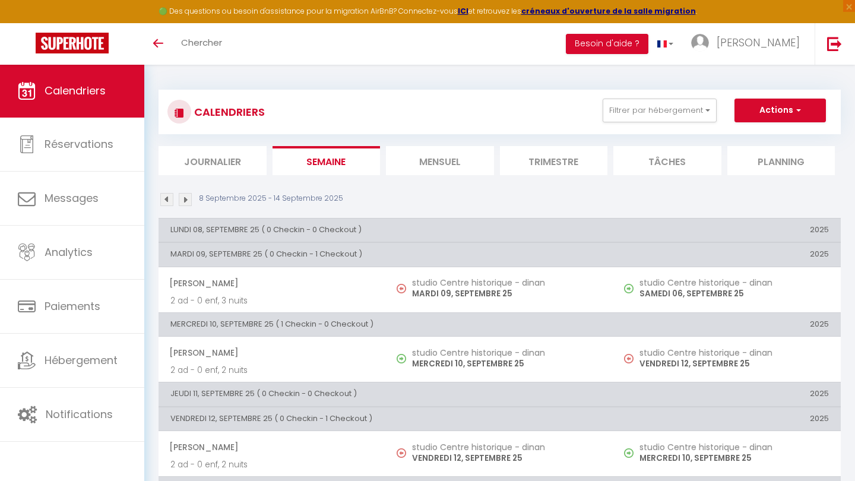
click at [426, 163] on li "Mensuel" at bounding box center [440, 160] width 108 height 29
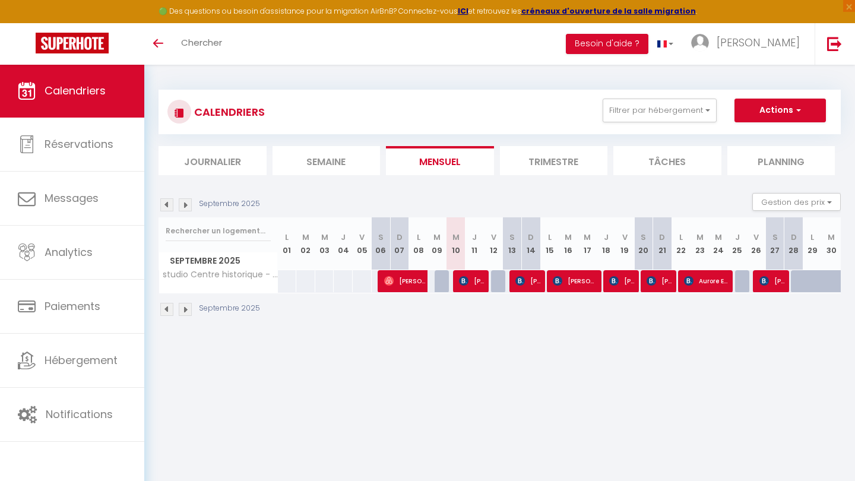
click at [192, 206] on div "Septembre 2025" at bounding box center [211, 204] width 105 height 13
click at [188, 205] on img at bounding box center [185, 204] width 13 height 13
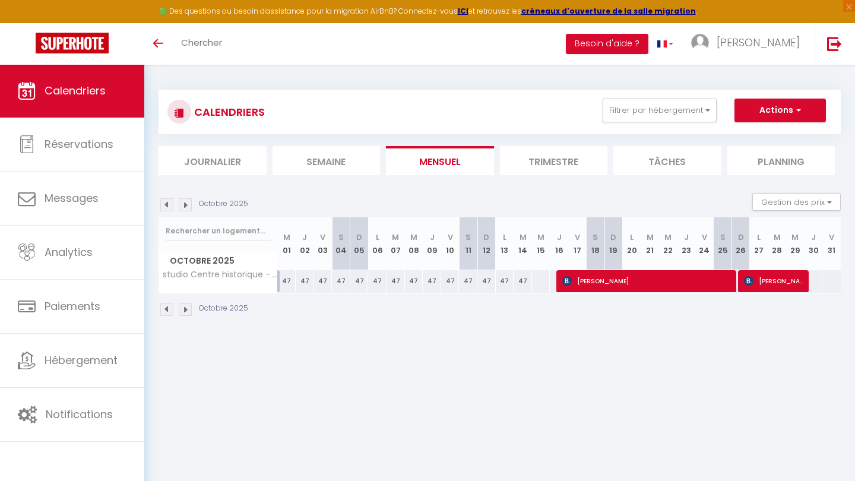
click at [188, 205] on img at bounding box center [185, 204] width 13 height 13
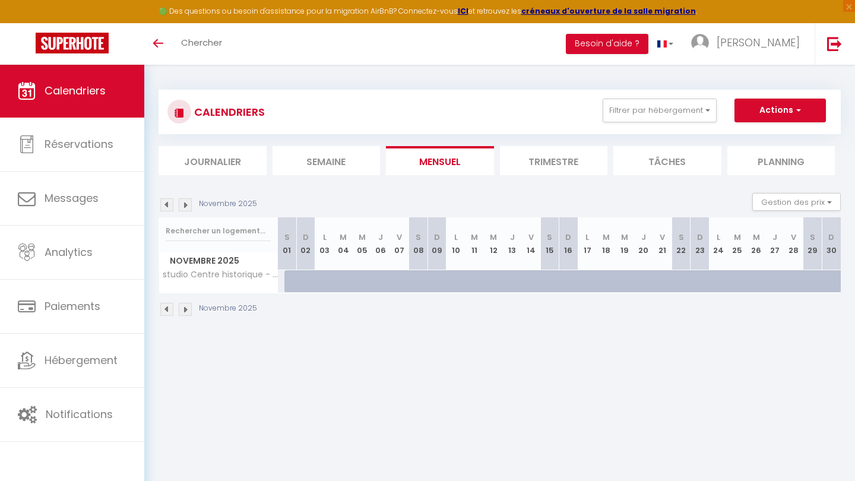
click at [290, 277] on div at bounding box center [293, 281] width 19 height 23
select select "1"
type input "Sam 01 Novembre 2025"
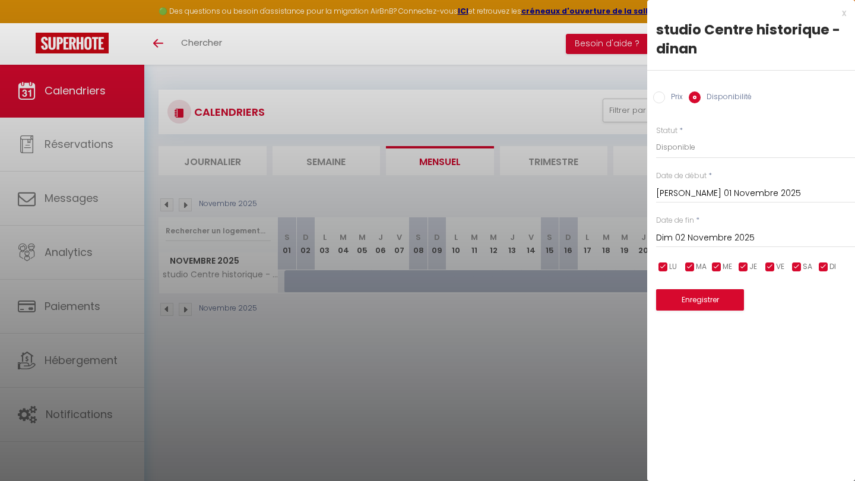
click at [690, 238] on input "Dim 02 Novembre 2025" at bounding box center [755, 237] width 199 height 15
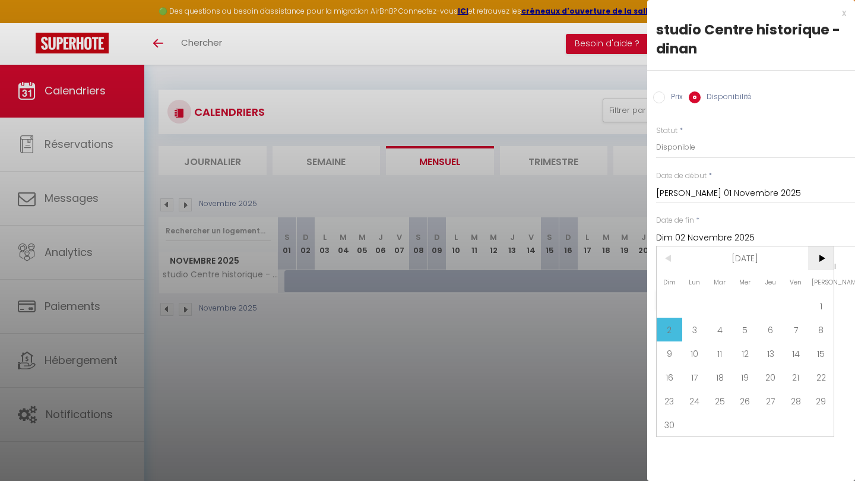
click at [823, 255] on span ">" at bounding box center [821, 258] width 26 height 24
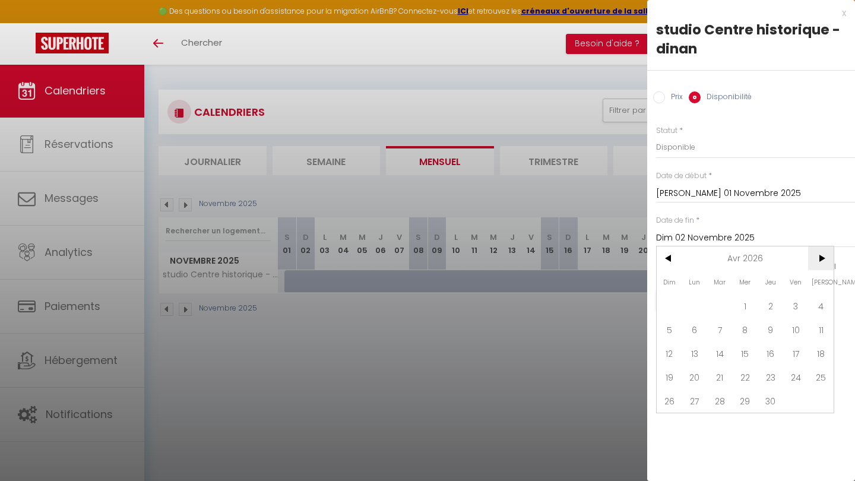
click at [823, 255] on span ">" at bounding box center [821, 258] width 26 height 24
click at [824, 255] on span ">" at bounding box center [821, 258] width 26 height 24
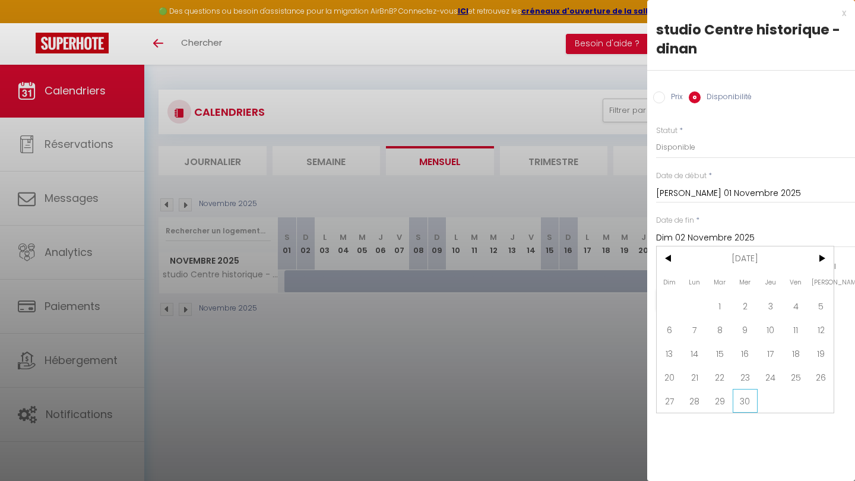
click at [746, 403] on span "30" at bounding box center [746, 401] width 26 height 24
type input "Mer 30 Septembre 2026"
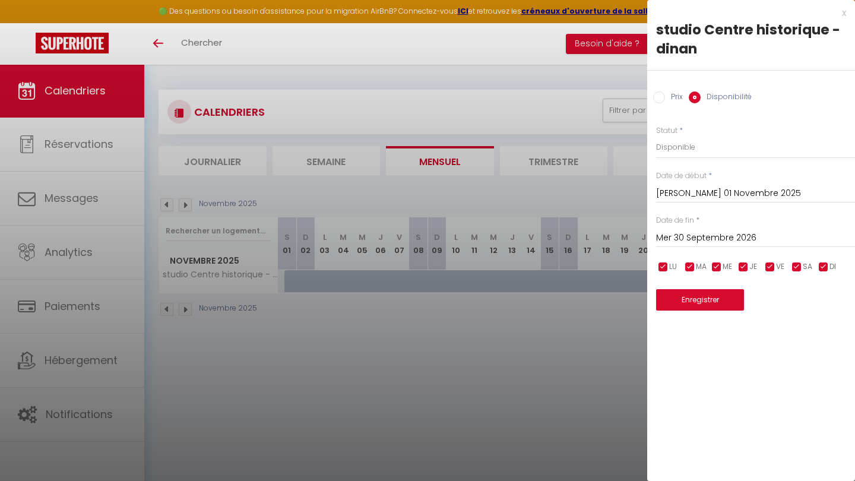
click at [733, 301] on button "Enregistrer" at bounding box center [700, 299] width 88 height 21
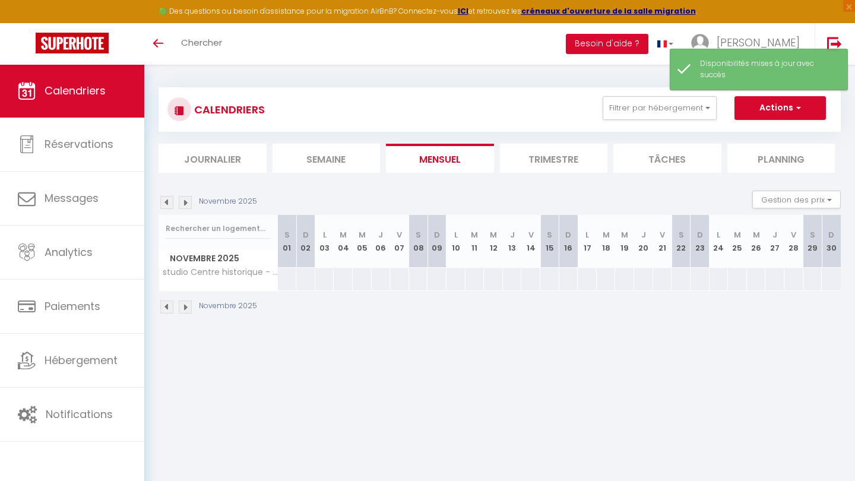
scroll to position [2, 0]
click at [188, 200] on img at bounding box center [185, 202] width 13 height 13
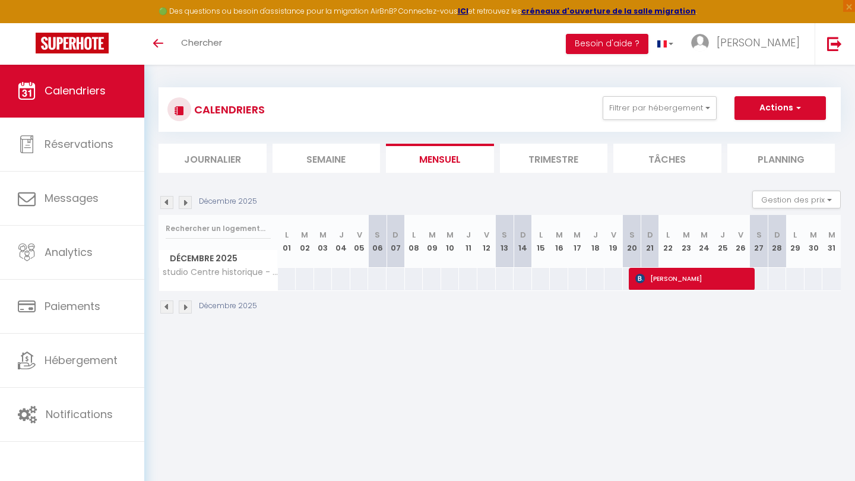
click at [163, 200] on img at bounding box center [166, 202] width 13 height 13
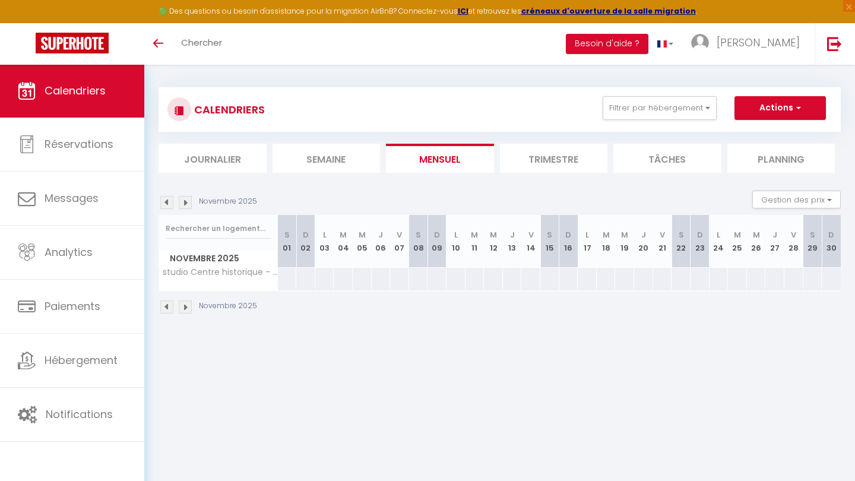
click at [163, 200] on img at bounding box center [166, 202] width 13 height 13
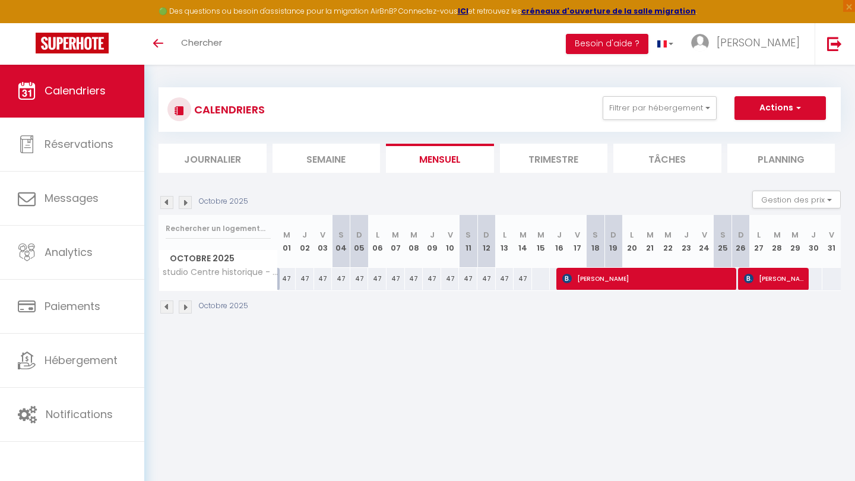
click at [183, 202] on img at bounding box center [185, 202] width 13 height 13
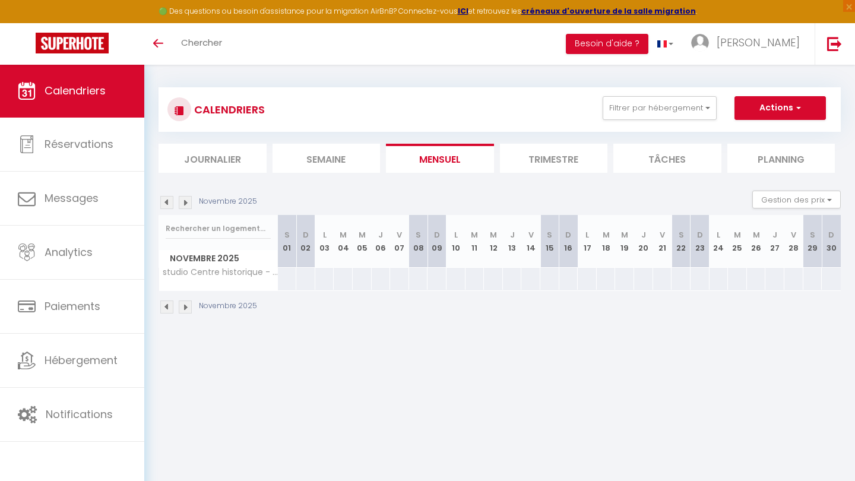
click at [183, 202] on img at bounding box center [185, 202] width 13 height 13
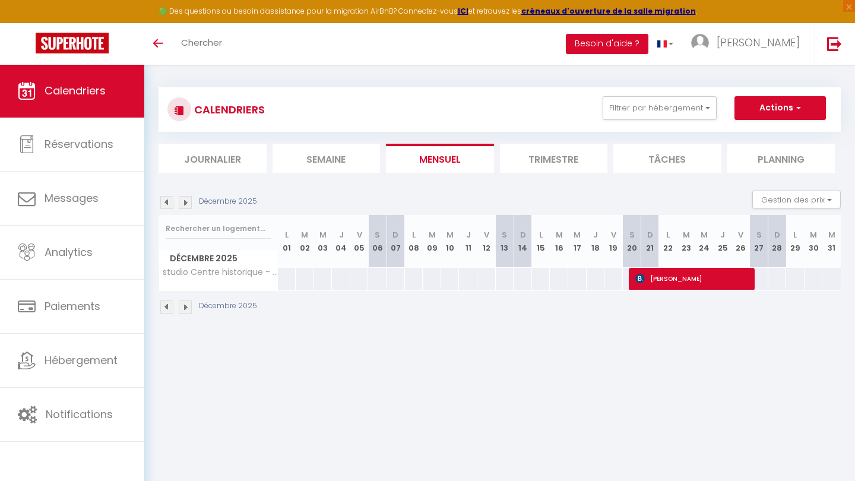
click at [183, 202] on img at bounding box center [185, 202] width 13 height 13
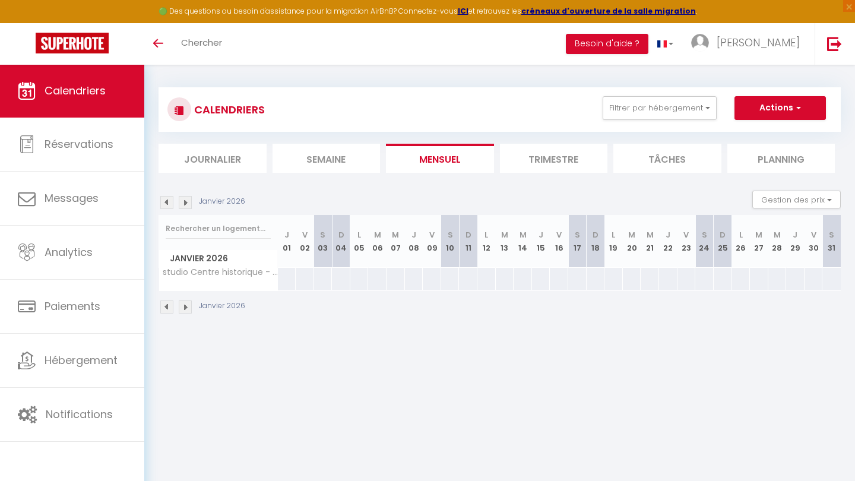
click at [183, 202] on img at bounding box center [185, 202] width 13 height 13
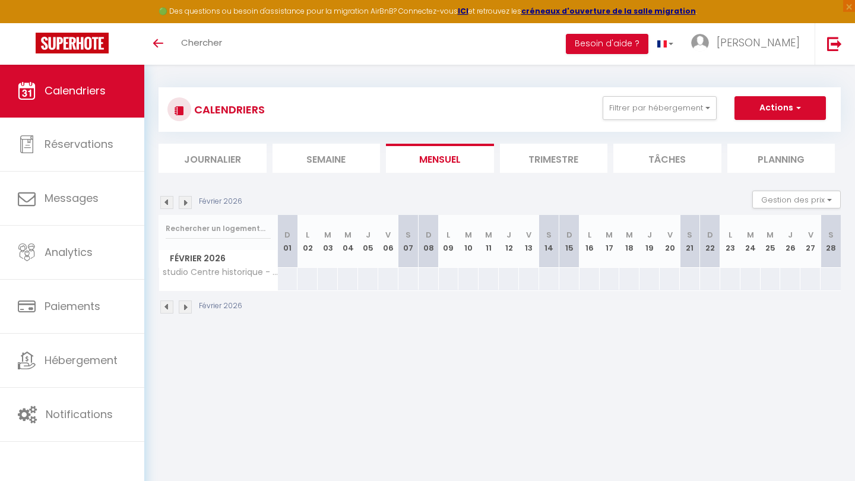
click at [167, 197] on img at bounding box center [166, 202] width 13 height 13
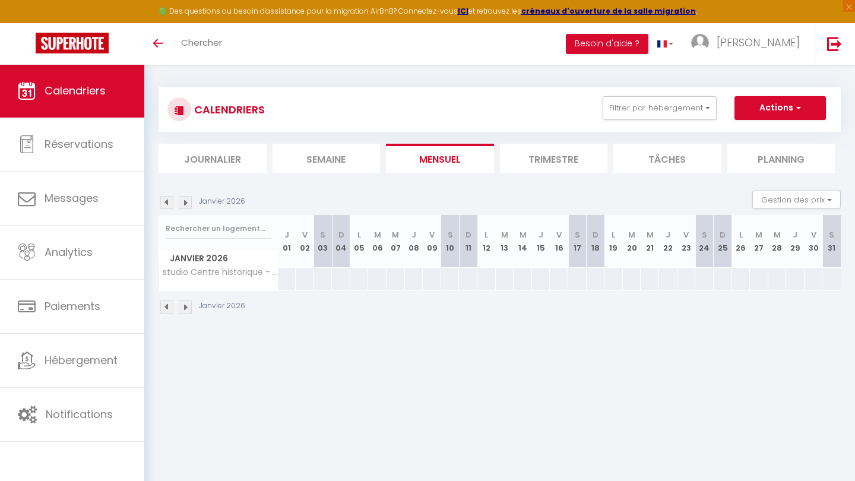
click at [167, 197] on img at bounding box center [166, 202] width 13 height 13
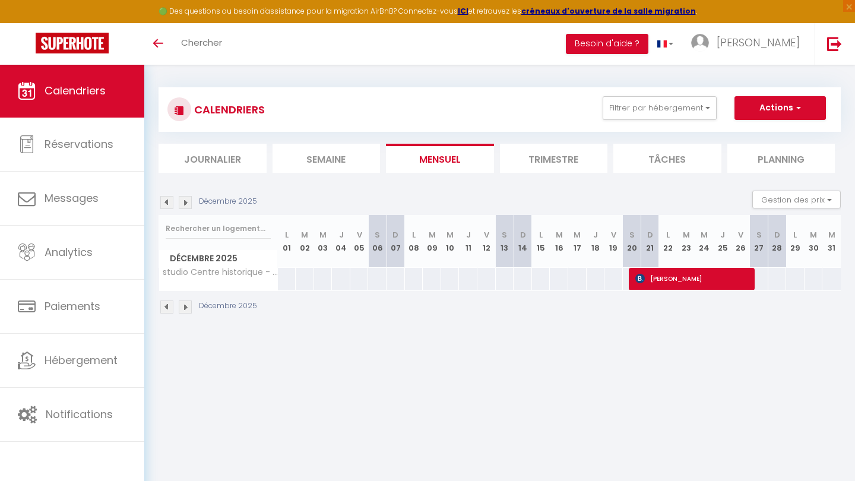
click at [167, 197] on img at bounding box center [166, 202] width 13 height 13
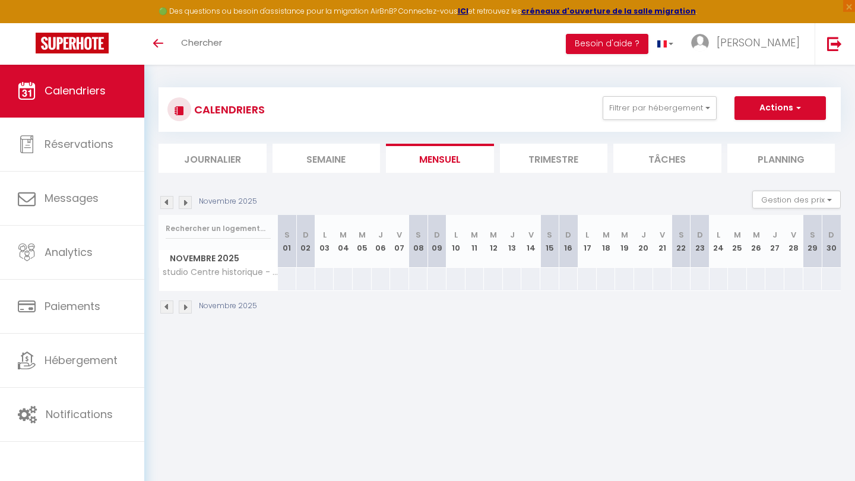
click at [167, 197] on img at bounding box center [166, 202] width 13 height 13
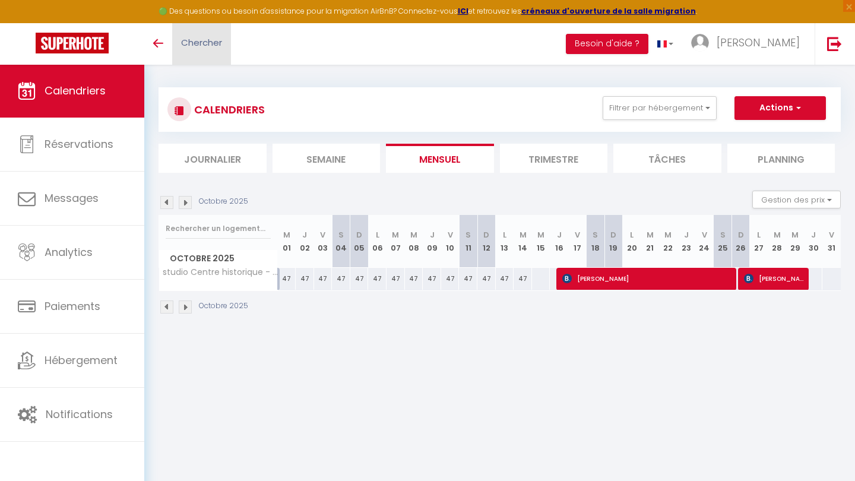
click at [200, 45] on span "Chercher" at bounding box center [201, 42] width 41 height 12
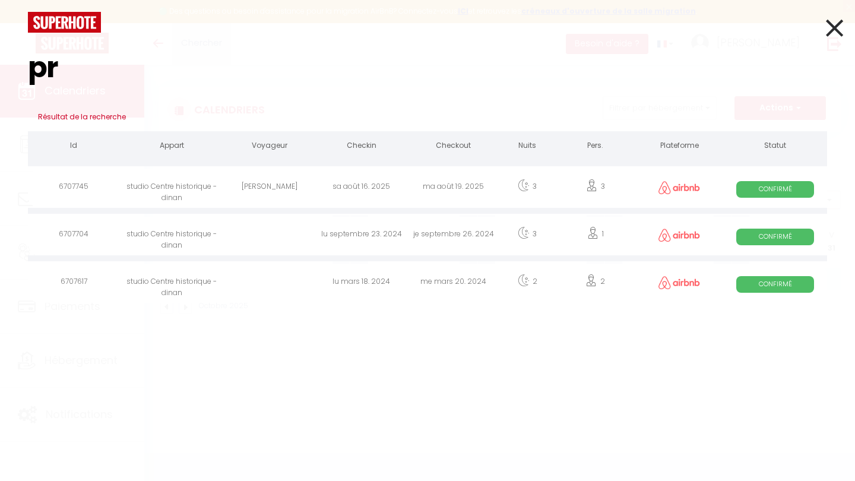
type input "p"
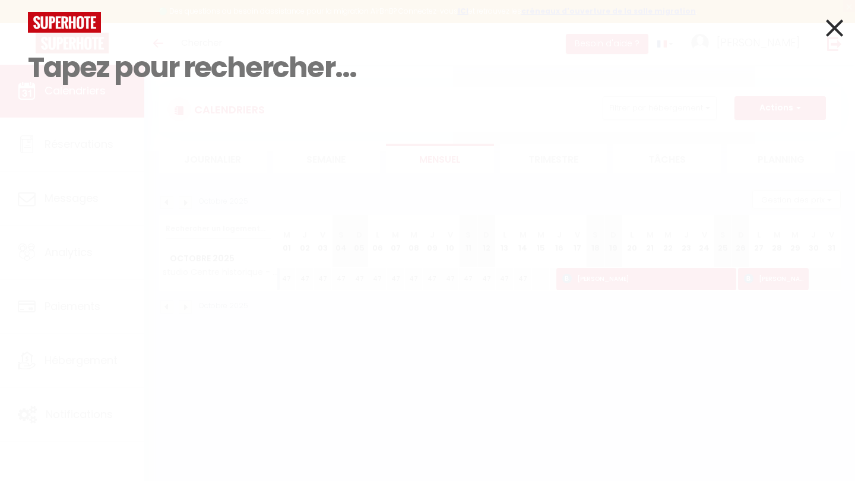
click at [831, 34] on icon at bounding box center [834, 28] width 17 height 30
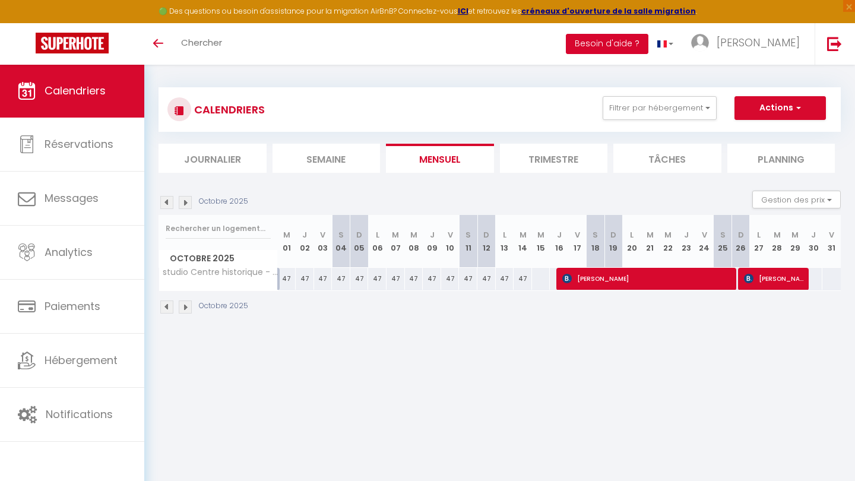
click at [649, 39] on button "Besoin d'aide ?" at bounding box center [607, 44] width 83 height 20
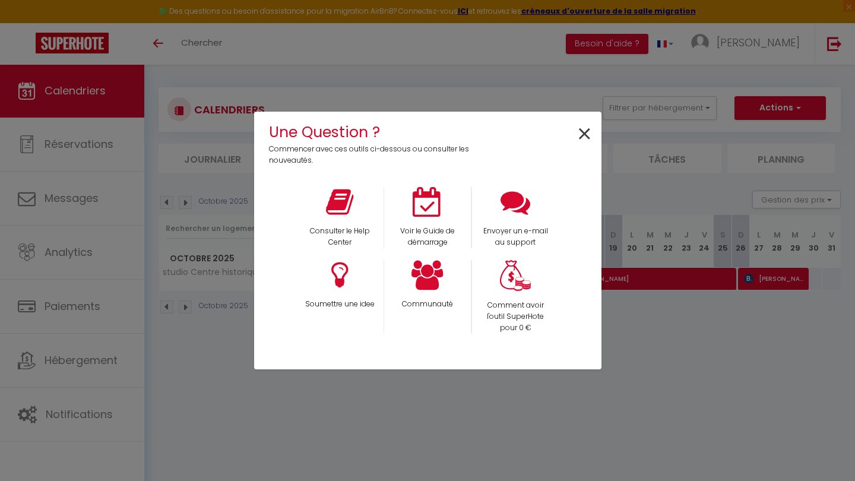
click at [580, 138] on span "×" at bounding box center [585, 134] width 16 height 37
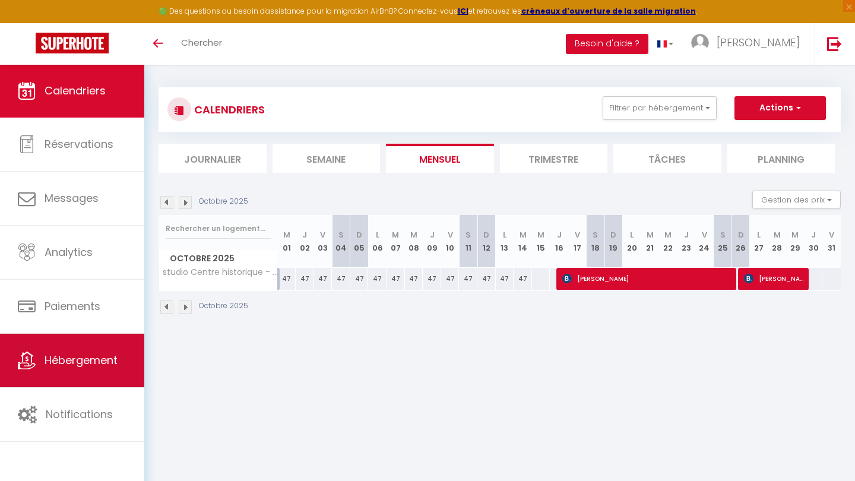
click at [96, 353] on span "Hébergement" at bounding box center [81, 360] width 73 height 15
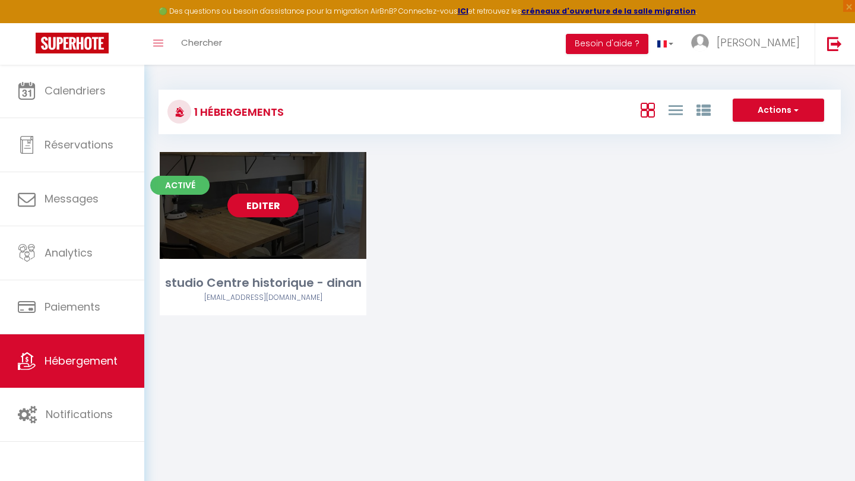
click at [271, 208] on link "Editer" at bounding box center [262, 206] width 71 height 24
click at [262, 200] on link "Editer" at bounding box center [262, 206] width 71 height 24
select select "3"
select select "2"
select select "1"
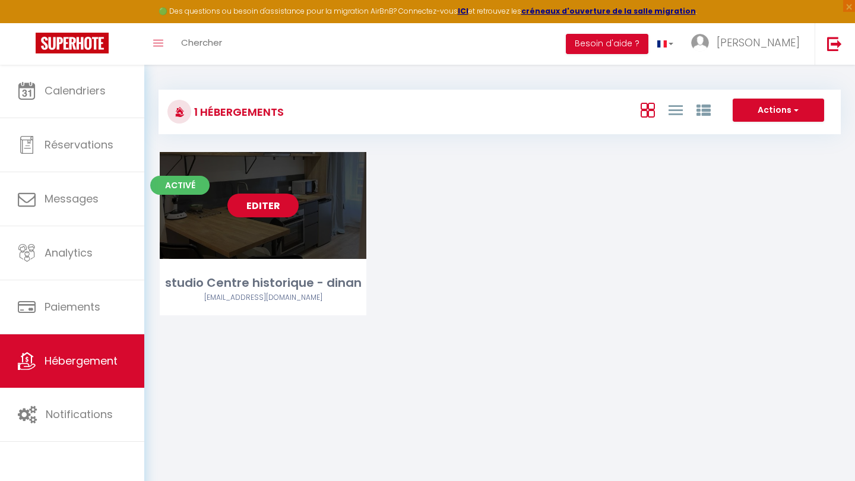
select select "1"
select select
select select "28"
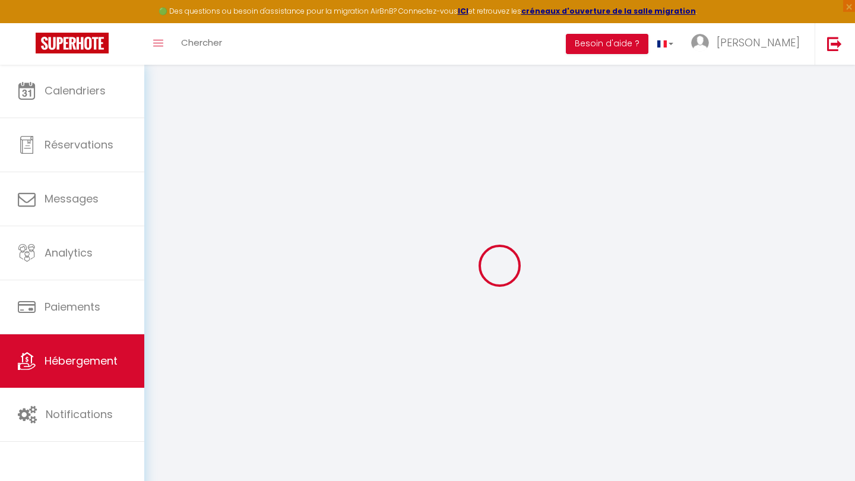
select select
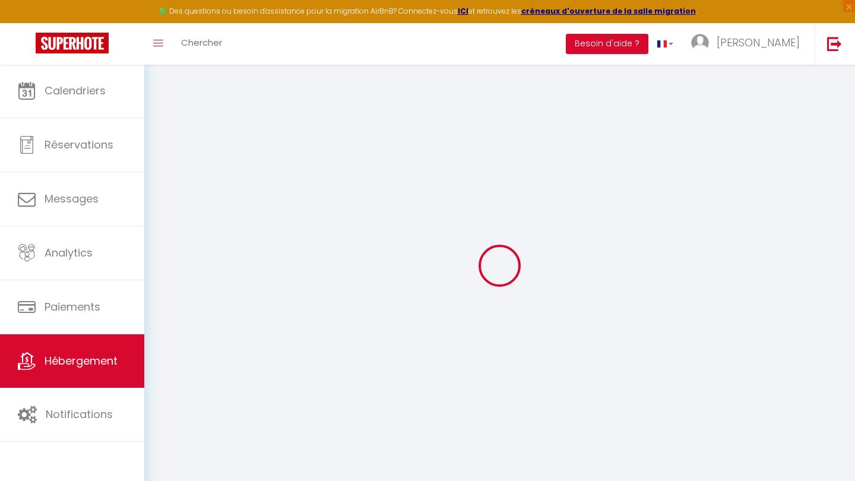
select select
checkbox input "false"
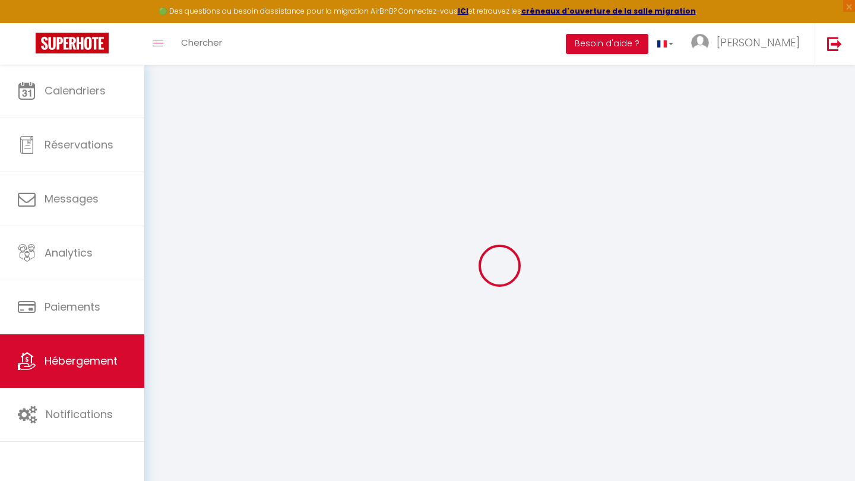
select select
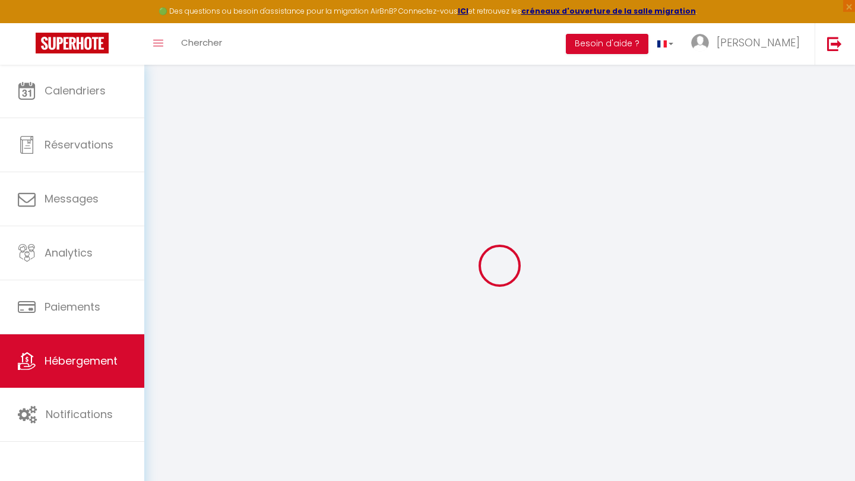
select select
checkbox input "false"
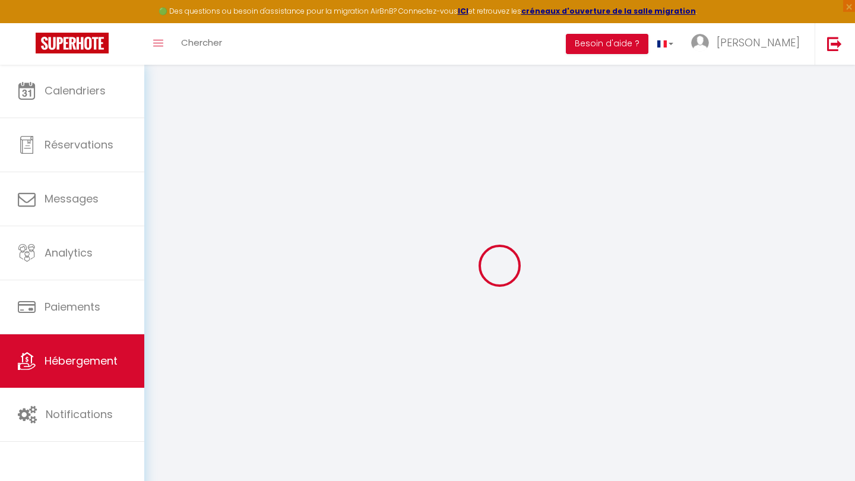
checkbox input "false"
select select
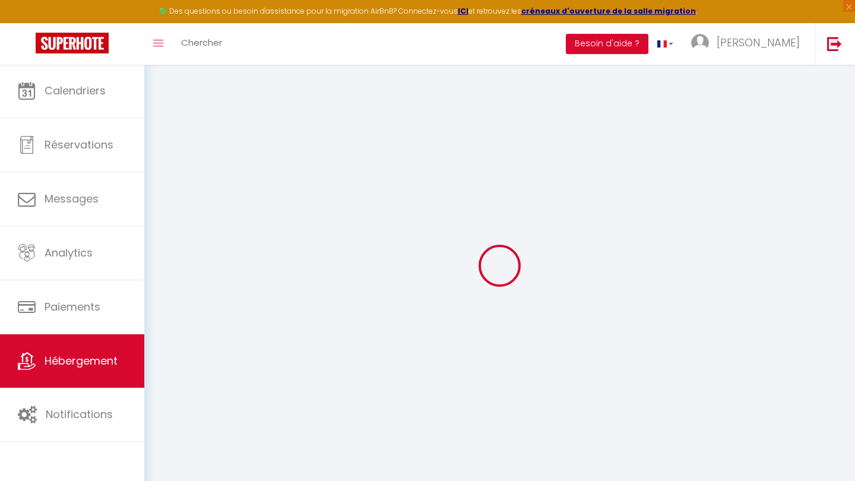
select select
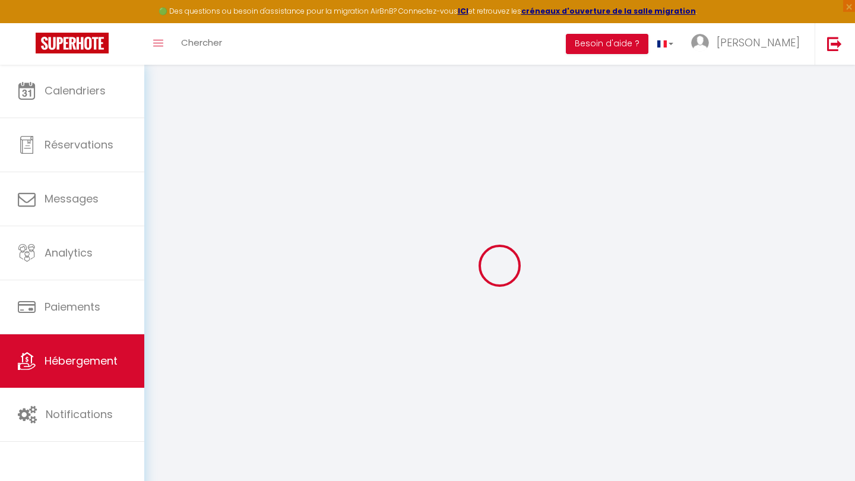
checkbox input "false"
select select
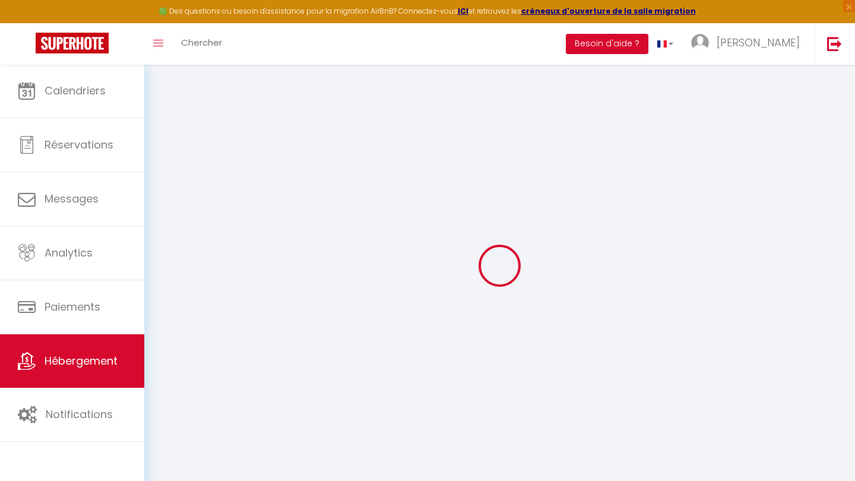
select select
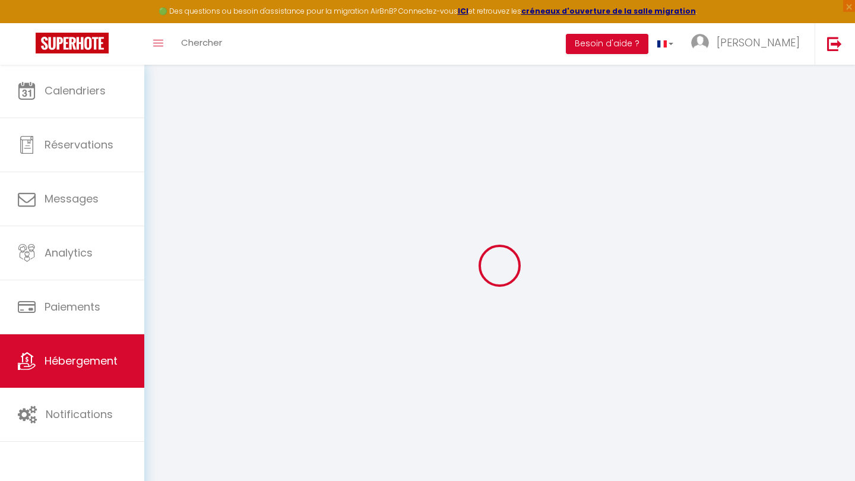
select select
checkbox input "false"
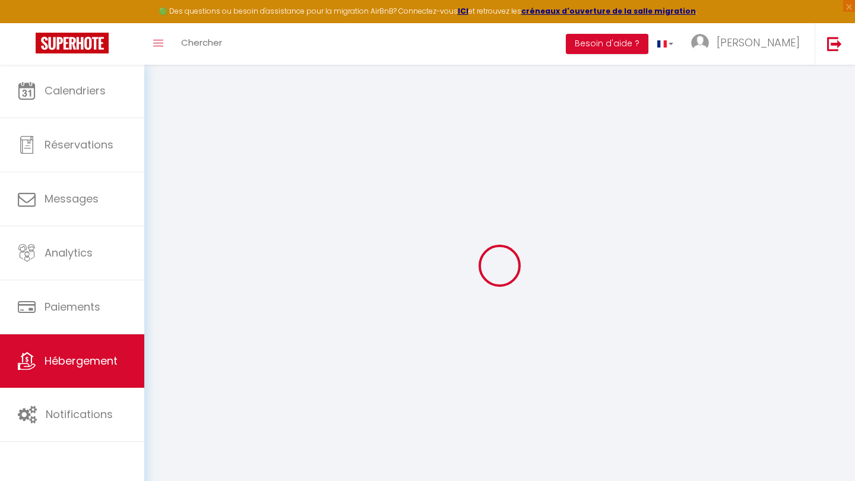
checkbox input "false"
select select
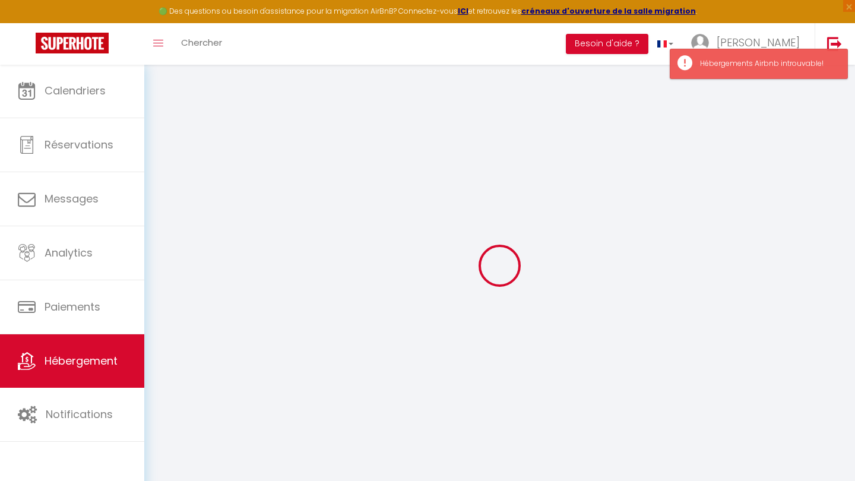
type input "studio Centre historique - dinan"
type input "Youenn"
type input "[STREET_ADDRESS]"
type input "22100"
type input "Dinan"
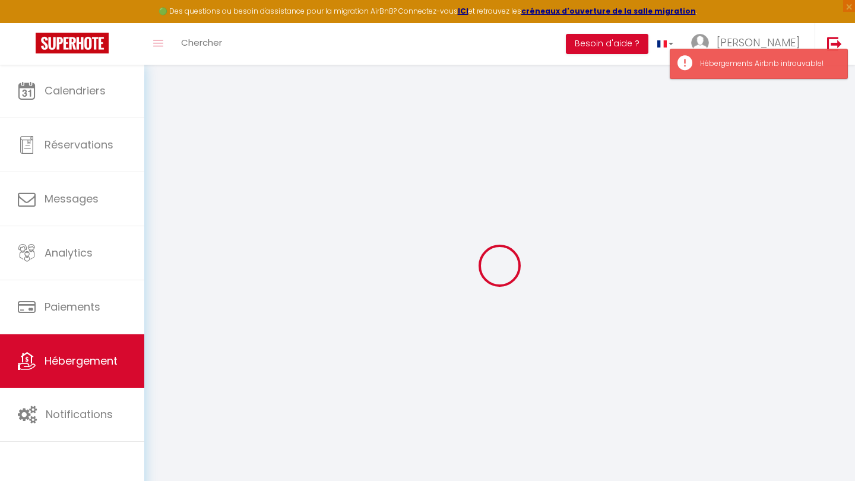
select select "1"
type input "35"
type input "40"
type input "3.30"
type input "200"
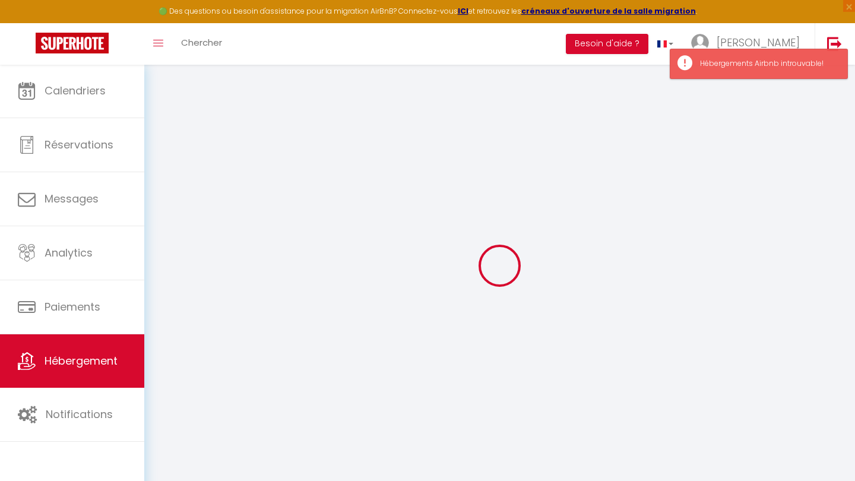
select select
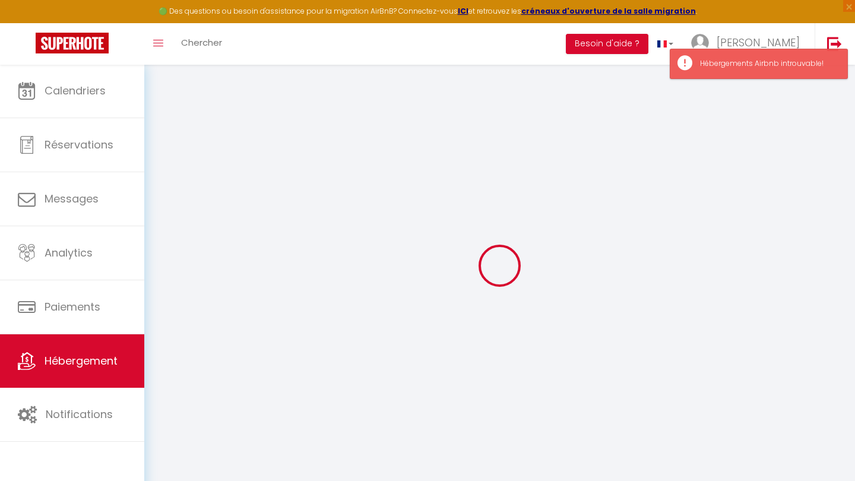
type input "[STREET_ADDRESS]"
type input "22100"
type input "Dinan"
type input "[EMAIL_ADDRESS][DOMAIN_NAME]"
select select "15969"
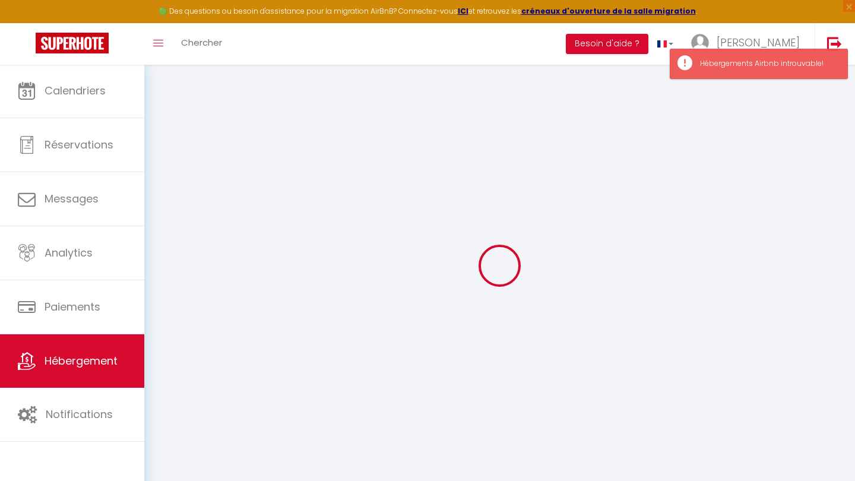
checkbox input "false"
checkbox input "true"
checkbox input "false"
type input "40"
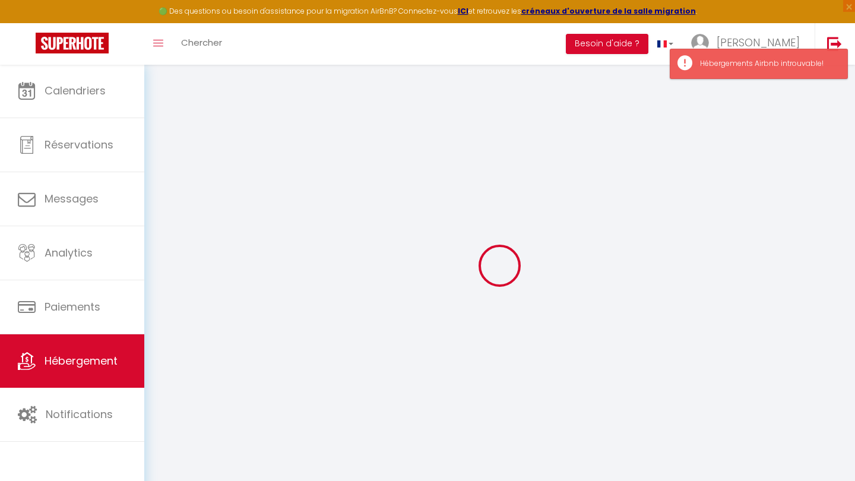
type input "0"
type input "22.5"
type input "0"
select select
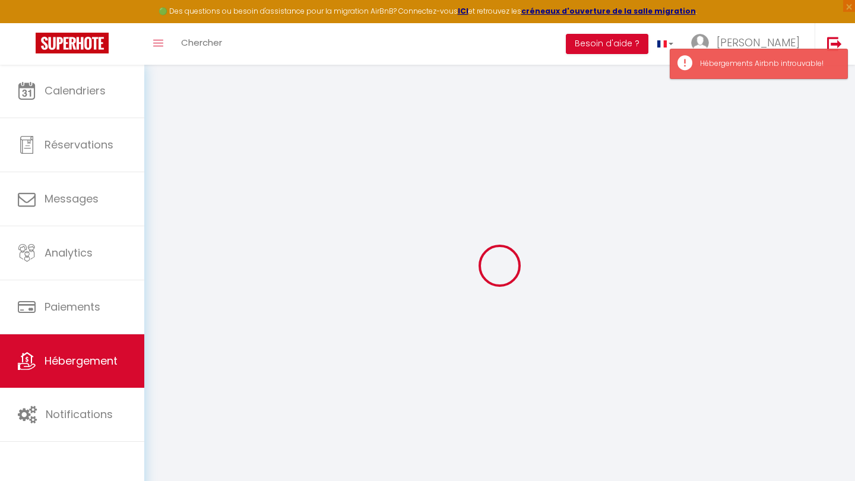
select select
checkbox input "false"
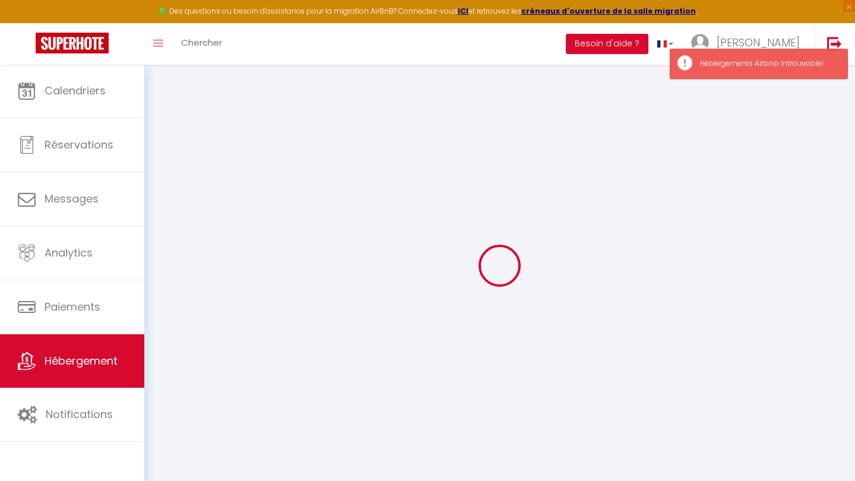
checkbox input "true"
checkbox input "false"
select select
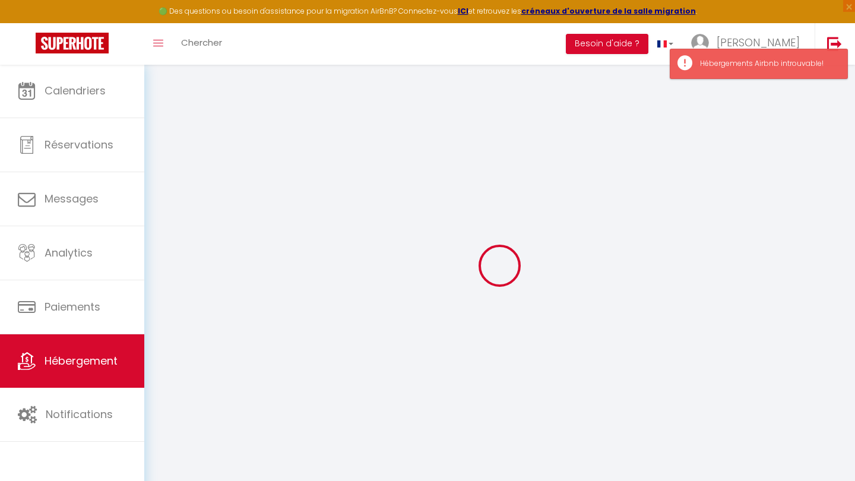
select select
checkbox input "false"
checkbox input "true"
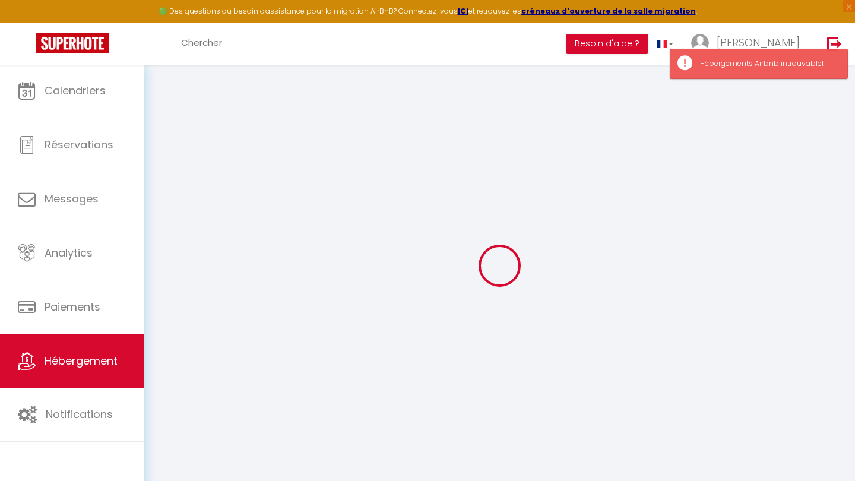
checkbox input "false"
select select
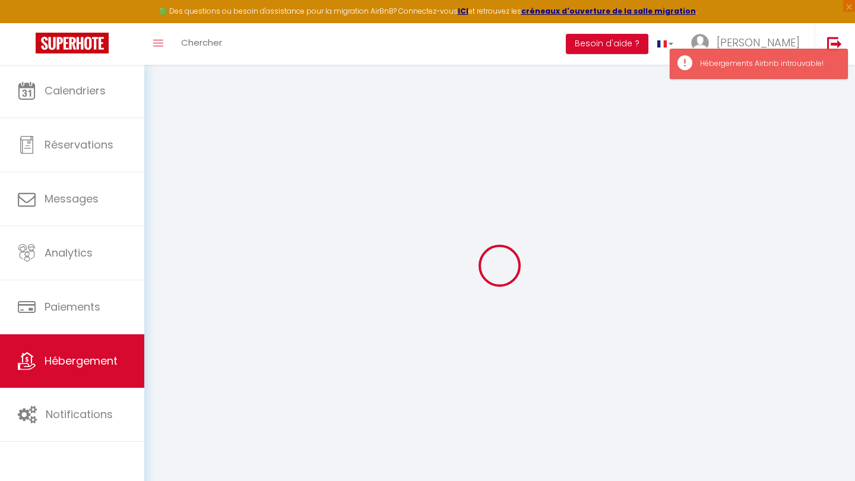
select select
checkbox input "false"
checkbox input "true"
checkbox input "false"
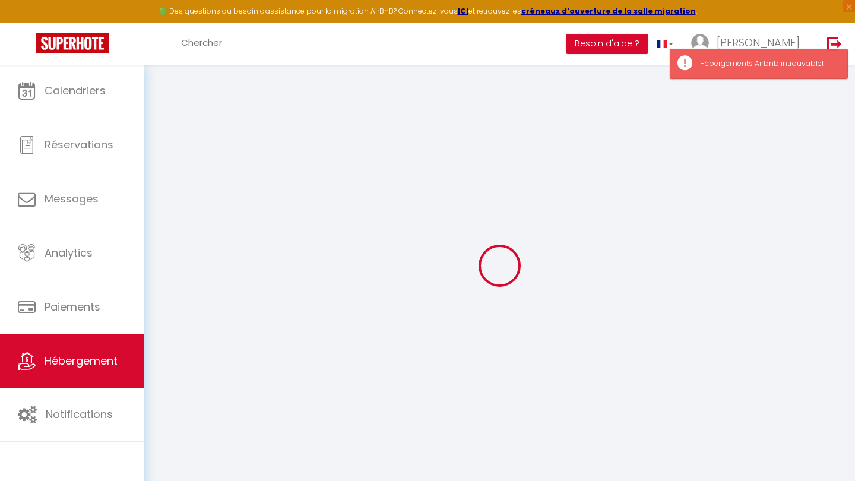
checkbox input "false"
checkbox input "true"
checkbox input "false"
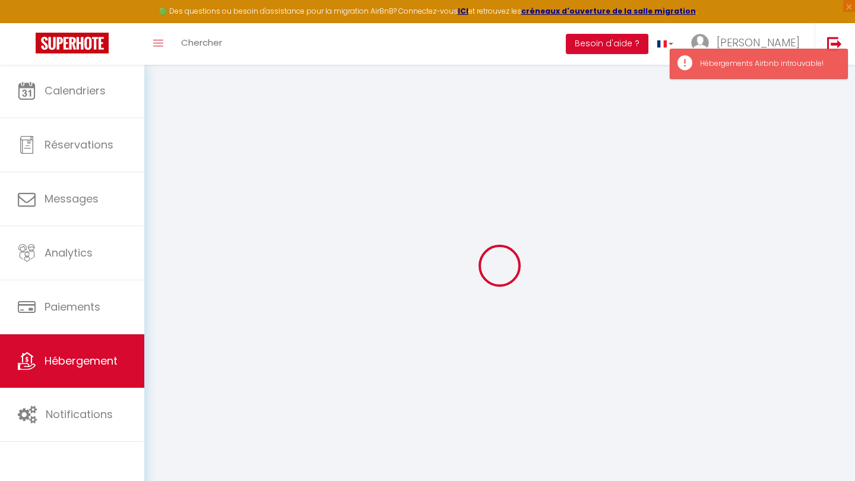
checkbox input "false"
checkbox input "true"
checkbox input "false"
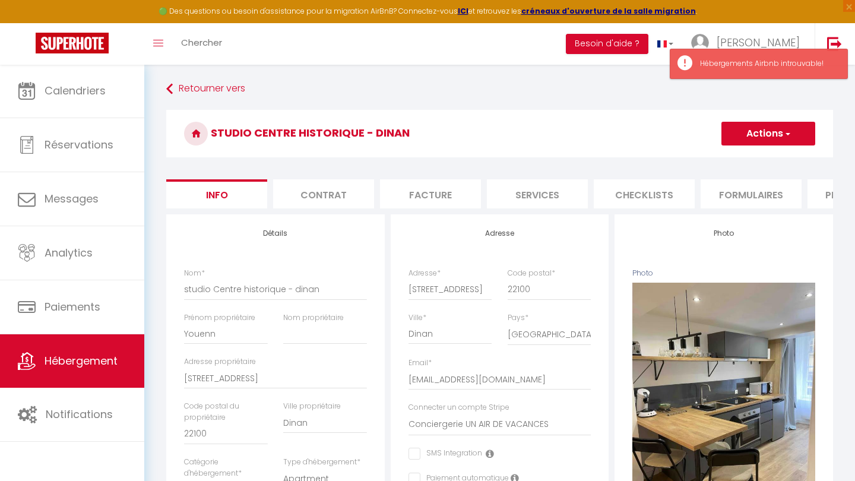
click at [755, 185] on li "Formulaires" at bounding box center [751, 193] width 101 height 29
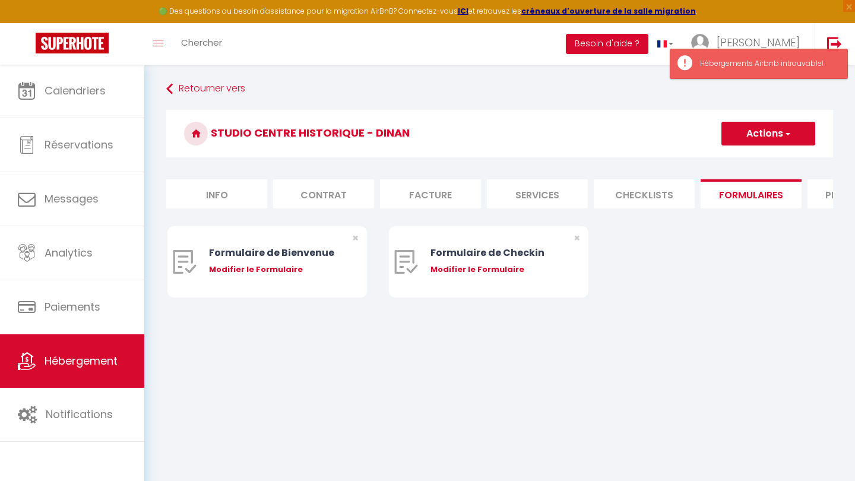
click at [815, 193] on li "Plateformes" at bounding box center [858, 193] width 101 height 29
select select
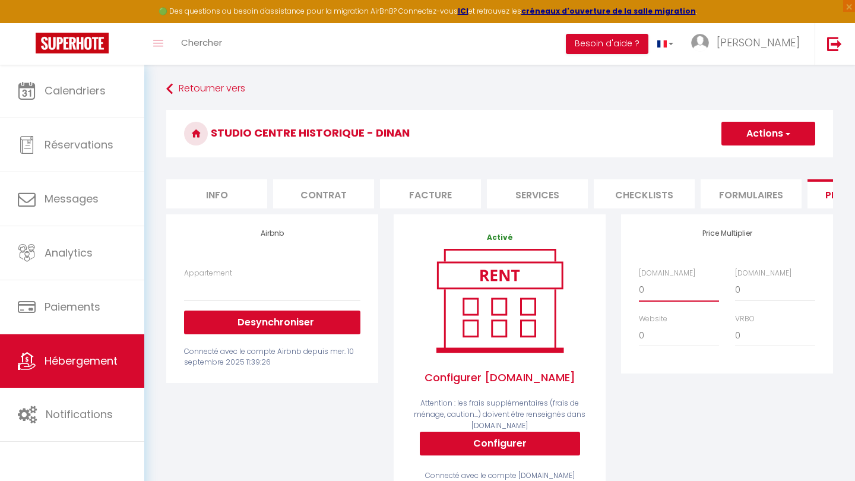
select select "+ 15 %"
select select
select select "+ 18 %"
click at [772, 137] on button "Actions" at bounding box center [769, 134] width 94 height 24
click at [755, 153] on link "Enregistrer" at bounding box center [768, 159] width 94 height 15
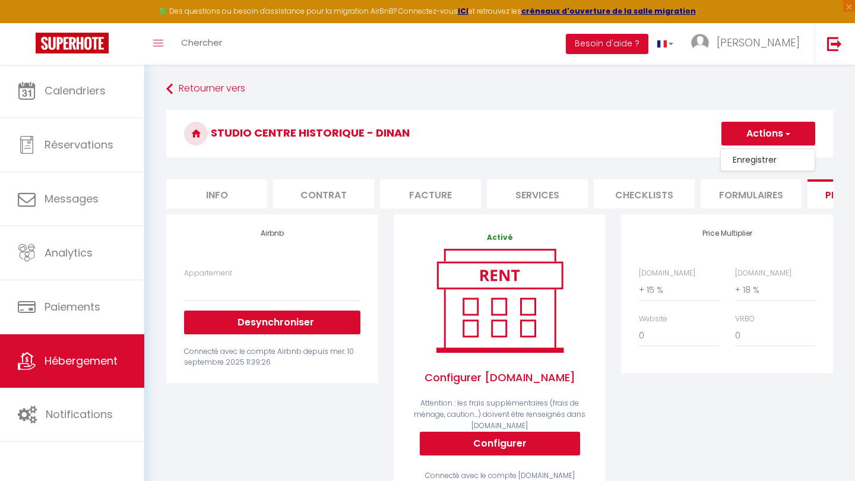
select select
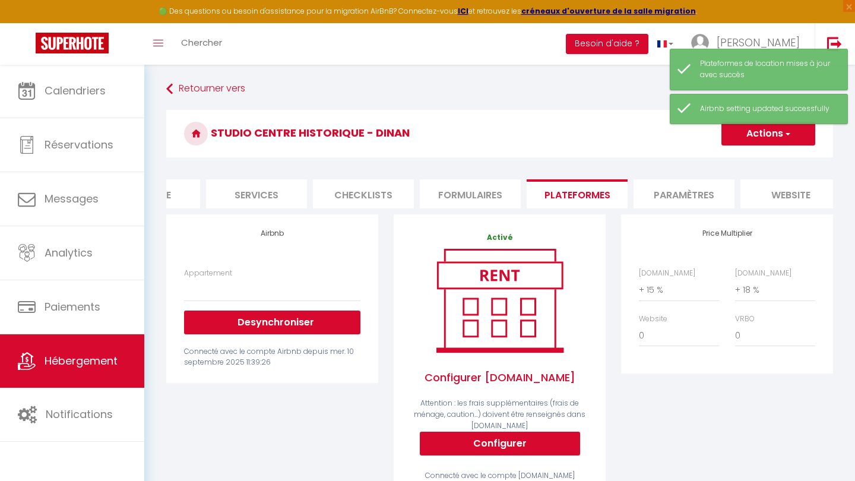
scroll to position [0, 289]
click at [668, 197] on li "Paramètres" at bounding box center [675, 193] width 101 height 29
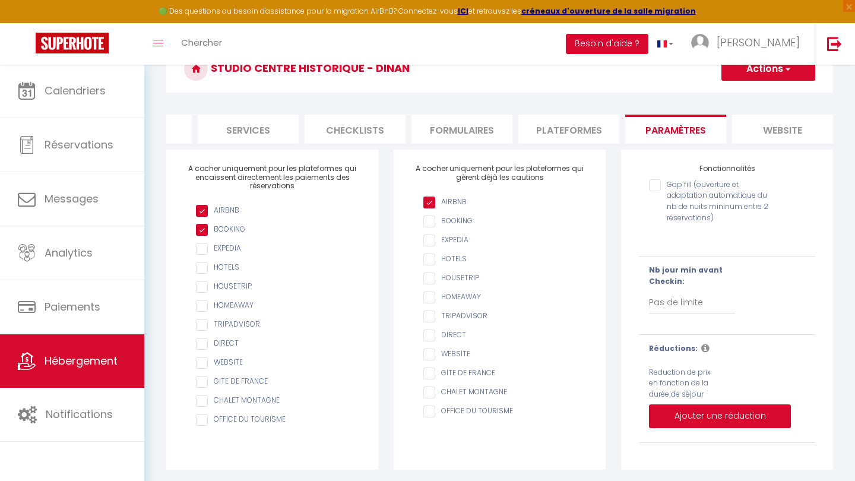
scroll to position [64, 0]
click at [655, 187] on input "Gap fill (ouverture et adaptation automatique du nb de nuits mininum entre 2 ré…" at bounding box center [712, 186] width 126 height 12
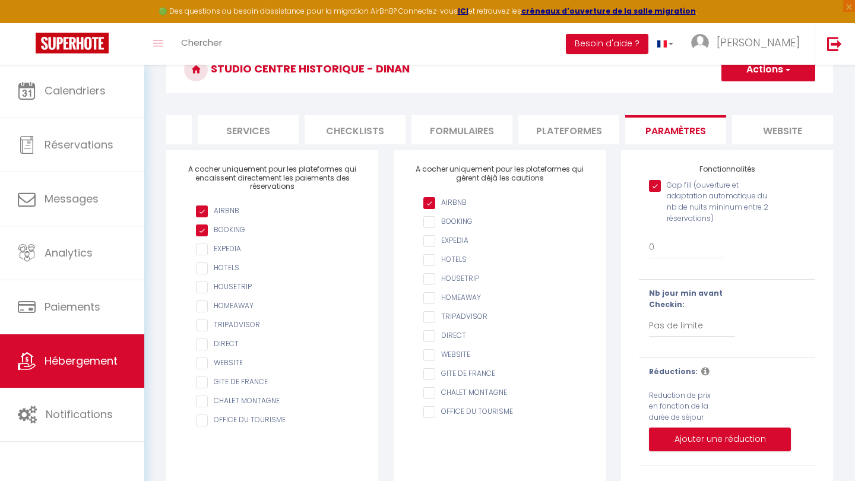
click at [655, 186] on input "Gap fill (ouverture et adaptation automatique du nb de nuits mininum entre 2 ré…" at bounding box center [712, 186] width 126 height 12
checkbox input "false"
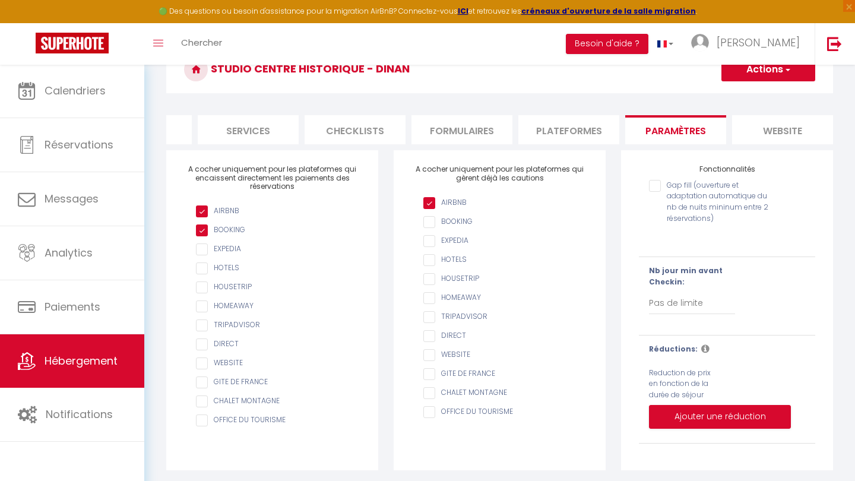
click at [553, 128] on li "Plateformes" at bounding box center [568, 129] width 101 height 29
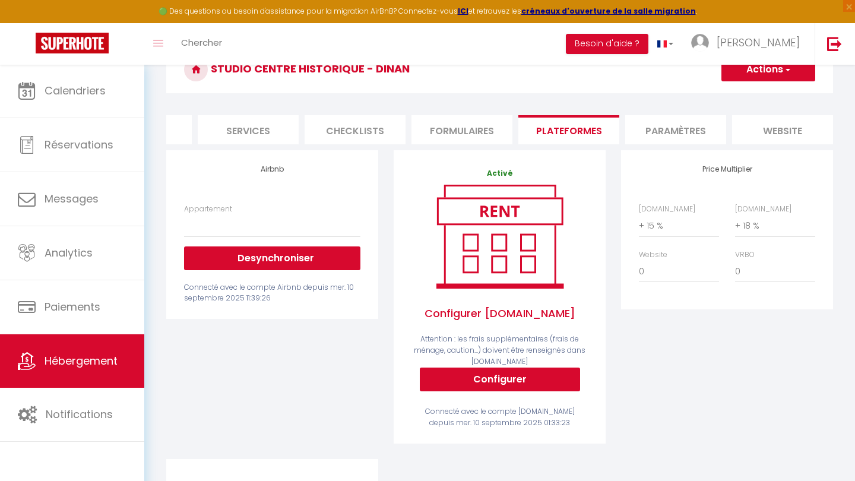
click at [511, 374] on button "Configurer" at bounding box center [500, 380] width 160 height 24
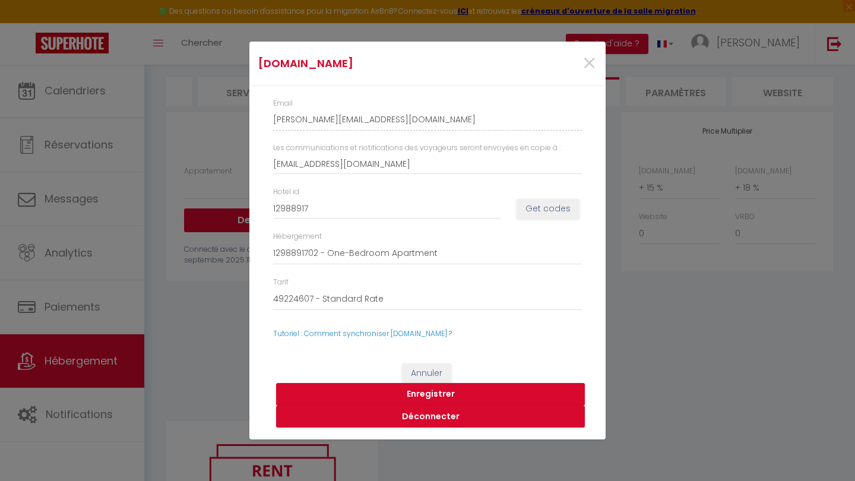
scroll to position [87, 0]
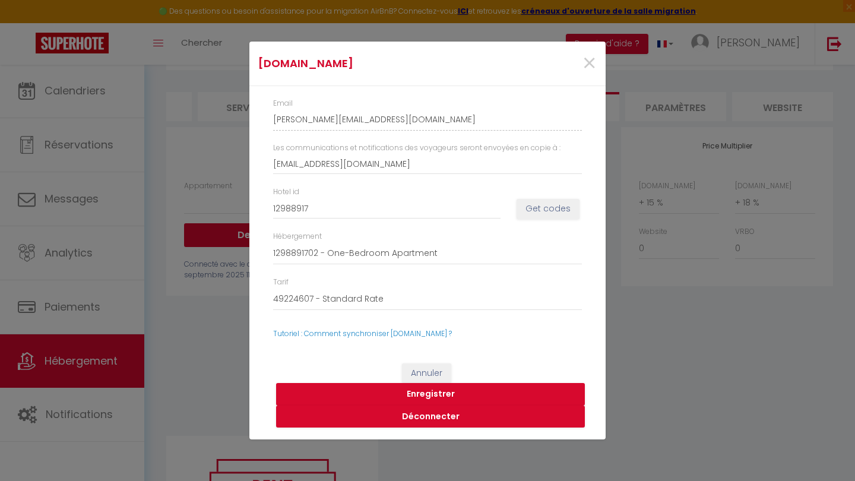
click at [435, 368] on button "Annuler" at bounding box center [426, 373] width 49 height 20
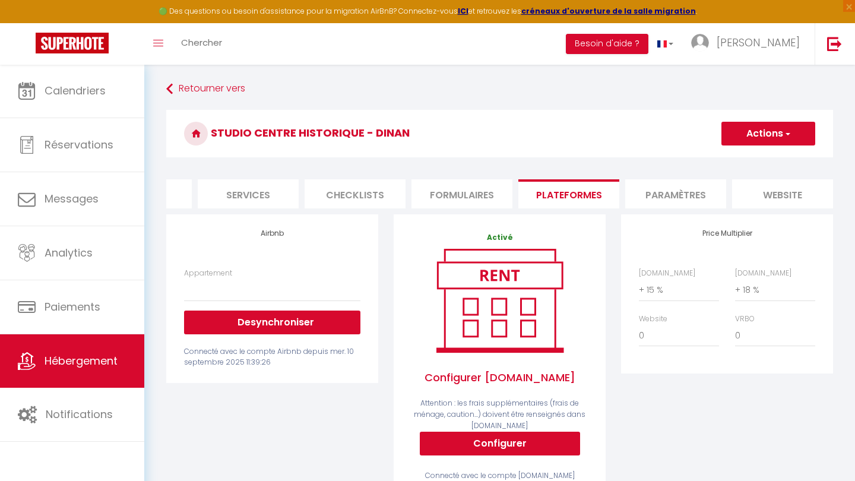
scroll to position [0, 0]
click at [763, 128] on button "Actions" at bounding box center [769, 134] width 94 height 24
click at [758, 157] on link "Enregistrer" at bounding box center [768, 159] width 94 height 15
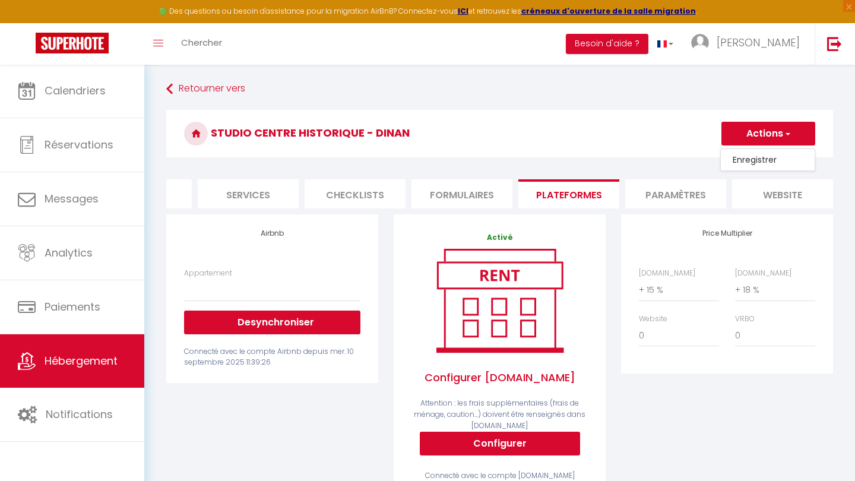
select select
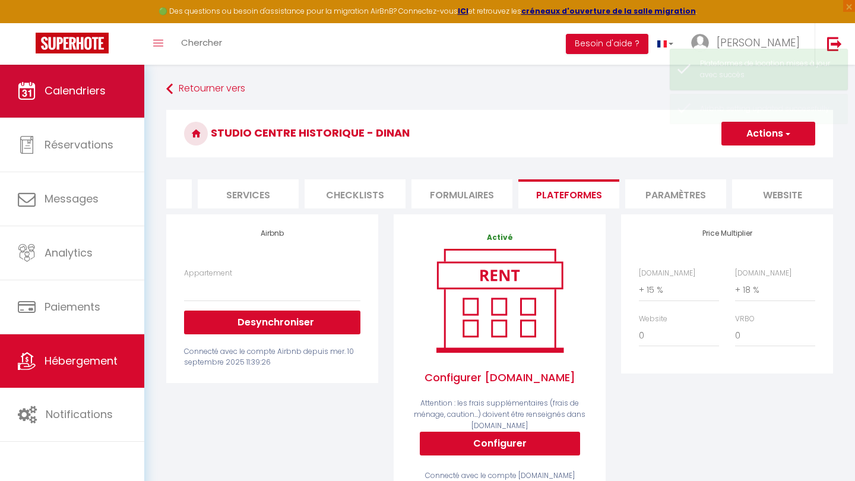
click at [100, 101] on link "Calendriers" at bounding box center [72, 90] width 144 height 53
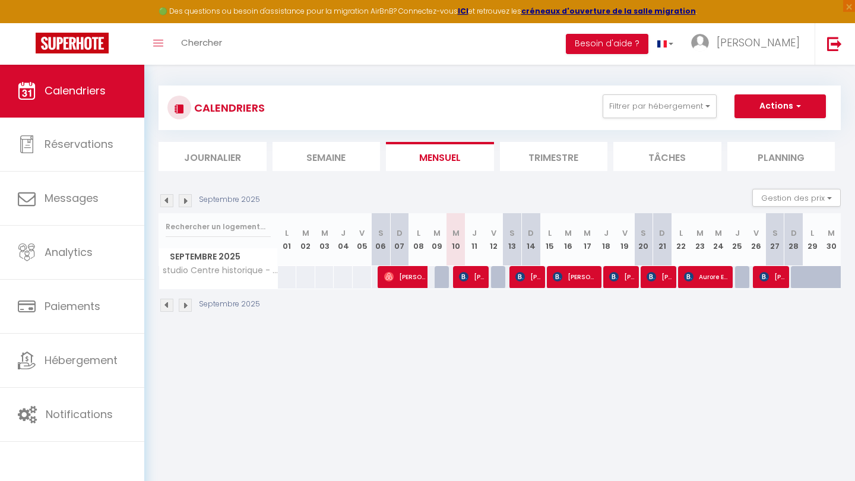
scroll to position [4, 0]
click at [186, 199] on img at bounding box center [185, 200] width 13 height 13
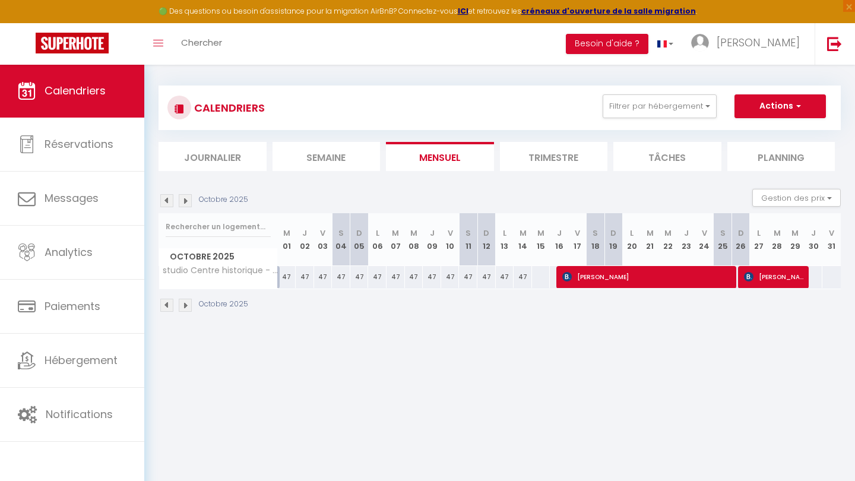
click at [816, 271] on div at bounding box center [813, 277] width 19 height 22
type input "Jeu 30 Octobre 2025"
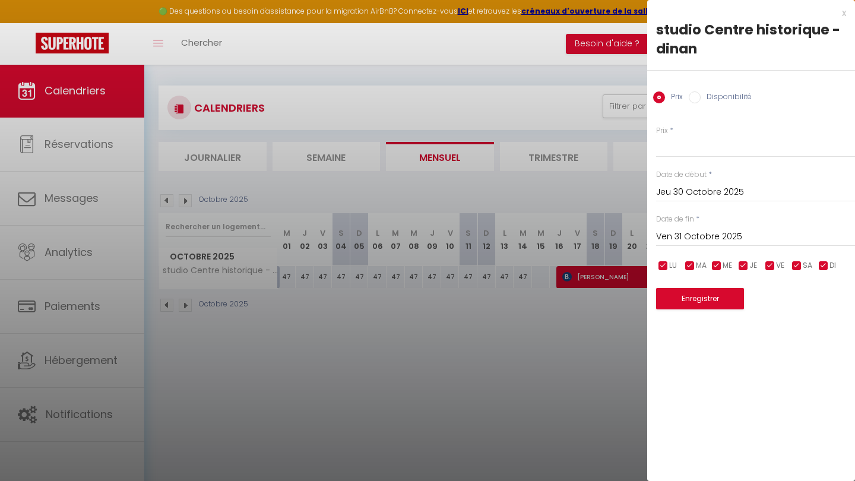
click at [705, 239] on input "Ven 31 Octobre 2025" at bounding box center [755, 236] width 199 height 15
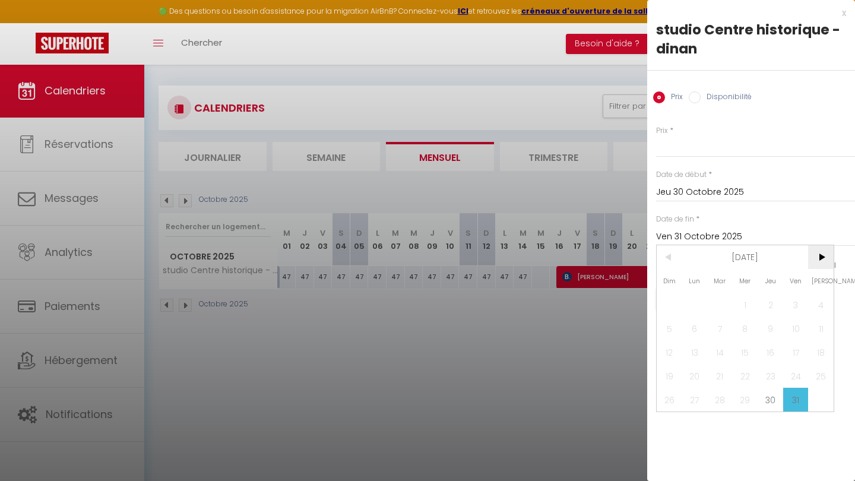
click at [819, 257] on span ">" at bounding box center [821, 257] width 26 height 24
click at [672, 255] on span "<" at bounding box center [670, 257] width 26 height 24
click at [818, 258] on span ">" at bounding box center [821, 257] width 26 height 24
click at [816, 351] on span "15" at bounding box center [821, 352] width 26 height 24
type input "Sam 15 Novembre 2025"
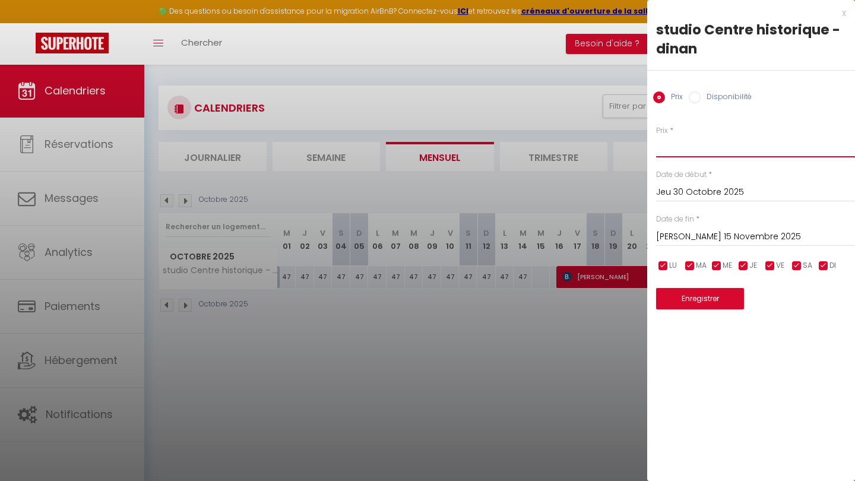
click at [710, 142] on input "Prix" at bounding box center [755, 146] width 199 height 21
type input "4"
type input "54"
click at [733, 289] on button "Enregistrer" at bounding box center [700, 298] width 88 height 21
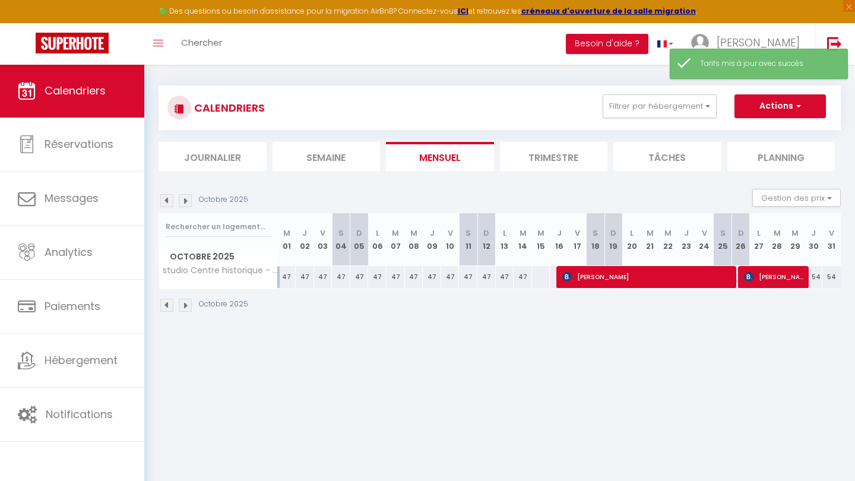
click at [186, 197] on img at bounding box center [185, 200] width 13 height 13
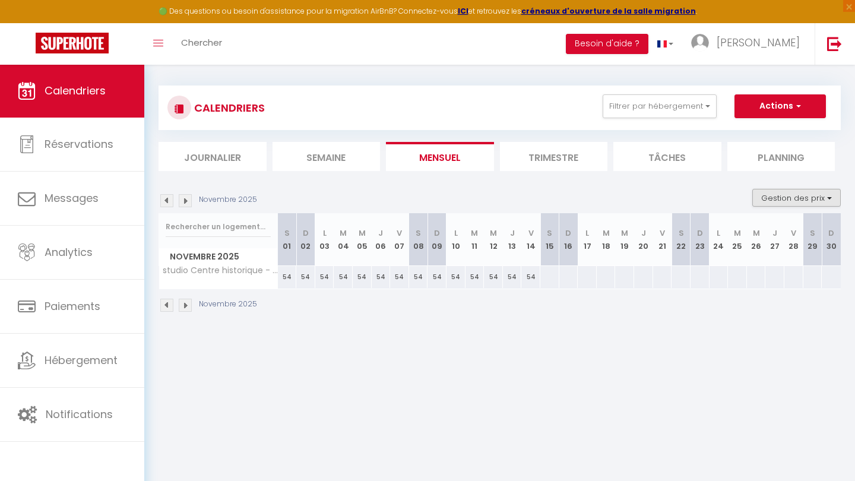
click at [767, 200] on button "Gestion des prix" at bounding box center [797, 198] width 88 height 18
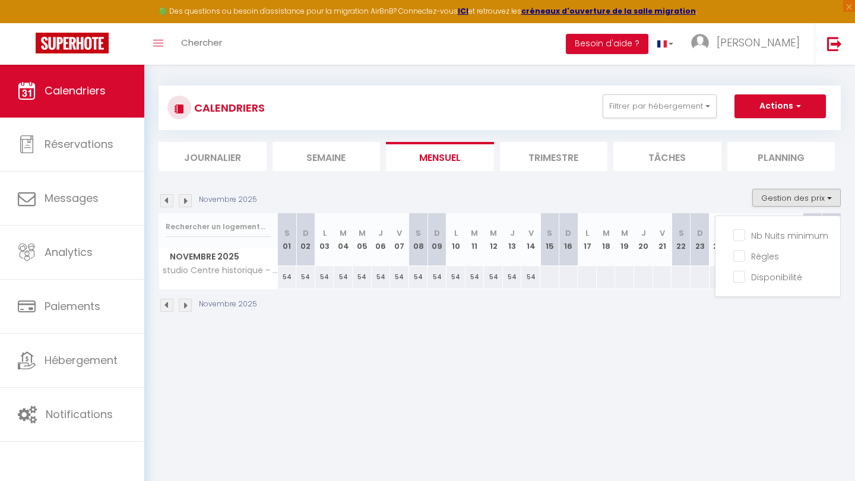
click at [681, 313] on div "Novembre 2025" at bounding box center [500, 306] width 682 height 35
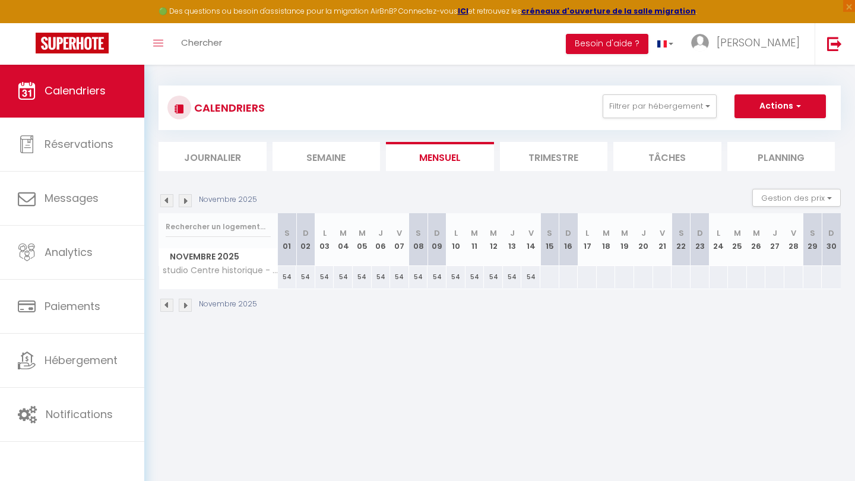
click at [551, 278] on div at bounding box center [550, 277] width 20 height 22
type input "Sam 15 Novembre 2025"
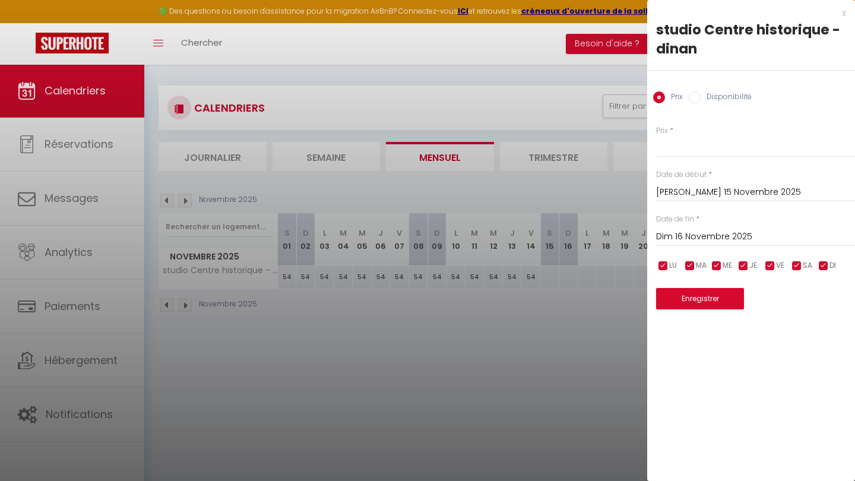
click at [697, 233] on input "Dim 16 Novembre 2025" at bounding box center [755, 236] width 199 height 15
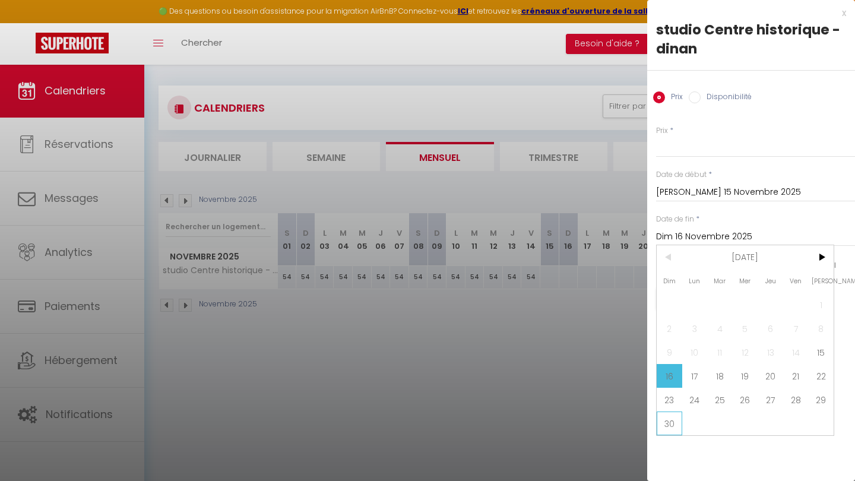
click at [665, 420] on span "30" at bounding box center [670, 424] width 26 height 24
type input "Dim 30 Novembre 2025"
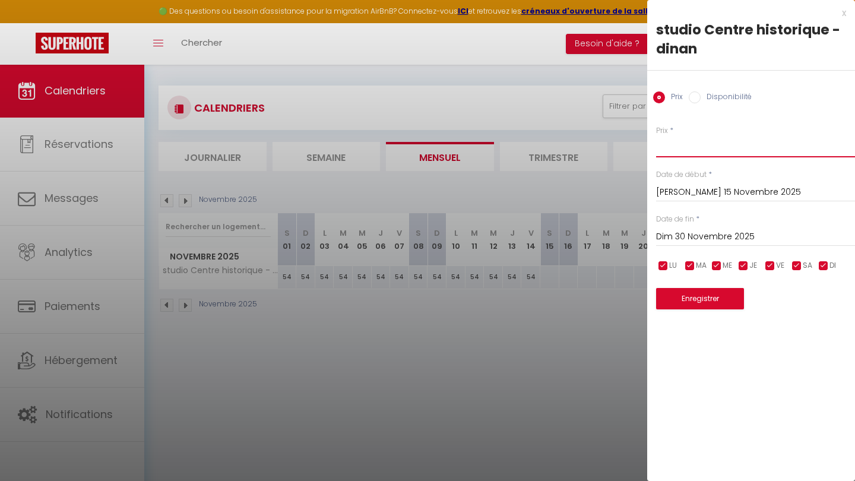
click at [713, 147] on input "Prix" at bounding box center [755, 146] width 199 height 21
type input "47"
click at [712, 293] on button "Enregistrer" at bounding box center [700, 298] width 88 height 21
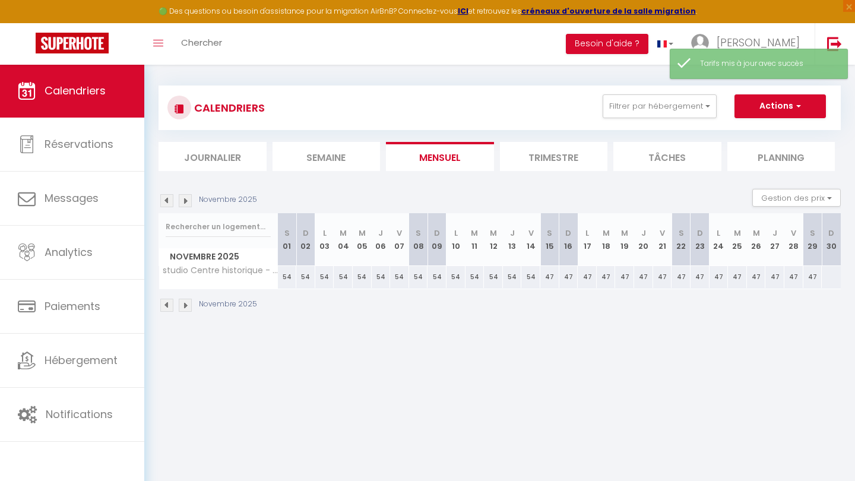
click at [185, 199] on img at bounding box center [185, 200] width 13 height 13
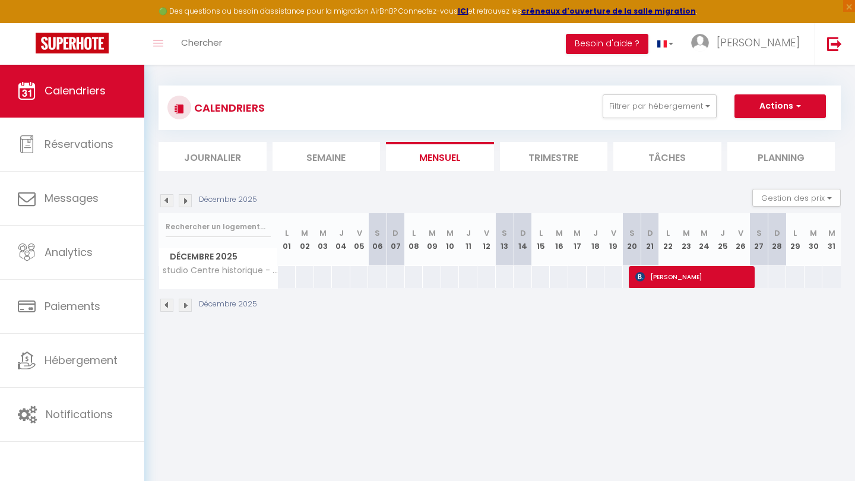
click at [286, 277] on div at bounding box center [286, 277] width 19 height 22
type input "Lun 01 Décembre 2025"
type input "Mar 02 Décembre 2025"
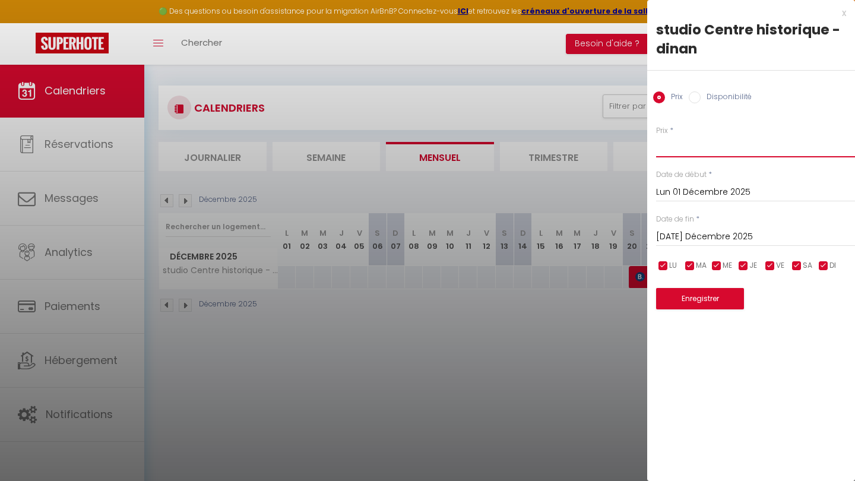
click at [682, 146] on input "Prix" at bounding box center [755, 146] width 199 height 21
type input "62"
click at [715, 236] on input "Mar 02 Décembre 2025" at bounding box center [755, 236] width 199 height 15
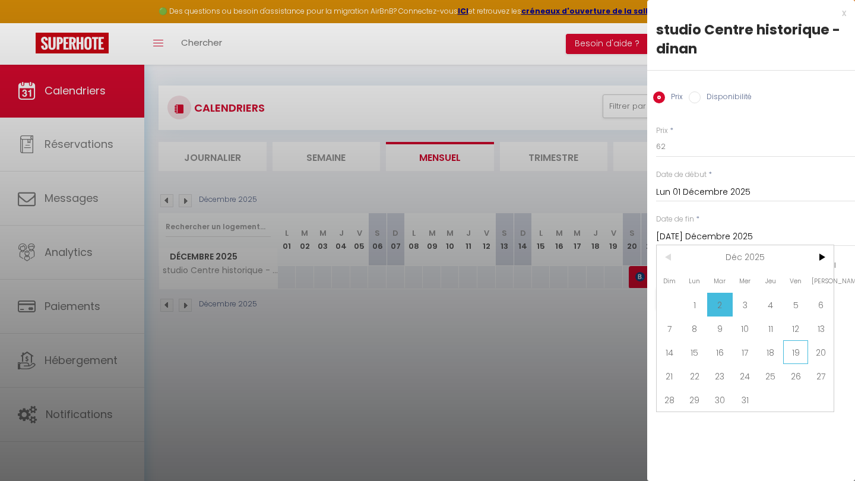
click at [800, 354] on span "19" at bounding box center [796, 352] width 26 height 24
type input "Ven 19 Décembre 2025"
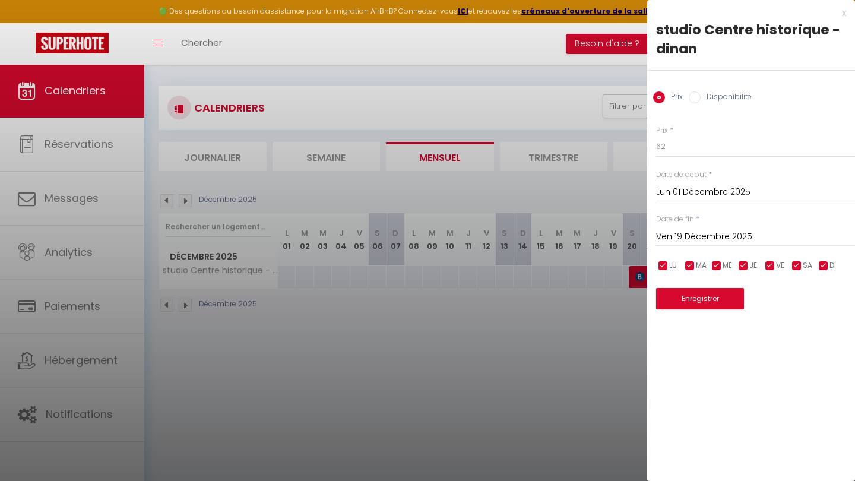
click at [733, 296] on button "Enregistrer" at bounding box center [700, 298] width 88 height 21
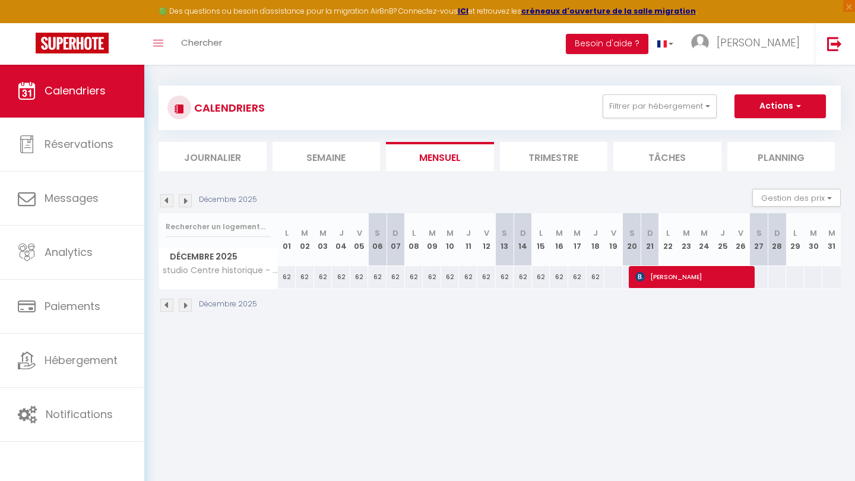
click at [615, 277] on div at bounding box center [613, 277] width 19 height 22
type input "Ven 19 Décembre 2025"
type input "Sam 20 Décembre 2025"
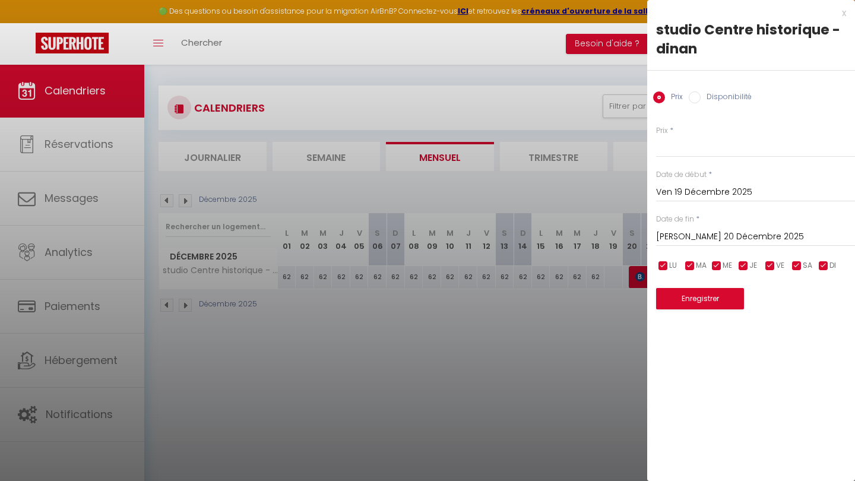
click at [846, 12] on div "x" at bounding box center [746, 13] width 199 height 14
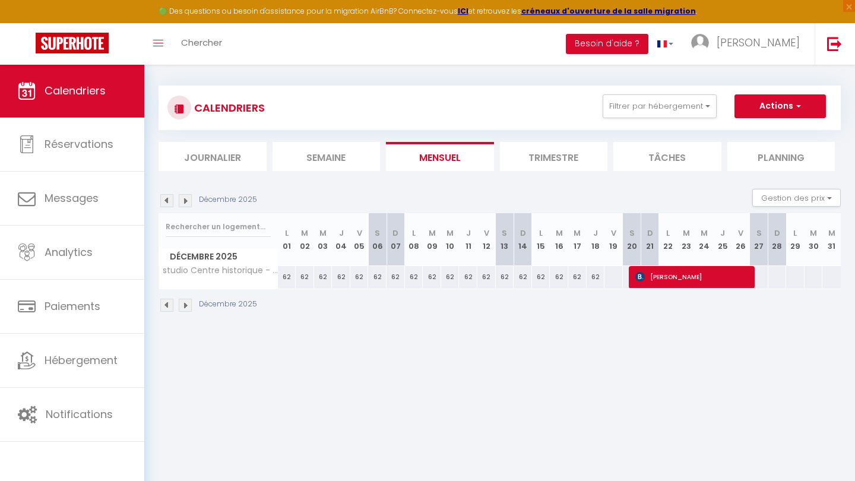
click at [618, 277] on div at bounding box center [613, 277] width 19 height 22
type input "Ven 19 Décembre 2025"
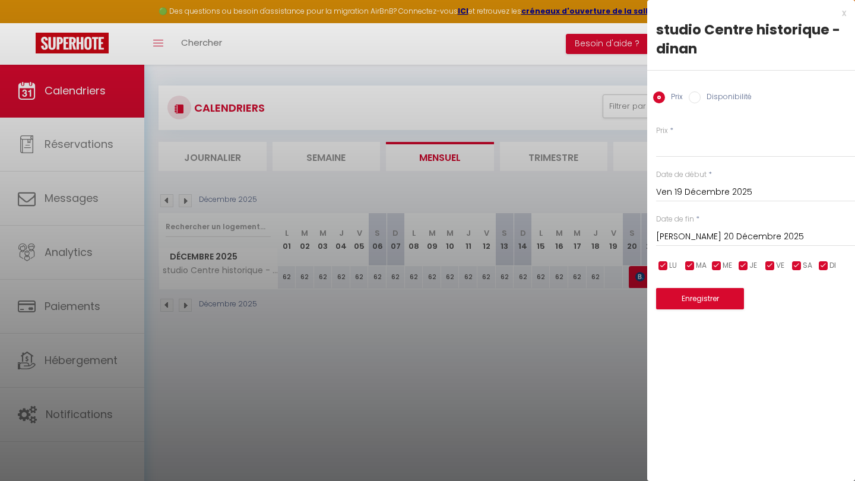
click at [721, 238] on input "Sam 20 Décembre 2025" at bounding box center [755, 236] width 199 height 15
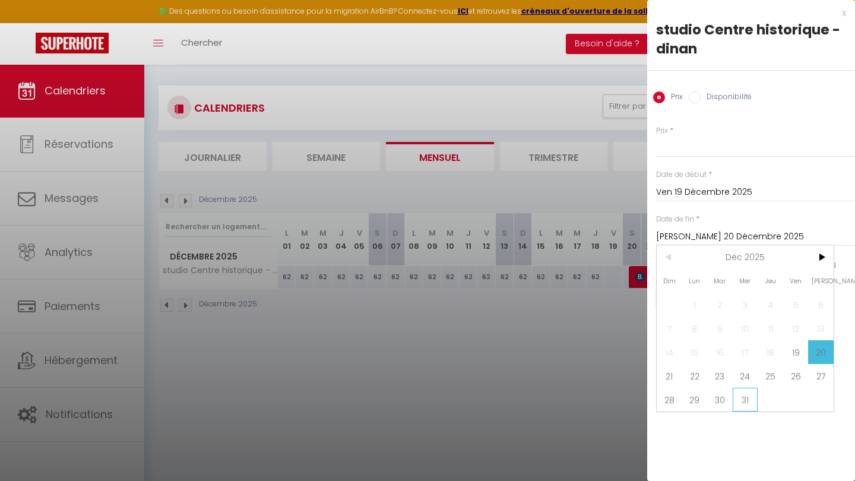
click at [742, 395] on span "31" at bounding box center [746, 400] width 26 height 24
type input "Mer 31 Décembre 2025"
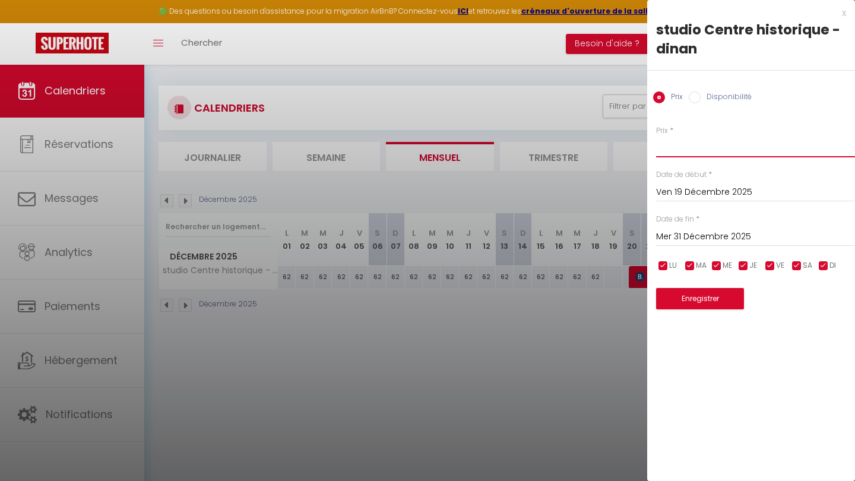
click at [719, 151] on input "Prix" at bounding box center [755, 146] width 199 height 21
type input "6"
type input "85"
click at [710, 290] on button "Enregistrer" at bounding box center [700, 298] width 88 height 21
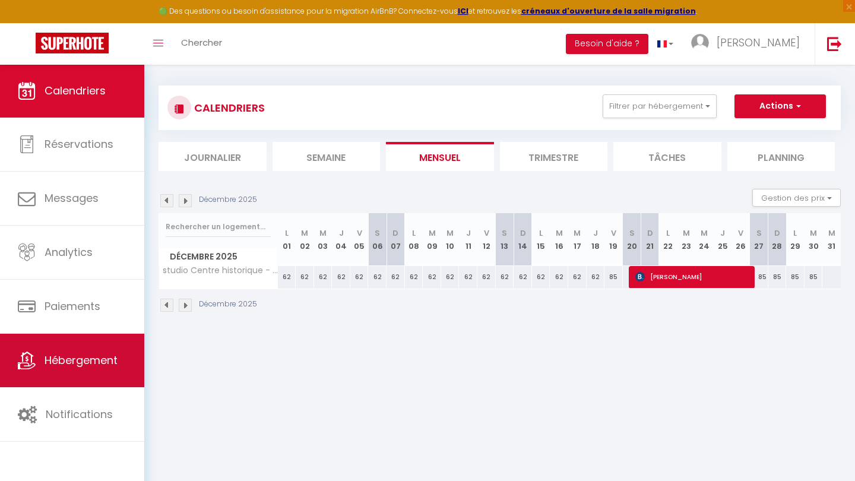
click at [113, 371] on link "Hébergement" at bounding box center [72, 360] width 144 height 53
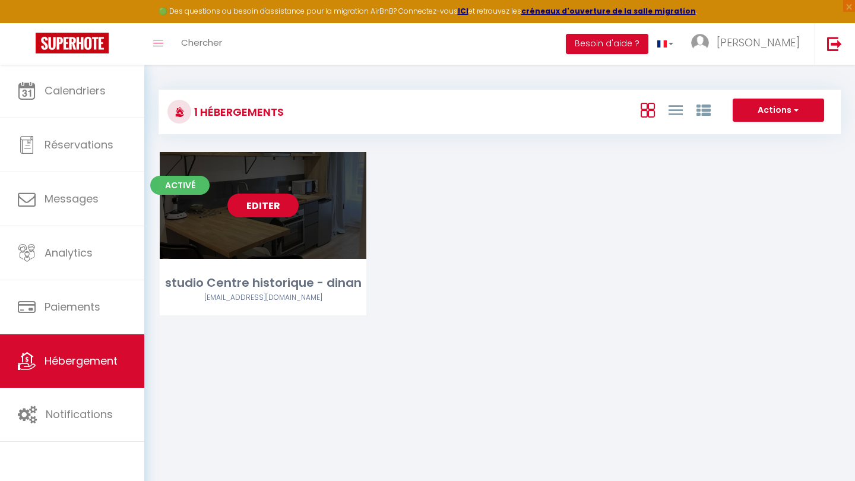
click at [271, 196] on link "Editer" at bounding box center [262, 206] width 71 height 24
select select "3"
select select "2"
select select "1"
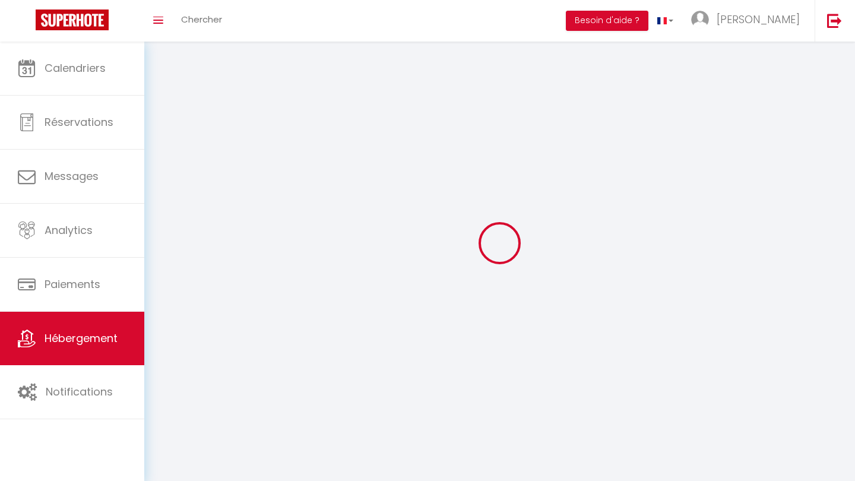
select select
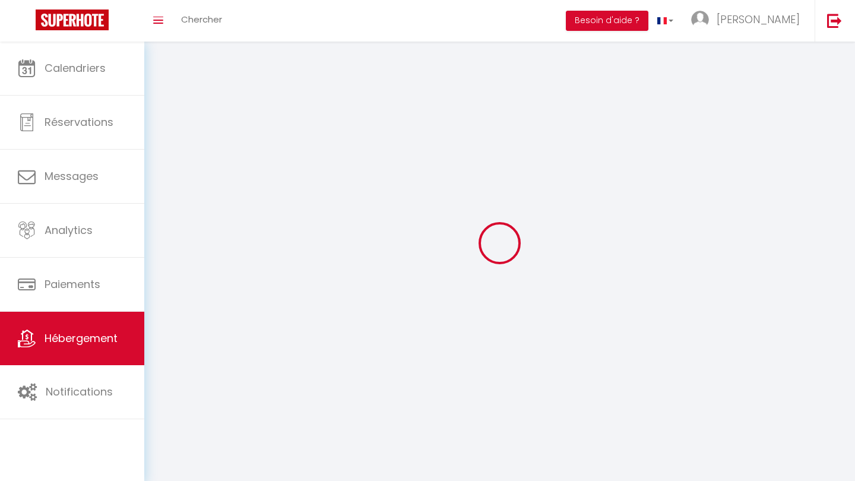
select select
checkbox input "false"
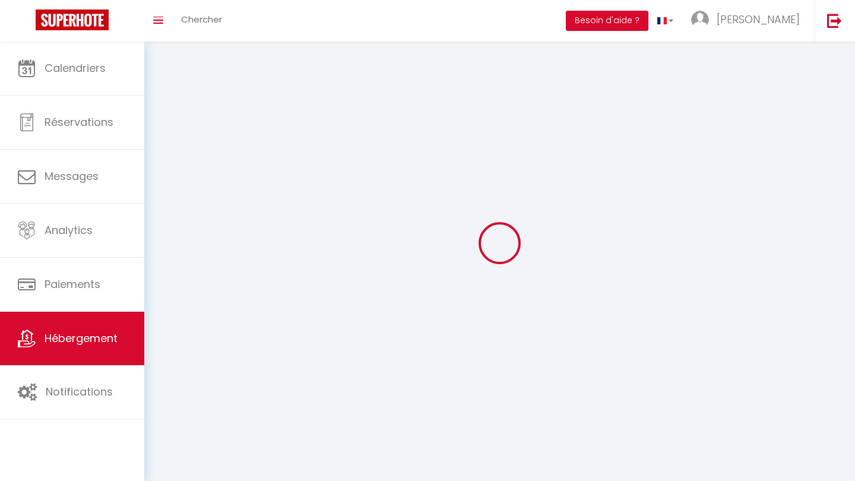
checkbox input "false"
select select
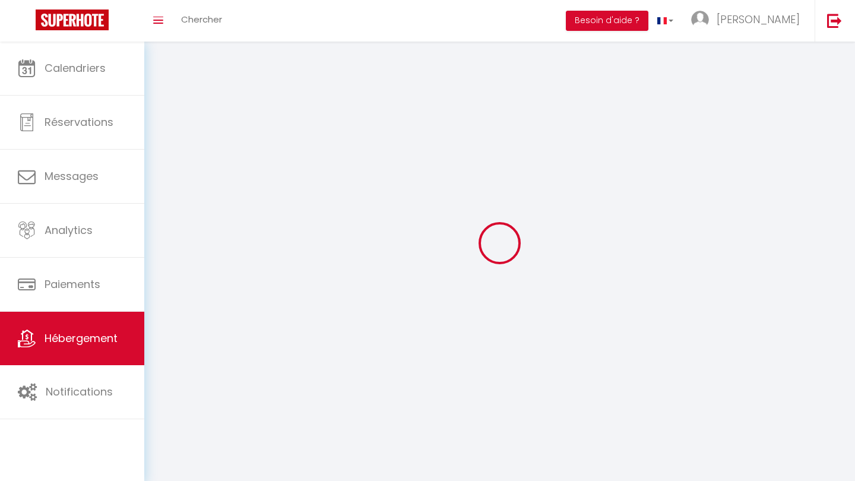
select select
checkbox input "false"
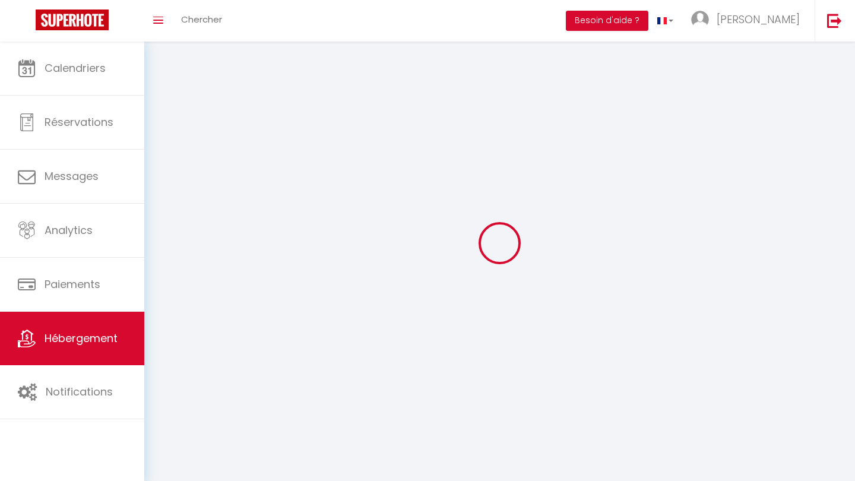
checkbox input "false"
select select
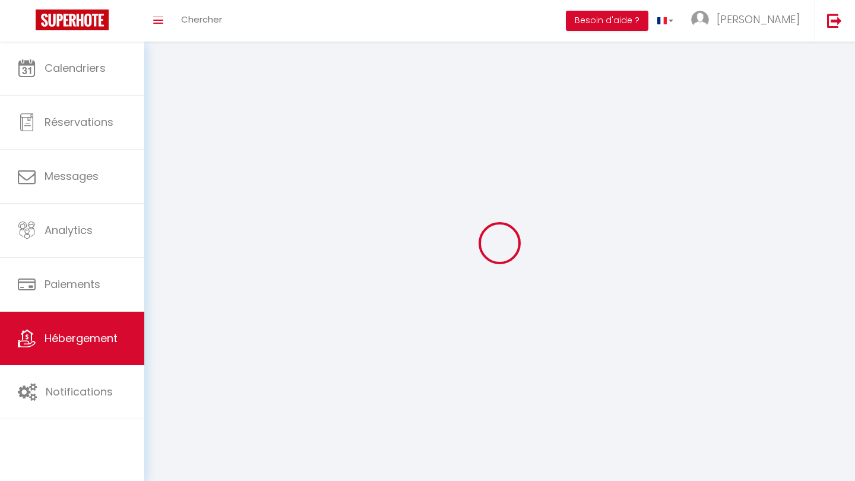
select select
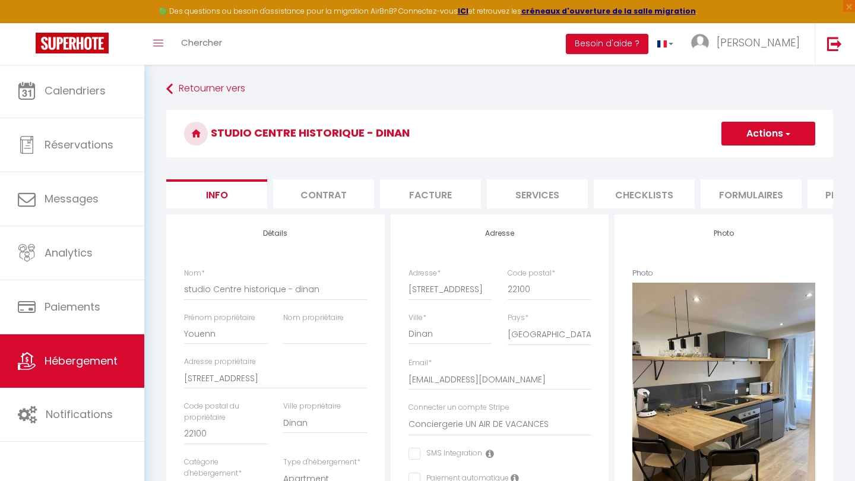
click at [768, 141] on button "Actions" at bounding box center [769, 134] width 94 height 24
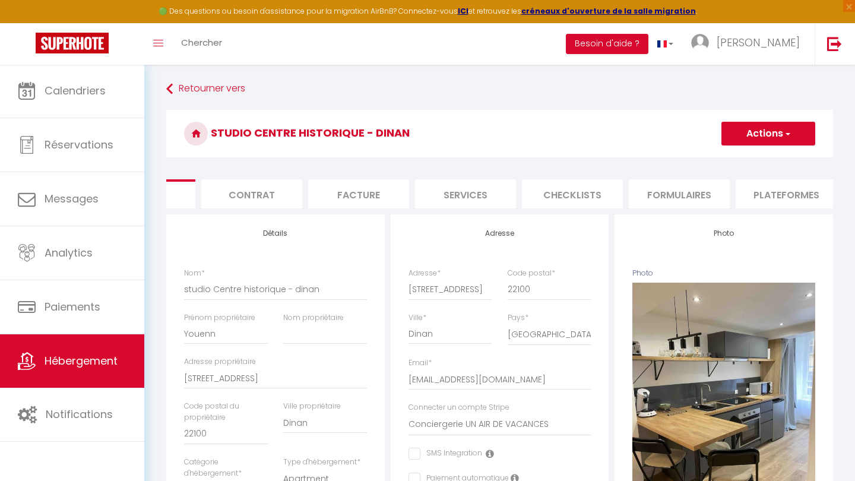
scroll to position [0, 72]
click at [781, 191] on li "Plateformes" at bounding box center [785, 193] width 101 height 29
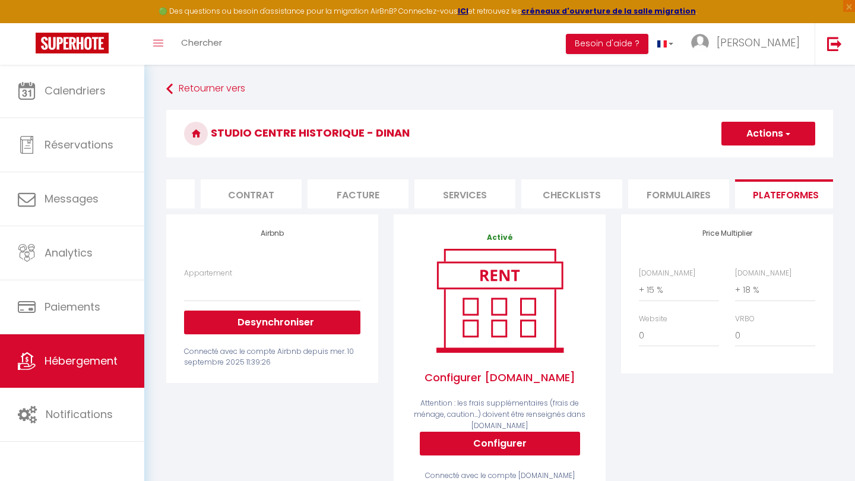
click at [263, 201] on ul "Info Contrat Facture Services Checklists Formulaires Plateformes Paramètres web…" at bounding box center [499, 193] width 667 height 29
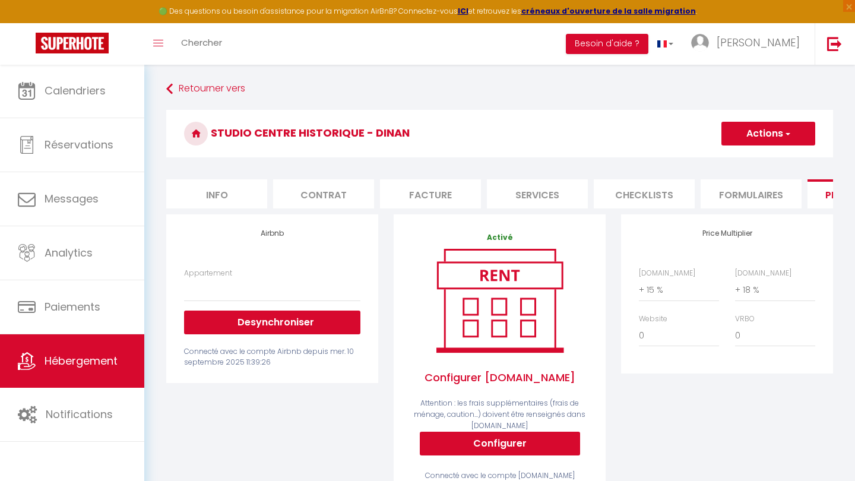
click at [227, 196] on li "Info" at bounding box center [216, 193] width 101 height 29
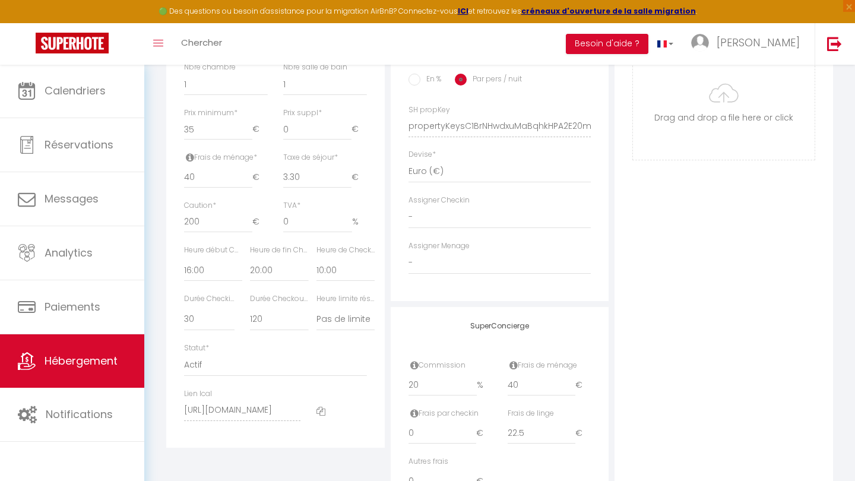
scroll to position [492, 0]
click at [249, 175] on input "41" at bounding box center [218, 182] width 68 height 21
click at [249, 175] on input "42" at bounding box center [218, 182] width 68 height 21
click at [249, 175] on input "43" at bounding box center [218, 182] width 68 height 21
click at [249, 175] on input "44" at bounding box center [218, 182] width 68 height 21
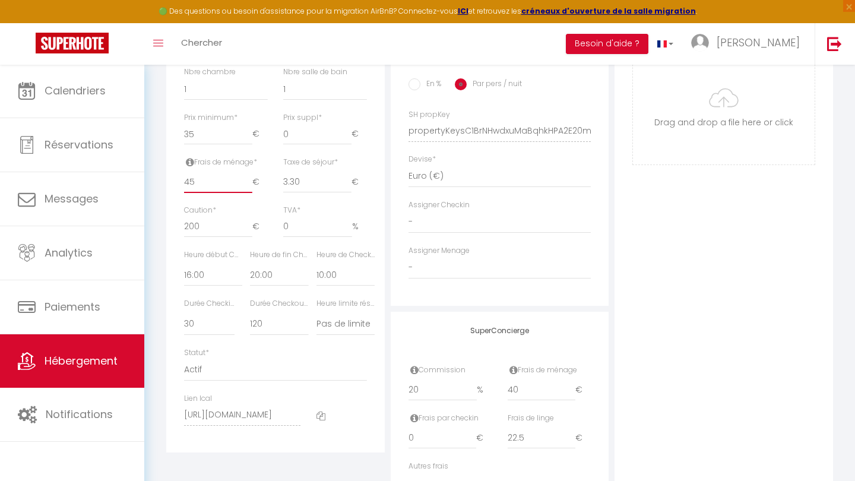
click at [249, 175] on input "45" at bounding box center [218, 182] width 68 height 21
click at [249, 175] on input "46" at bounding box center [218, 182] width 68 height 21
click at [249, 175] on input "47" at bounding box center [218, 182] width 68 height 21
click at [249, 175] on input "48" at bounding box center [218, 182] width 68 height 21
click at [249, 175] on input "49" at bounding box center [218, 182] width 68 height 21
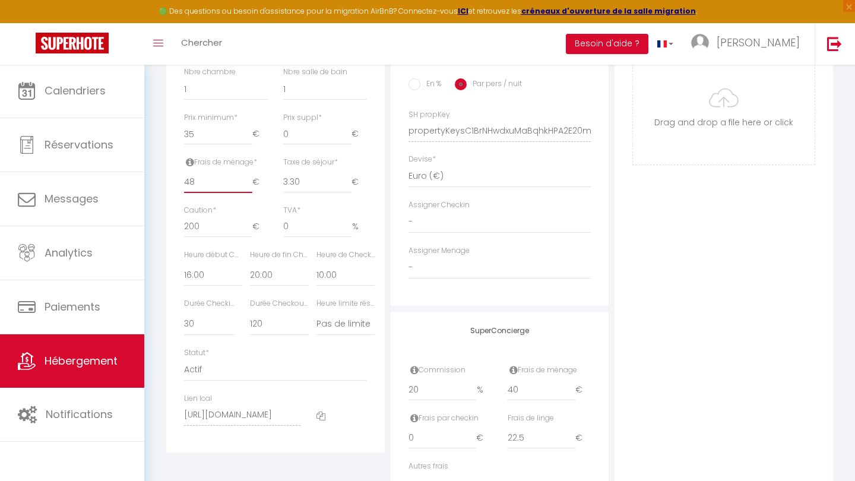
click at [249, 181] on input "48" at bounding box center [218, 182] width 68 height 21
click at [249, 181] on input "47" at bounding box center [218, 182] width 68 height 21
click at [249, 181] on input "46" at bounding box center [218, 182] width 68 height 21
click at [249, 181] on input "45" at bounding box center [218, 182] width 68 height 21
click at [249, 181] on input "44" at bounding box center [218, 182] width 68 height 21
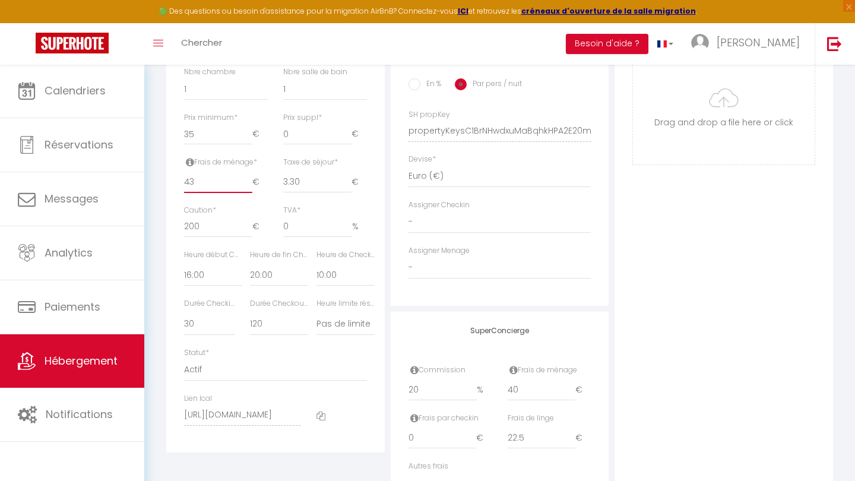
click at [249, 181] on input "43" at bounding box center [218, 182] width 68 height 21
click at [249, 181] on input "42" at bounding box center [218, 182] width 68 height 21
click at [249, 181] on input "41" at bounding box center [218, 182] width 68 height 21
click at [249, 181] on input "40" at bounding box center [218, 182] width 68 height 21
click at [660, 271] on div "Photo Photo Supprimer Drag and drop a file here or click Ooops, something wrong…" at bounding box center [724, 122] width 219 height 801
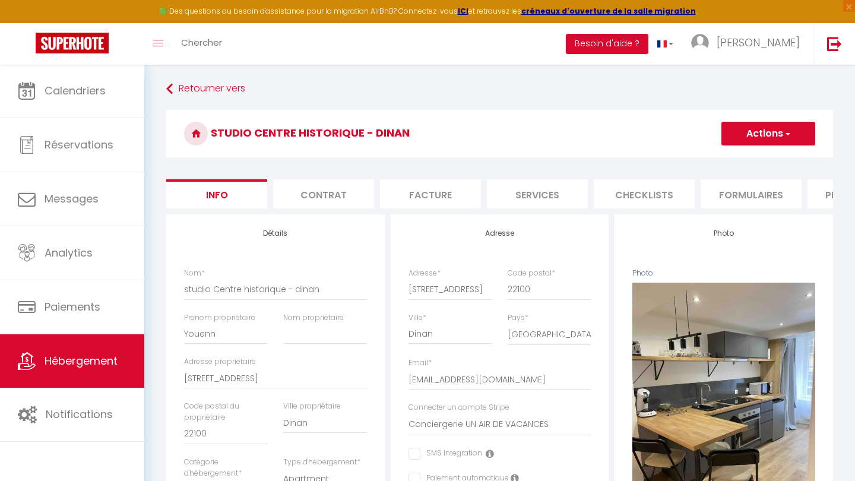
scroll to position [0, 0]
click at [774, 138] on button "Actions" at bounding box center [769, 134] width 94 height 24
click at [735, 157] on input "Enregistrer" at bounding box center [722, 160] width 44 height 12
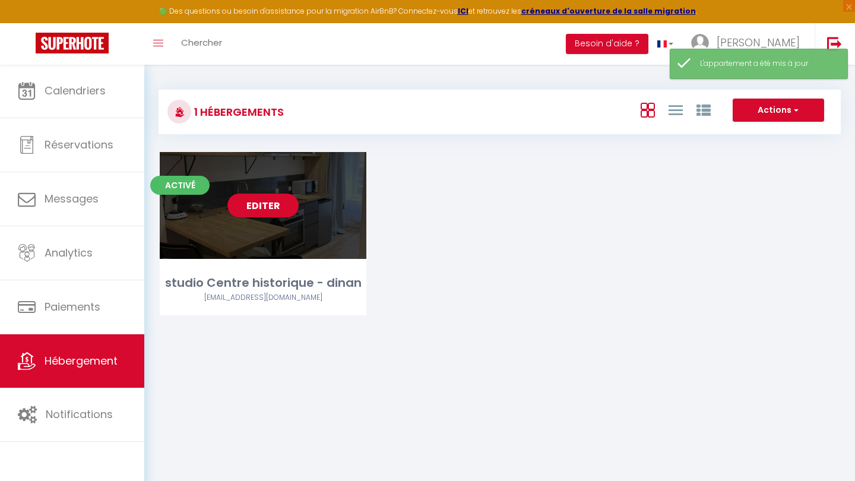
click at [259, 211] on link "Editer" at bounding box center [262, 206] width 71 height 24
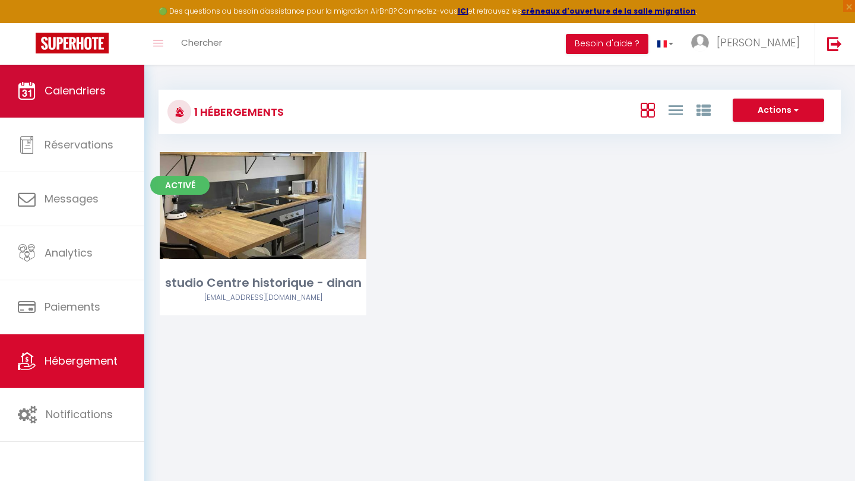
click at [94, 103] on link "Calendriers" at bounding box center [72, 90] width 144 height 53
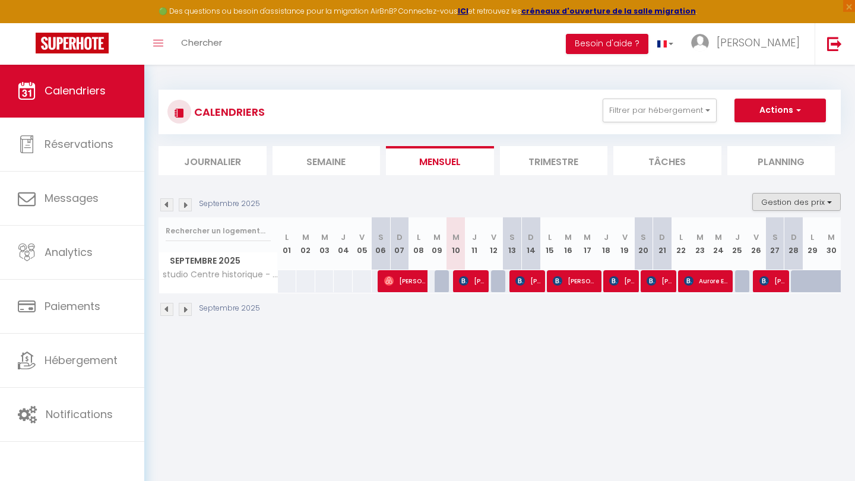
click at [795, 195] on button "Gestion des prix" at bounding box center [797, 202] width 88 height 18
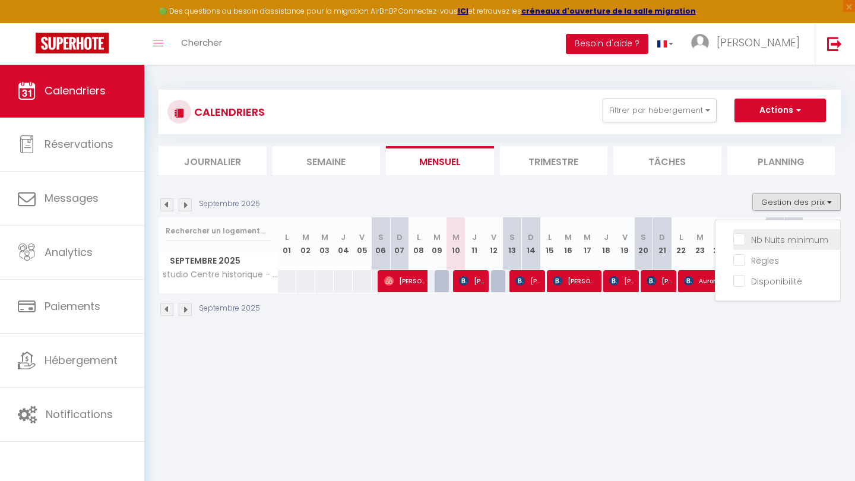
click at [780, 236] on input "Nb Nuits minimum" at bounding box center [786, 239] width 107 height 12
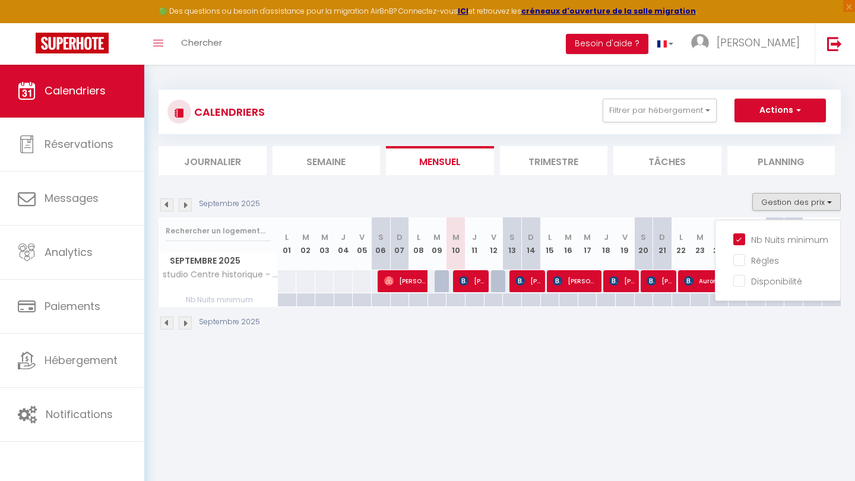
click at [286, 298] on div at bounding box center [286, 300] width 19 height 14
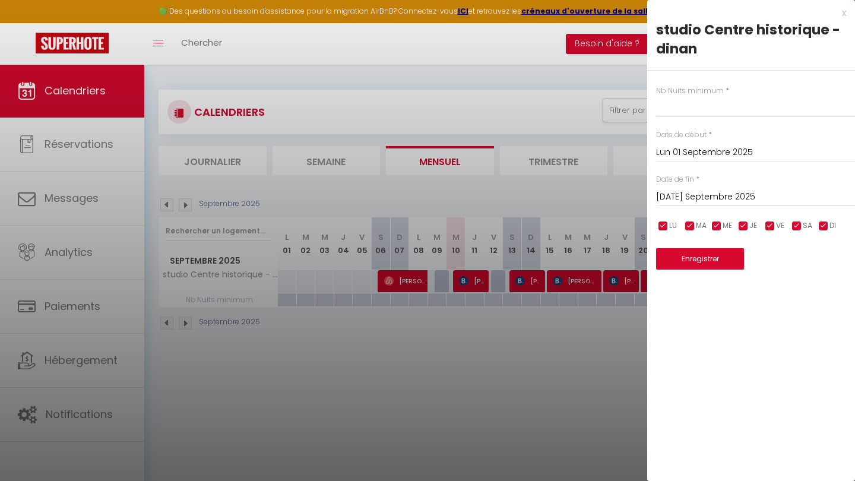
click at [714, 197] on input "Mar 02 Septembre 2025" at bounding box center [755, 196] width 199 height 15
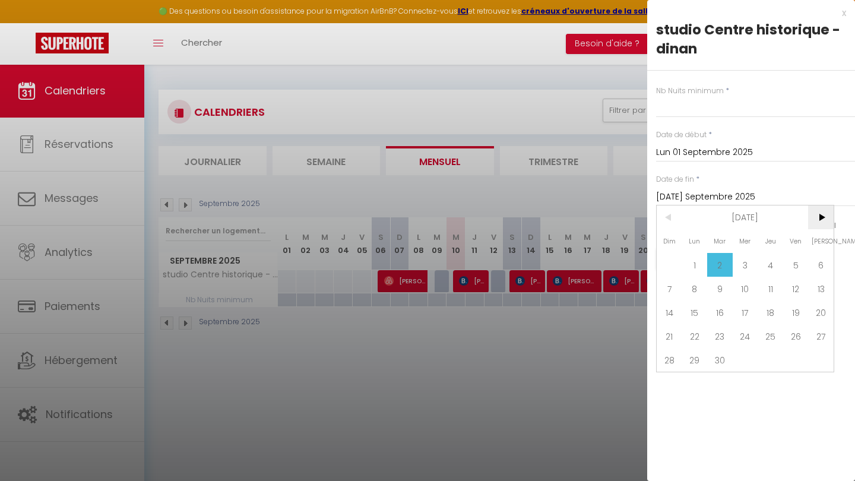
click at [824, 218] on span ">" at bounding box center [821, 217] width 26 height 24
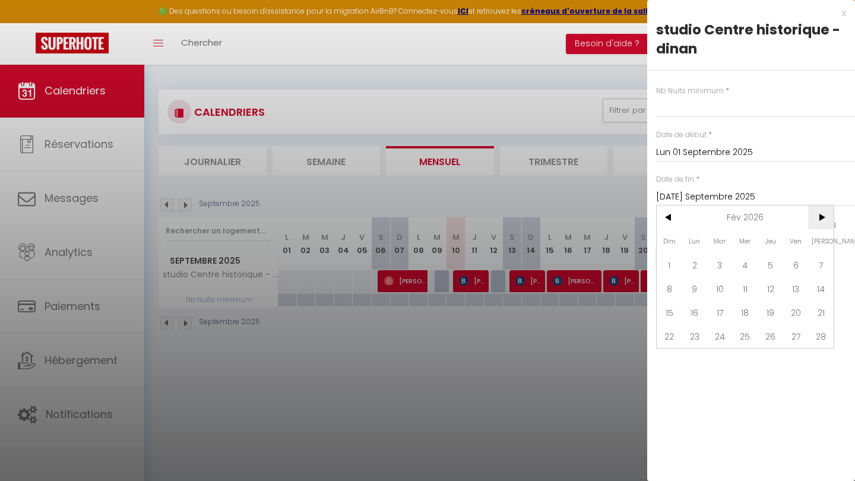
click at [824, 218] on span ">" at bounding box center [821, 217] width 26 height 24
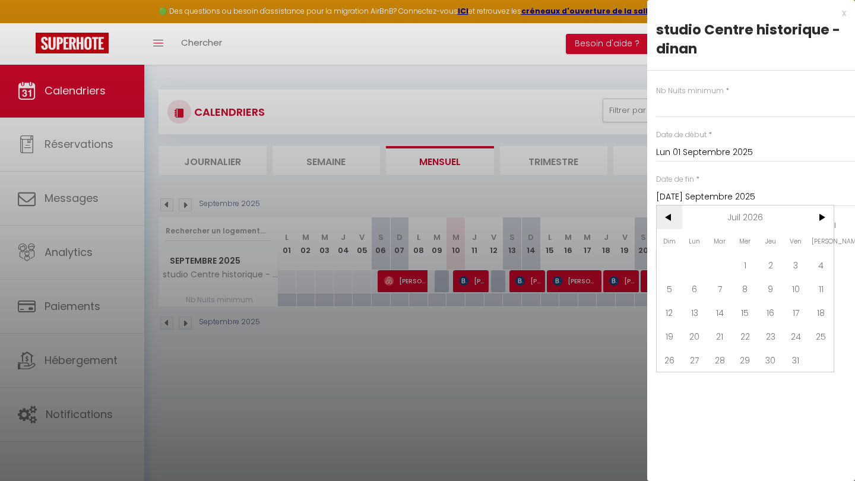
click at [669, 214] on span "<" at bounding box center [670, 217] width 26 height 24
click at [822, 217] on span ">" at bounding box center [821, 217] width 26 height 24
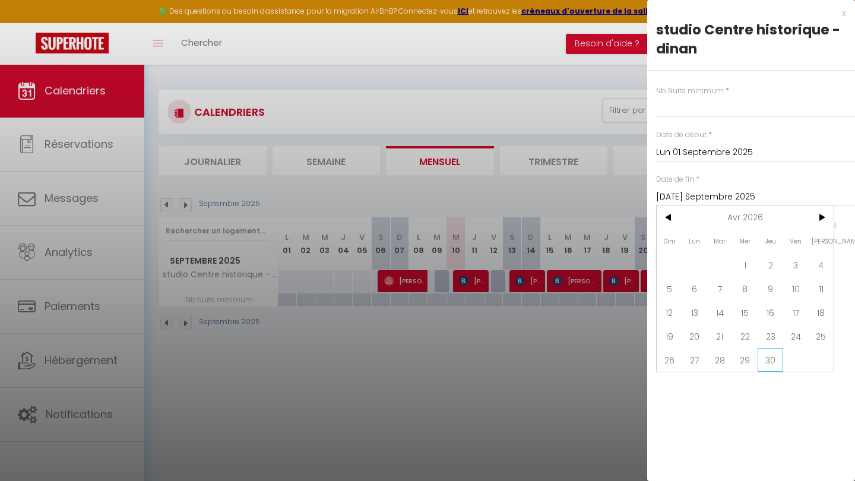
click at [772, 355] on span "30" at bounding box center [771, 360] width 26 height 24
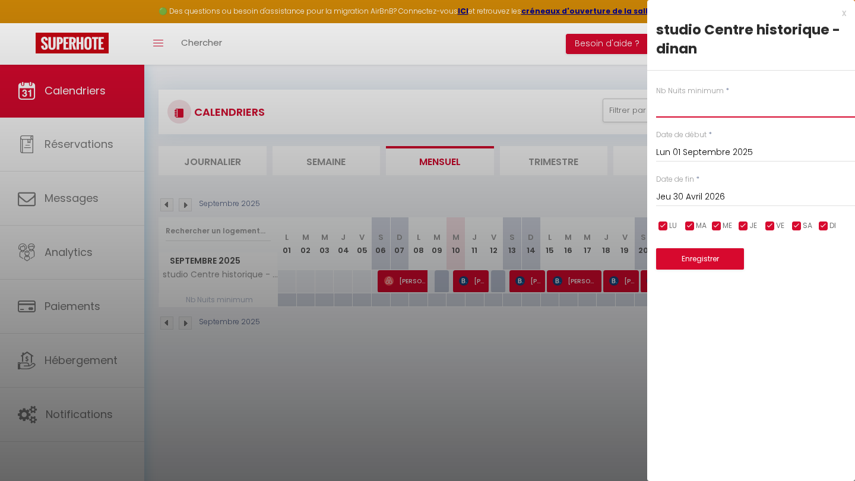
click at [715, 104] on input "text" at bounding box center [755, 106] width 199 height 21
click at [725, 255] on button "Enregistrer" at bounding box center [700, 258] width 88 height 21
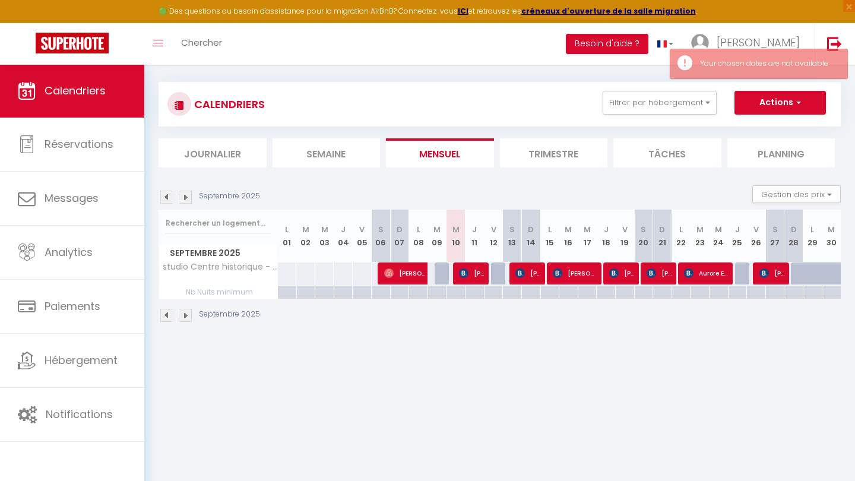
scroll to position [8, 0]
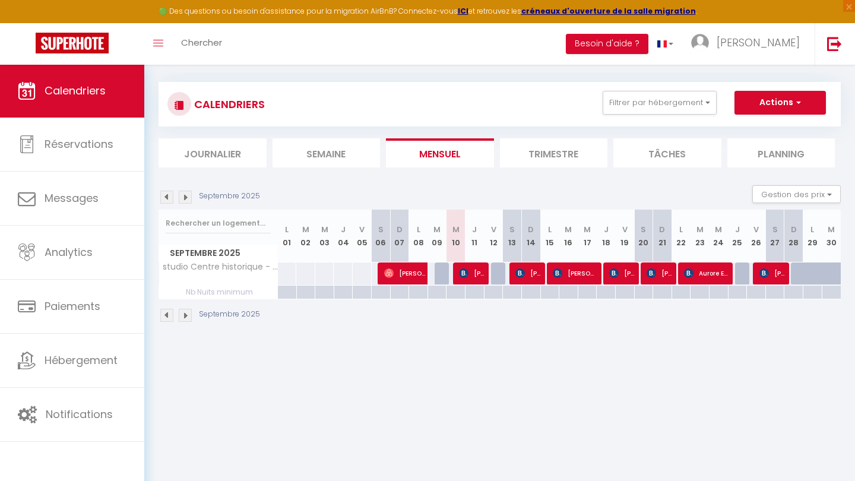
click at [188, 191] on img at bounding box center [185, 197] width 13 height 13
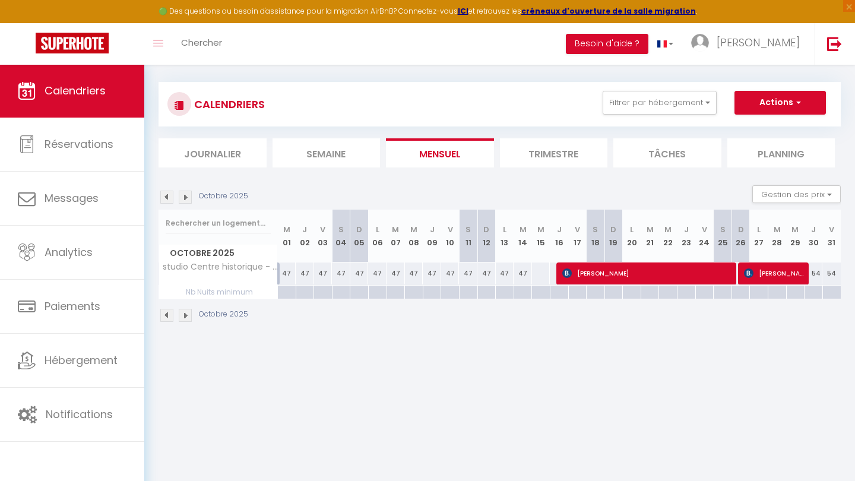
click at [170, 195] on img at bounding box center [166, 197] width 13 height 13
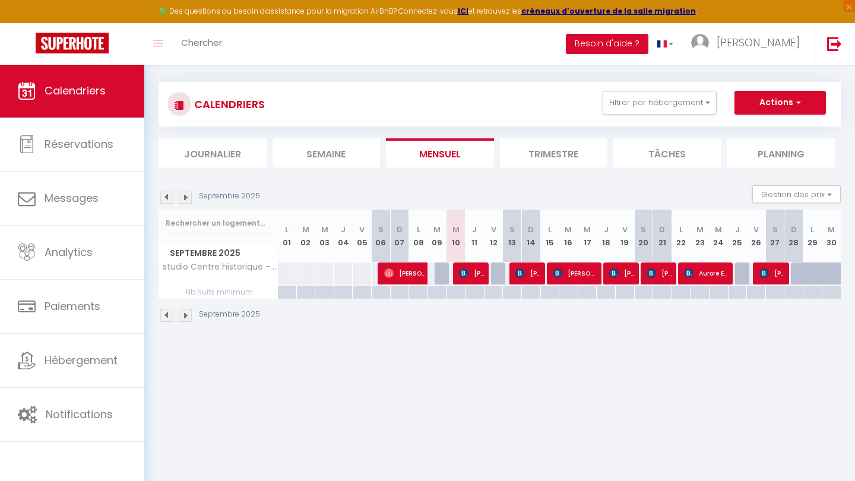
click at [185, 197] on img at bounding box center [185, 197] width 13 height 13
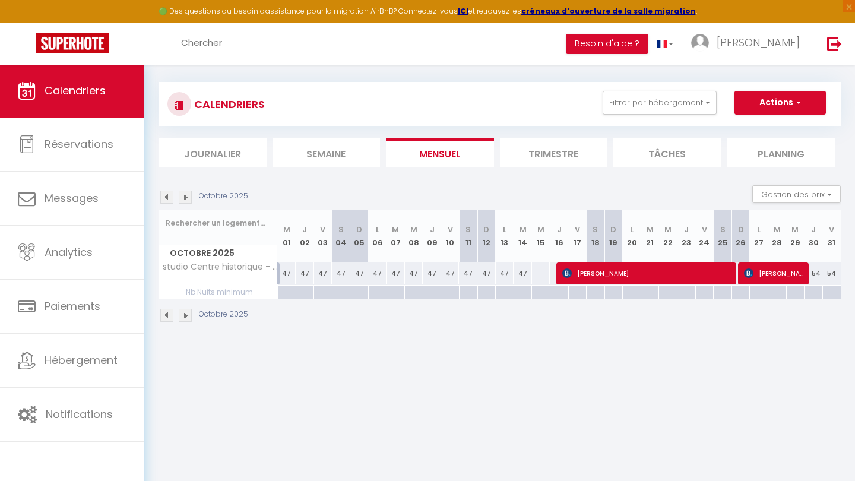
click at [163, 197] on img at bounding box center [166, 197] width 13 height 13
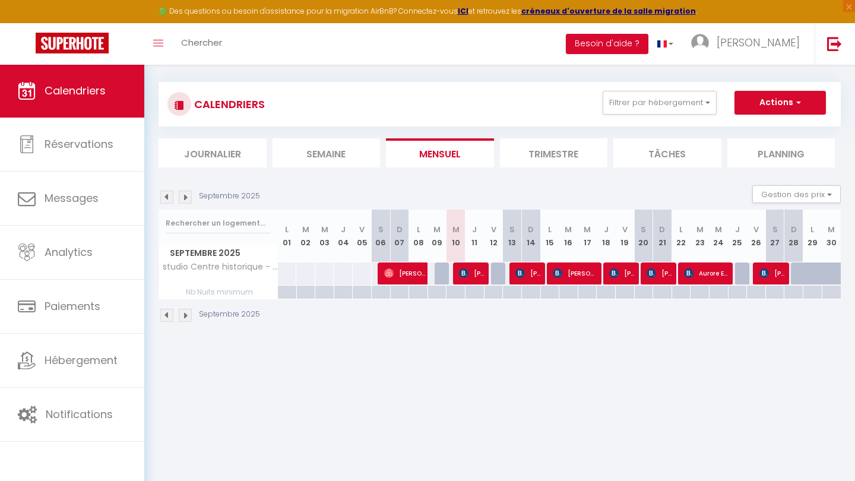
click at [796, 289] on div at bounding box center [793, 293] width 19 height 14
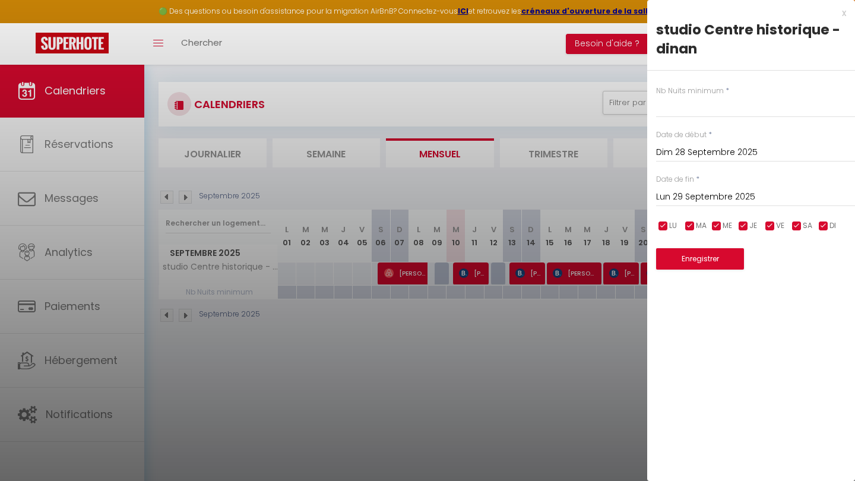
click at [695, 198] on input "Lun 29 Septembre 2025" at bounding box center [755, 196] width 199 height 15
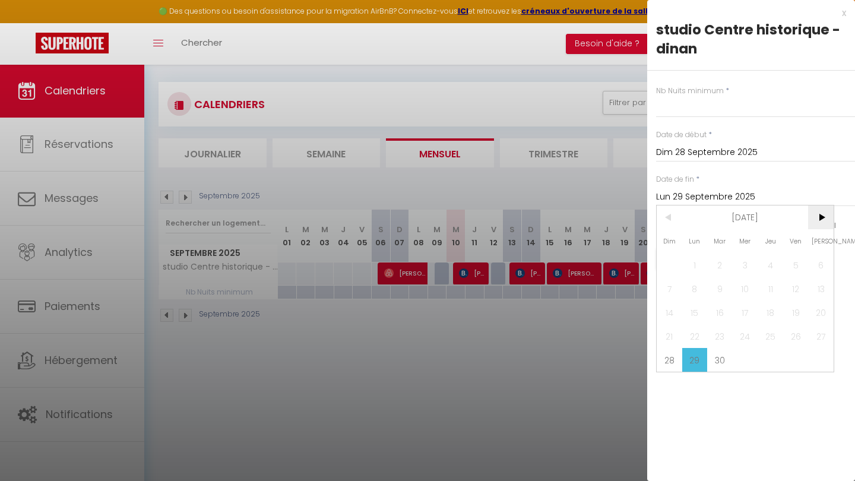
click at [824, 213] on span ">" at bounding box center [821, 217] width 26 height 24
click at [743, 312] on span "15" at bounding box center [746, 313] width 26 height 24
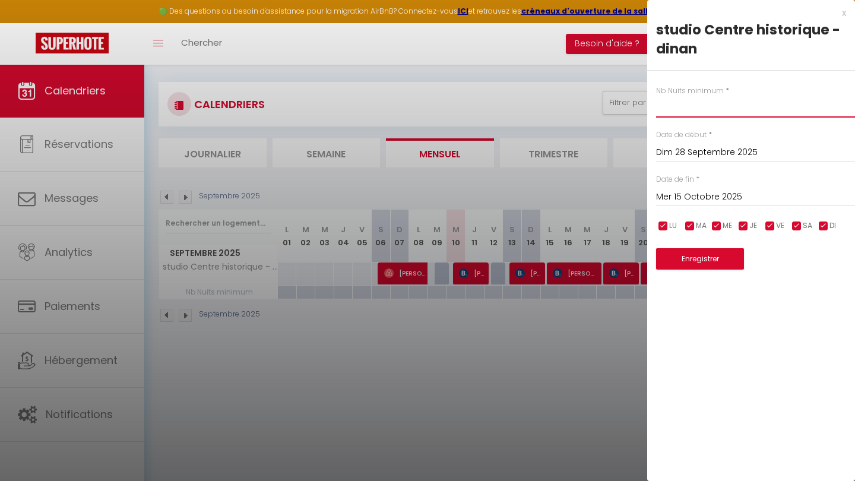
click at [702, 106] on input "text" at bounding box center [755, 106] width 199 height 21
click at [706, 257] on button "Enregistrer" at bounding box center [700, 258] width 88 height 21
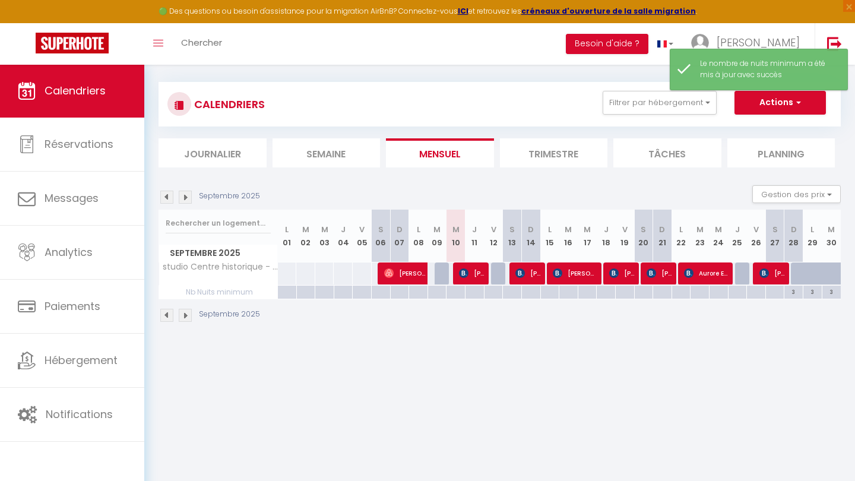
click at [186, 196] on img at bounding box center [185, 197] width 13 height 13
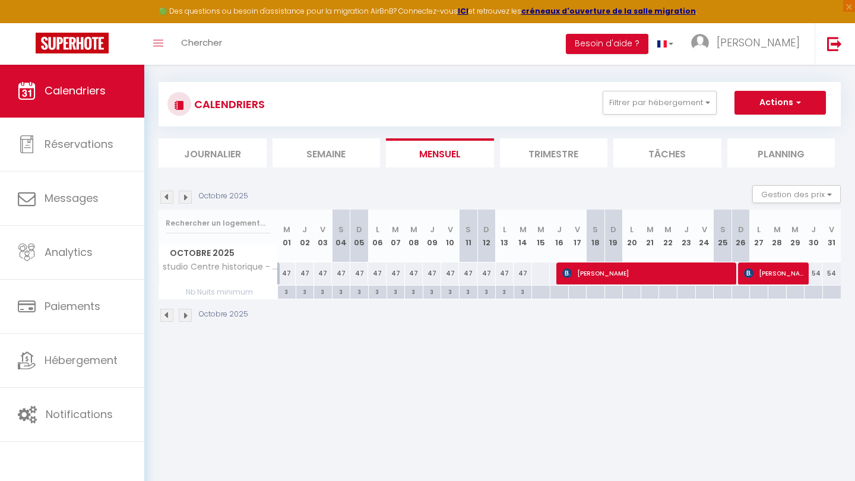
click at [186, 196] on img at bounding box center [185, 197] width 13 height 13
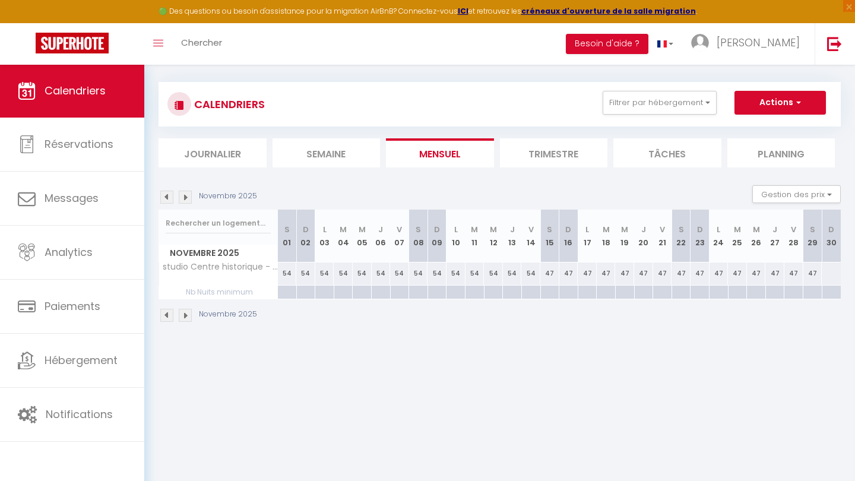
click at [169, 197] on img at bounding box center [166, 197] width 13 height 13
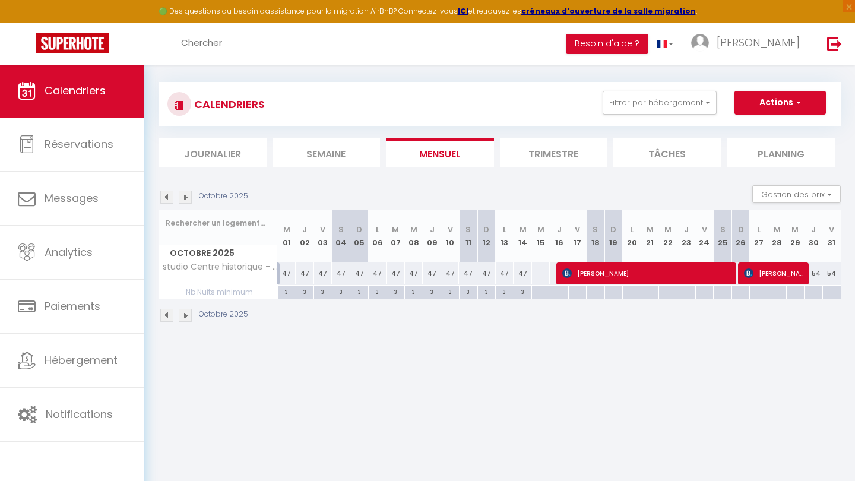
click at [185, 197] on img at bounding box center [185, 197] width 13 height 13
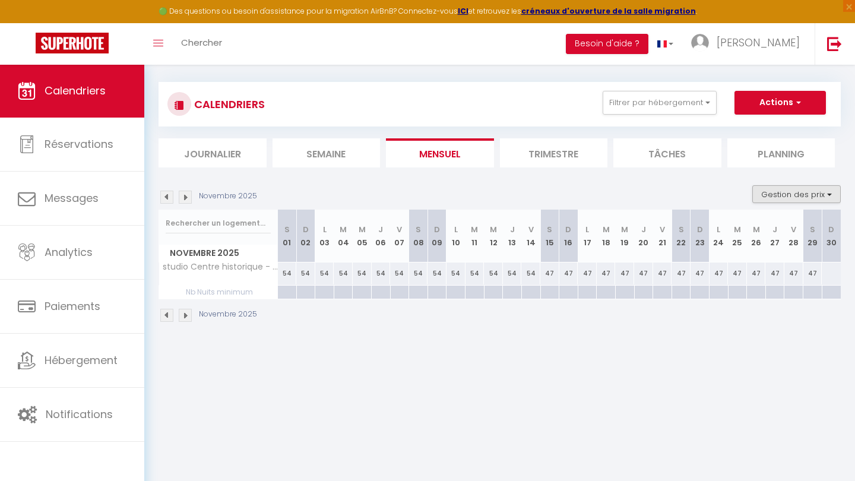
click at [812, 196] on button "Gestion des prix" at bounding box center [797, 194] width 88 height 18
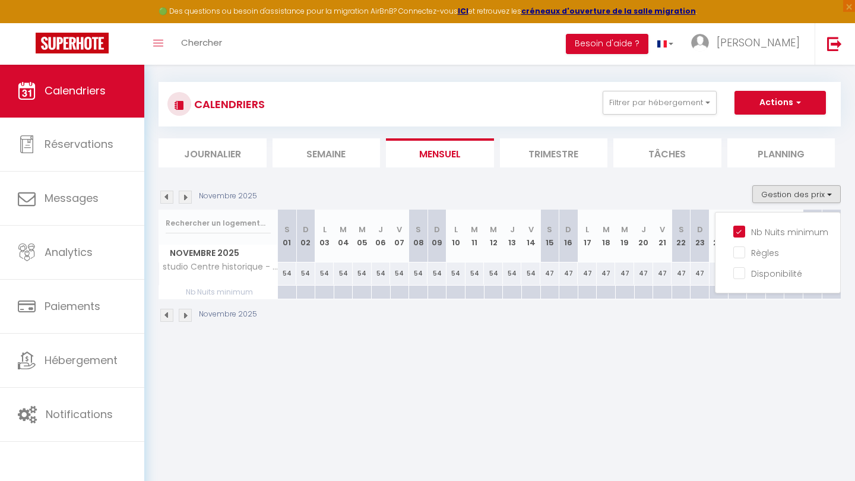
click at [760, 323] on div "Novembre 2025" at bounding box center [500, 316] width 682 height 35
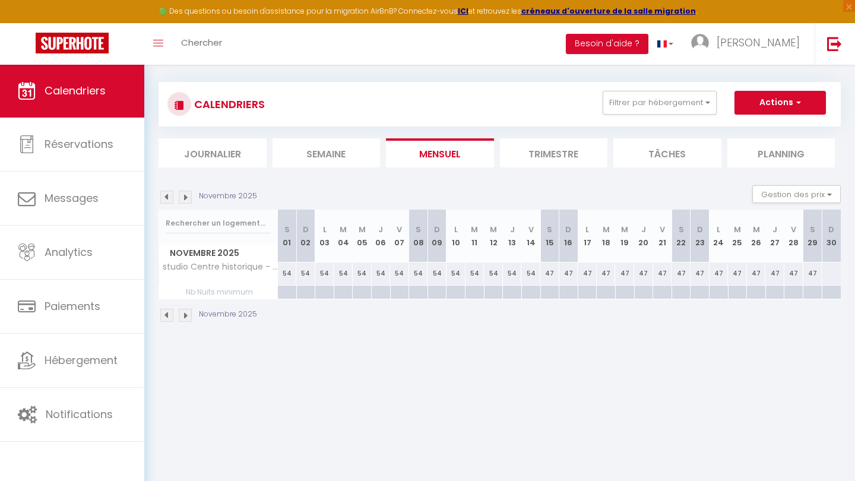
click at [163, 197] on img at bounding box center [166, 197] width 13 height 13
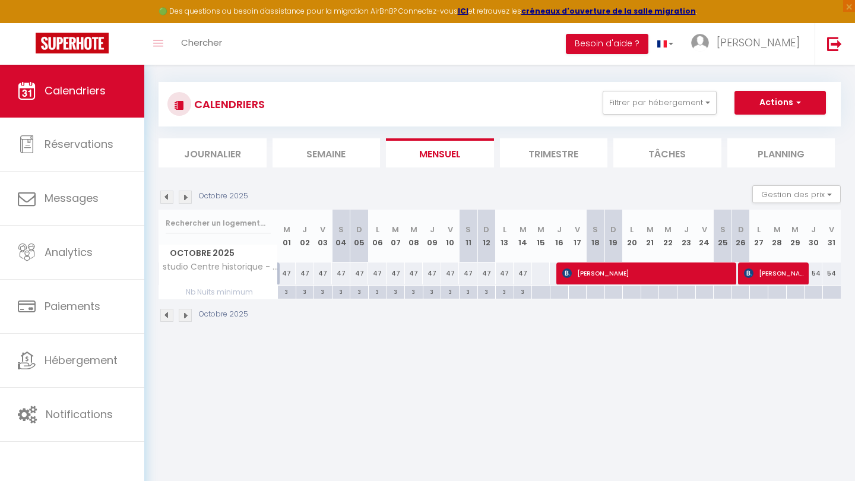
click at [815, 290] on div at bounding box center [813, 293] width 18 height 14
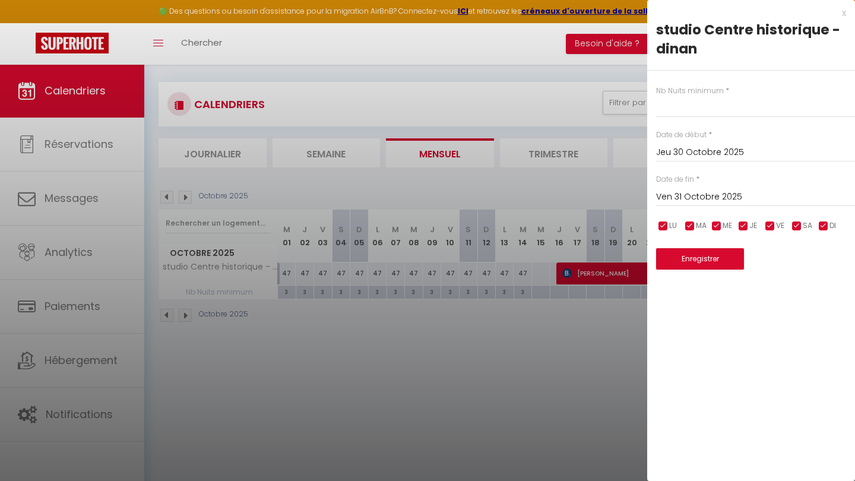
click at [710, 197] on input "Ven 31 Octobre 2025" at bounding box center [755, 196] width 199 height 15
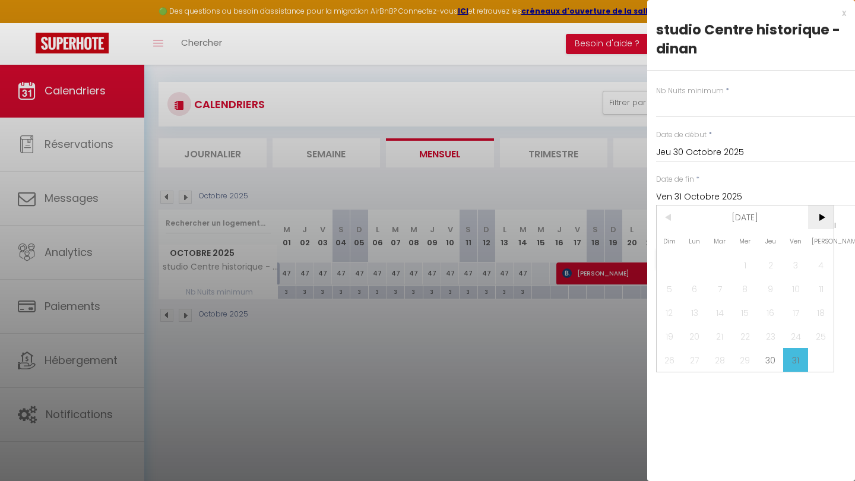
click at [820, 216] on span ">" at bounding box center [821, 217] width 26 height 24
click at [669, 381] on span "30" at bounding box center [670, 384] width 26 height 24
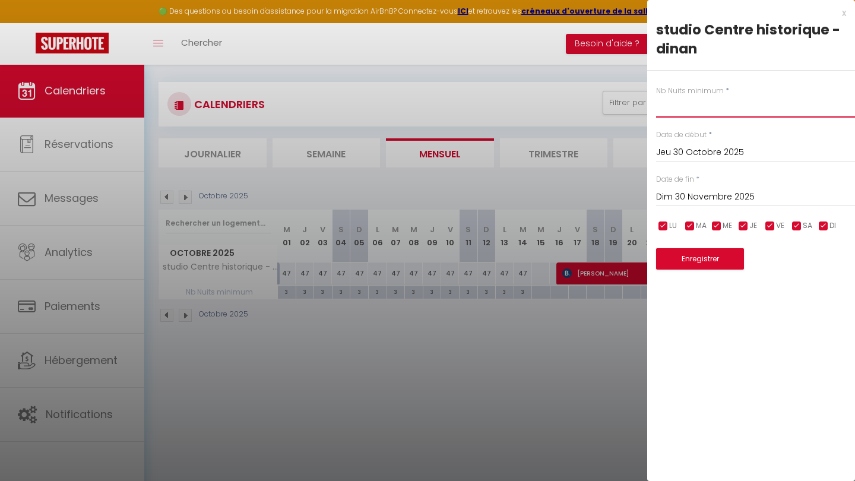
click at [704, 103] on input "text" at bounding box center [755, 106] width 199 height 21
click at [714, 254] on button "Enregistrer" at bounding box center [700, 258] width 88 height 21
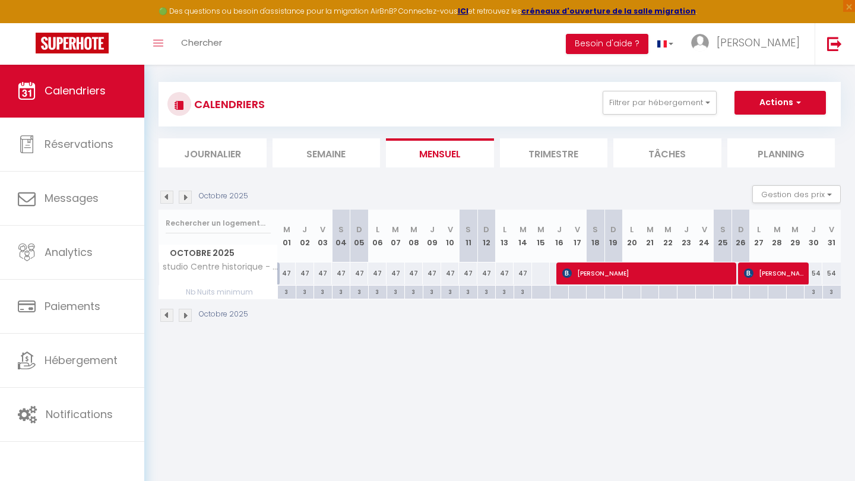
click at [188, 195] on img at bounding box center [185, 197] width 13 height 13
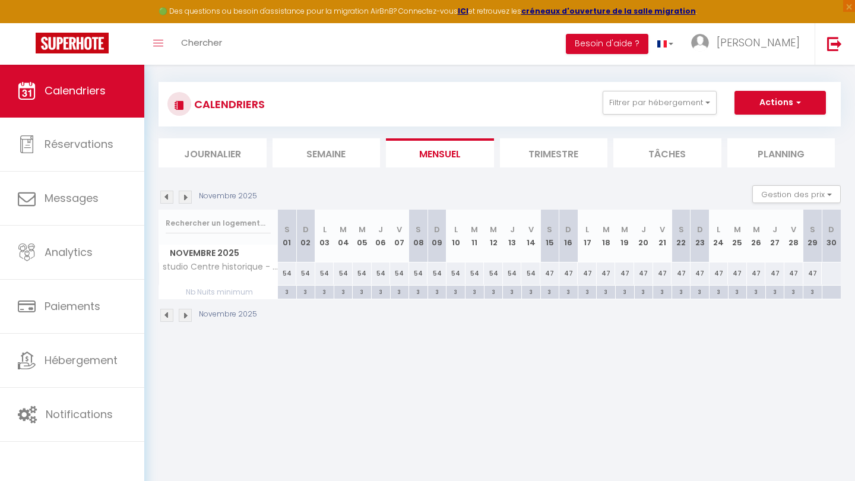
click at [188, 195] on img at bounding box center [185, 197] width 13 height 13
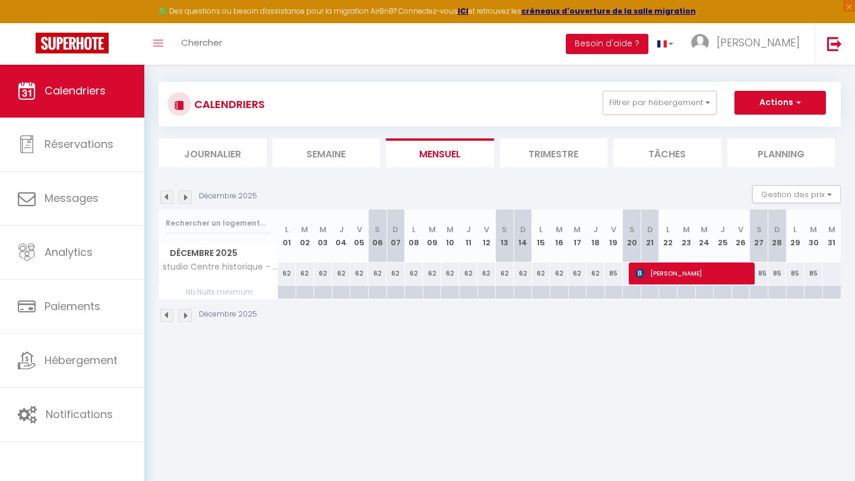
click at [165, 197] on img at bounding box center [166, 197] width 13 height 13
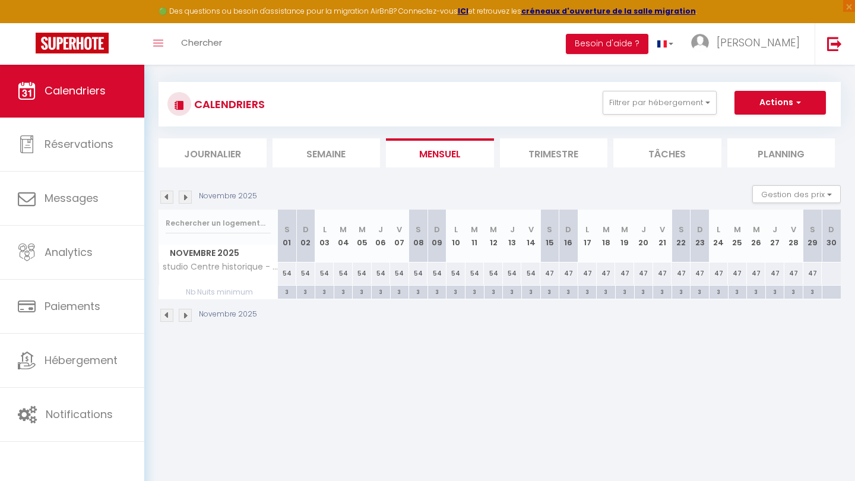
click at [827, 292] on div at bounding box center [831, 293] width 19 height 14
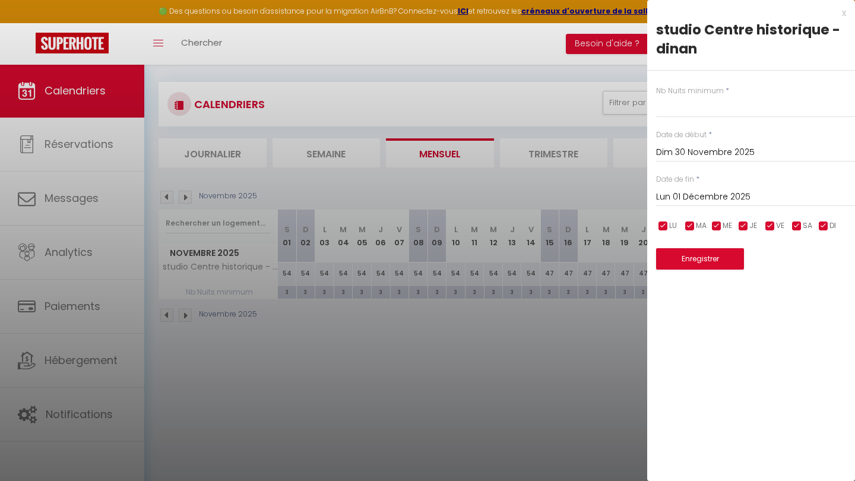
click at [694, 186] on div "Lun 01 Décembre 2025 < Déc 2025 > Dim Lun Mar Mer Jeu Ven Sam 1 2 3 4 5 6 7 8 9…" at bounding box center [755, 195] width 199 height 21
click at [694, 199] on input "Lun 01 Décembre 2025" at bounding box center [755, 196] width 199 height 15
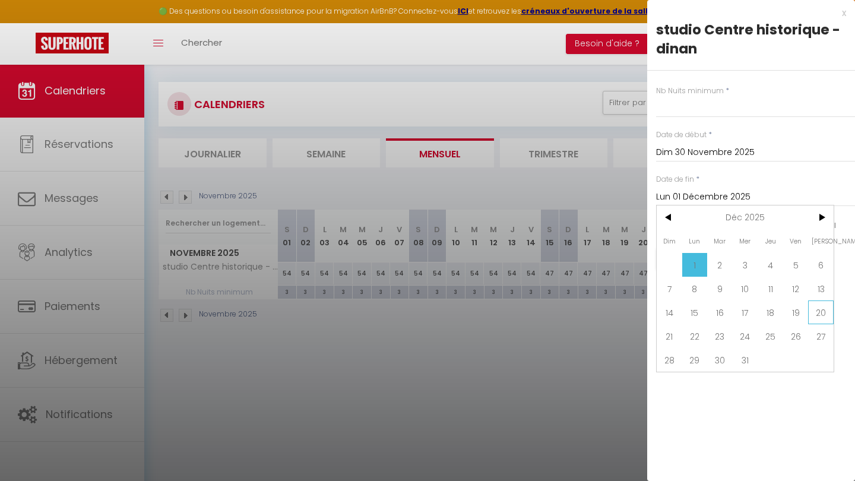
click at [825, 309] on span "20" at bounding box center [821, 313] width 26 height 24
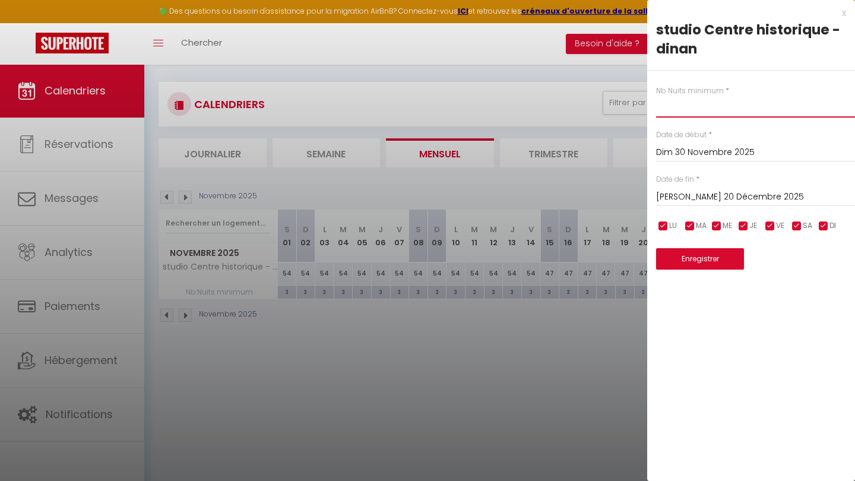
click at [716, 103] on input "text" at bounding box center [755, 106] width 199 height 21
click at [703, 255] on button "Enregistrer" at bounding box center [700, 258] width 88 height 21
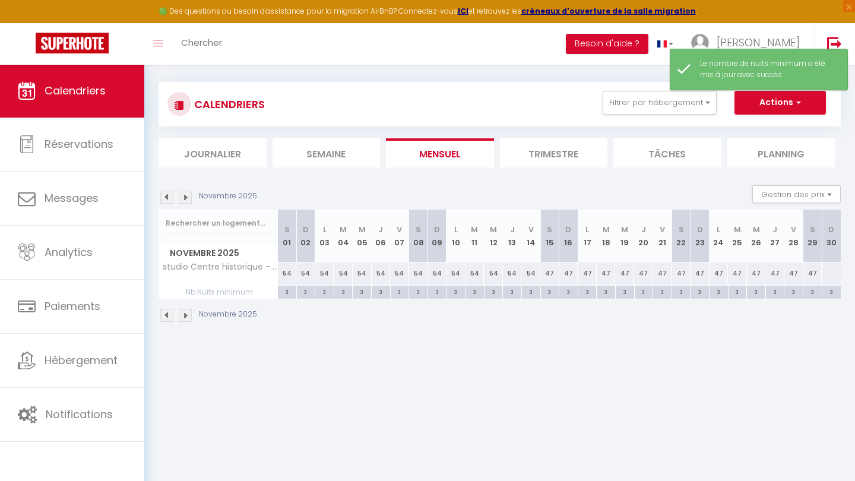
click at [185, 193] on img at bounding box center [185, 197] width 13 height 13
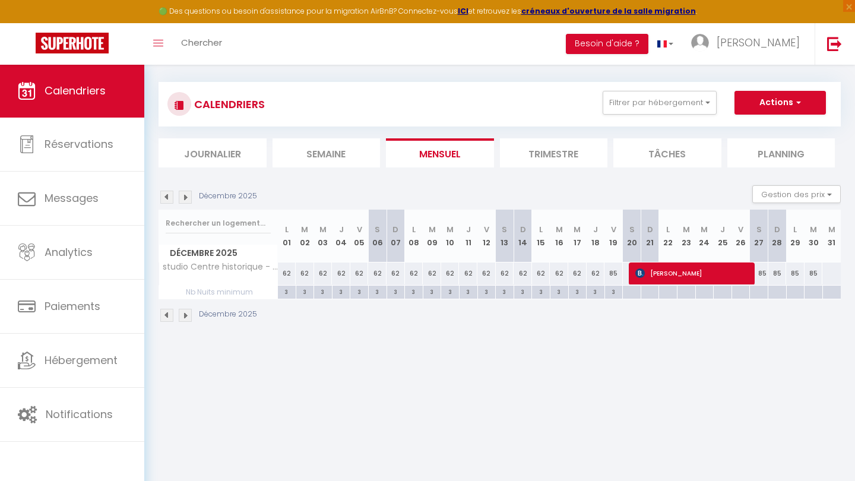
click at [185, 194] on img at bounding box center [185, 197] width 13 height 13
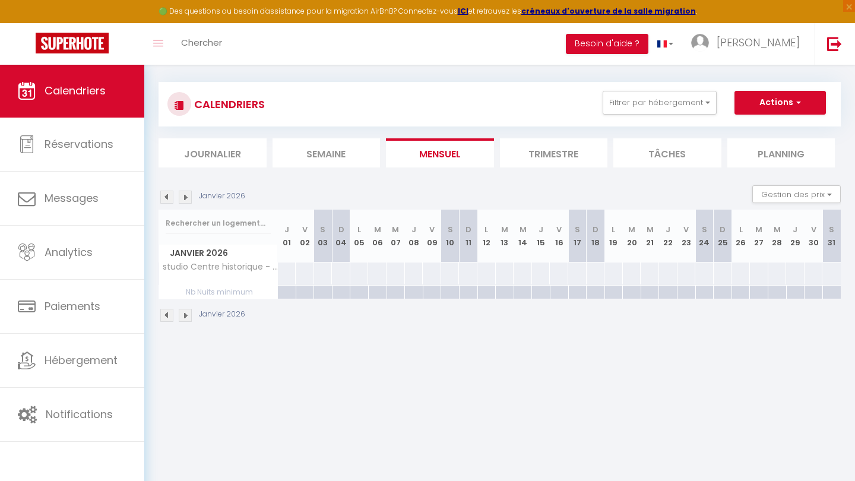
click at [185, 194] on img at bounding box center [185, 197] width 13 height 13
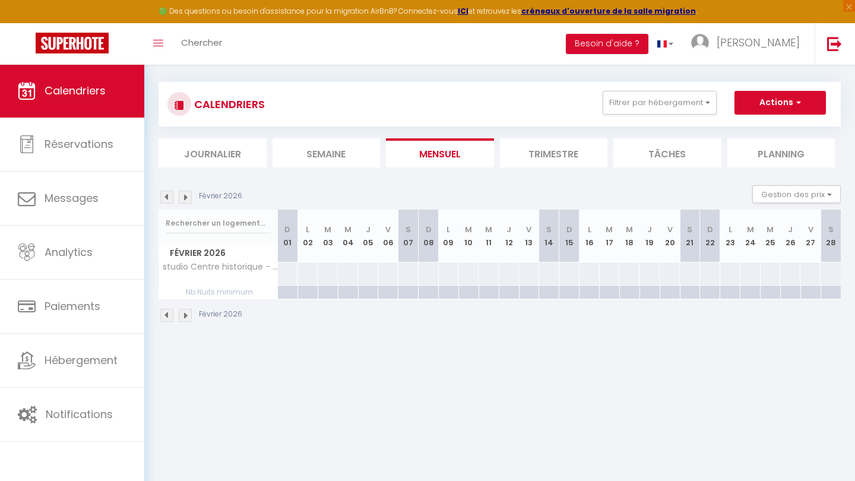
click at [185, 194] on img at bounding box center [185, 197] width 13 height 13
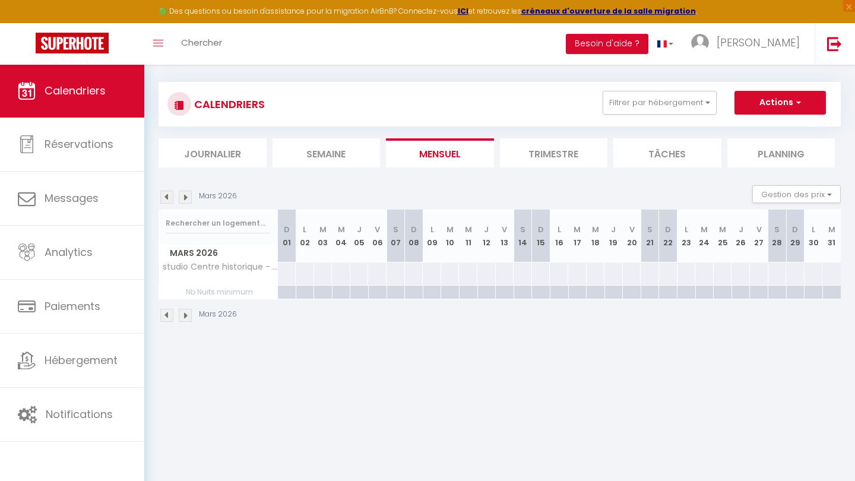
click at [185, 194] on img at bounding box center [185, 197] width 13 height 13
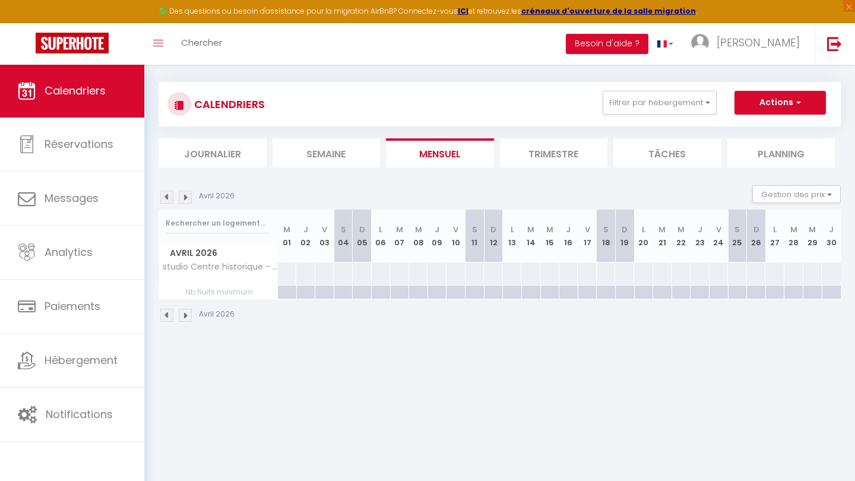
click at [185, 194] on img at bounding box center [185, 197] width 13 height 13
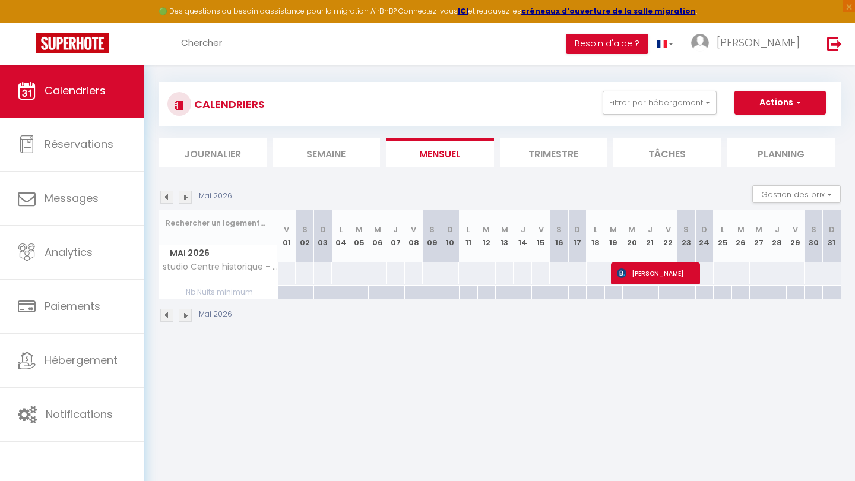
click at [162, 194] on img at bounding box center [166, 197] width 13 height 13
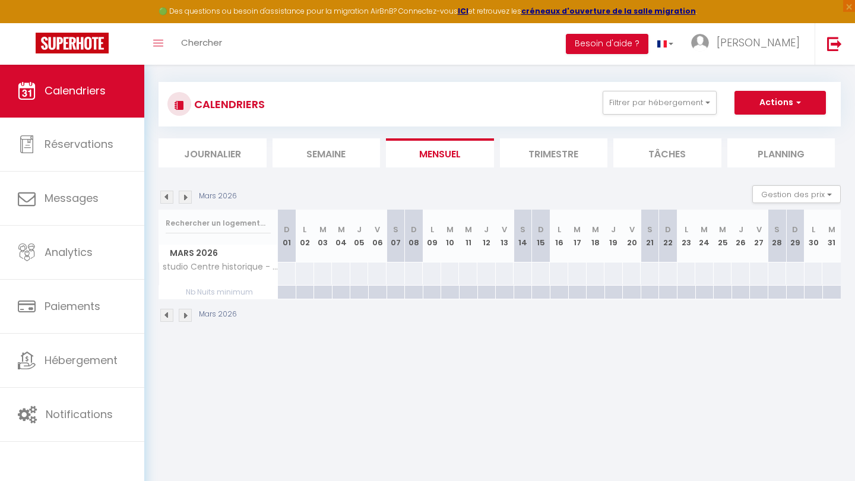
click at [162, 194] on img at bounding box center [166, 197] width 13 height 13
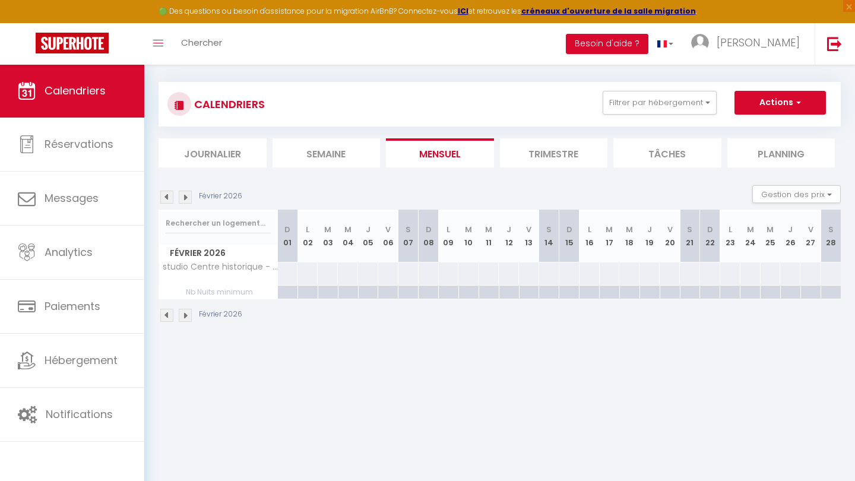
click at [162, 194] on img at bounding box center [166, 197] width 13 height 13
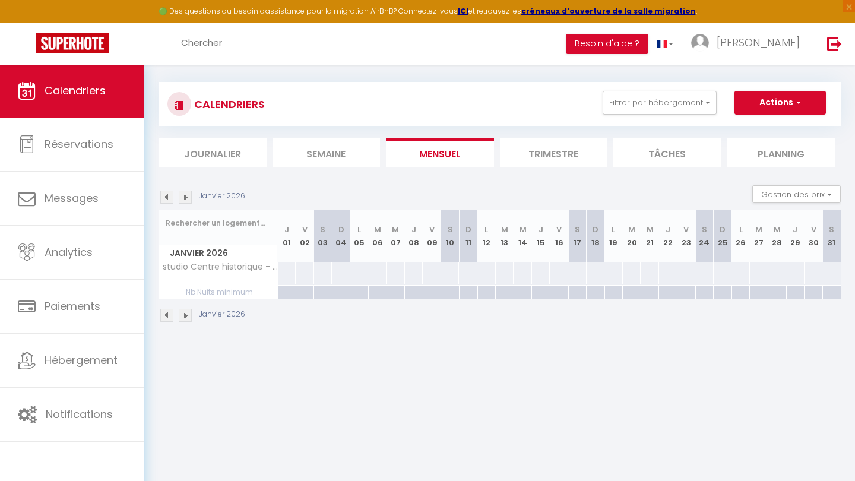
click at [162, 194] on img at bounding box center [166, 197] width 13 height 13
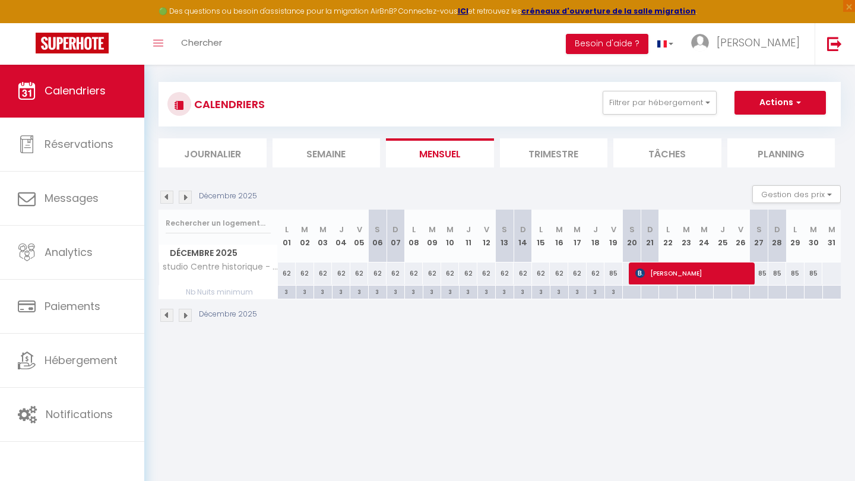
click at [761, 293] on div at bounding box center [759, 293] width 18 height 14
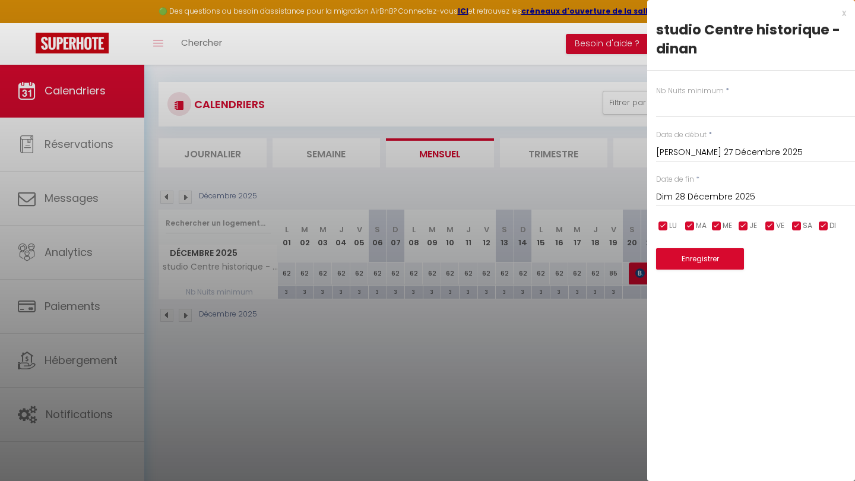
click at [694, 192] on input "Dim 28 Décembre 2025" at bounding box center [755, 196] width 199 height 15
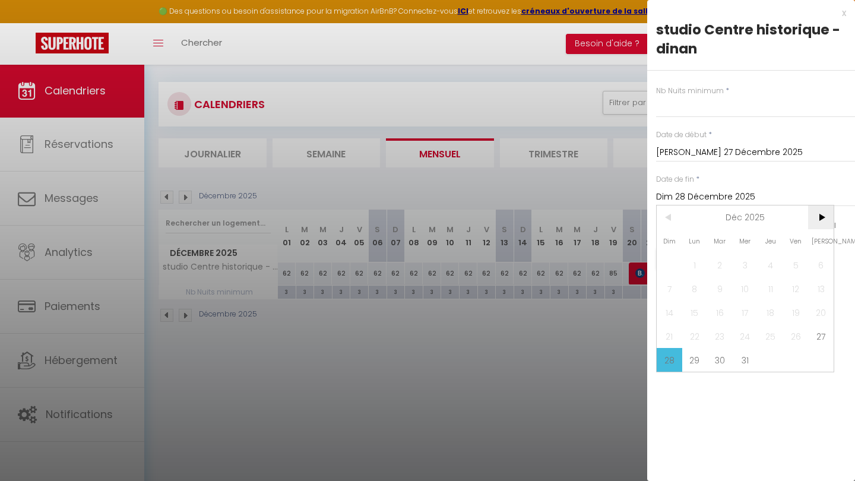
click at [818, 213] on span ">" at bounding box center [821, 217] width 26 height 24
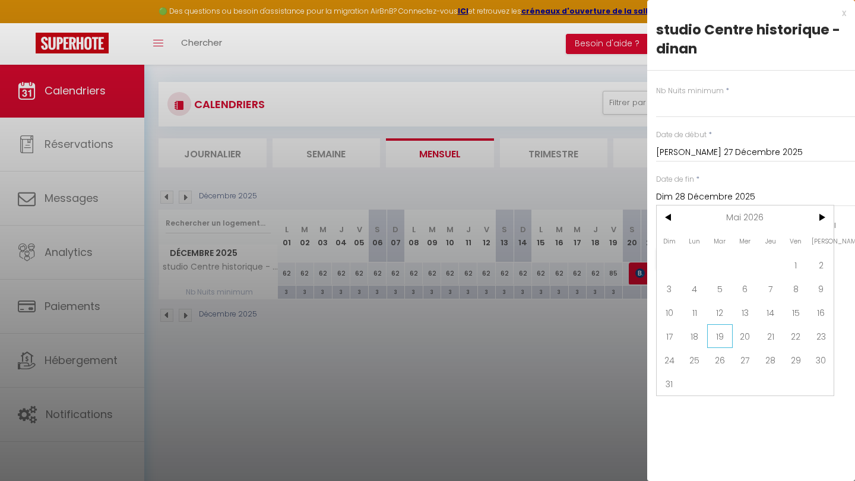
click at [714, 340] on span "19" at bounding box center [720, 336] width 26 height 24
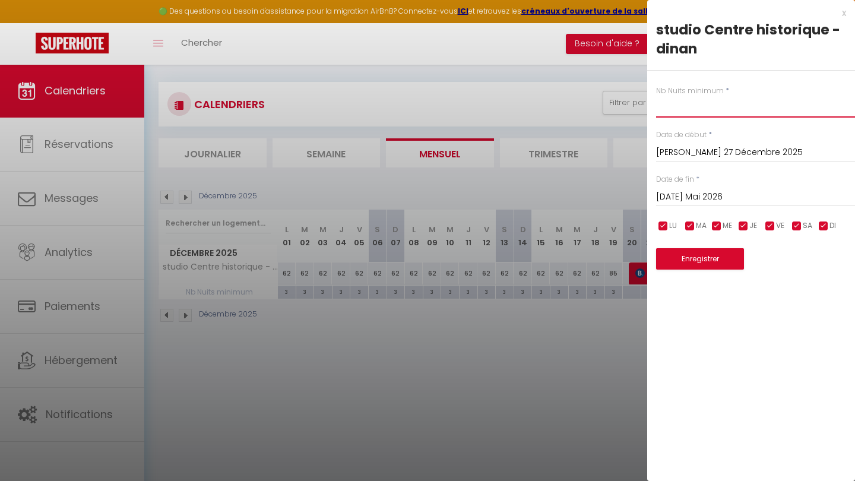
click at [717, 96] on input "text" at bounding box center [755, 106] width 199 height 21
click at [709, 253] on button "Enregistrer" at bounding box center [700, 258] width 88 height 21
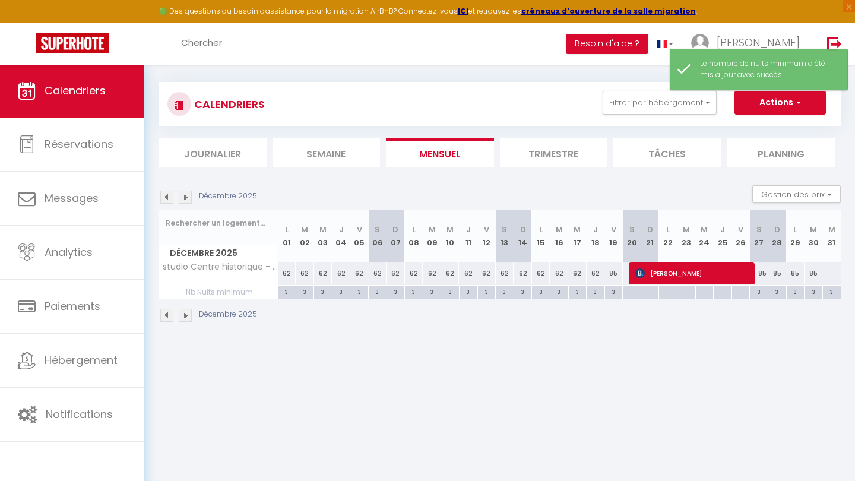
click at [185, 195] on img at bounding box center [185, 197] width 13 height 13
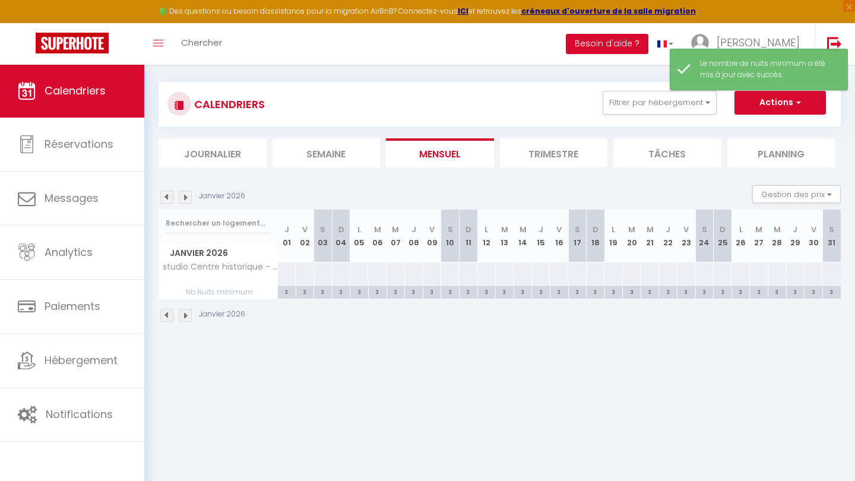
click at [185, 195] on img at bounding box center [185, 197] width 13 height 13
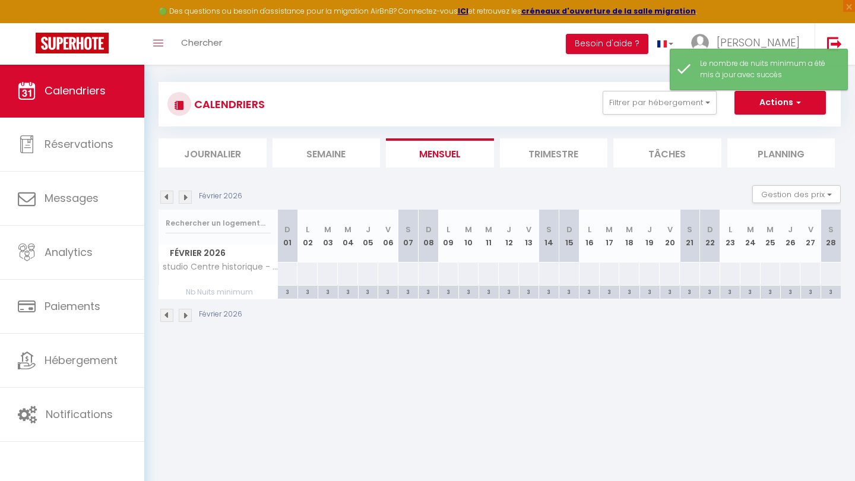
click at [185, 195] on img at bounding box center [185, 197] width 13 height 13
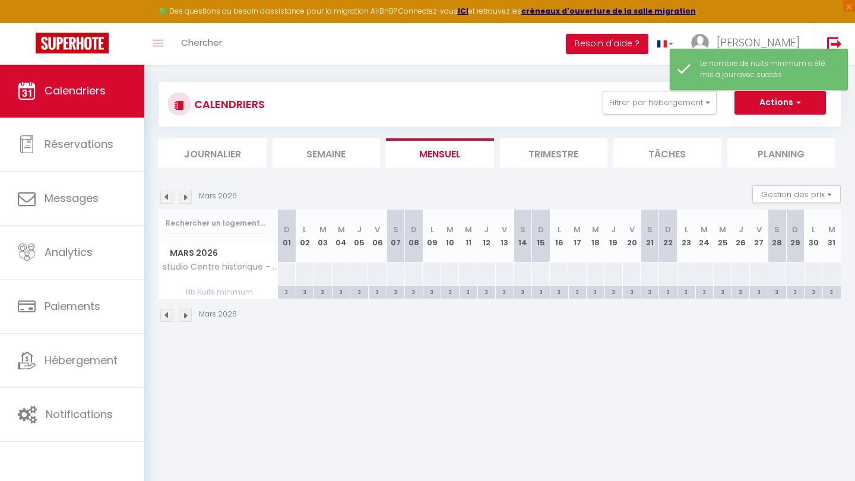
click at [185, 195] on img at bounding box center [185, 197] width 13 height 13
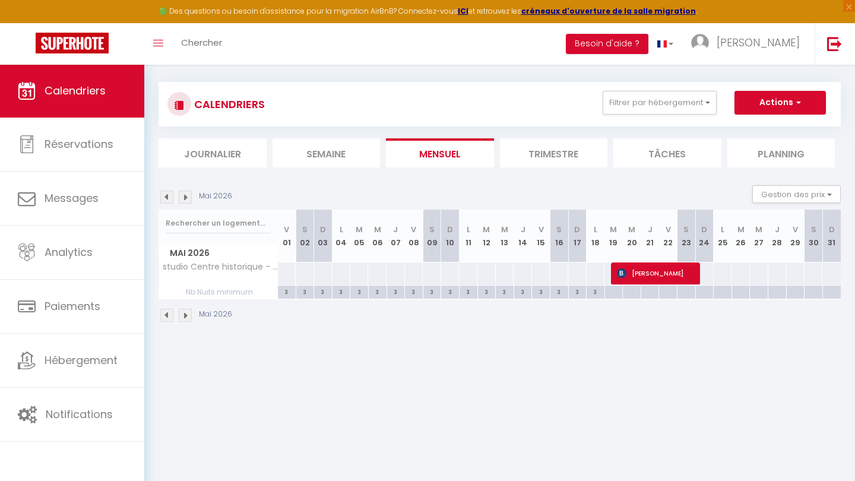
click at [181, 192] on img at bounding box center [185, 197] width 13 height 13
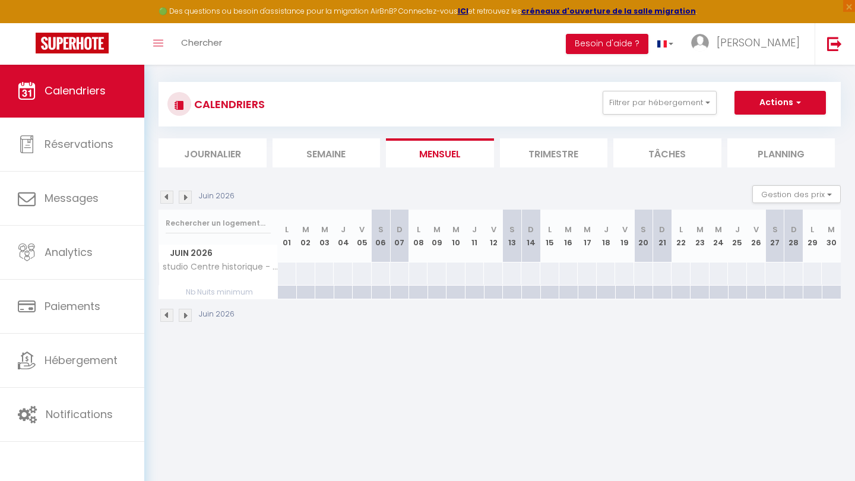
click at [181, 192] on img at bounding box center [185, 197] width 13 height 13
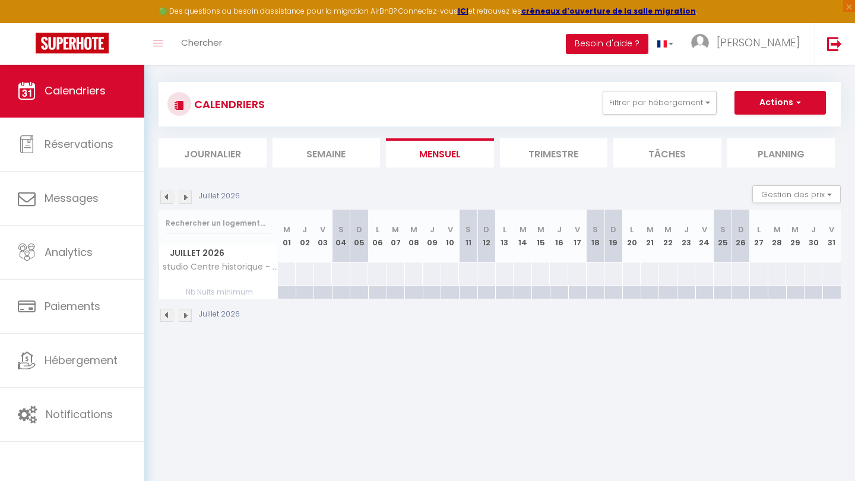
click at [181, 192] on img at bounding box center [185, 197] width 13 height 13
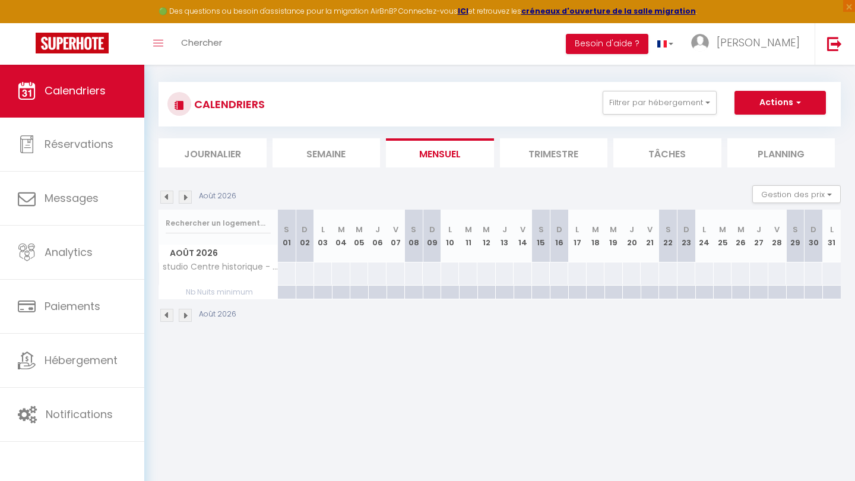
click at [181, 192] on img at bounding box center [185, 197] width 13 height 13
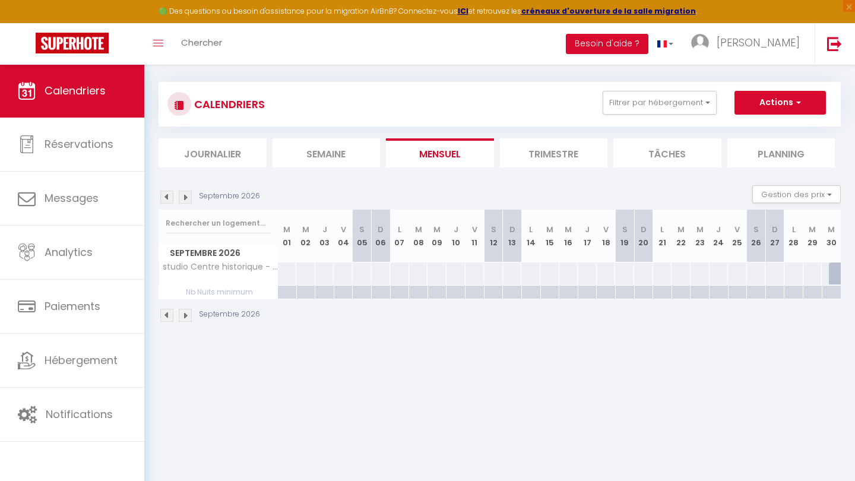
click at [169, 197] on img at bounding box center [166, 197] width 13 height 13
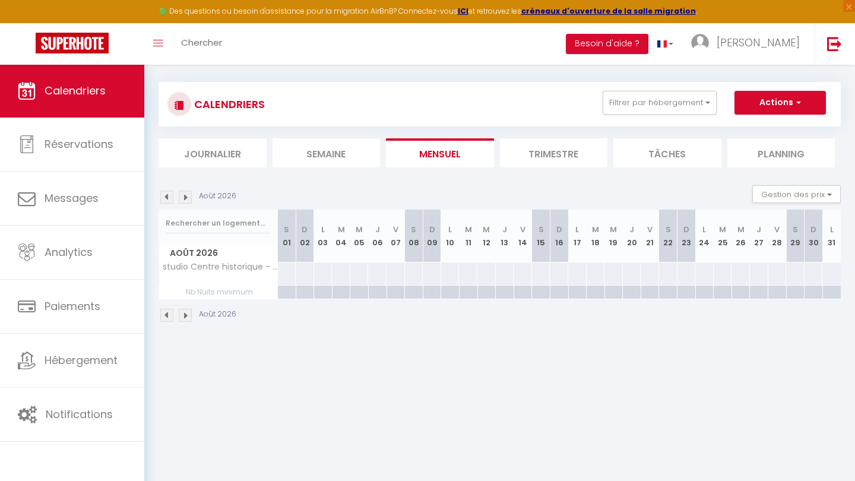
click at [169, 197] on img at bounding box center [166, 197] width 13 height 13
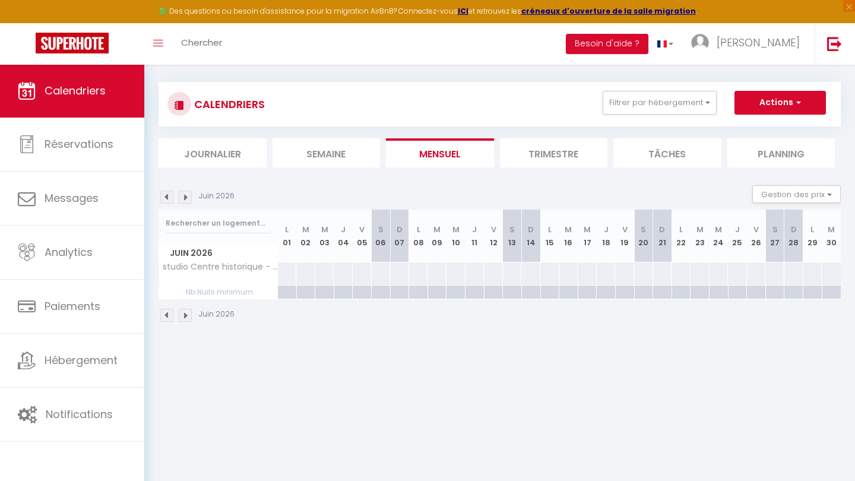
click at [169, 197] on img at bounding box center [166, 197] width 13 height 13
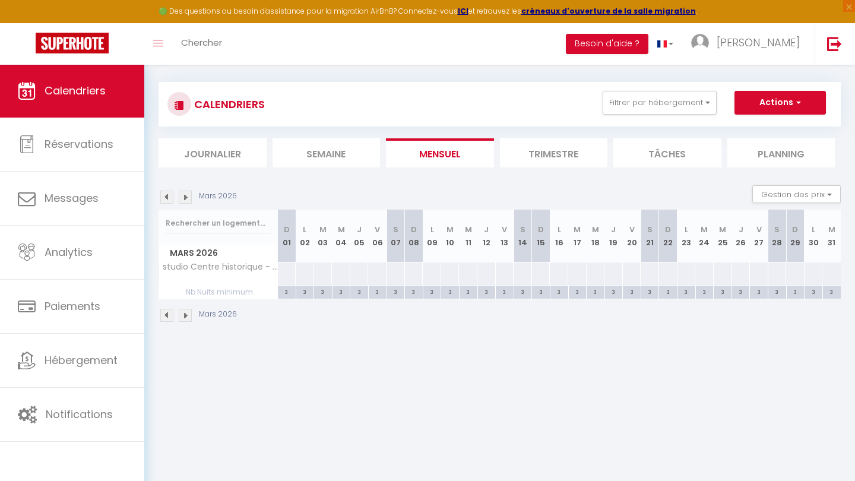
click at [184, 197] on img at bounding box center [185, 197] width 13 height 13
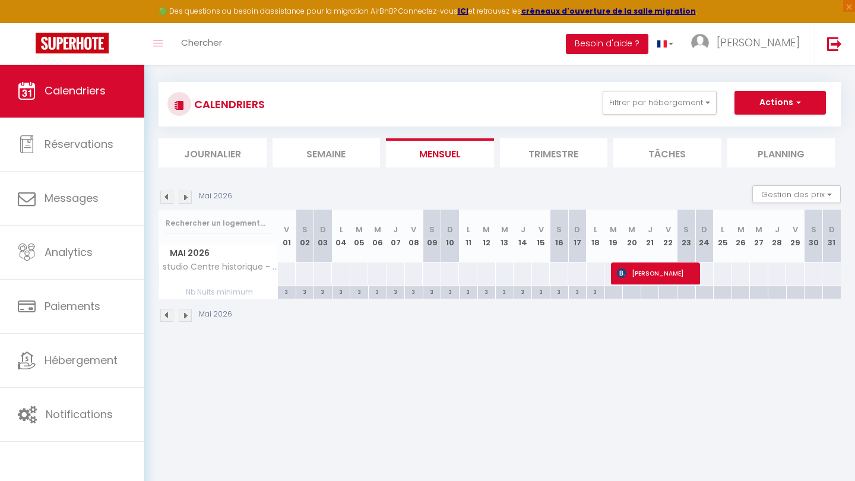
click at [707, 295] on div at bounding box center [704, 293] width 18 height 14
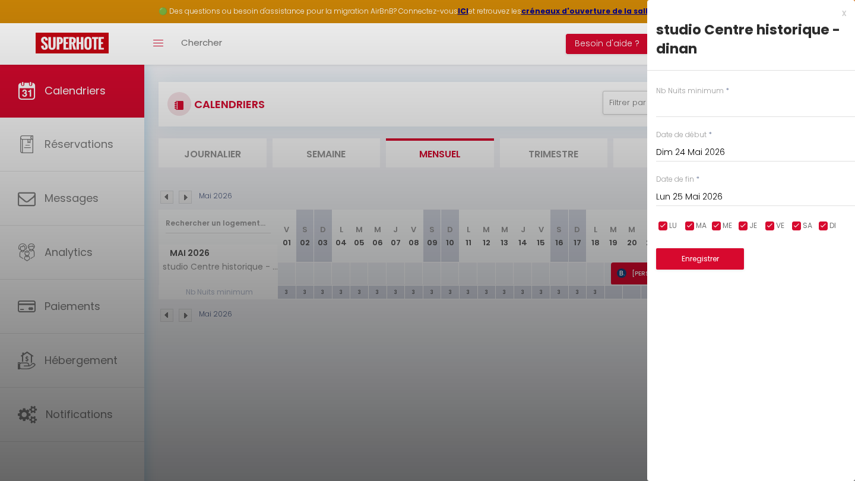
click at [716, 190] on input "Lun 25 Mai 2026" at bounding box center [755, 196] width 199 height 15
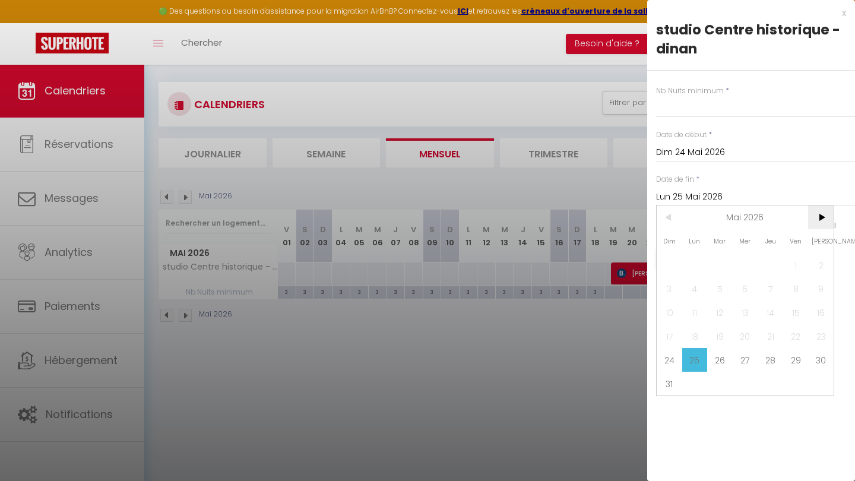
click at [820, 220] on span ">" at bounding box center [821, 217] width 26 height 24
click at [748, 358] on span "30" at bounding box center [746, 360] width 26 height 24
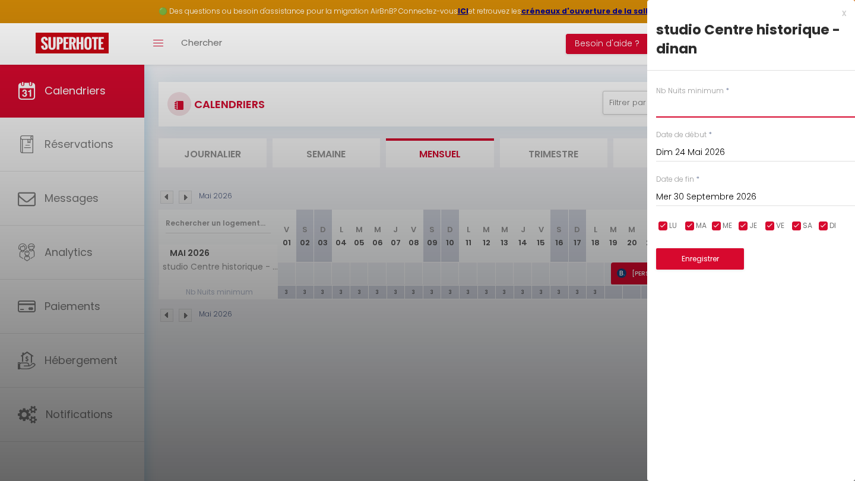
click at [706, 108] on input "text" at bounding box center [755, 106] width 199 height 21
click at [712, 258] on button "Enregistrer" at bounding box center [700, 258] width 88 height 21
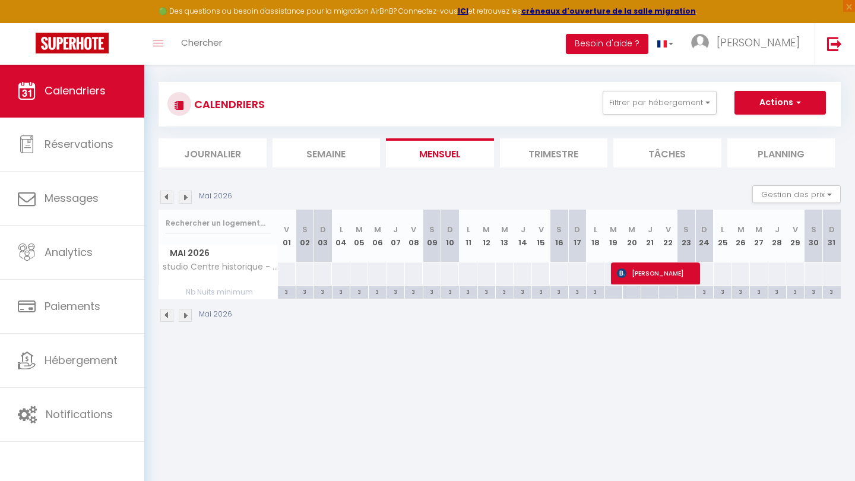
click at [491, 419] on body "🟢 Des questions ou besoin d'assistance pour la migration AirBnB? Connectez-vous…" at bounding box center [427, 296] width 855 height 481
